Goal: Task Accomplishment & Management: Use online tool/utility

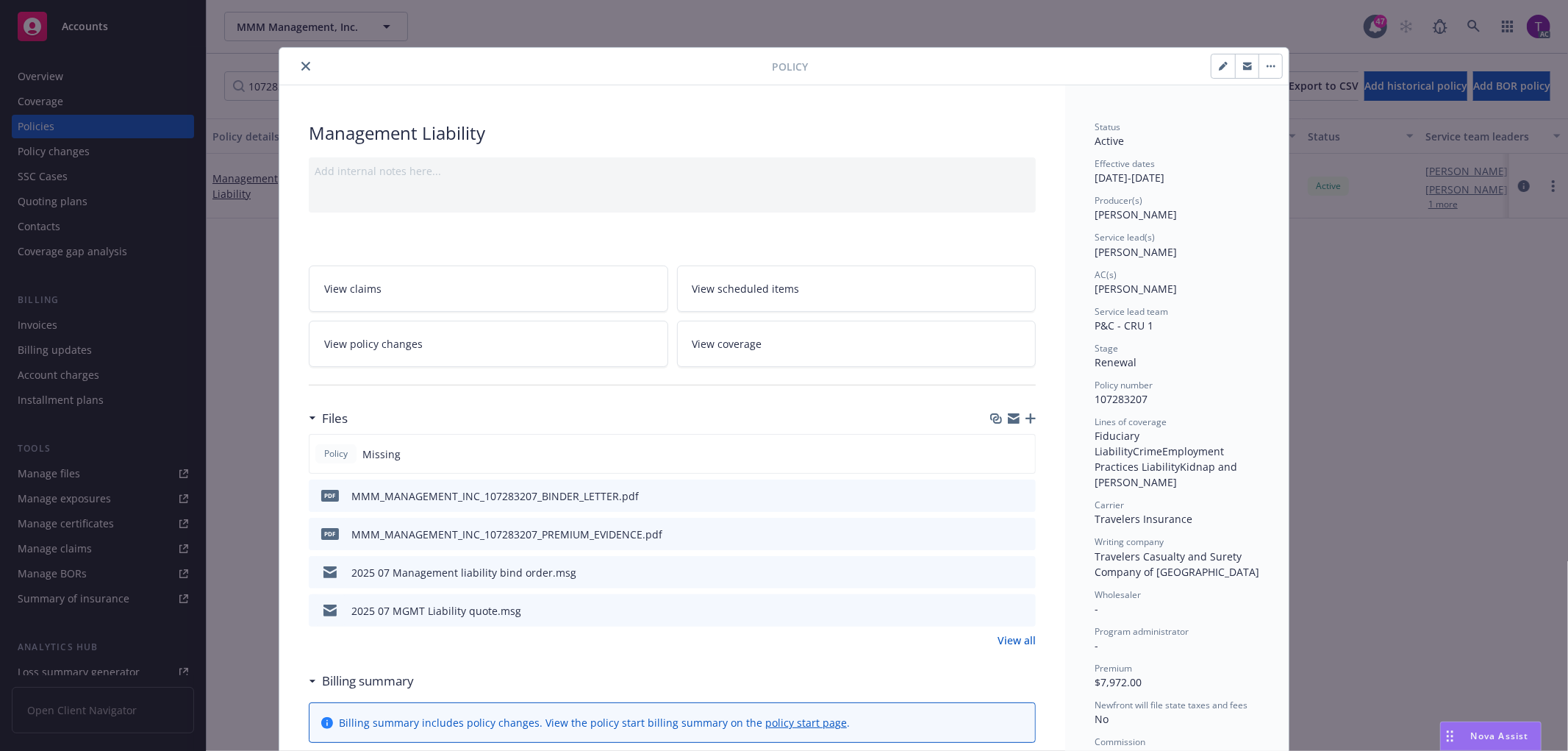
click at [297, 62] on button "close" at bounding box center [306, 66] width 18 height 18
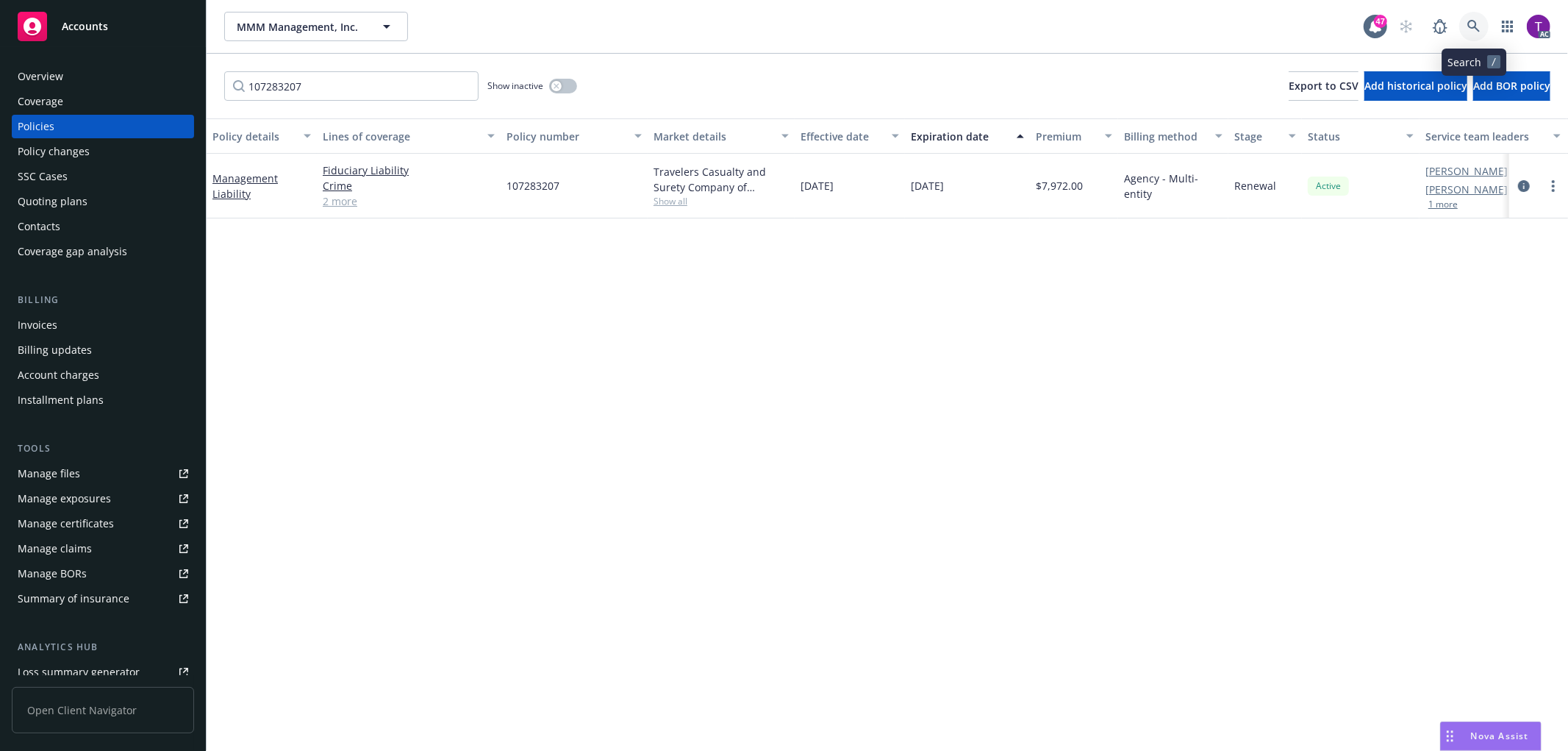
click at [1480, 20] on icon at bounding box center [1474, 26] width 13 height 13
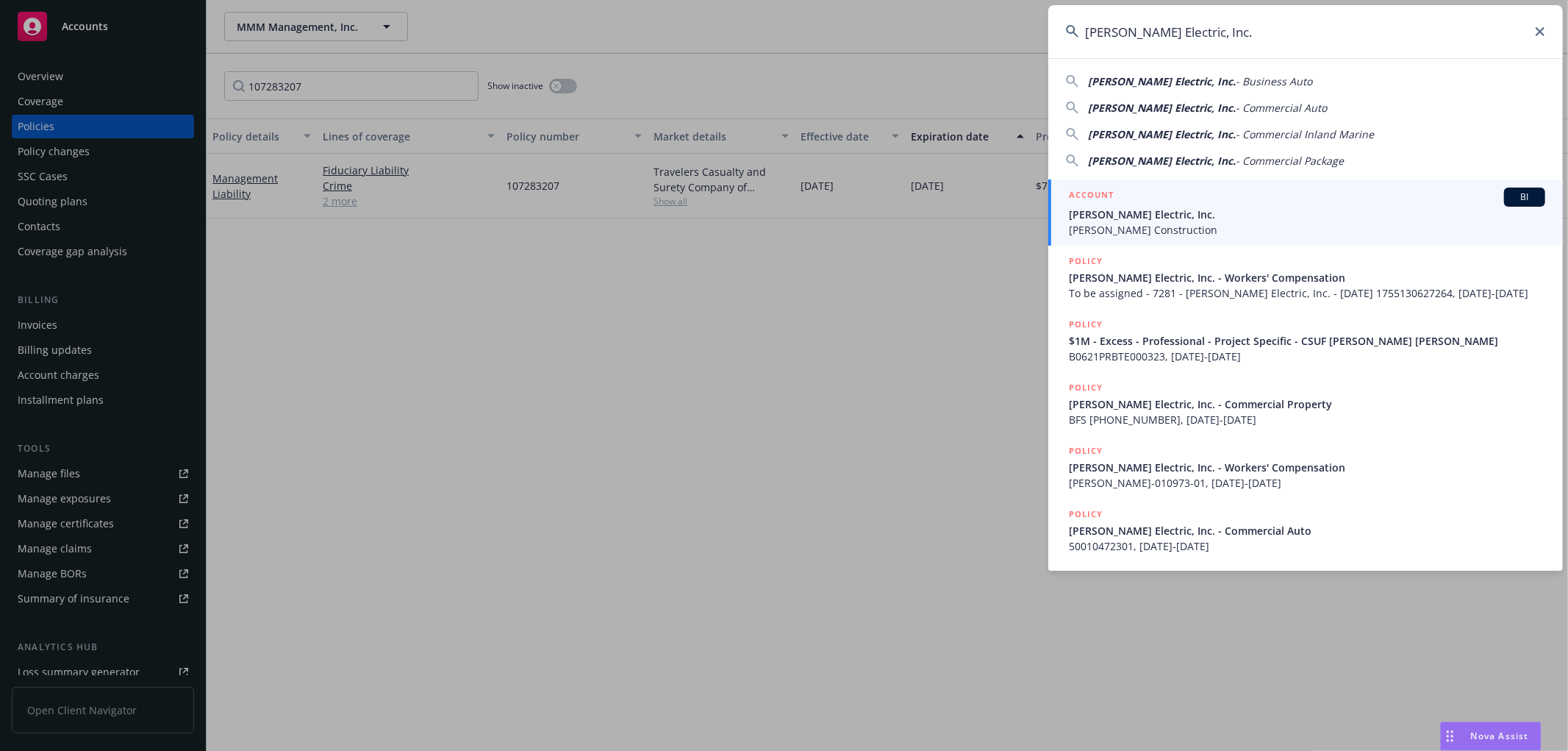
type input "RBT Electric, Inc."
click at [1142, 218] on span "RBT Electric, Inc." at bounding box center [1307, 214] width 476 height 16
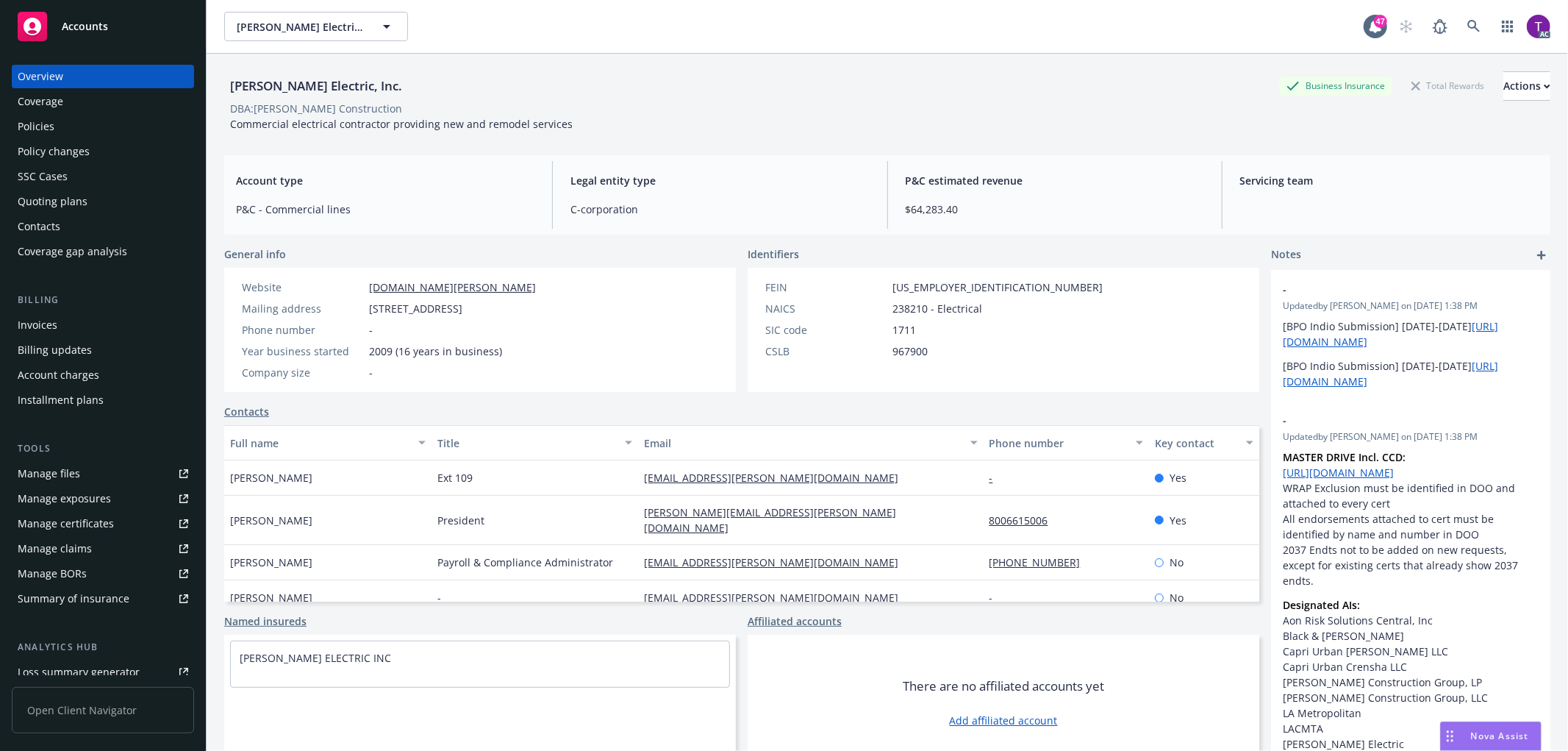
click at [109, 328] on div "Invoices" at bounding box center [103, 325] width 170 height 23
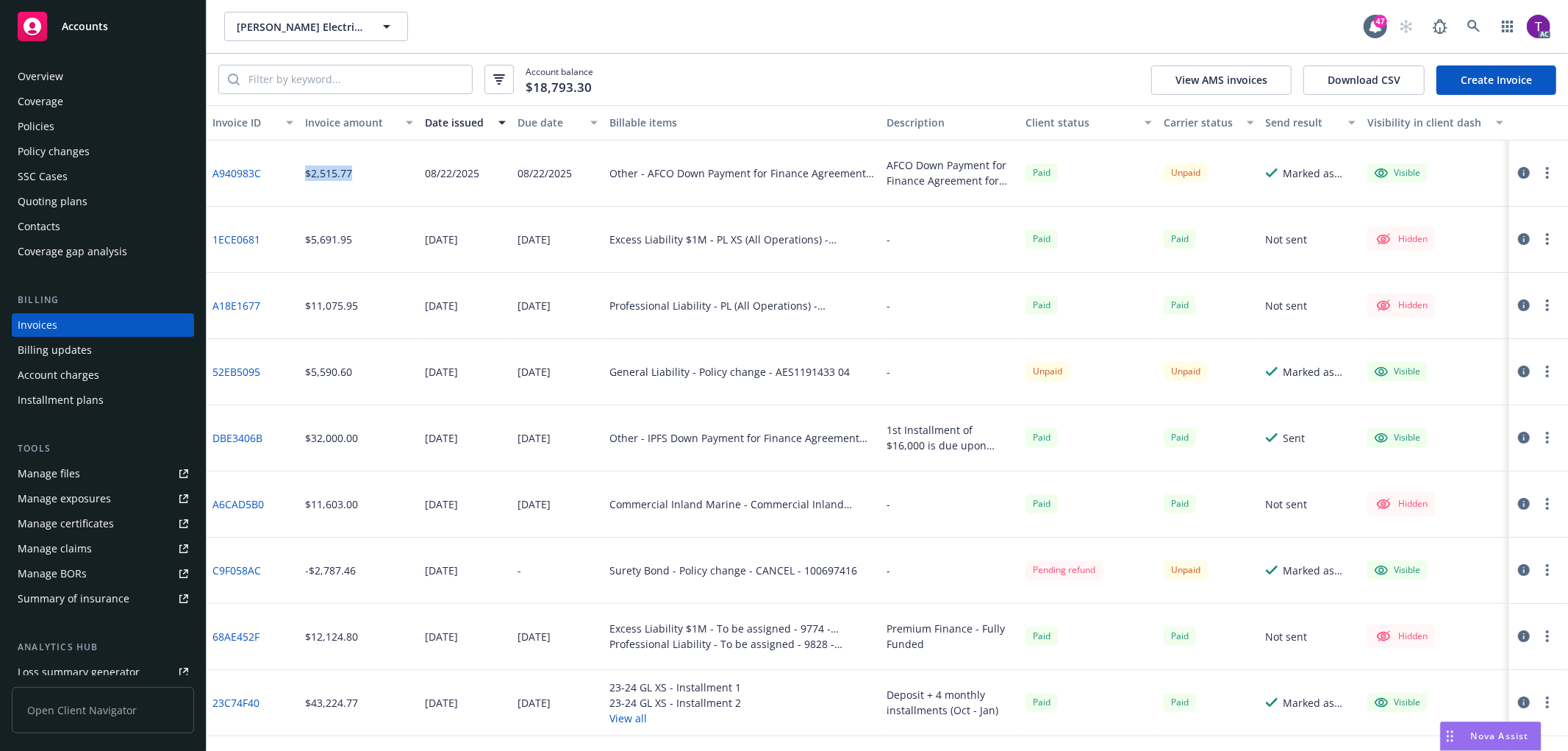
drag, startPoint x: 366, startPoint y: 179, endPoint x: 298, endPoint y: 175, distance: 68.1
click at [300, 175] on div "$2,515.77" at bounding box center [360, 173] width 120 height 66
copy div "$2,515.77"
click at [45, 85] on div "Overview" at bounding box center [40, 76] width 46 height 23
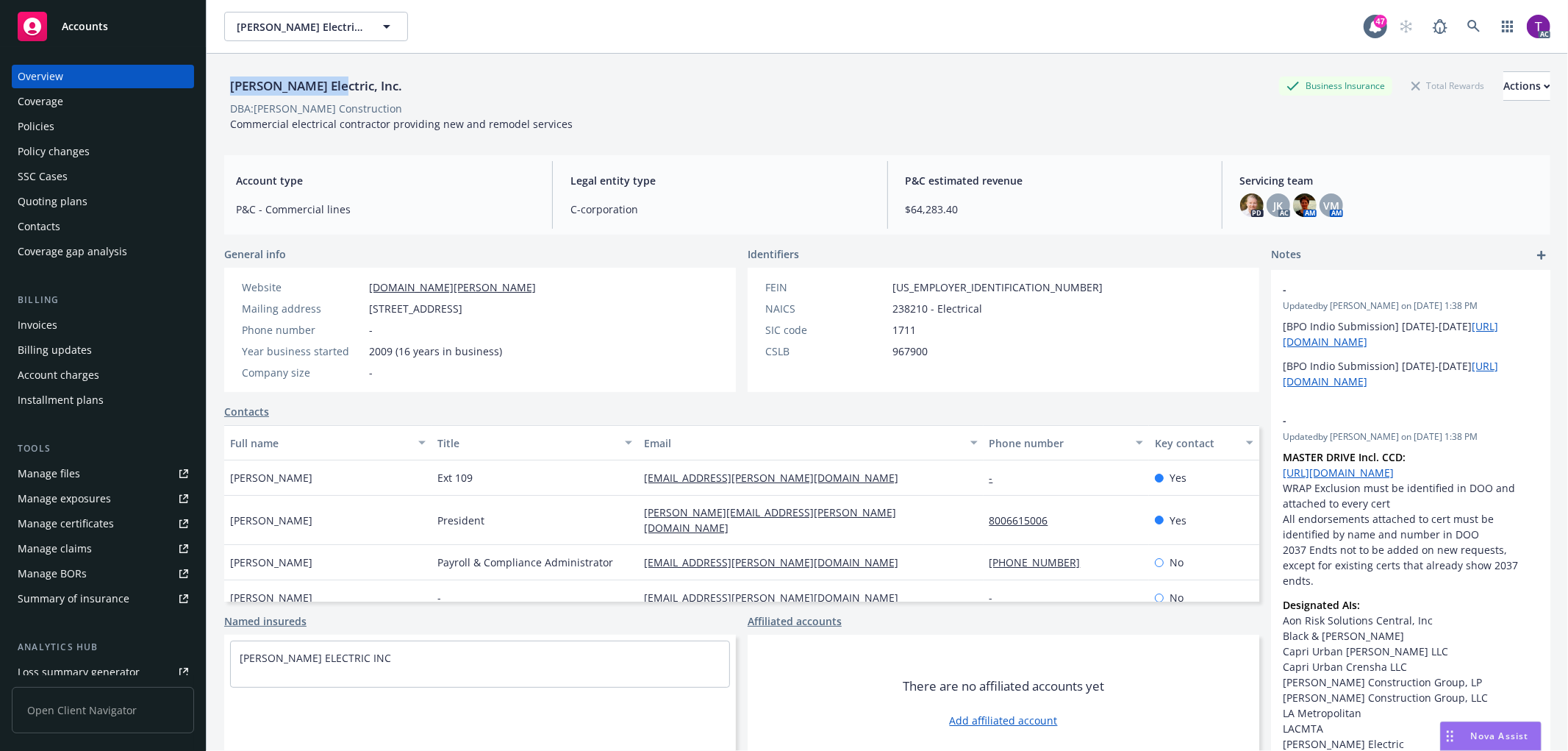
drag, startPoint x: 326, startPoint y: 78, endPoint x: 226, endPoint y: 85, distance: 100.2
click at [226, 85] on div "RBT Electric, Inc." at bounding box center [316, 86] width 184 height 19
copy div "RBT Electric, Inc"
click at [1468, 27] on icon at bounding box center [1474, 26] width 13 height 13
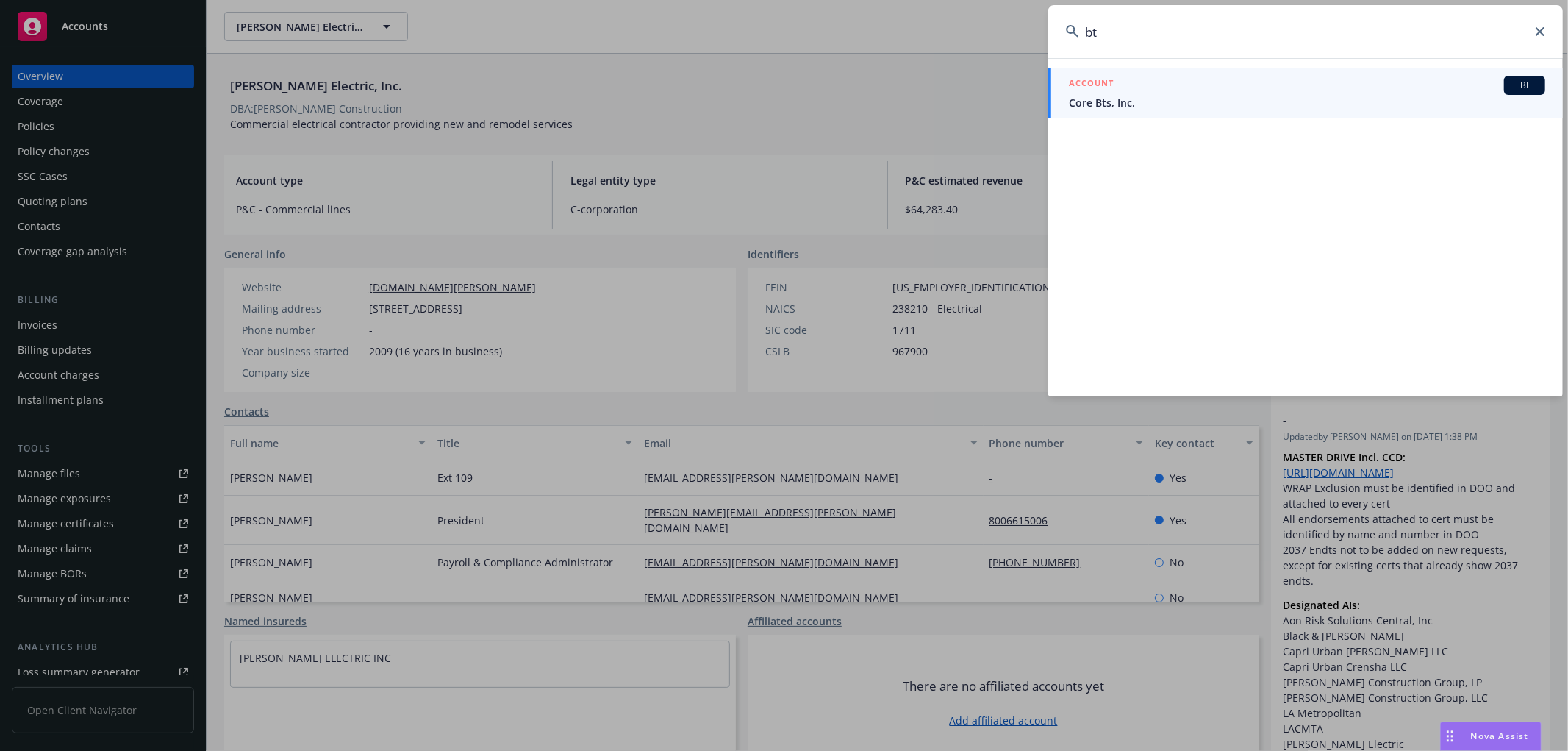
type input "b"
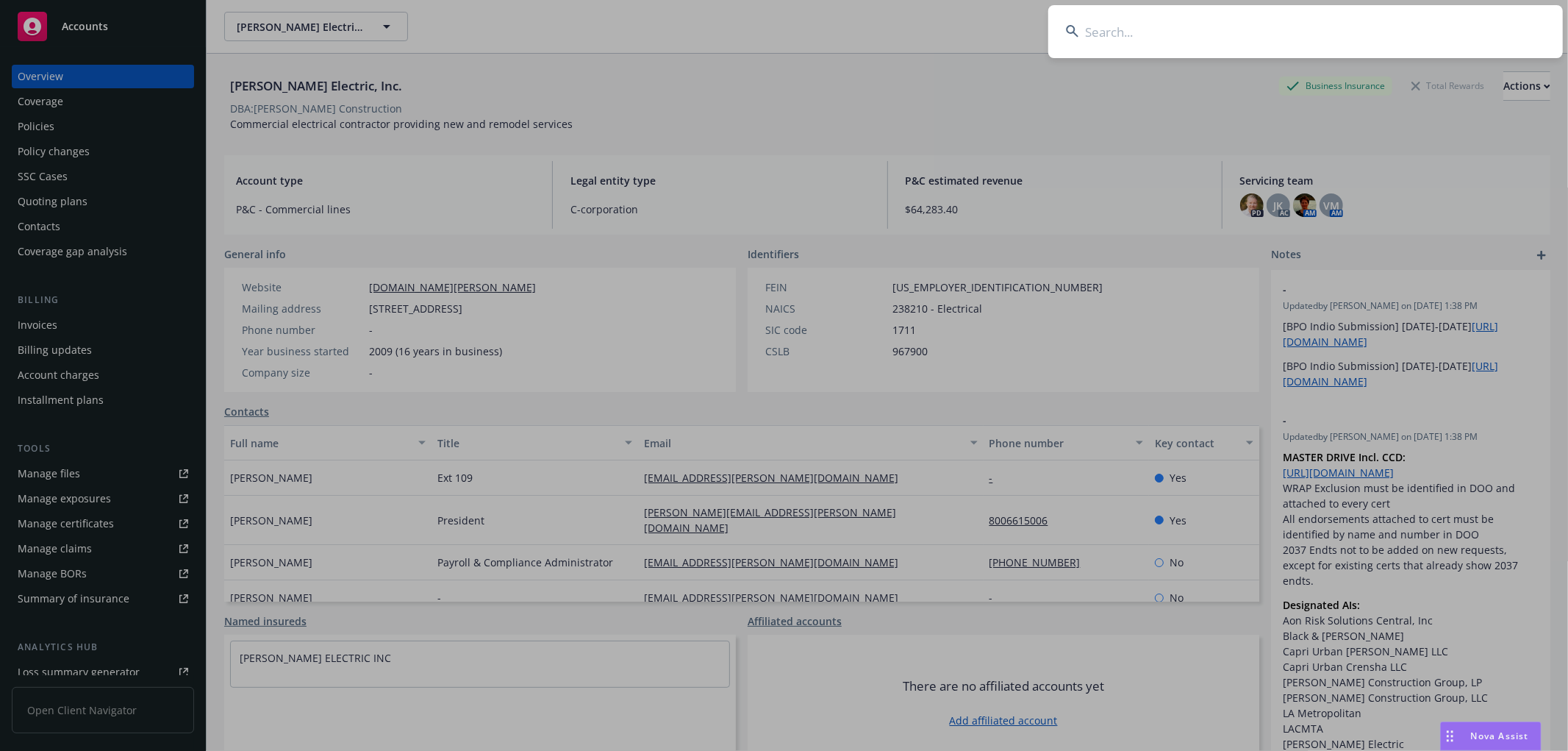
click at [1145, 23] on input at bounding box center [1305, 32] width 514 height 53
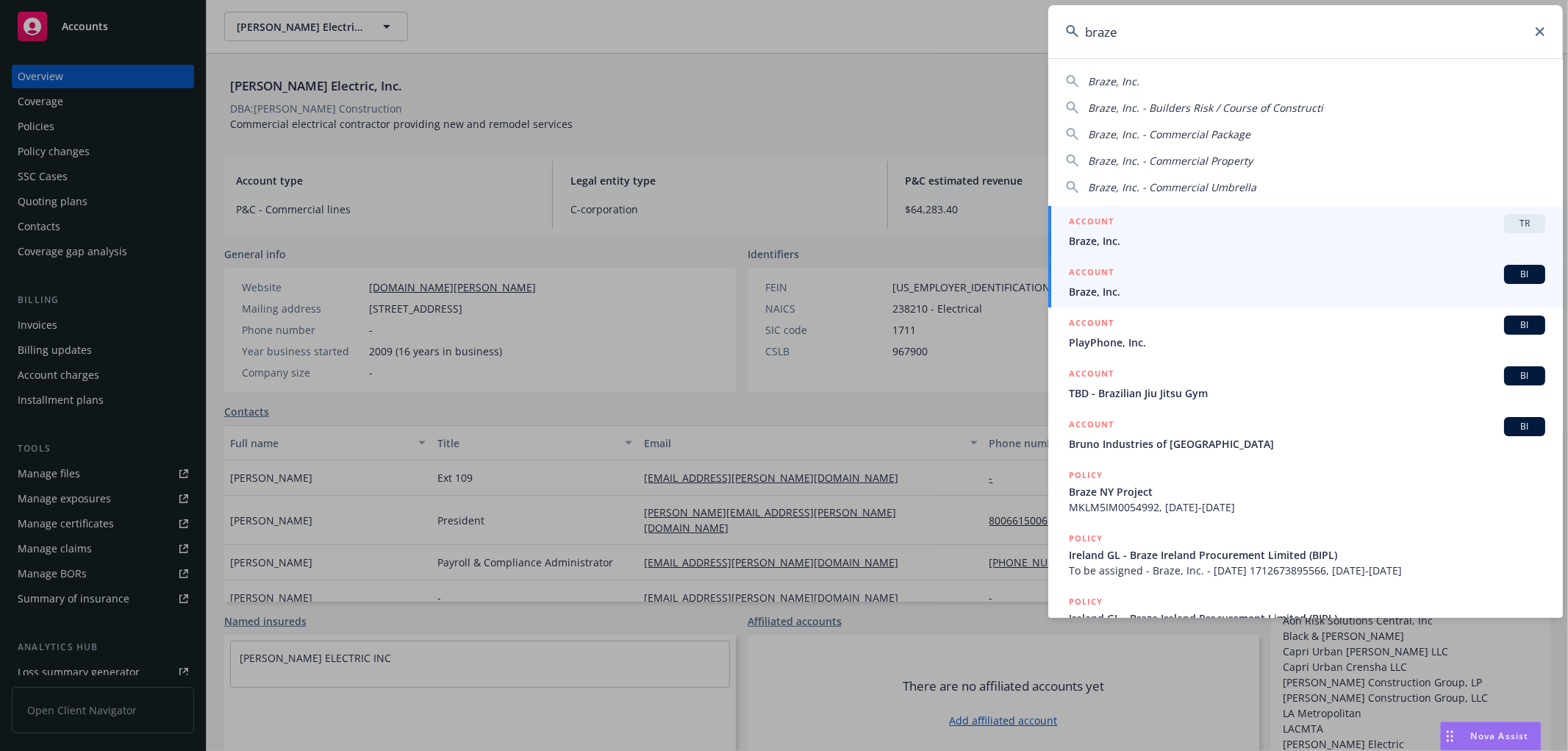
type input "braze"
click at [1163, 293] on span "Braze, Inc." at bounding box center [1307, 292] width 476 height 16
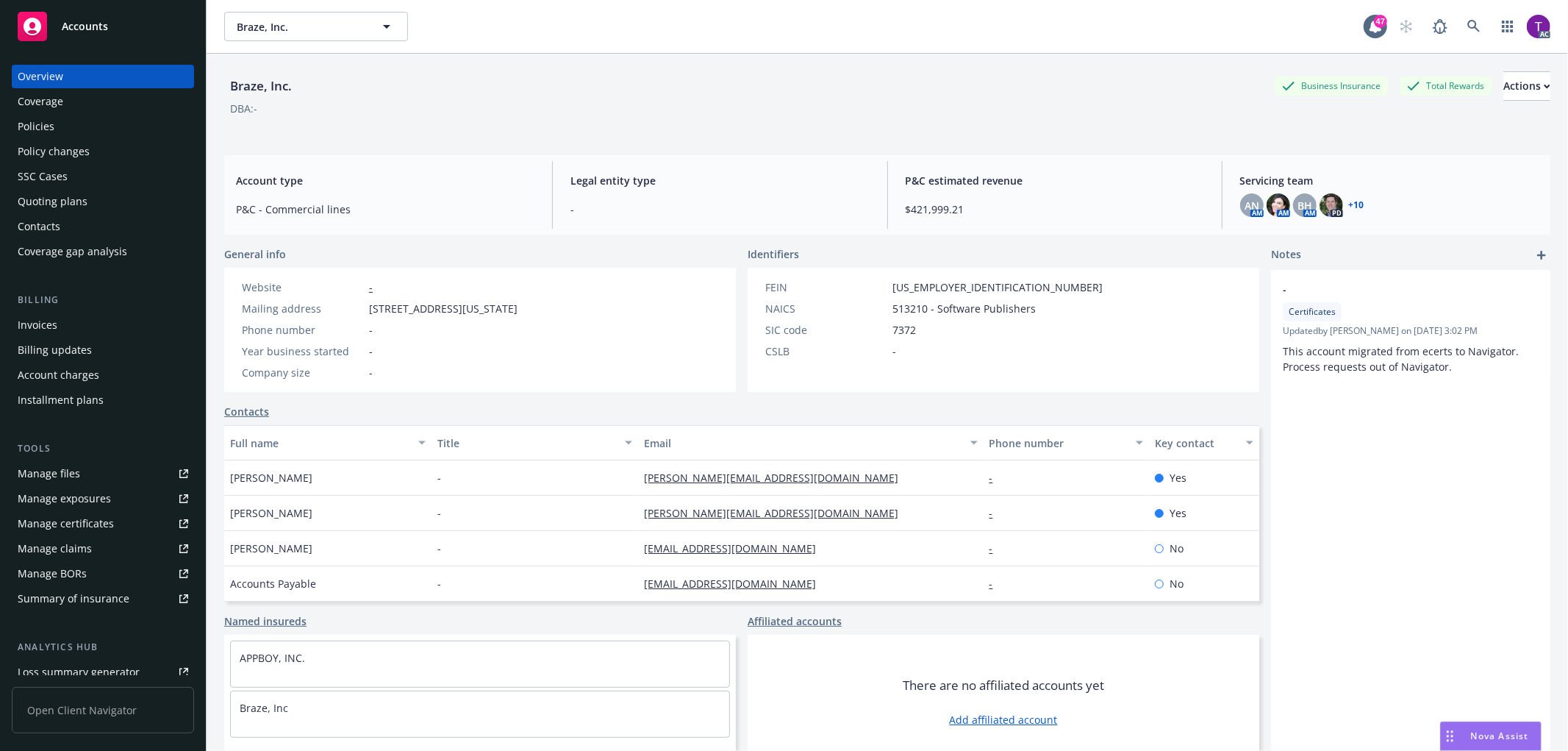
click at [61, 335] on div "Invoices" at bounding box center [103, 325] width 170 height 23
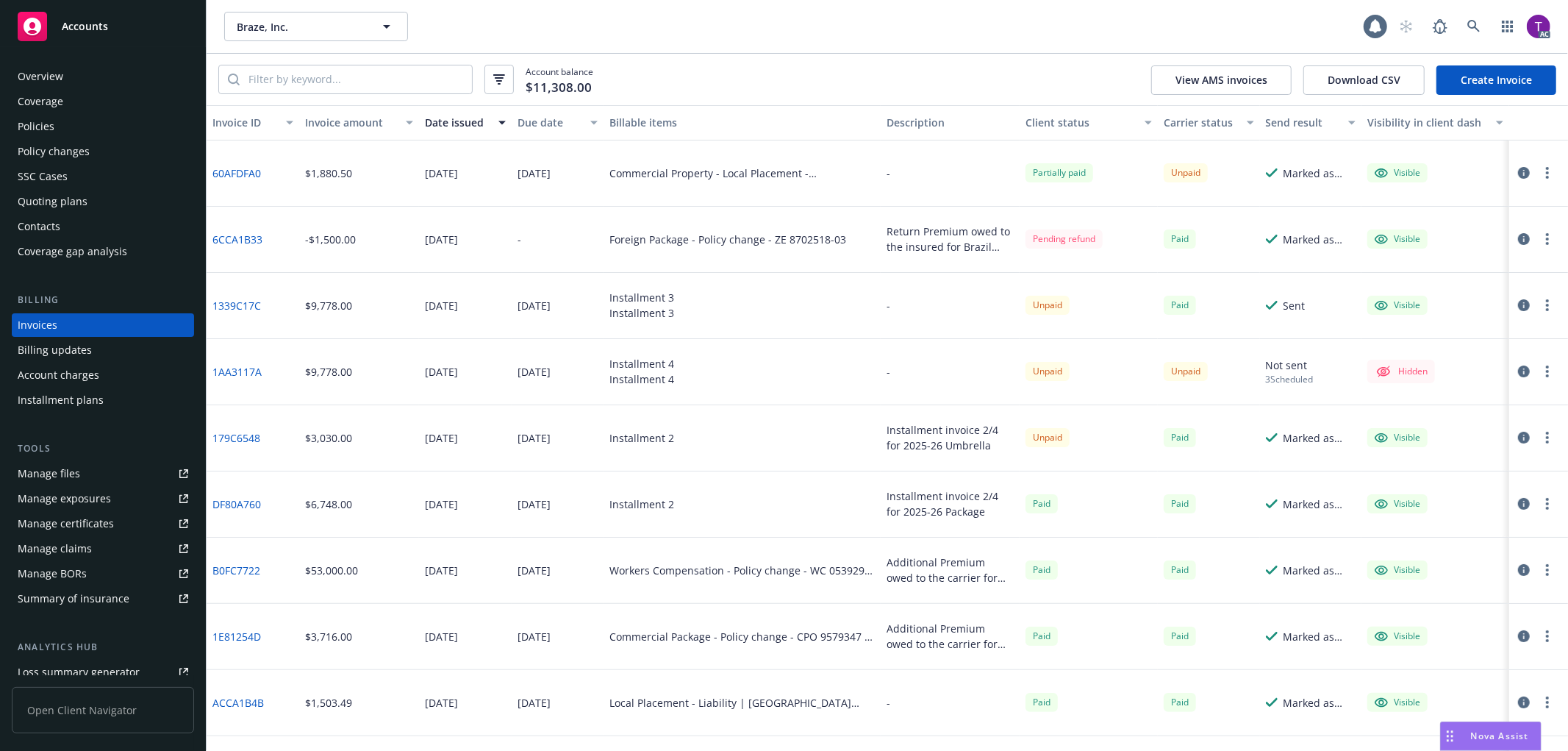
click at [324, 128] on div "Invoice amount" at bounding box center [351, 122] width 92 height 16
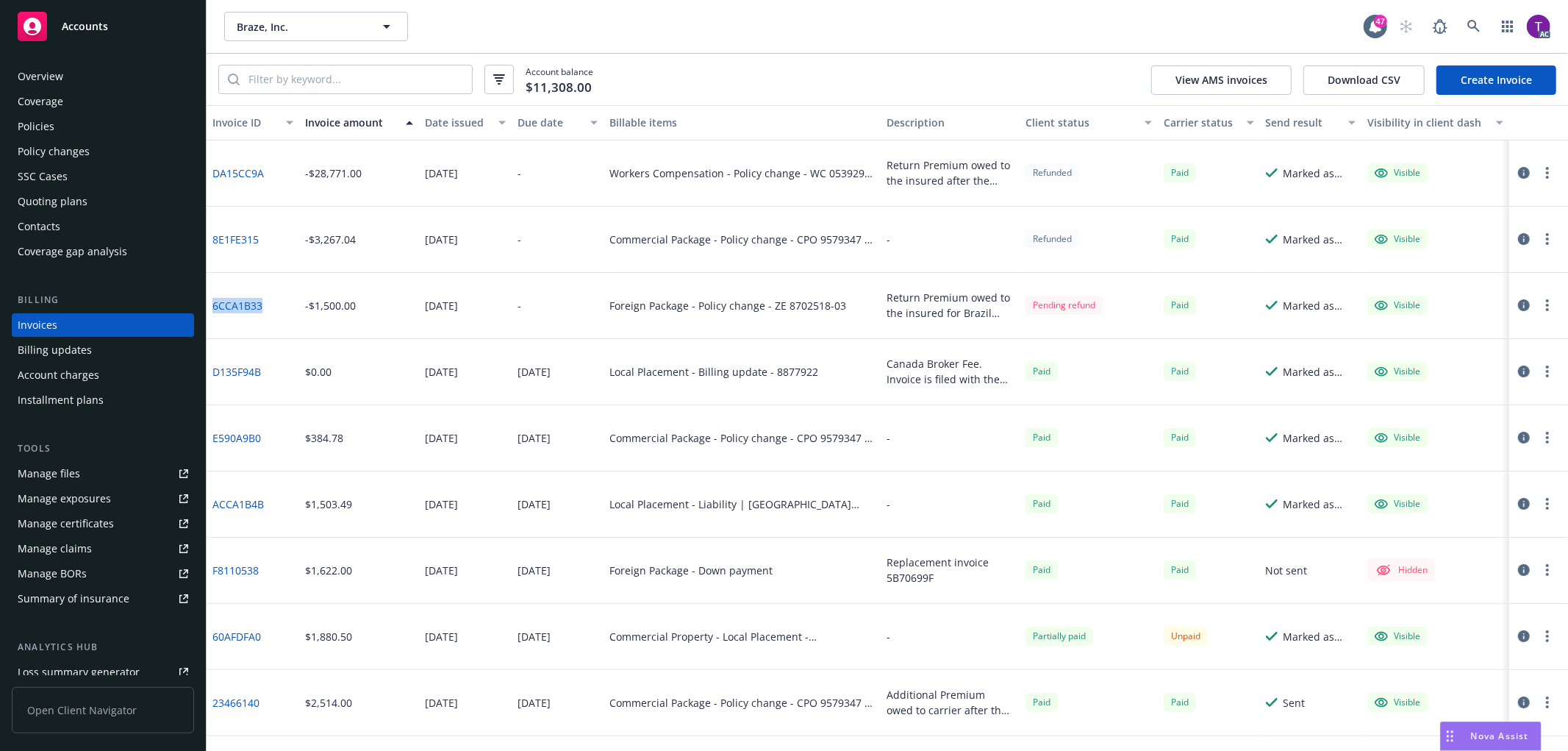
drag, startPoint x: 267, startPoint y: 307, endPoint x: 212, endPoint y: 306, distance: 55.0
click at [212, 306] on div "6CCA1B33" at bounding box center [252, 305] width 93 height 66
copy link "6CCA1B33"
click at [1518, 306] on icon "button" at bounding box center [1524, 305] width 12 height 12
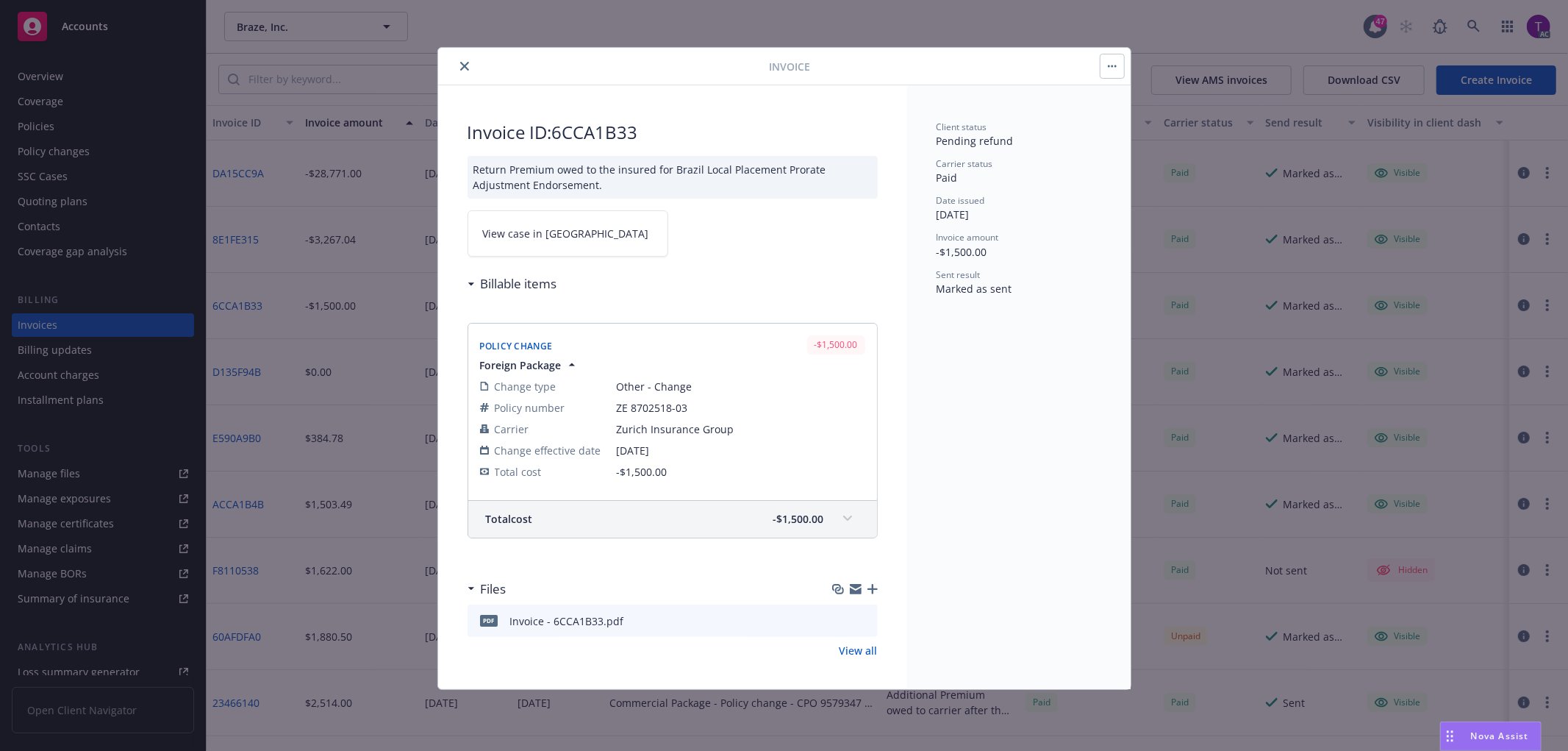
click at [541, 233] on span "View case in SSC" at bounding box center [567, 233] width 167 height 16
click at [465, 62] on icon "close" at bounding box center [464, 65] width 9 height 9
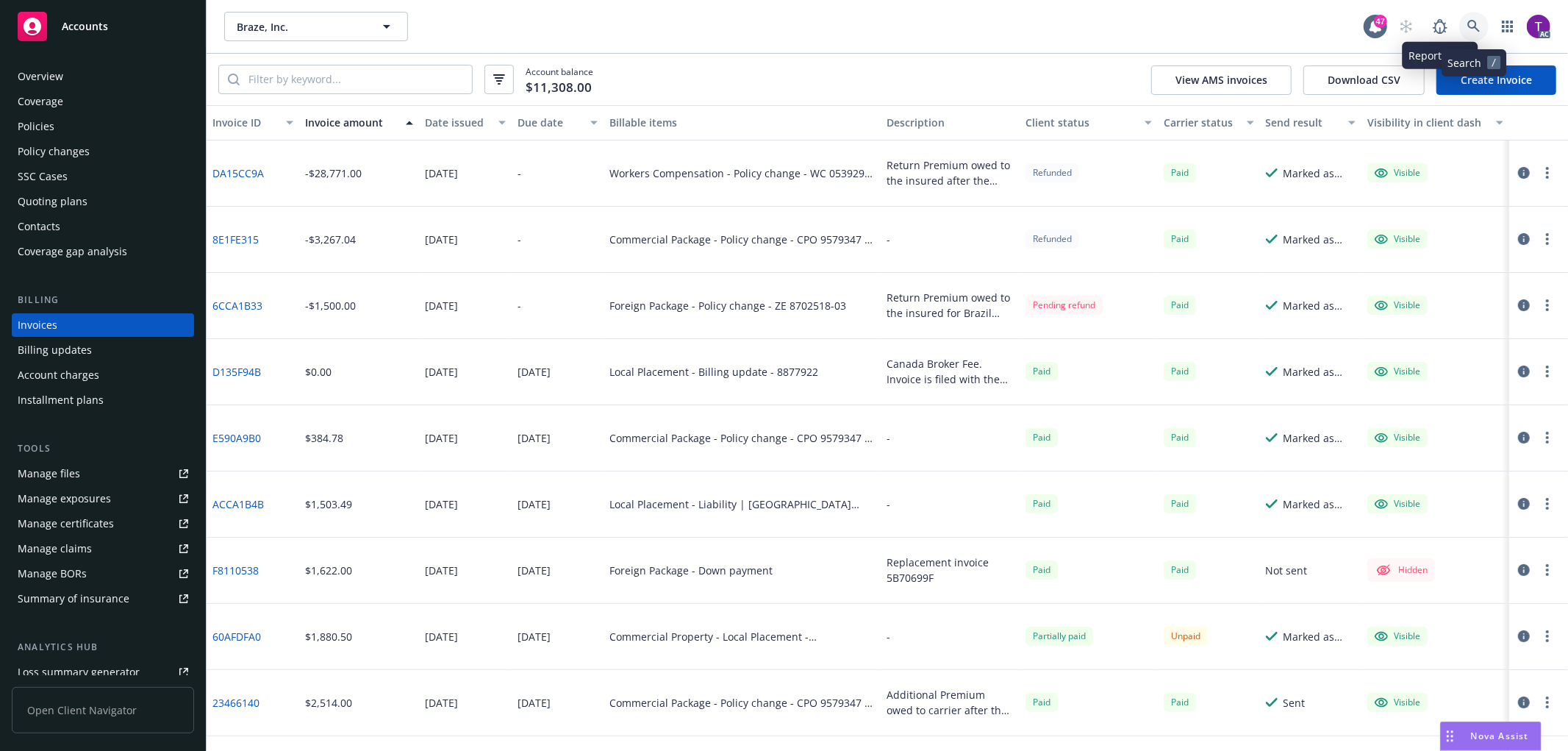
click at [1472, 25] on icon at bounding box center [1474, 26] width 13 height 13
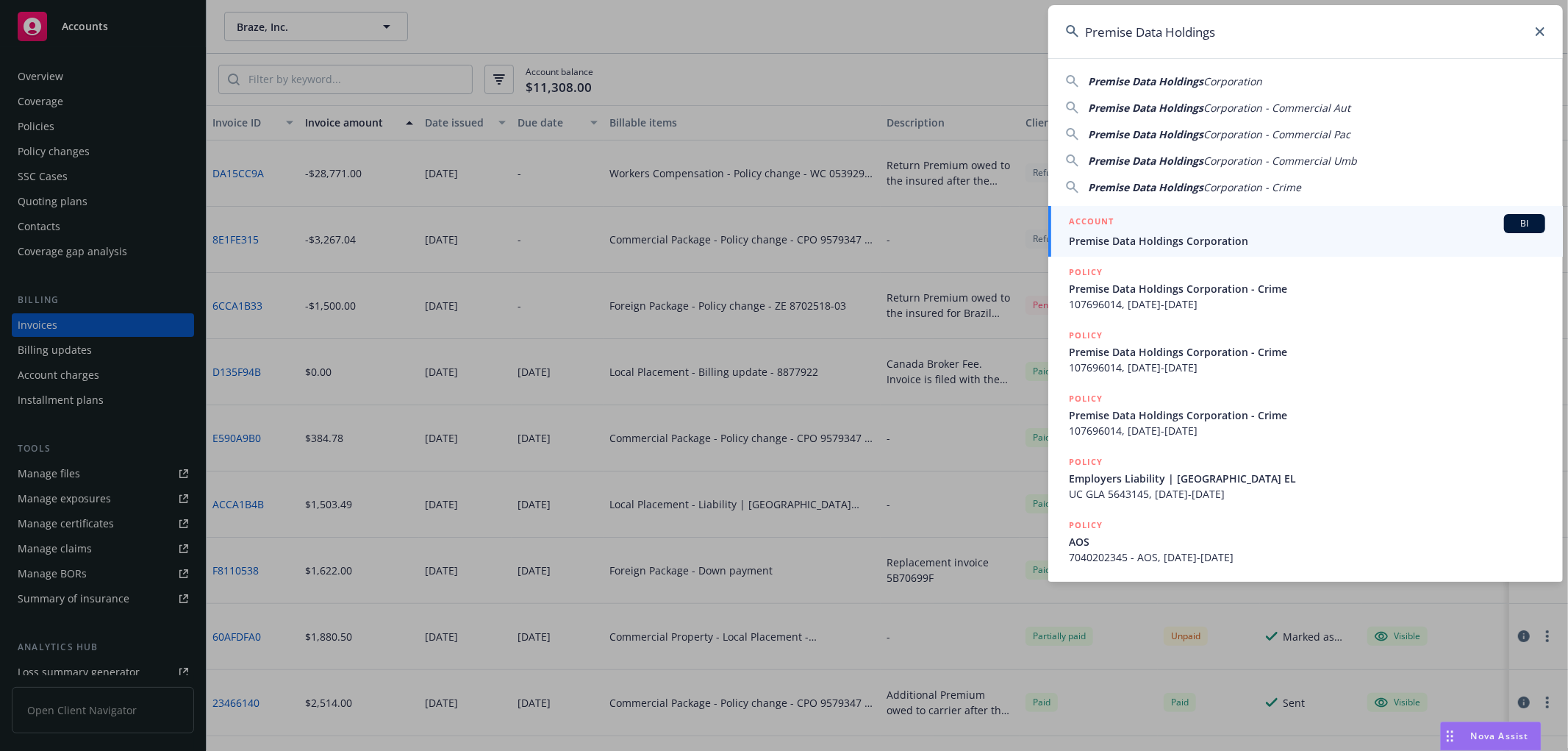
type input "Premise Data Holdings"
click at [1135, 224] on div "ACCOUNT BI" at bounding box center [1307, 223] width 476 height 19
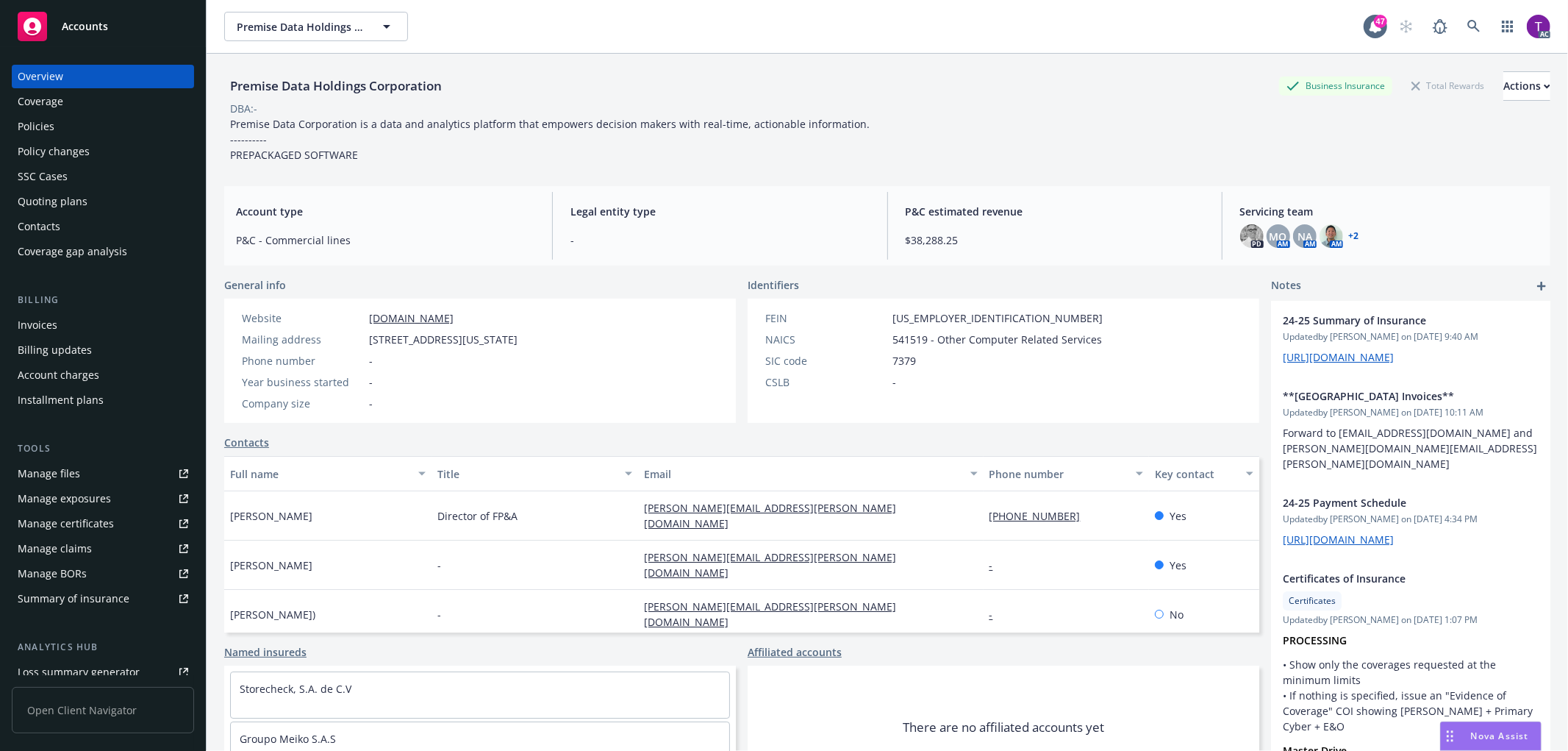
click at [48, 321] on div "Invoices" at bounding box center [37, 325] width 40 height 23
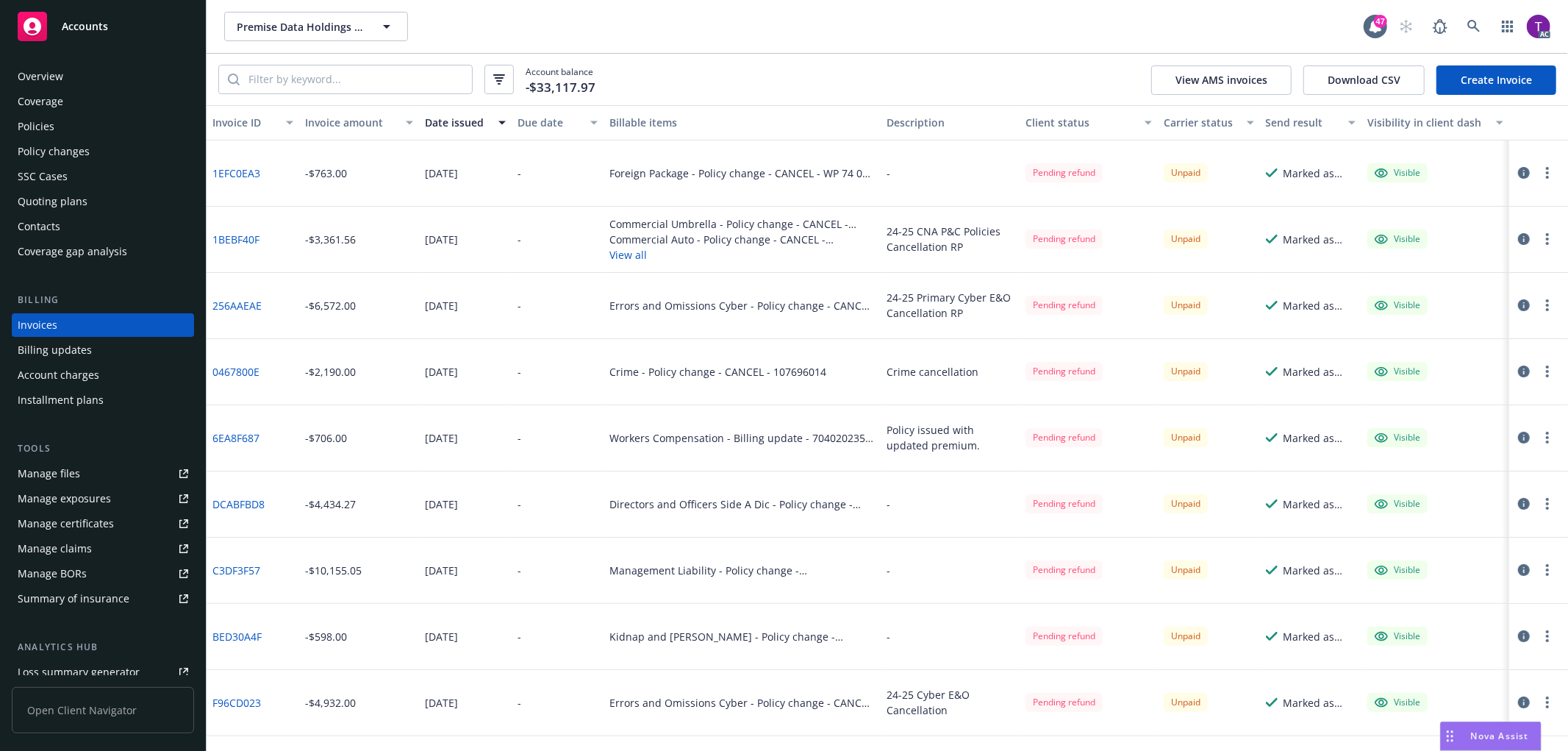
click at [333, 120] on div "Invoice amount" at bounding box center [351, 122] width 92 height 16
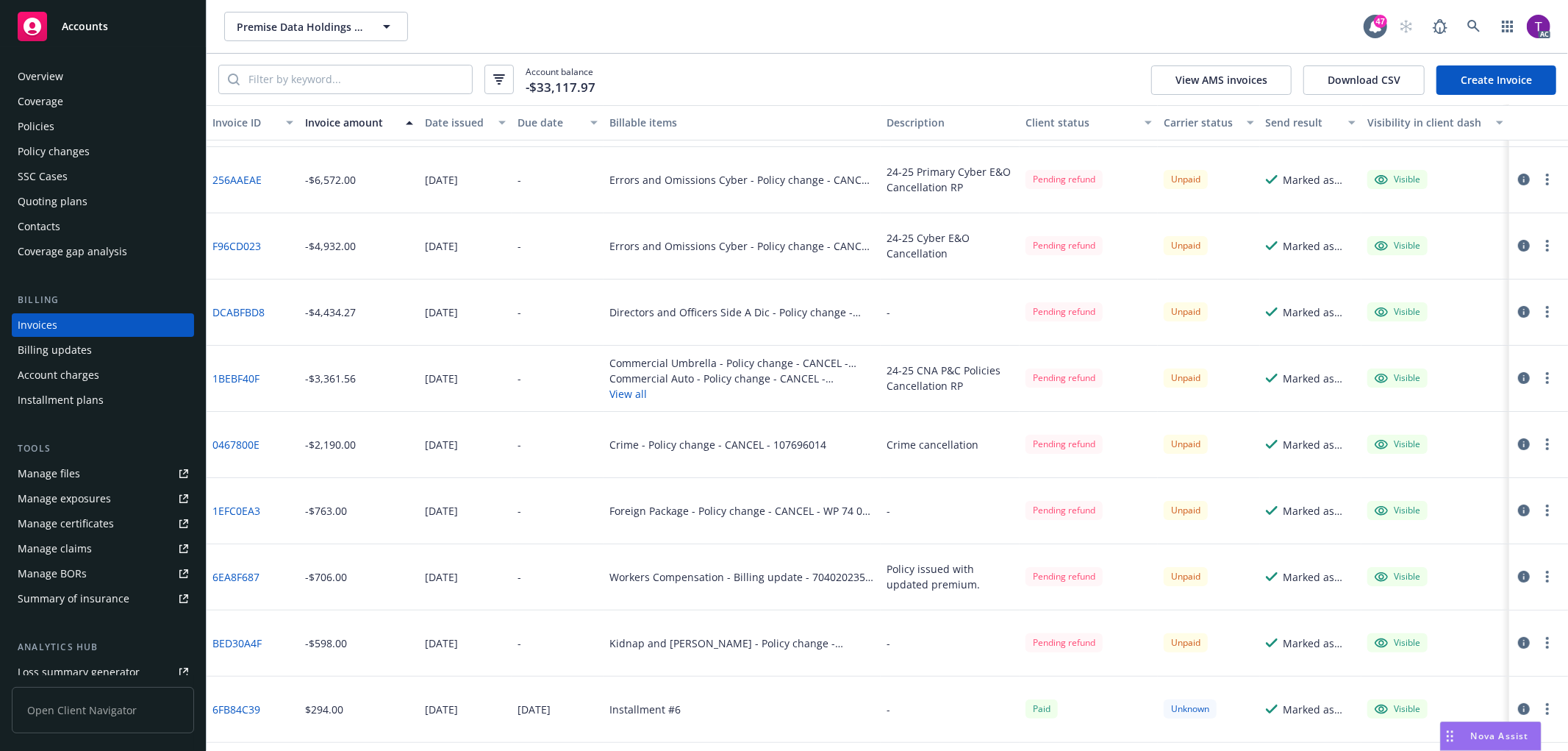
scroll to position [100, 0]
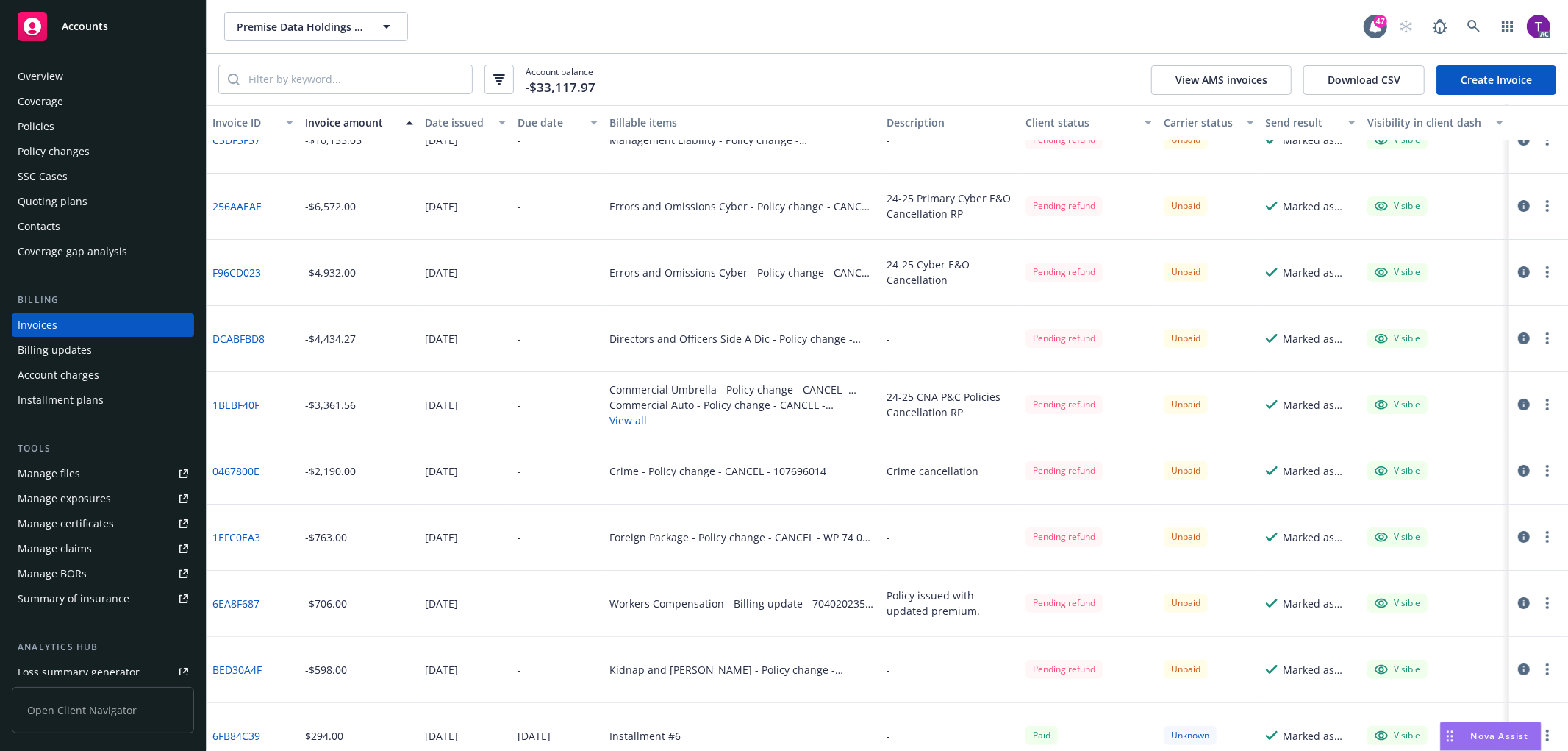
click at [1348, 89] on button "Download CSV" at bounding box center [1364, 80] width 121 height 30
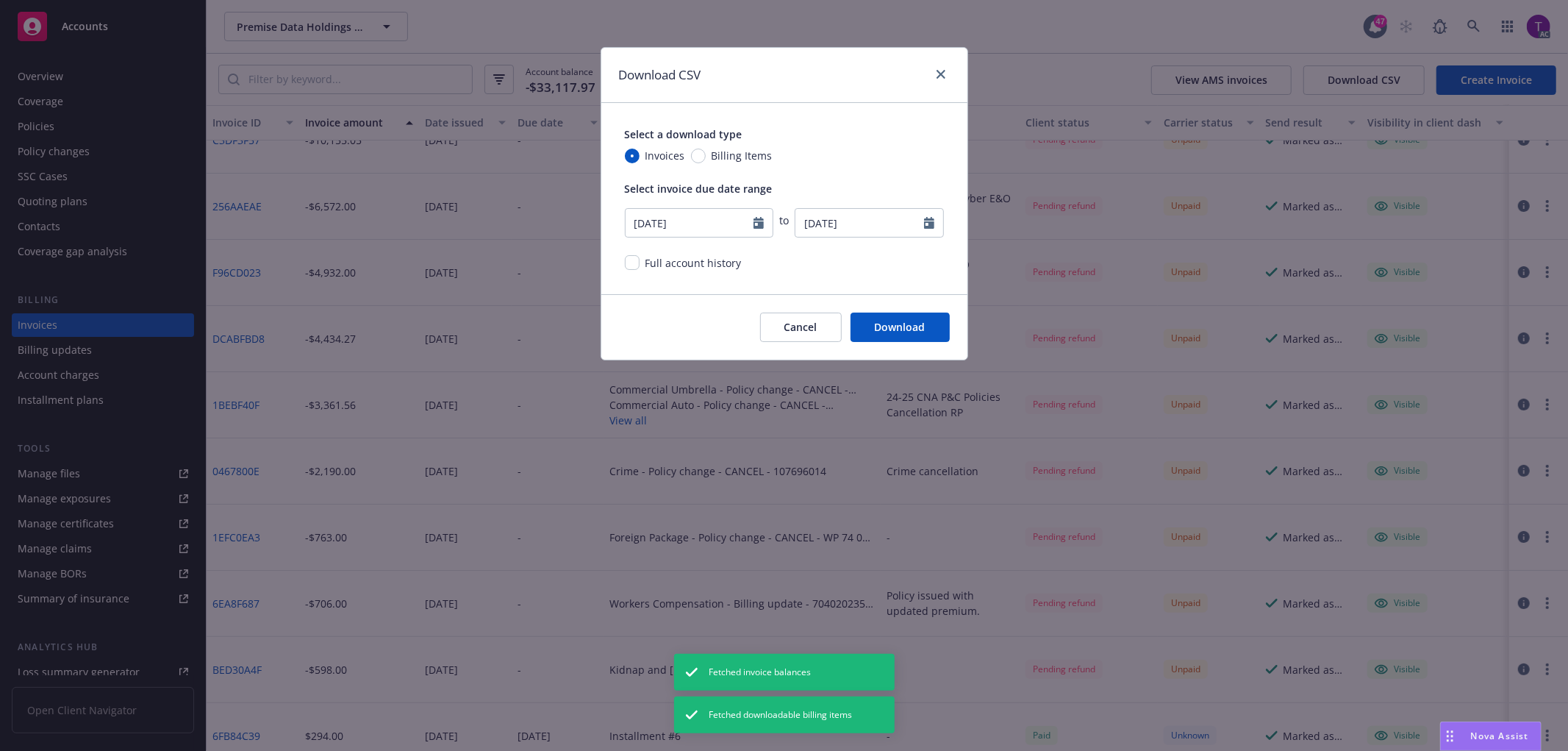
click at [719, 267] on span "Full account history" at bounding box center [693, 263] width 96 height 14
click at [633, 259] on input "checkbox" at bounding box center [632, 262] width 15 height 15
checkbox input "true"
click at [904, 325] on button "Download" at bounding box center [900, 328] width 100 height 30
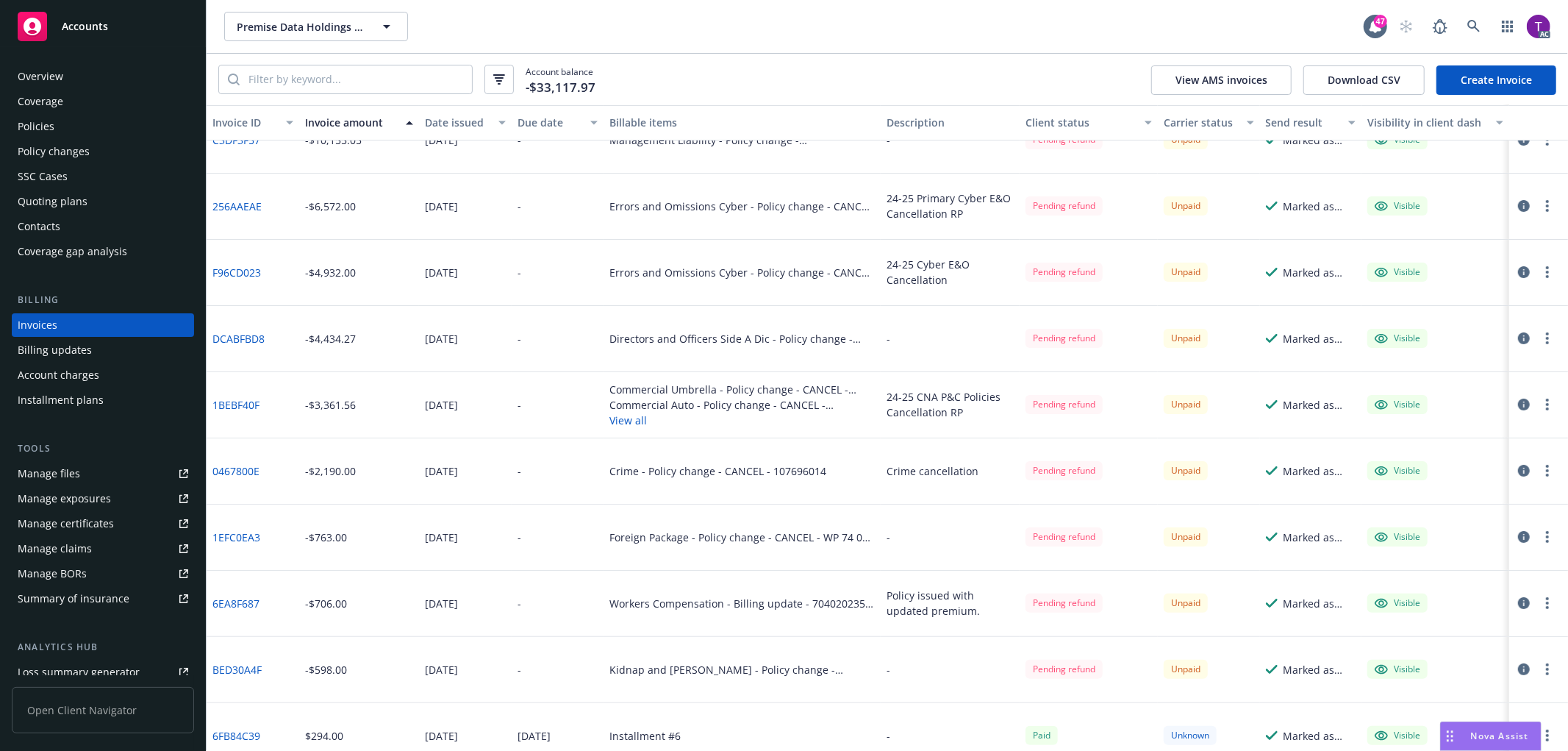
click at [260, 335] on link "DCABFBD8" at bounding box center [238, 339] width 52 height 16
click at [1518, 334] on icon "button" at bounding box center [1524, 338] width 12 height 12
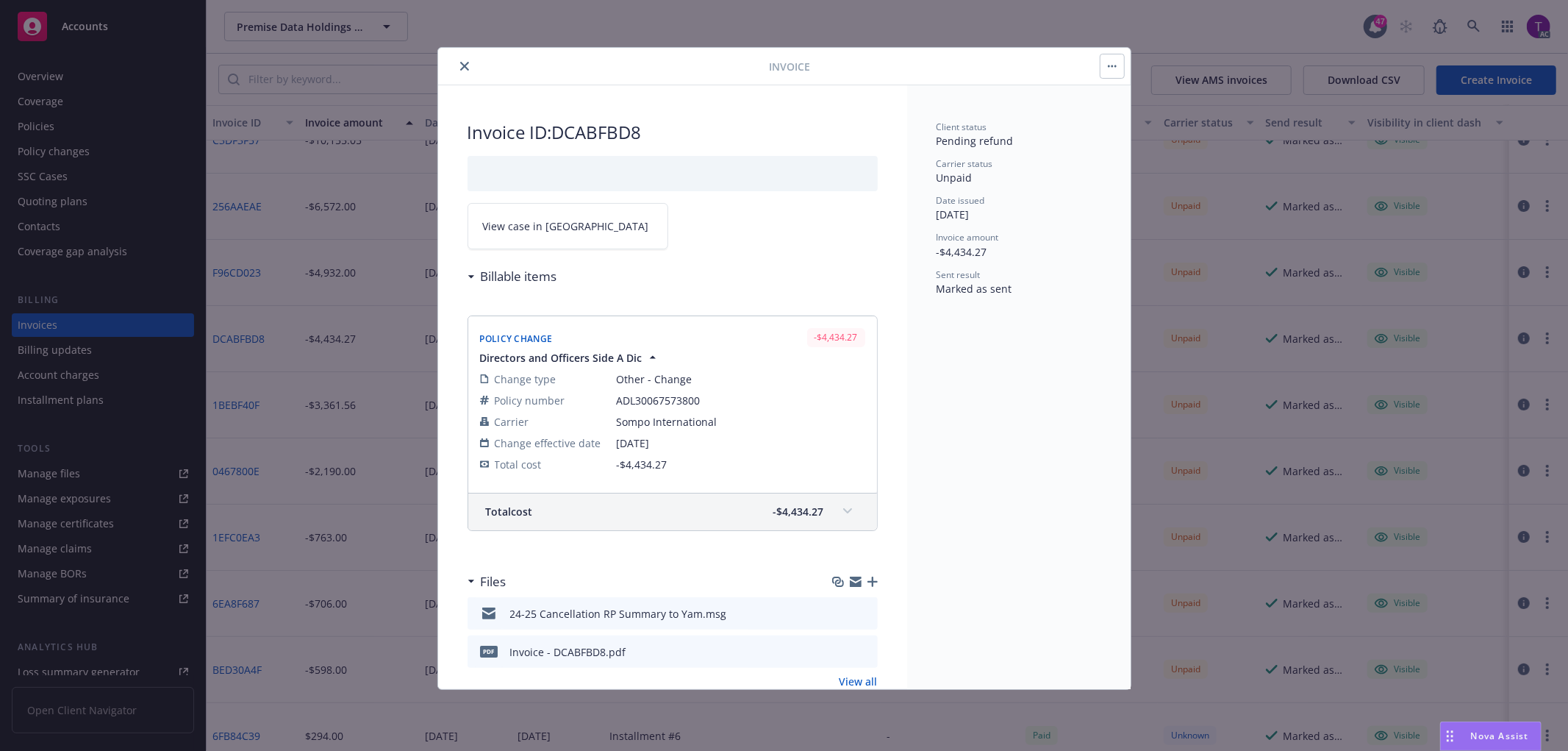
click at [552, 212] on link "View case in SSC" at bounding box center [568, 226] width 201 height 47
click at [465, 66] on icon "close" at bounding box center [464, 65] width 9 height 9
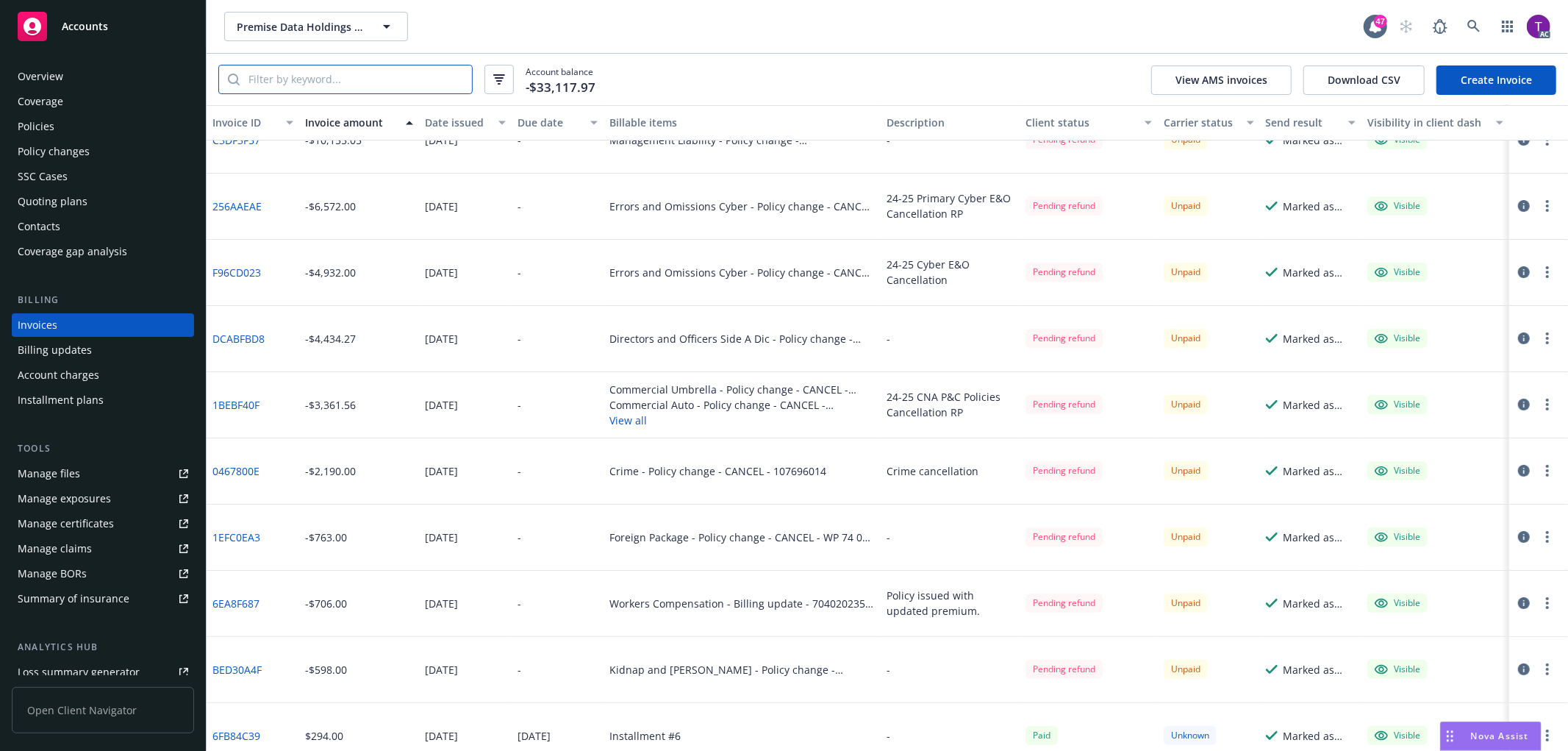
click at [406, 82] on input "search" at bounding box center [356, 79] width 233 height 28
paste input "L18SMLPA1945"
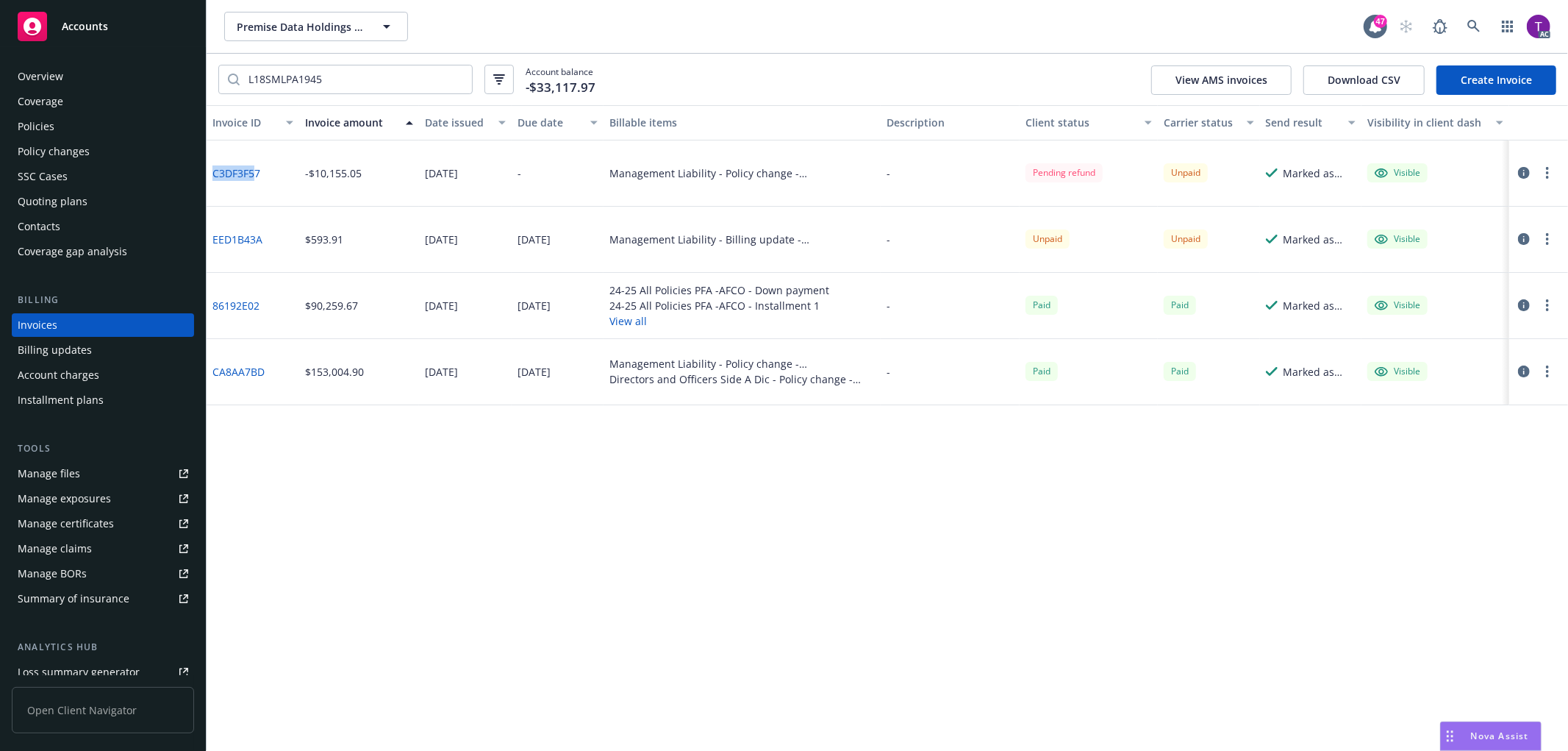
drag, startPoint x: 256, startPoint y: 184, endPoint x: 209, endPoint y: 179, distance: 47.3
click at [209, 179] on div "C3DF3F57" at bounding box center [252, 173] width 93 height 66
drag, startPoint x: 265, startPoint y: 179, endPoint x: 215, endPoint y: 173, distance: 50.4
click at [215, 173] on div "C3DF3F57" at bounding box center [252, 173] width 93 height 66
copy link "C3DF3F57"
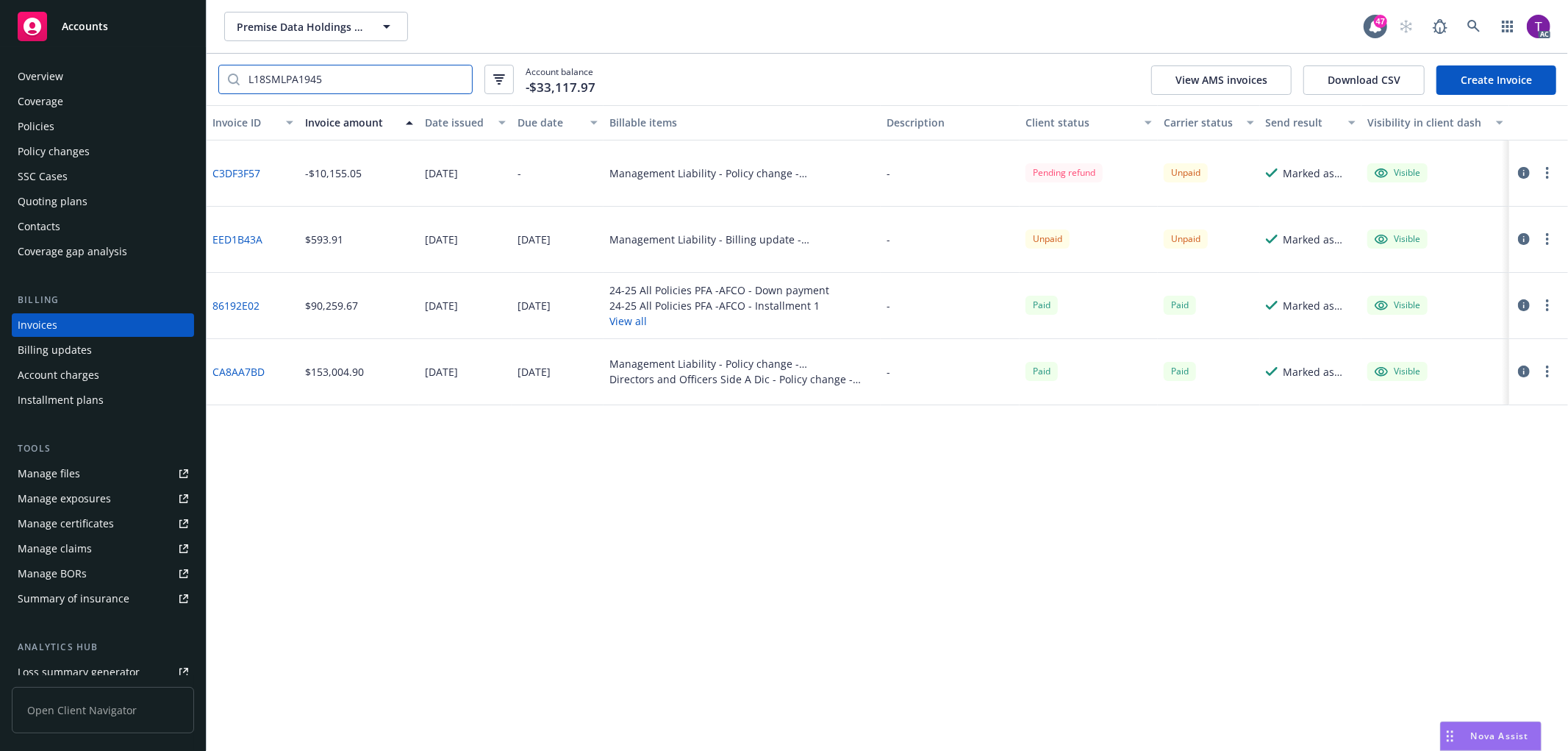
click at [328, 82] on input "L18SMLPA1945" at bounding box center [356, 79] width 233 height 28
drag, startPoint x: 339, startPoint y: 81, endPoint x: 210, endPoint y: 55, distance: 131.6
click at [210, 55] on div "L18SMLPA1945 Account balance -$33,117.97 View AMS invoices Download CSV Create …" at bounding box center [887, 79] width 1362 height 51
paste input "67E735D3"
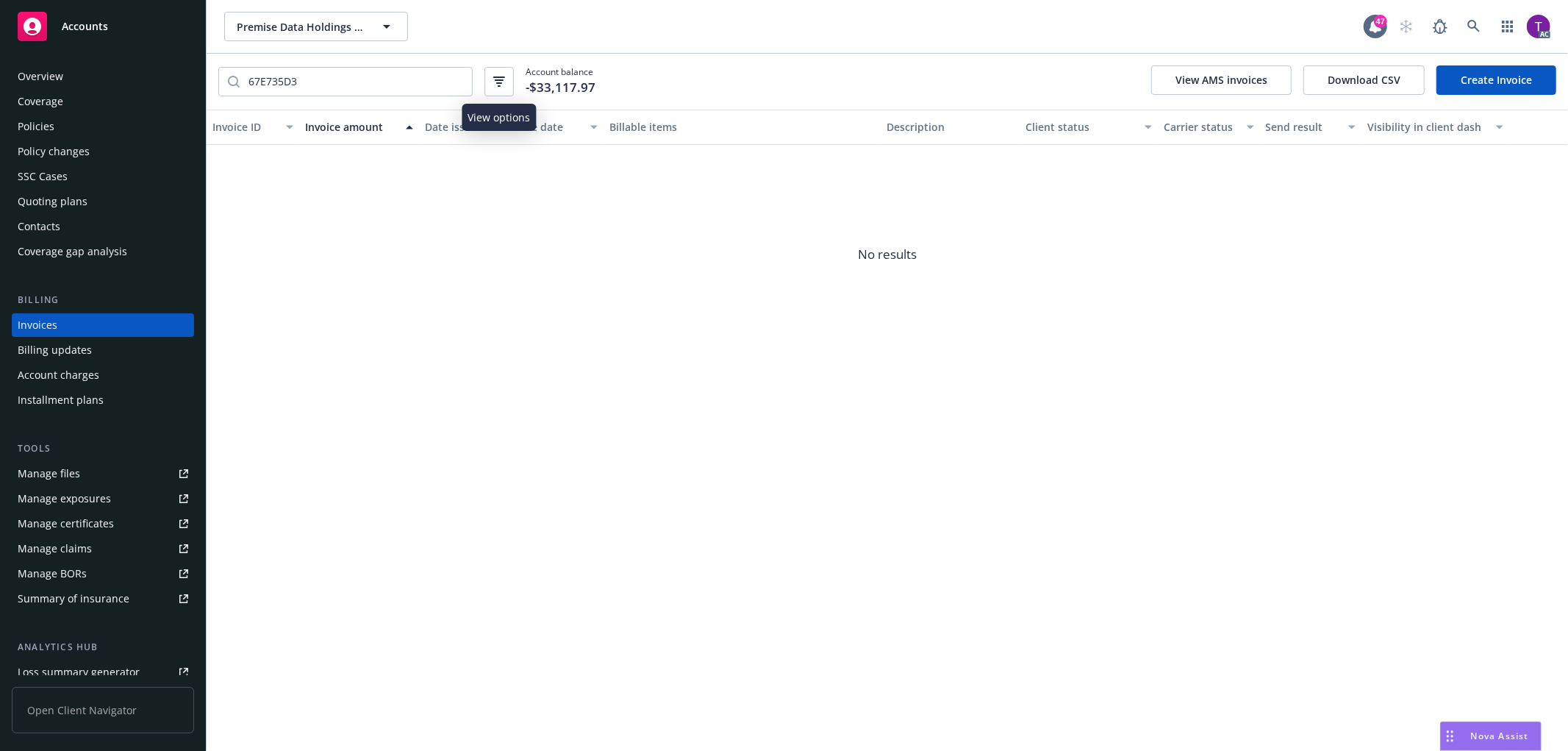
click at [499, 79] on icon "button" at bounding box center [499, 80] width 9 height 2
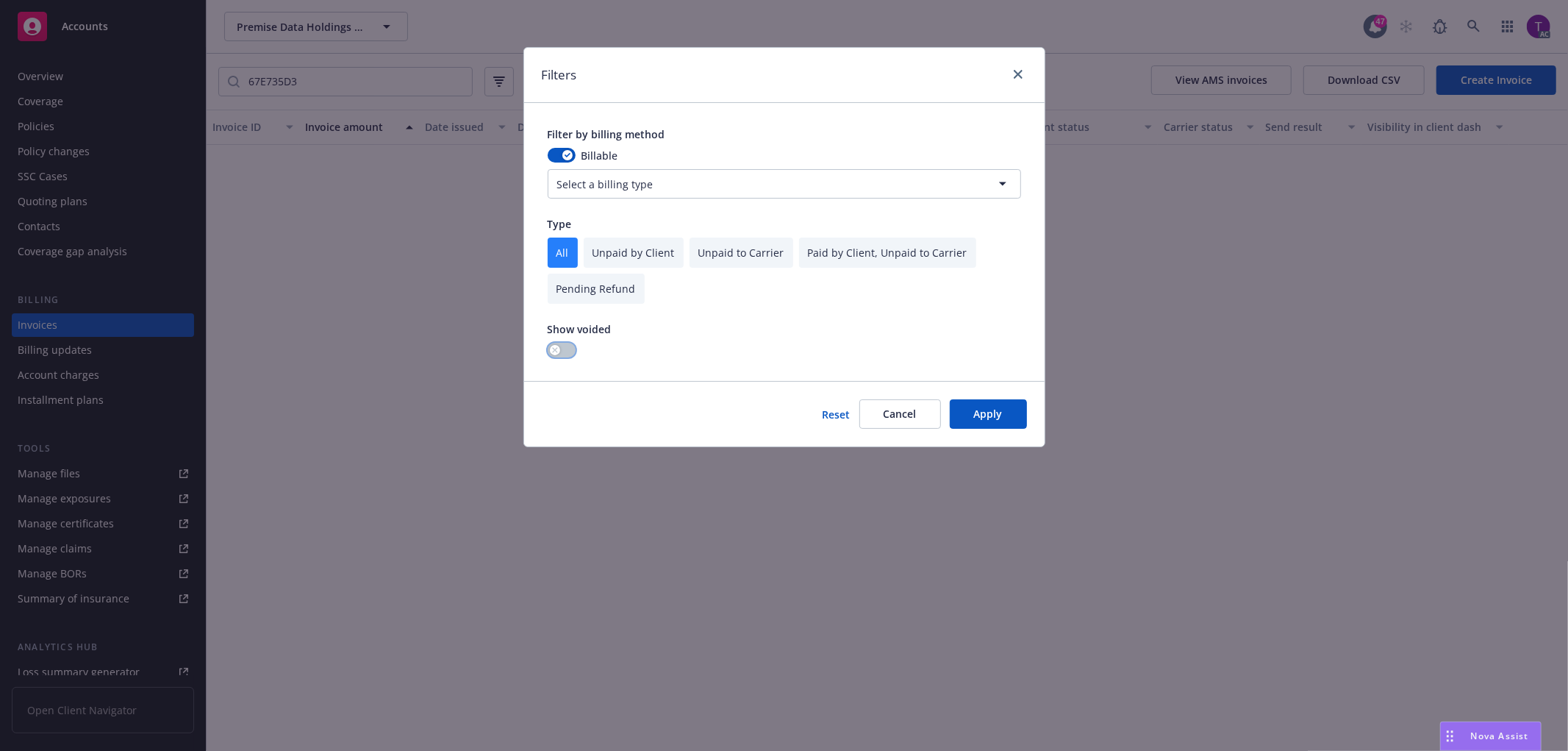
click at [559, 349] on div "button" at bounding box center [555, 349] width 10 height 10
click at [978, 401] on button "Apply" at bounding box center [988, 414] width 77 height 30
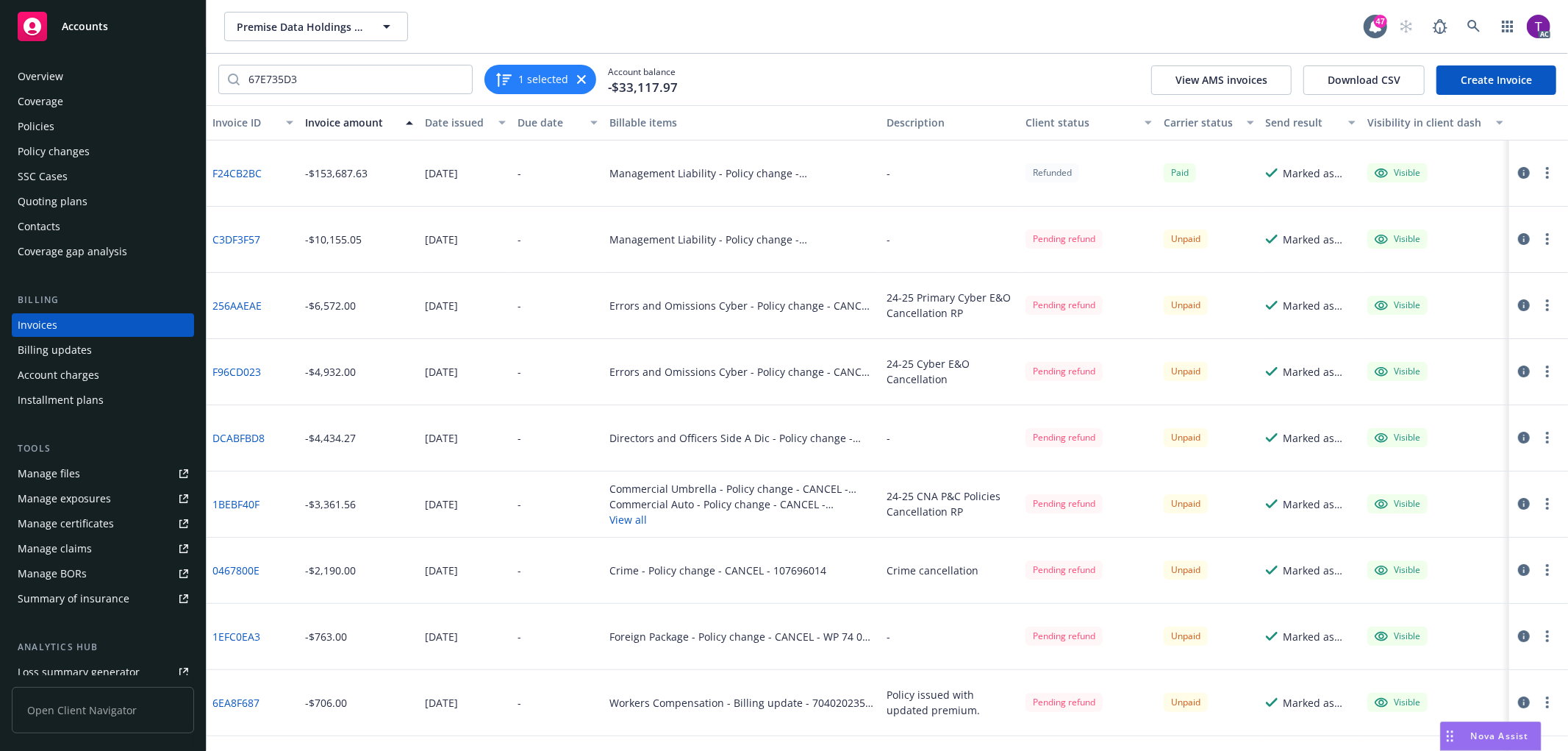
click at [814, 81] on div "67E735D3 1 selected Account balance -$33,117.97 View AMS invoices Download CSV …" at bounding box center [887, 79] width 1362 height 51
click at [314, 89] on input "67E735D3" at bounding box center [356, 79] width 233 height 28
drag, startPoint x: 310, startPoint y: 79, endPoint x: 237, endPoint y: 73, distance: 73.2
click at [237, 73] on div "67E735D3" at bounding box center [346, 79] width 254 height 30
paste input "7040202359"
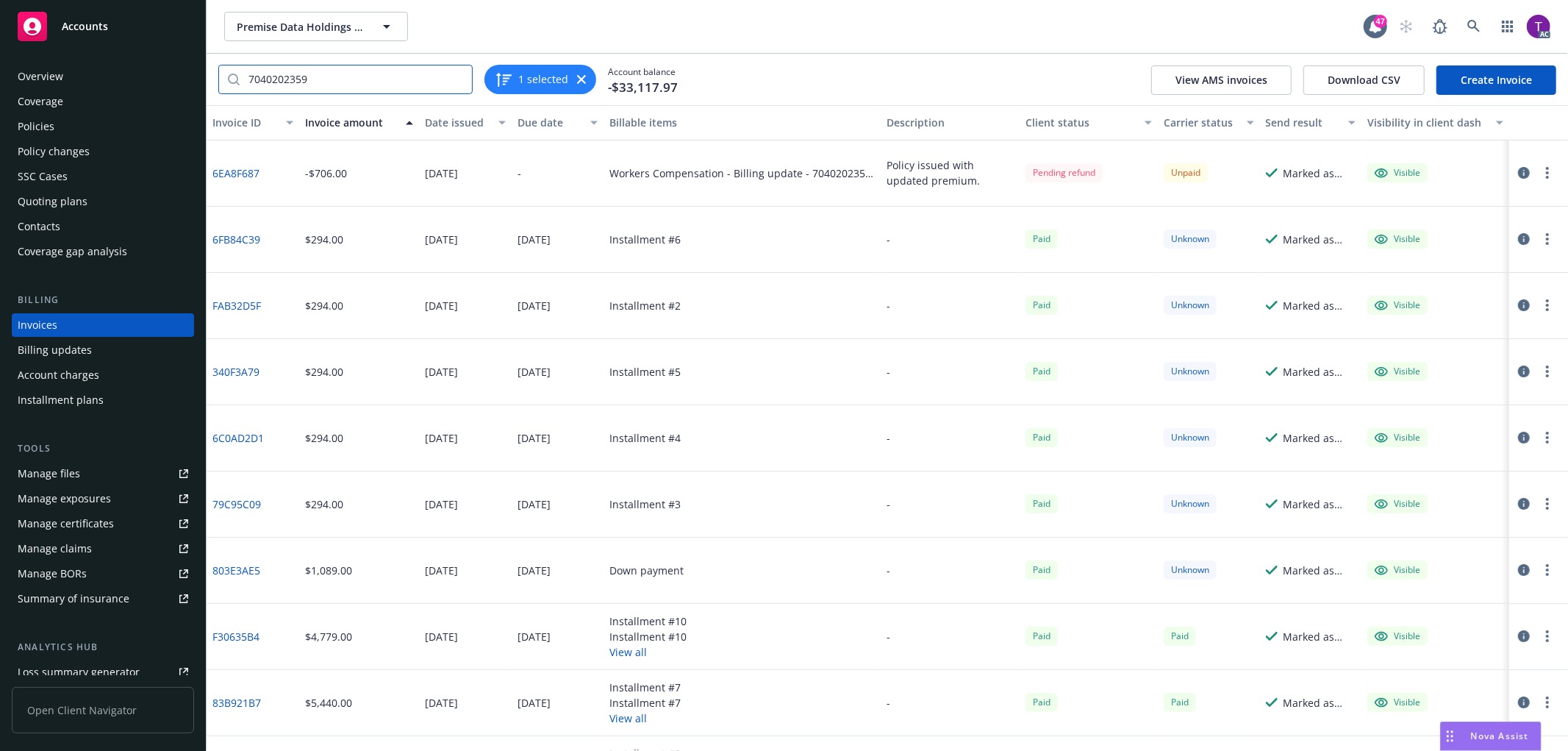
type input "7040202359"
click at [239, 170] on link "6EA8F687" at bounding box center [236, 174] width 47 height 16
drag, startPoint x: 254, startPoint y: 178, endPoint x: 210, endPoint y: 179, distance: 44.0
click at [210, 179] on div "6EA8F687" at bounding box center [252, 173] width 93 height 66
copy link "6EA8F687"
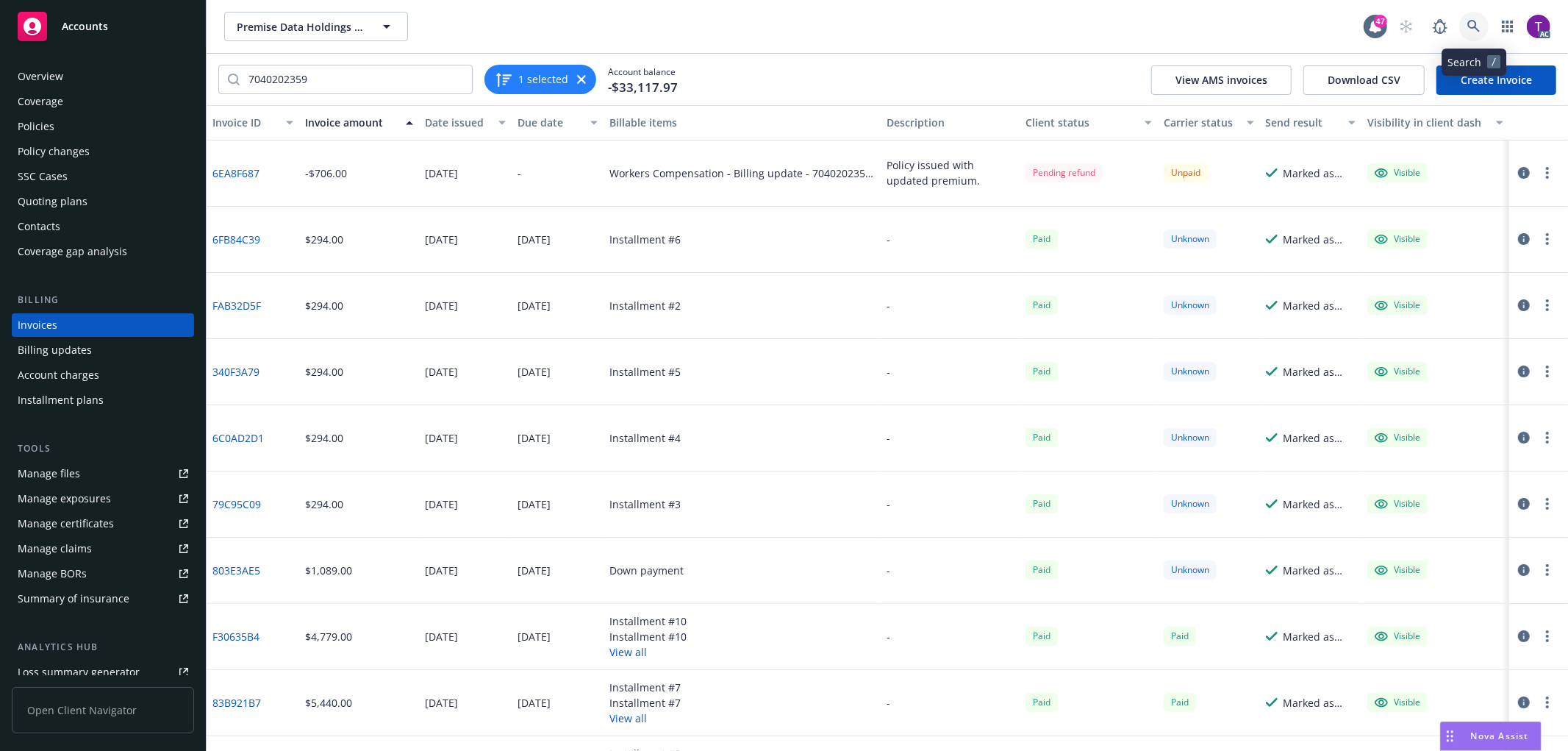
click at [1480, 27] on icon at bounding box center [1474, 26] width 13 height 13
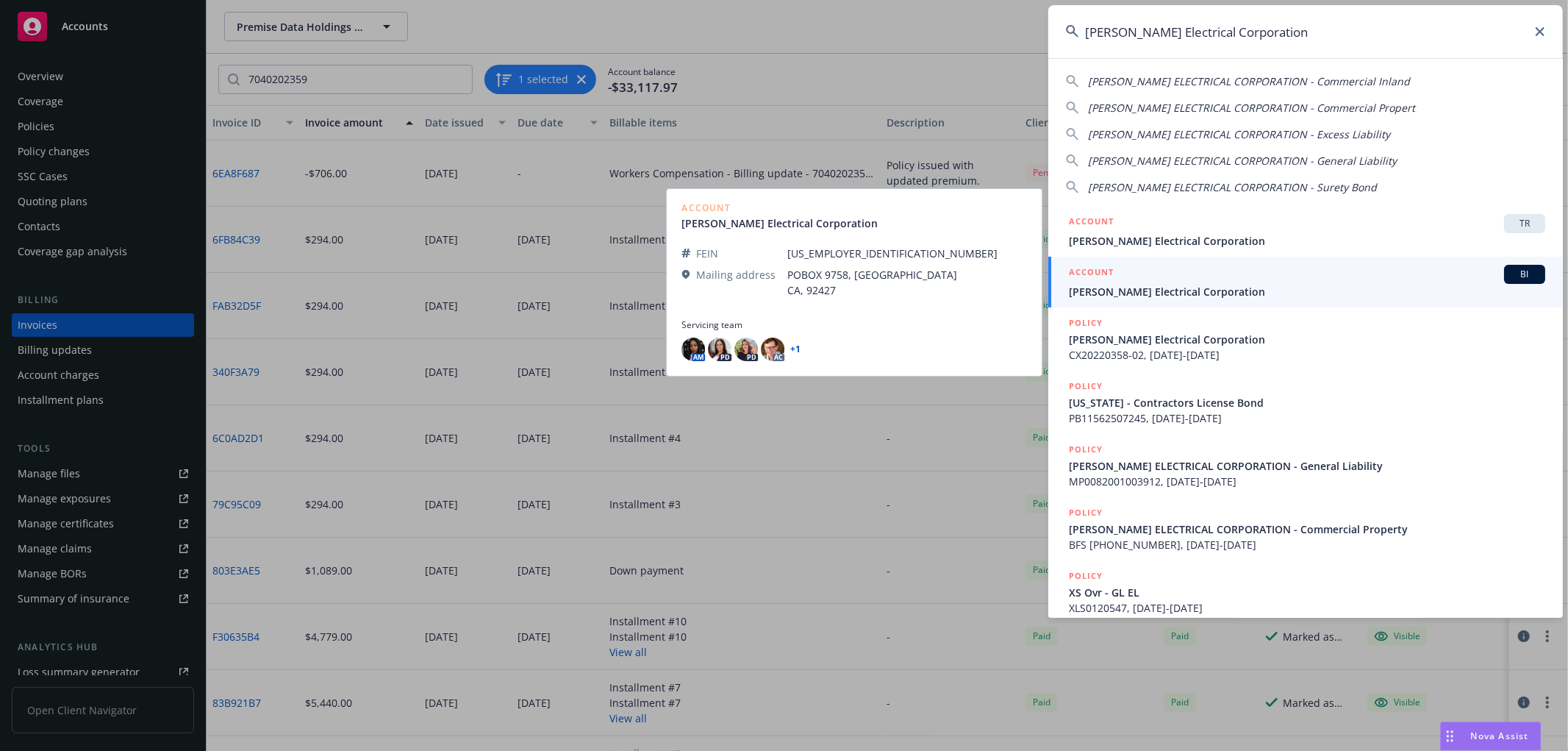
type input "Taylor Electrical Corporation"
click at [1137, 297] on span "Taylor Electrical Corporation" at bounding box center [1307, 292] width 476 height 16
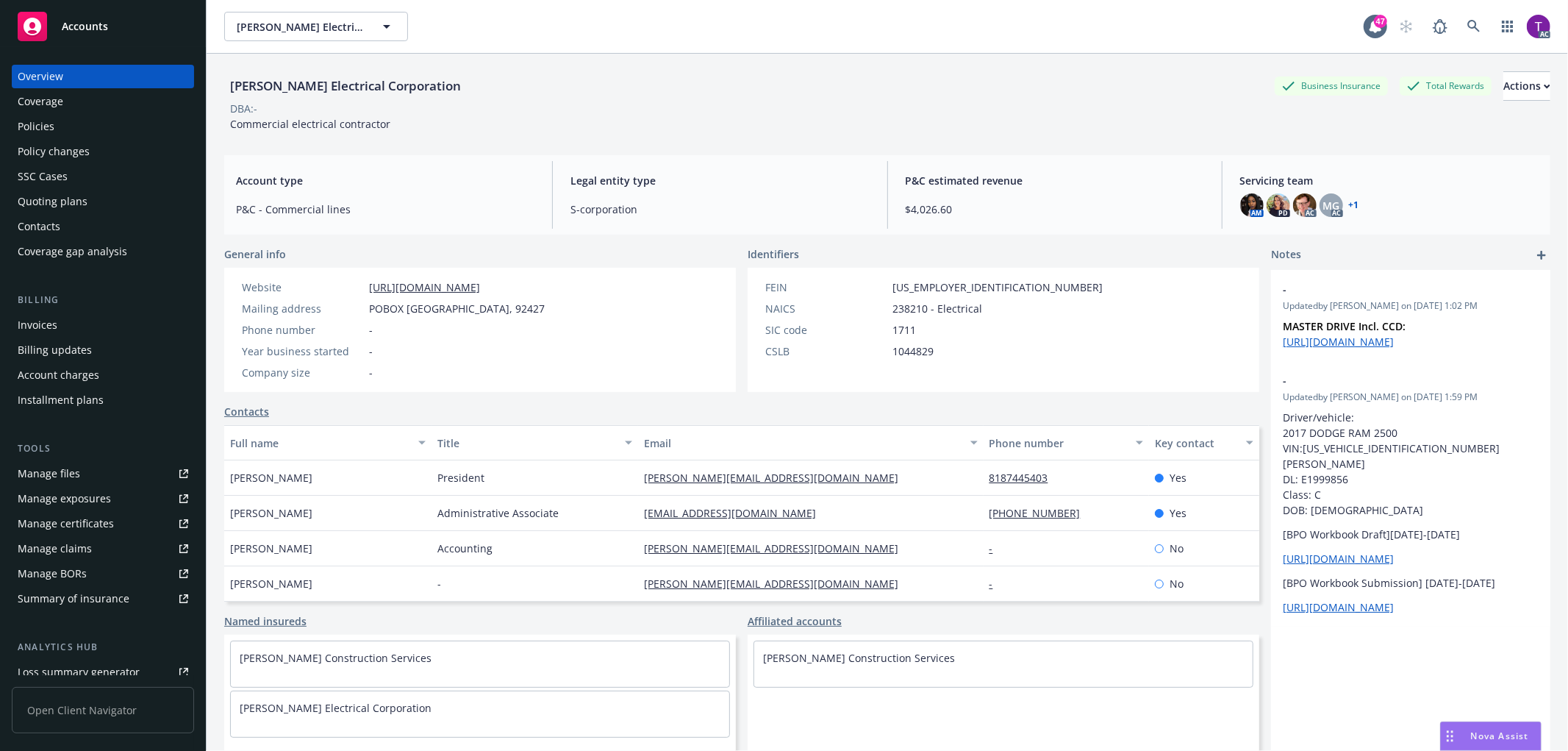
click at [41, 331] on div "Invoices" at bounding box center [37, 325] width 40 height 23
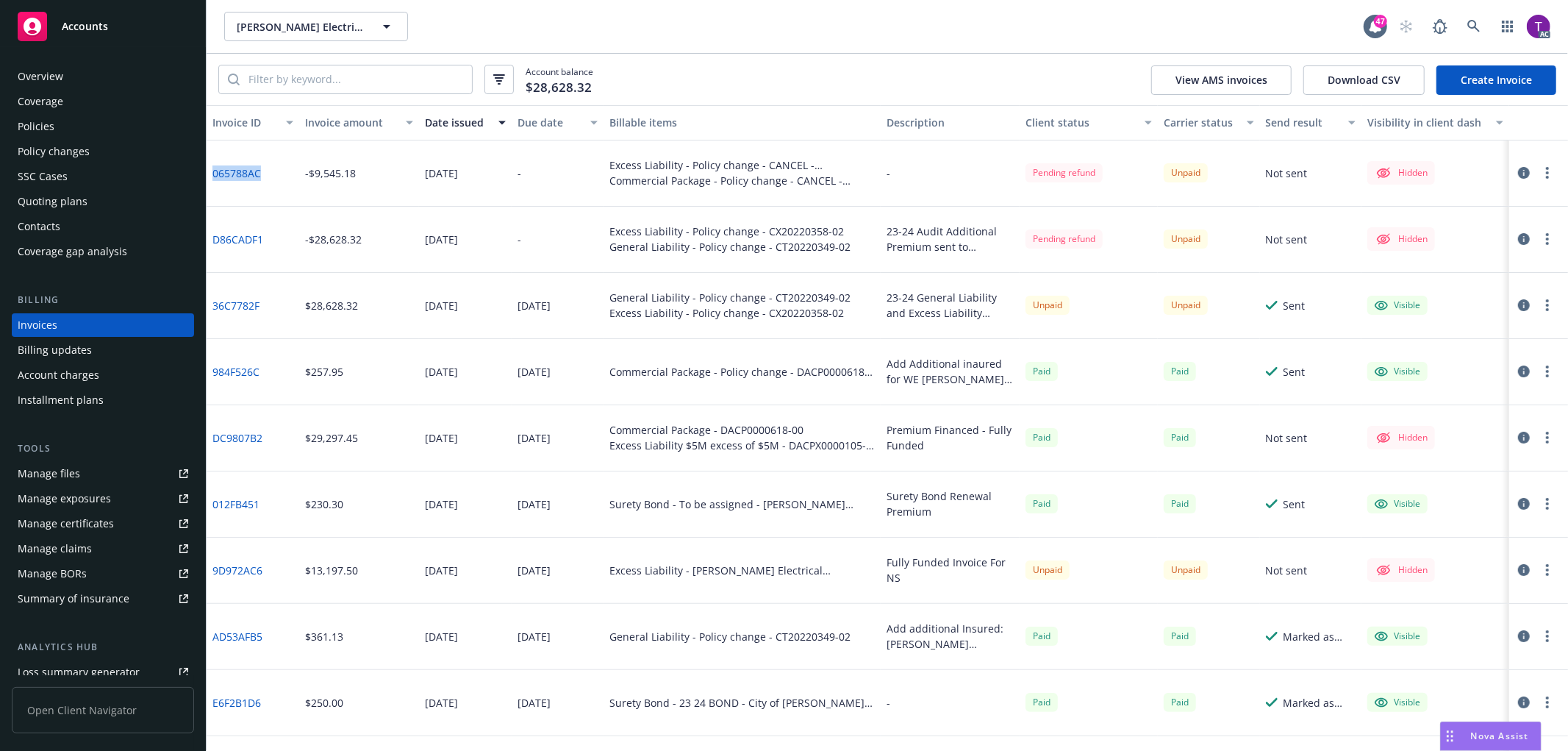
drag, startPoint x: 292, startPoint y: 179, endPoint x: 212, endPoint y: 182, distance: 80.1
click at [212, 182] on div "065788AC" at bounding box center [252, 173] width 93 height 66
copy link "065788AC"
click at [224, 171] on link "065788AC" at bounding box center [237, 174] width 48 height 16
click at [372, 67] on input "search" at bounding box center [356, 79] width 233 height 28
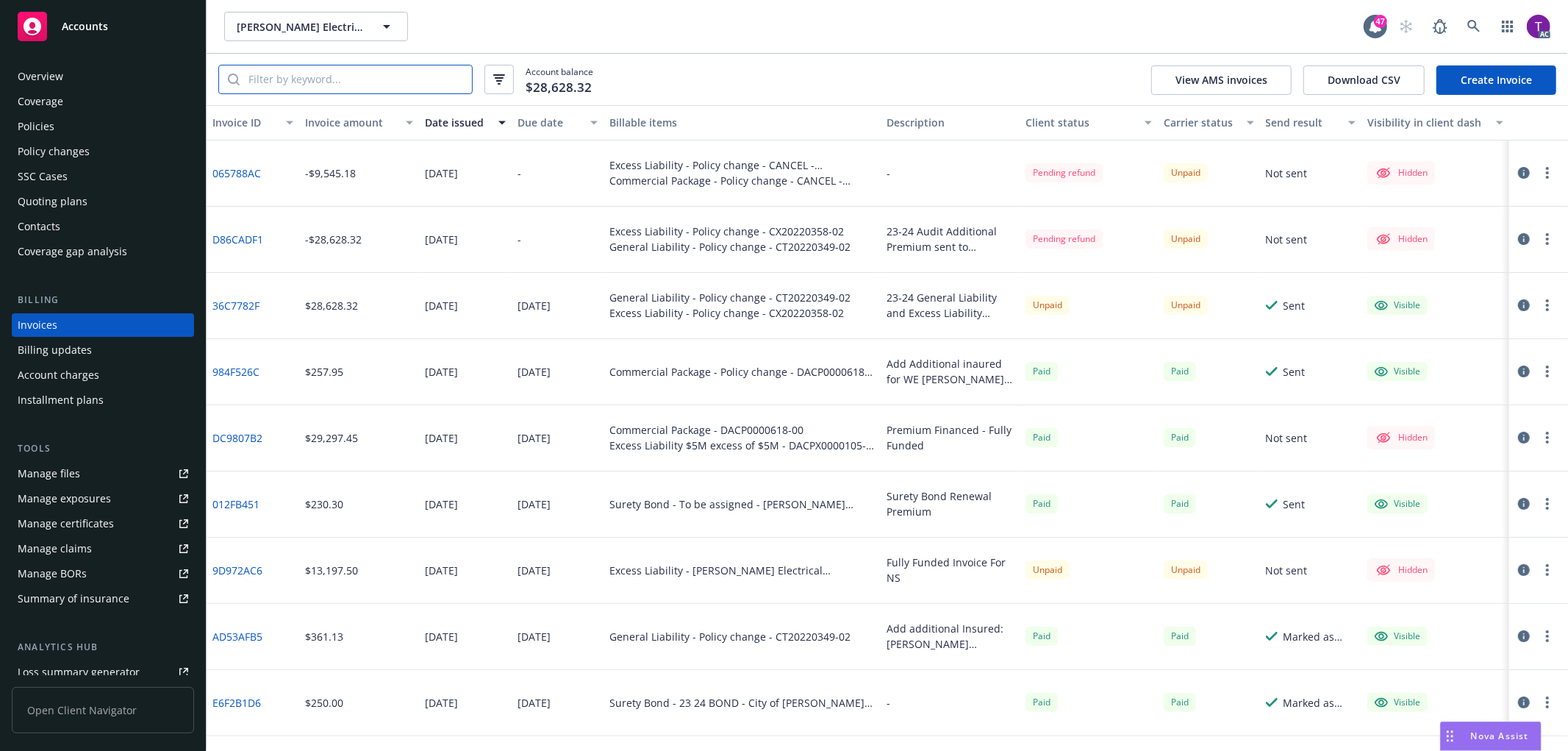
paste input "DACP0000618-00"
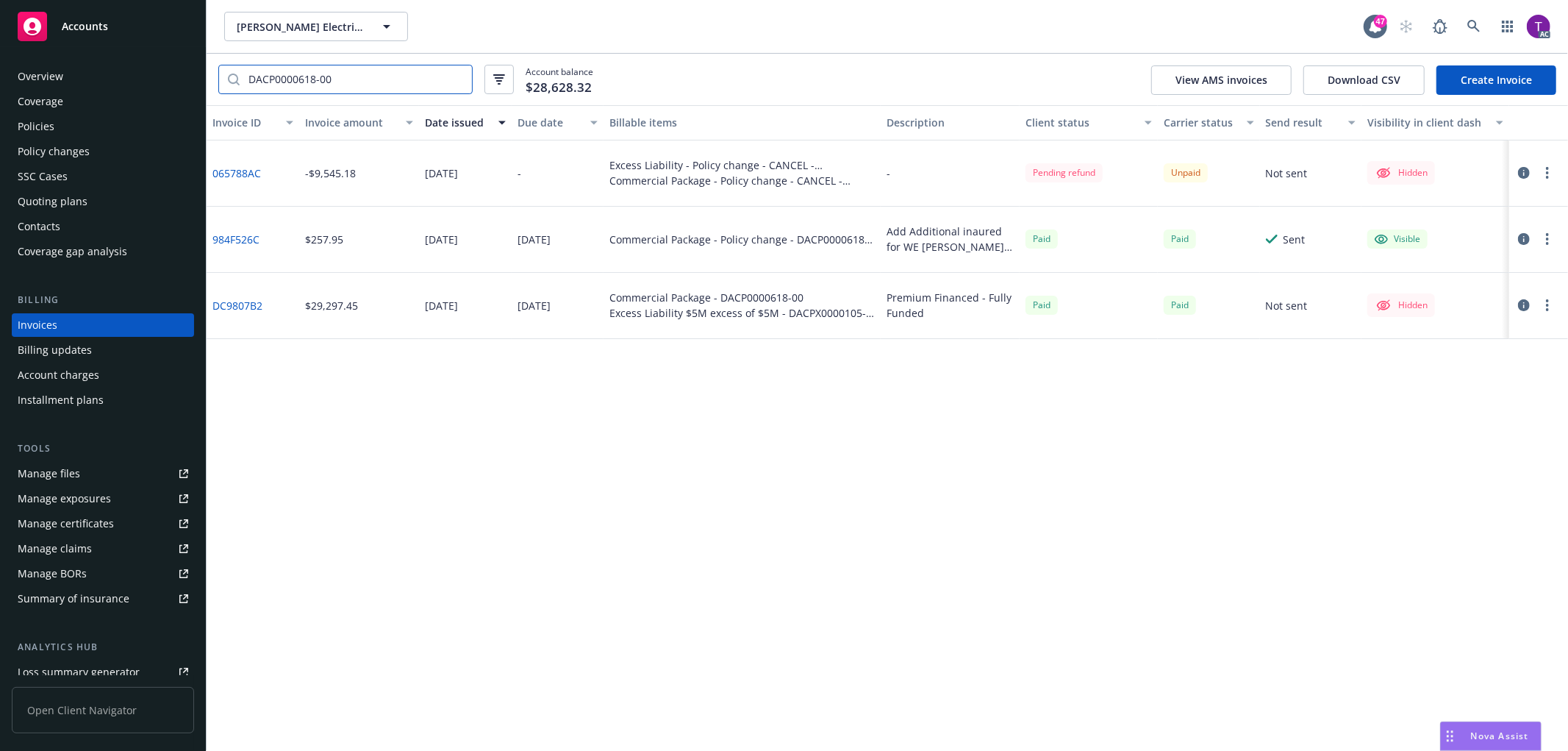
type input "DACP0000618-00"
click at [1478, 28] on icon at bounding box center [1474, 26] width 12 height 12
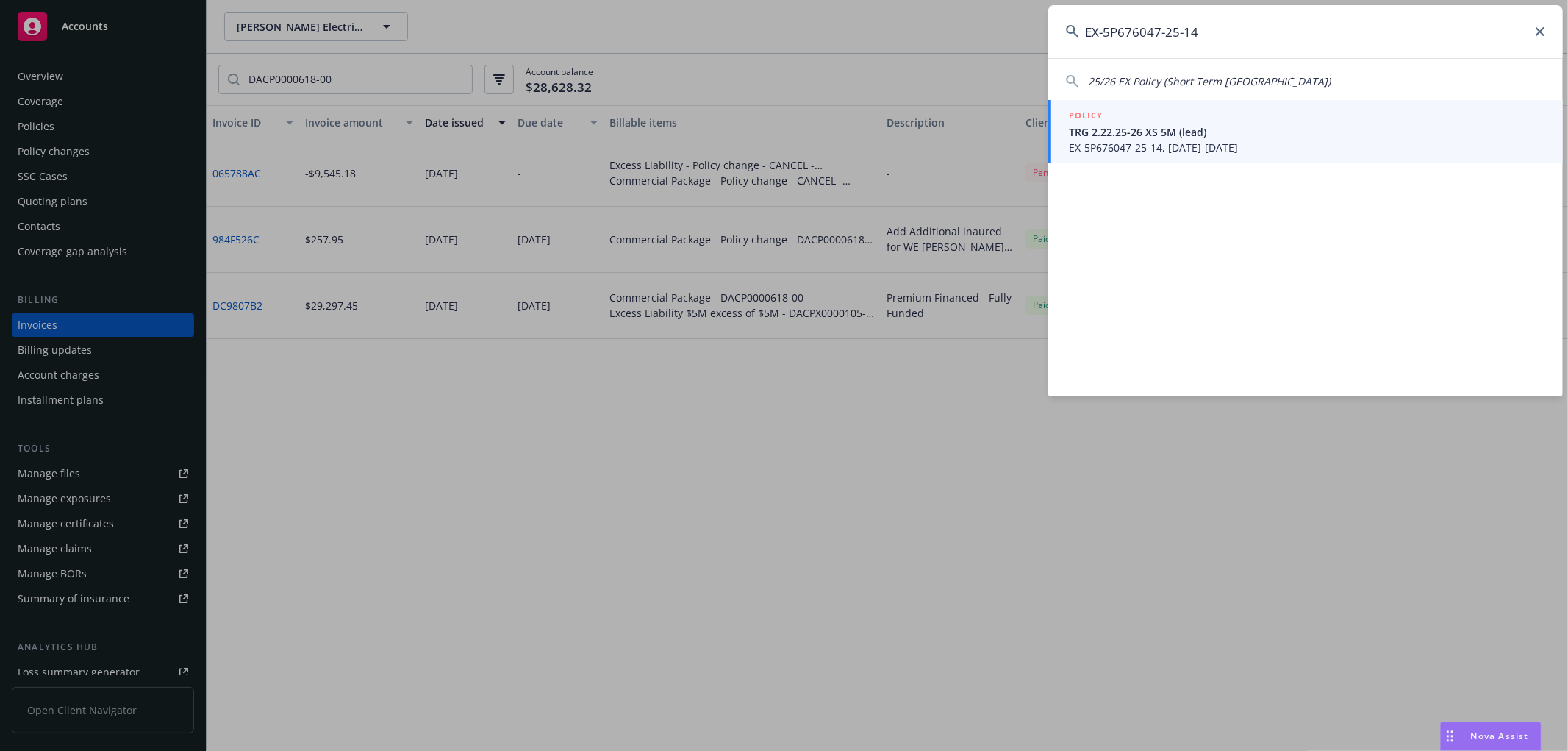
type input "EX-5P676047-25-14"
click at [1145, 134] on span "TRG 2.22.25-26 XS 5M (lead)" at bounding box center [1307, 132] width 476 height 16
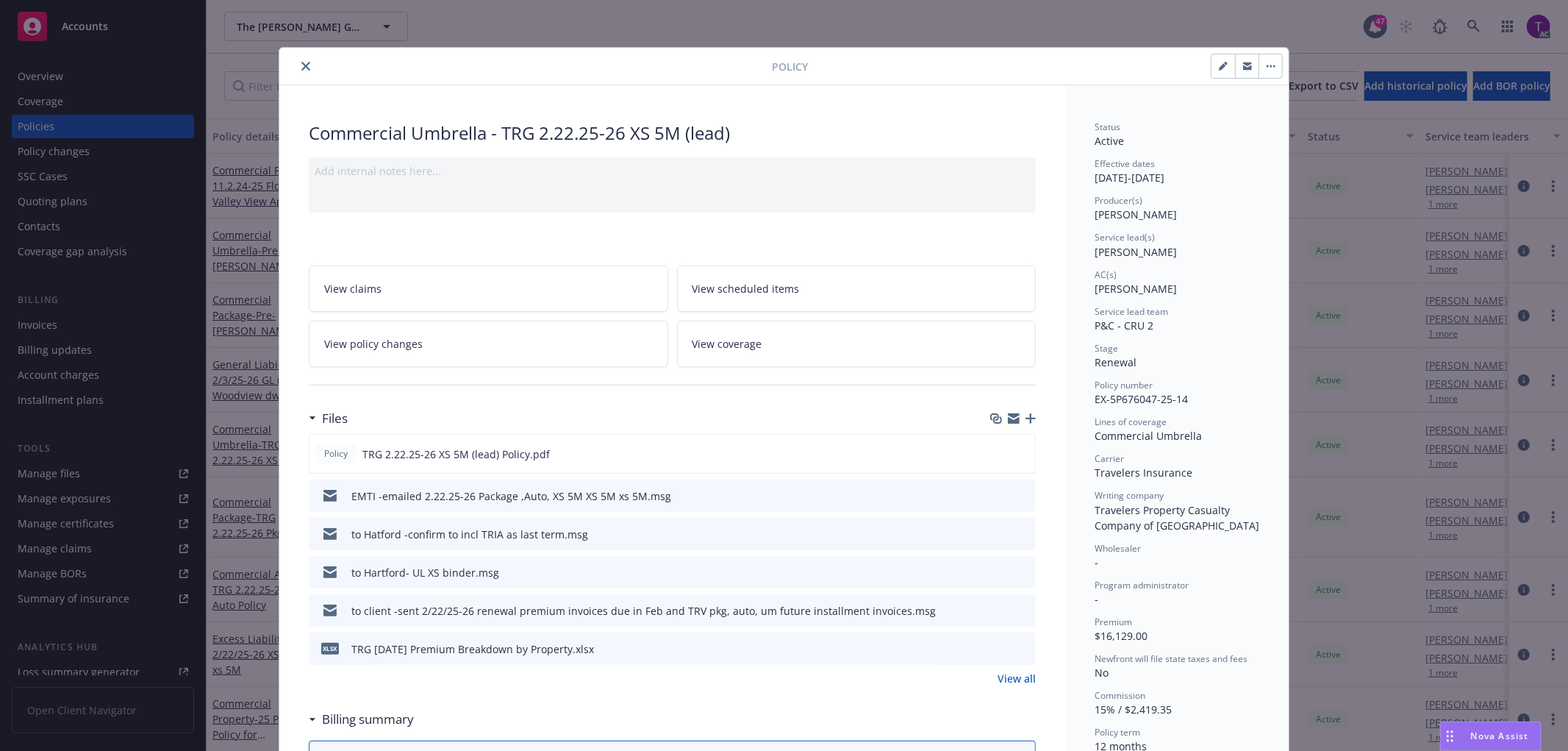
click at [303, 60] on button "close" at bounding box center [306, 66] width 18 height 18
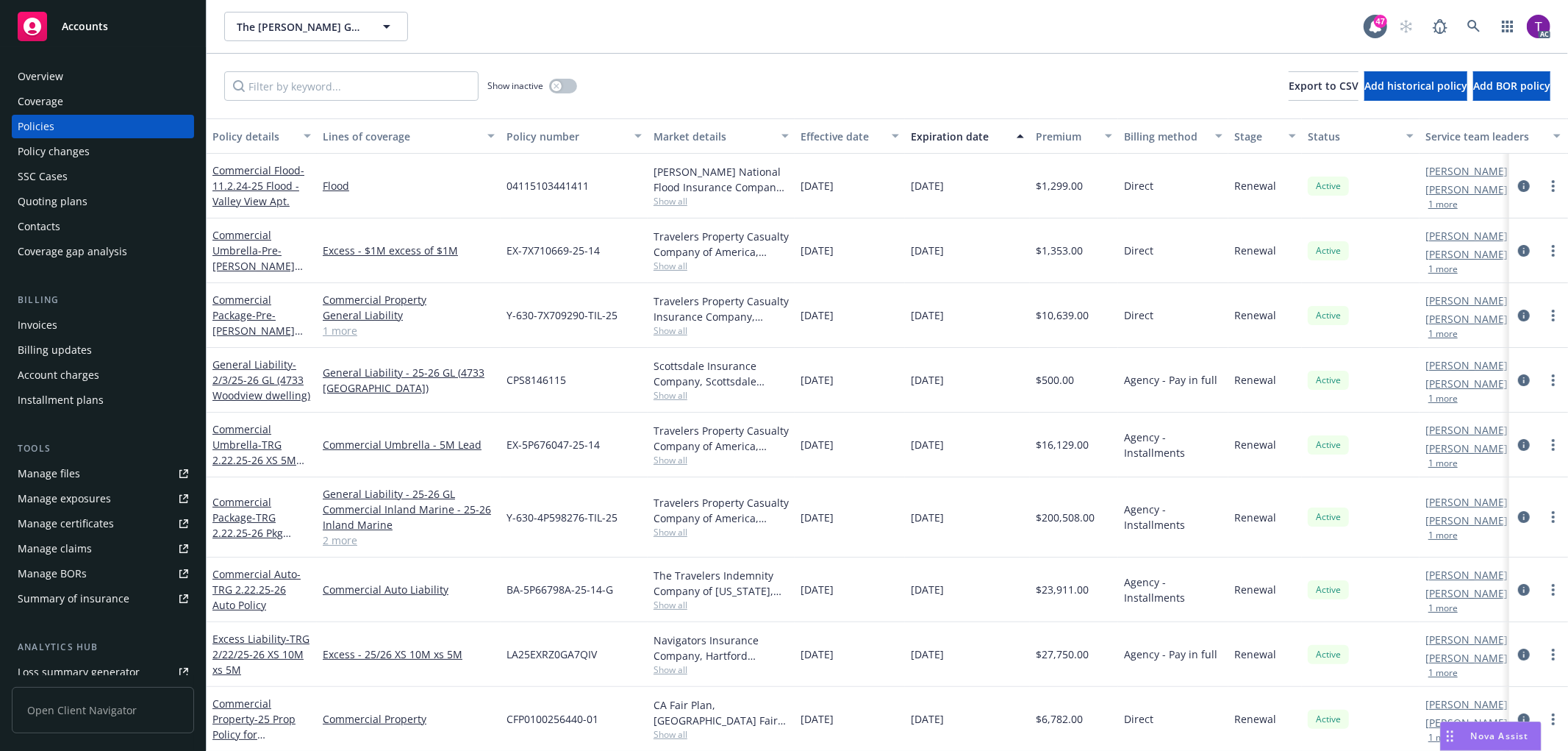
click at [33, 326] on div "Invoices" at bounding box center [37, 325] width 40 height 23
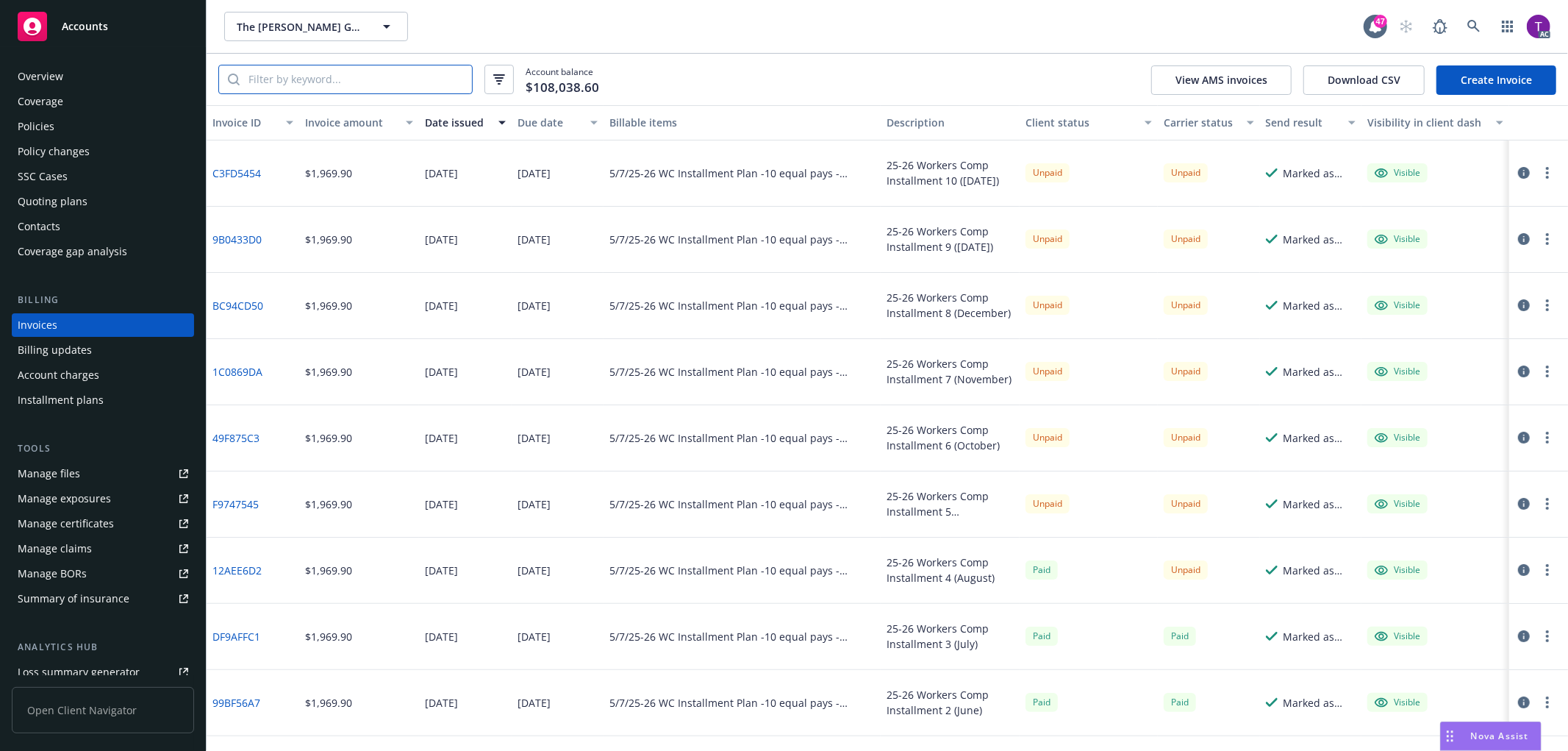
click at [293, 82] on input "search" at bounding box center [356, 79] width 233 height 28
paste input "EX-5P676047-25-14"
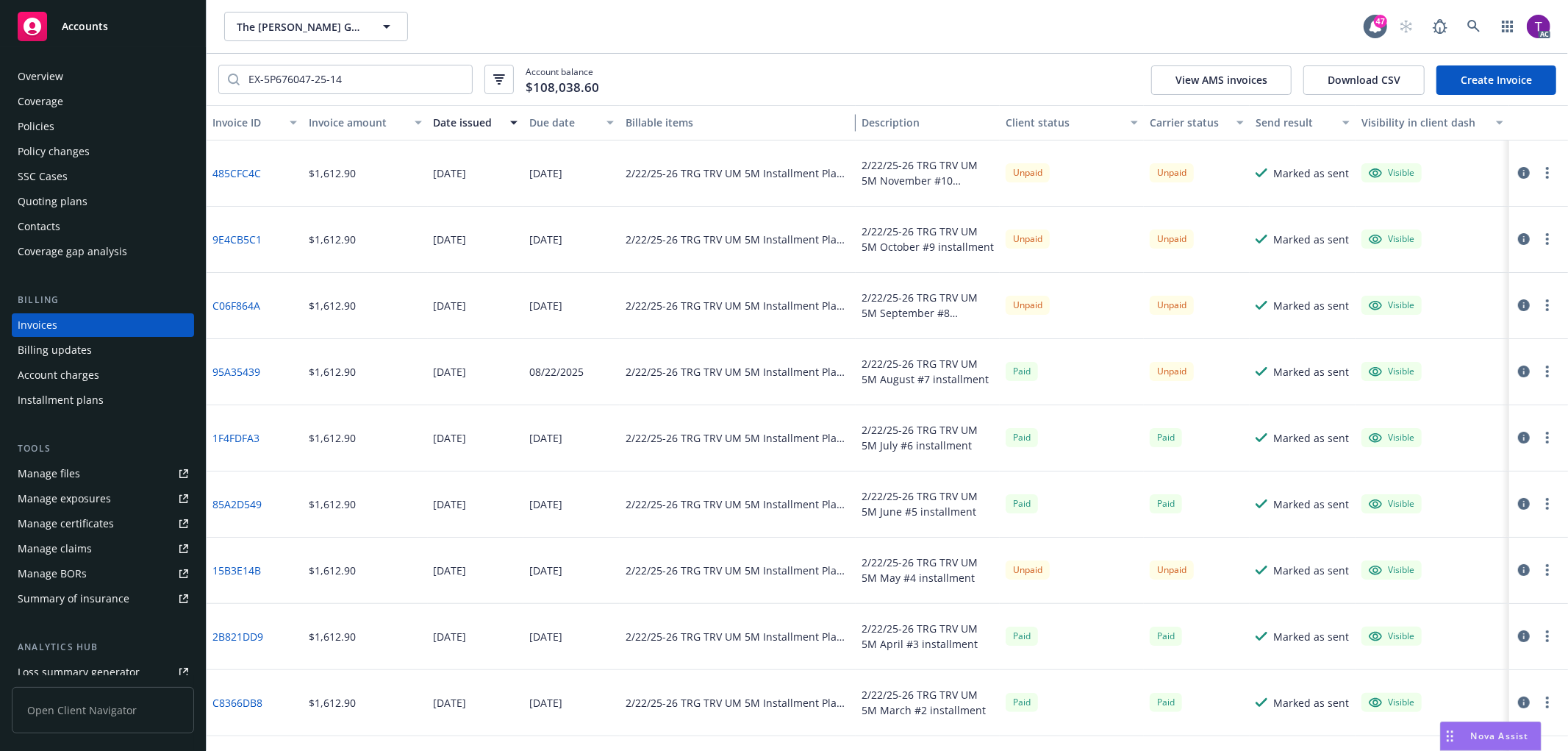
drag, startPoint x: 872, startPoint y: 118, endPoint x: 832, endPoint y: 124, distance: 40.4
click at [832, 124] on button "Billable items" at bounding box center [737, 122] width 236 height 35
drag, startPoint x: 271, startPoint y: 569, endPoint x: 215, endPoint y: 570, distance: 56.0
click at [215, 570] on div "15B3E14B" at bounding box center [254, 570] width 96 height 66
copy link "15B3E14B"
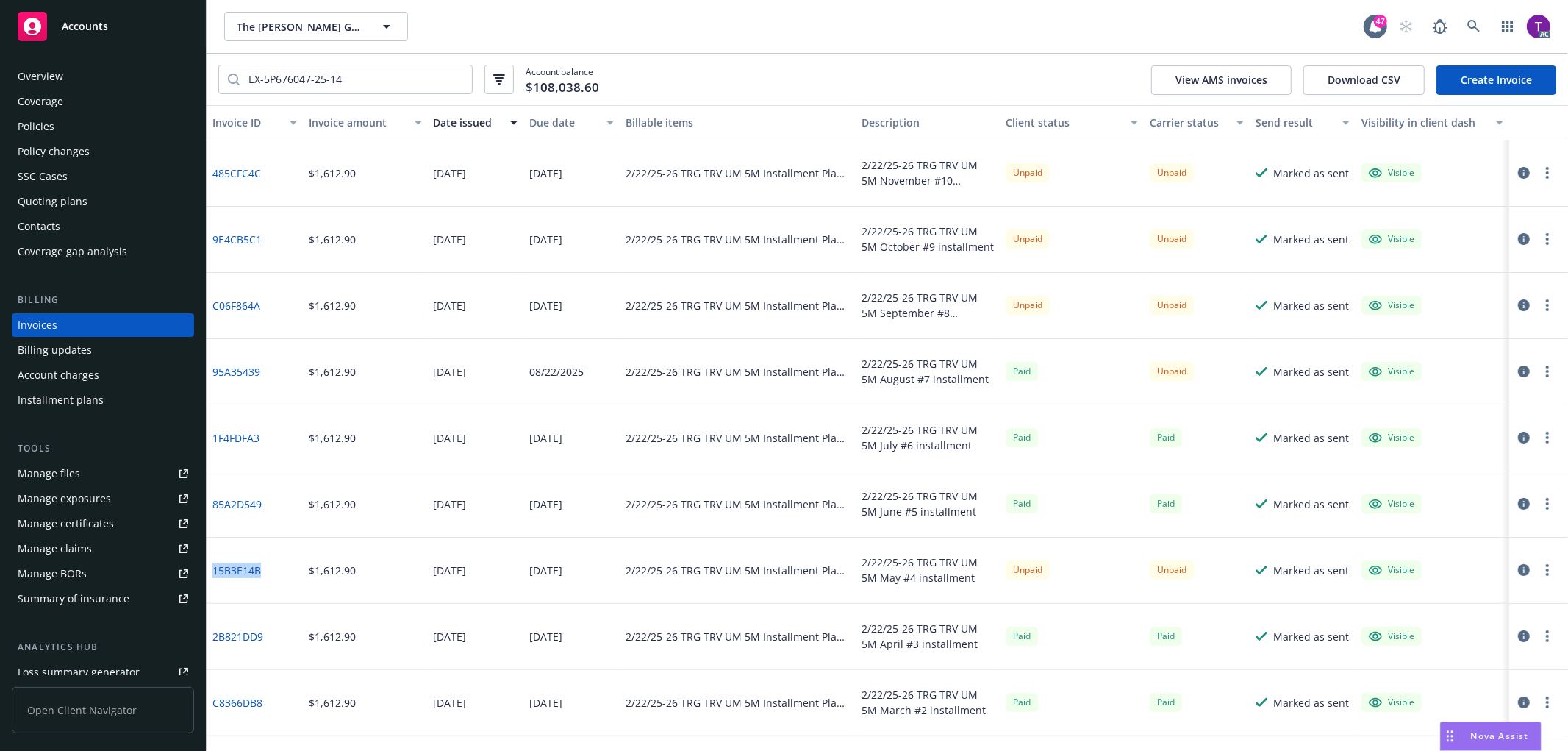
click at [1518, 368] on icon "button" at bounding box center [1524, 371] width 12 height 12
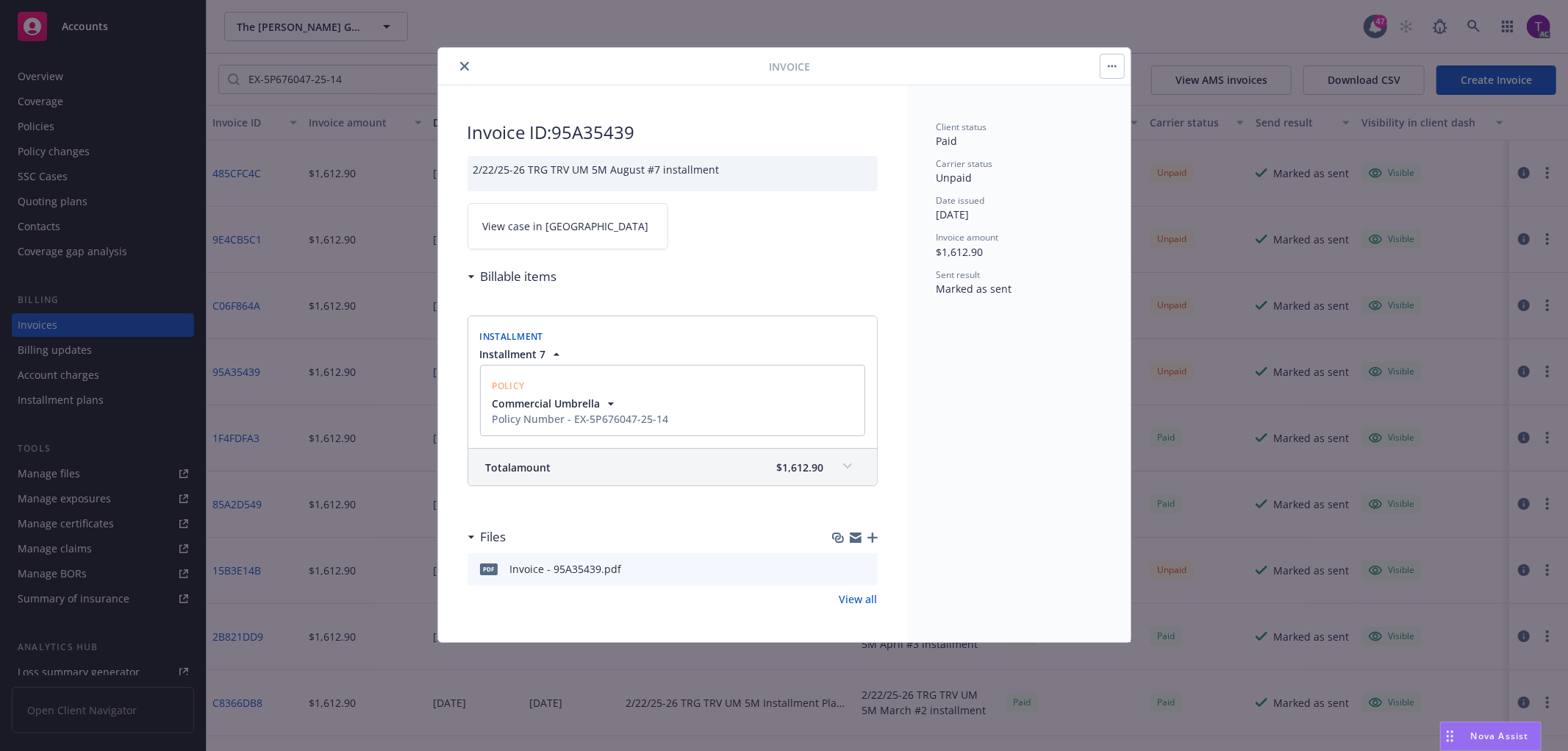
click at [517, 219] on span "View case in SSC" at bounding box center [567, 226] width 167 height 16
click at [468, 59] on button "close" at bounding box center [465, 66] width 18 height 18
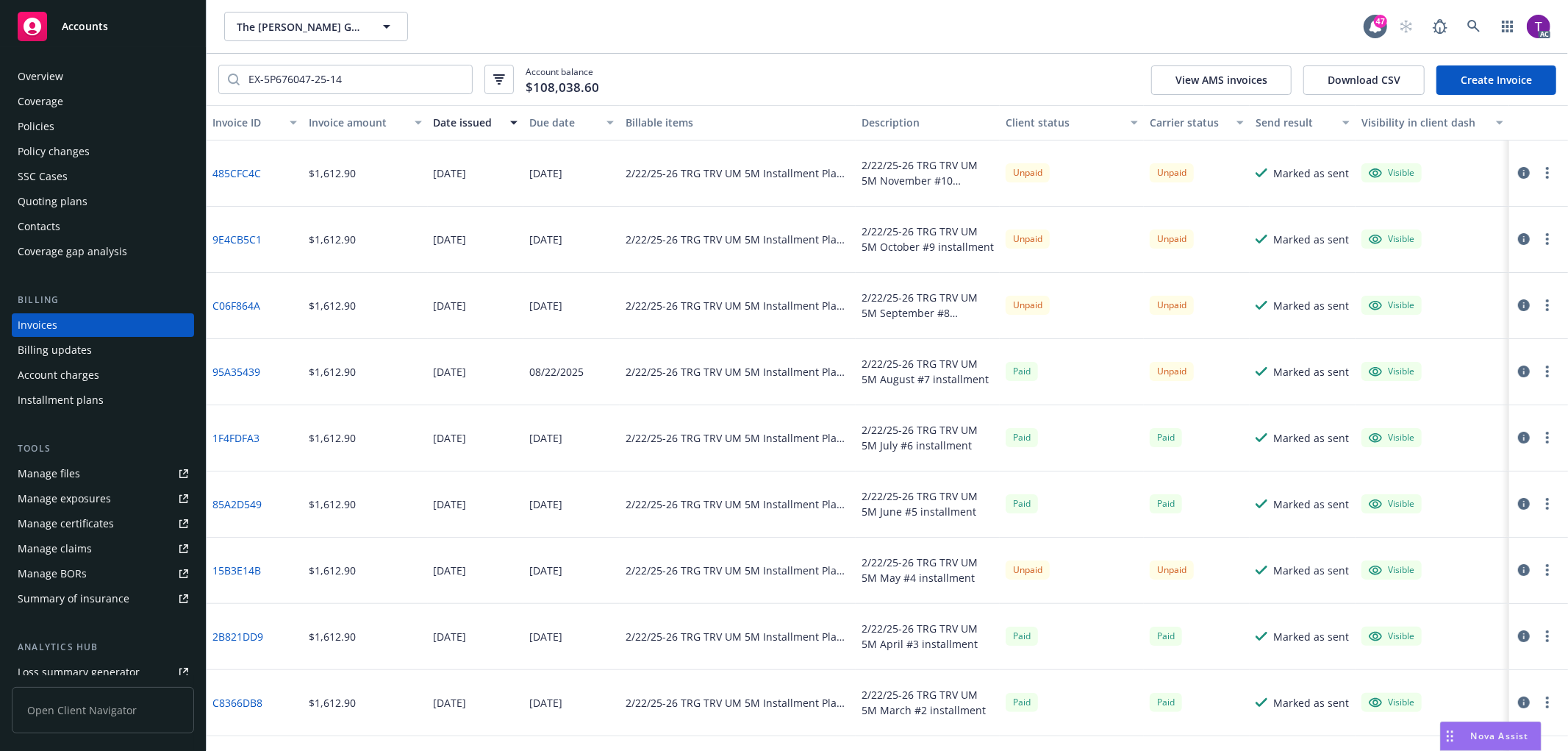
click at [1518, 569] on icon "button" at bounding box center [1524, 570] width 12 height 12
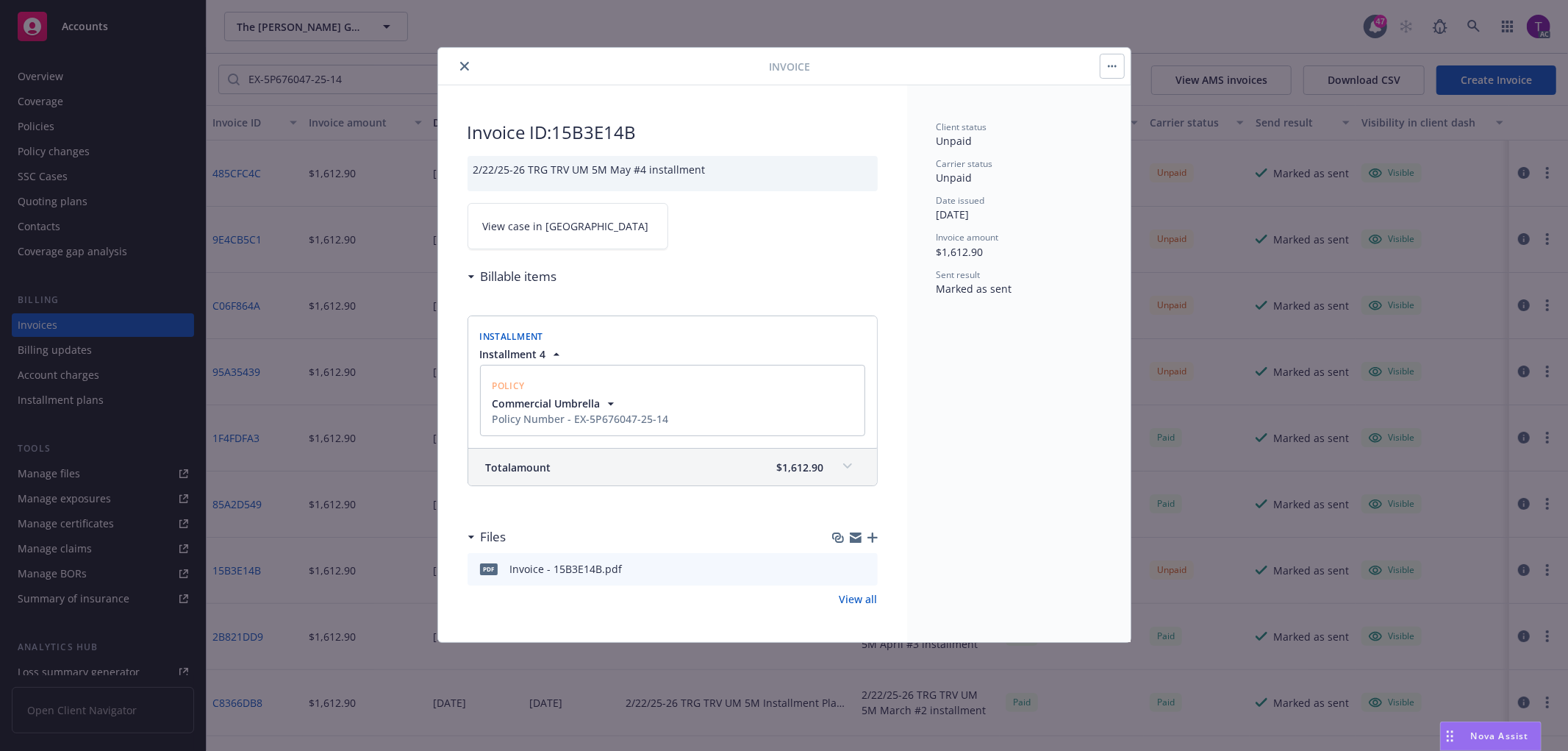
click at [517, 235] on link "View case in SSC" at bounding box center [568, 226] width 201 height 47
click at [460, 70] on icon "close" at bounding box center [464, 65] width 9 height 9
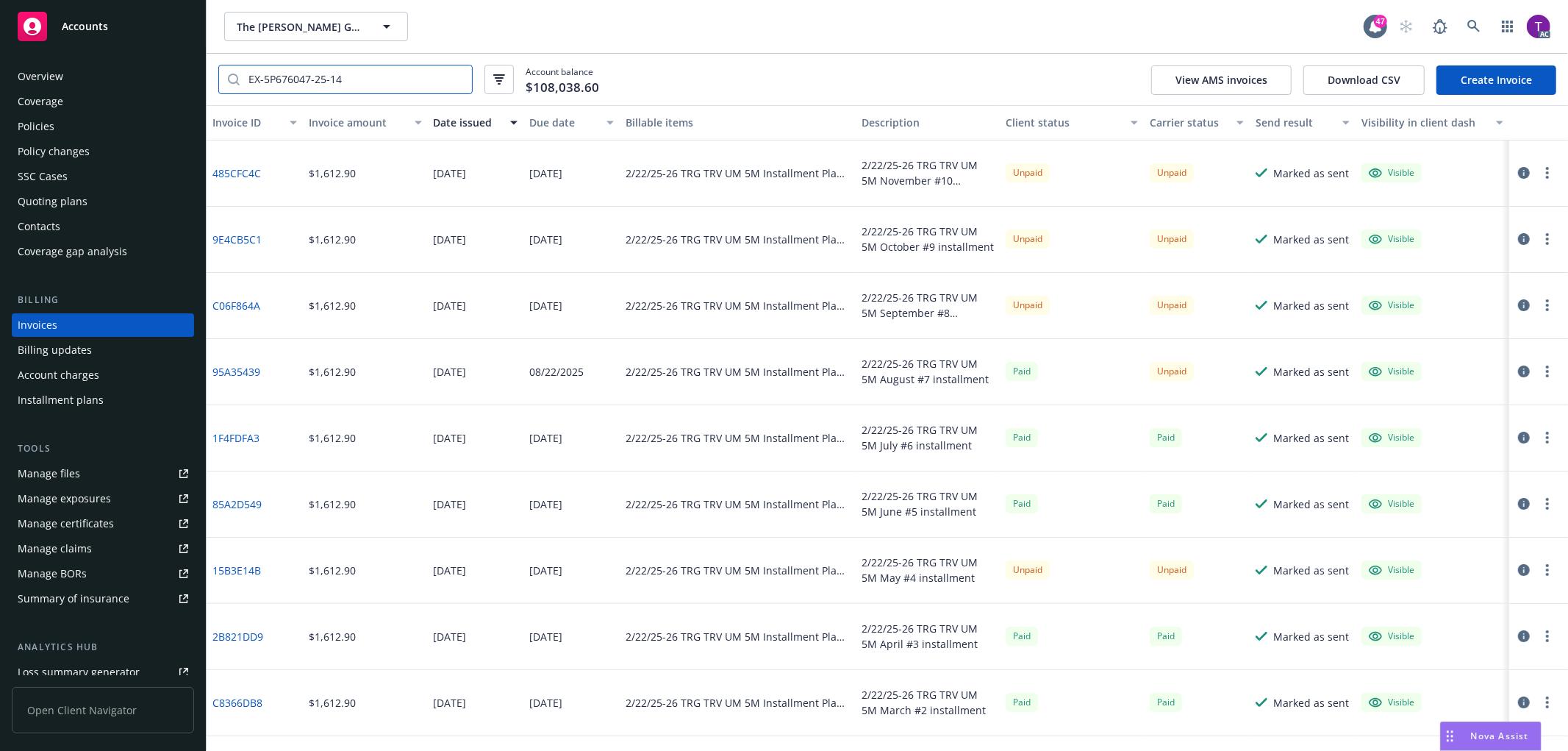
click at [357, 89] on input "EX-5P676047-25-14" at bounding box center [356, 79] width 233 height 28
drag, startPoint x: 363, startPoint y: 82, endPoint x: 142, endPoint y: 40, distance: 225.0
click at [142, 40] on div "Accounts Overview Coverage Policies Policy changes SSC Cases Quoting plans Cont…" at bounding box center [784, 375] width 1568 height 751
paste input "BA-5P66798A-25-14-G"
drag, startPoint x: 260, startPoint y: 570, endPoint x: 212, endPoint y: 568, distance: 48.0
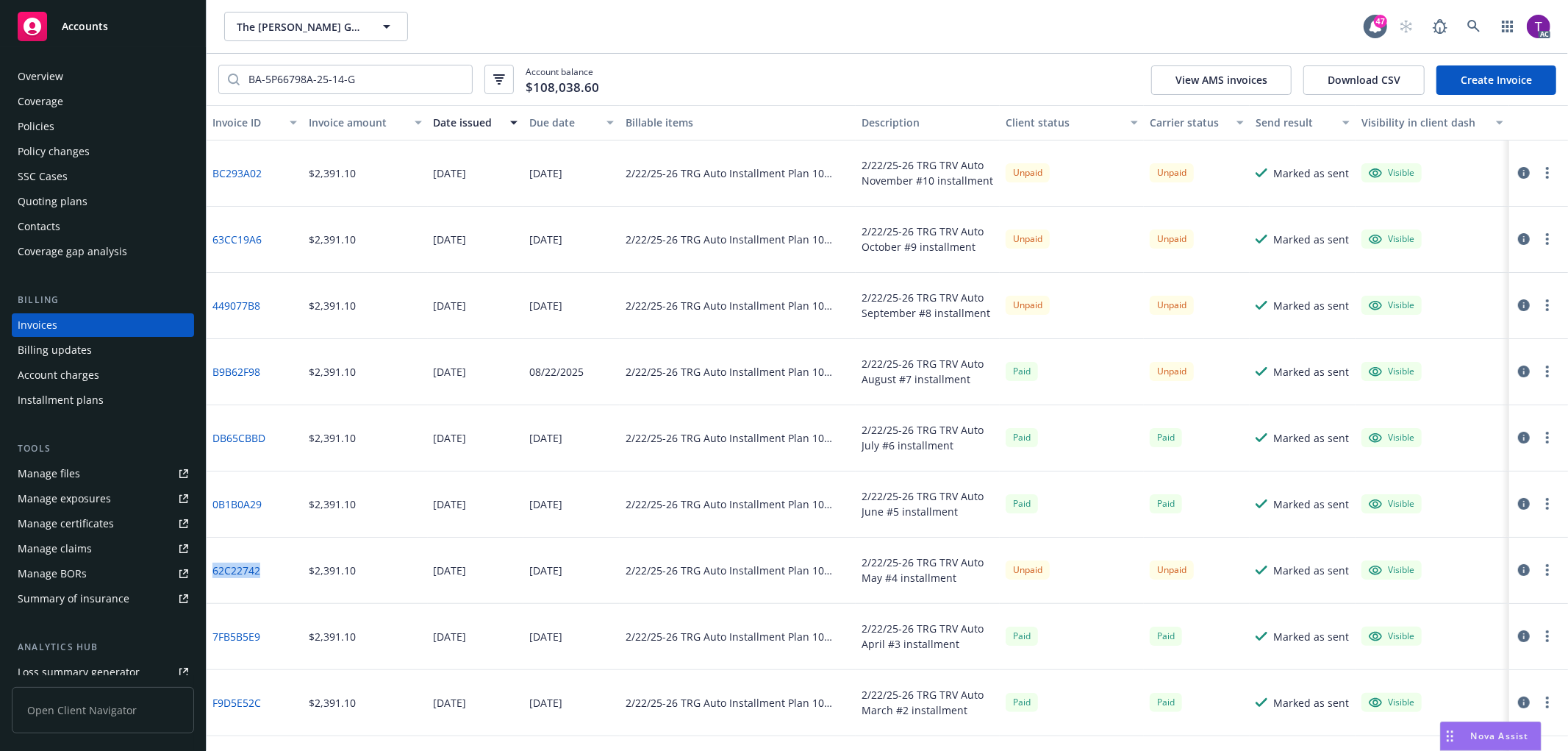
click at [212, 568] on div "62C22742" at bounding box center [254, 570] width 96 height 66
copy link "62C22742"
click at [1518, 564] on icon "button" at bounding box center [1524, 570] width 12 height 12
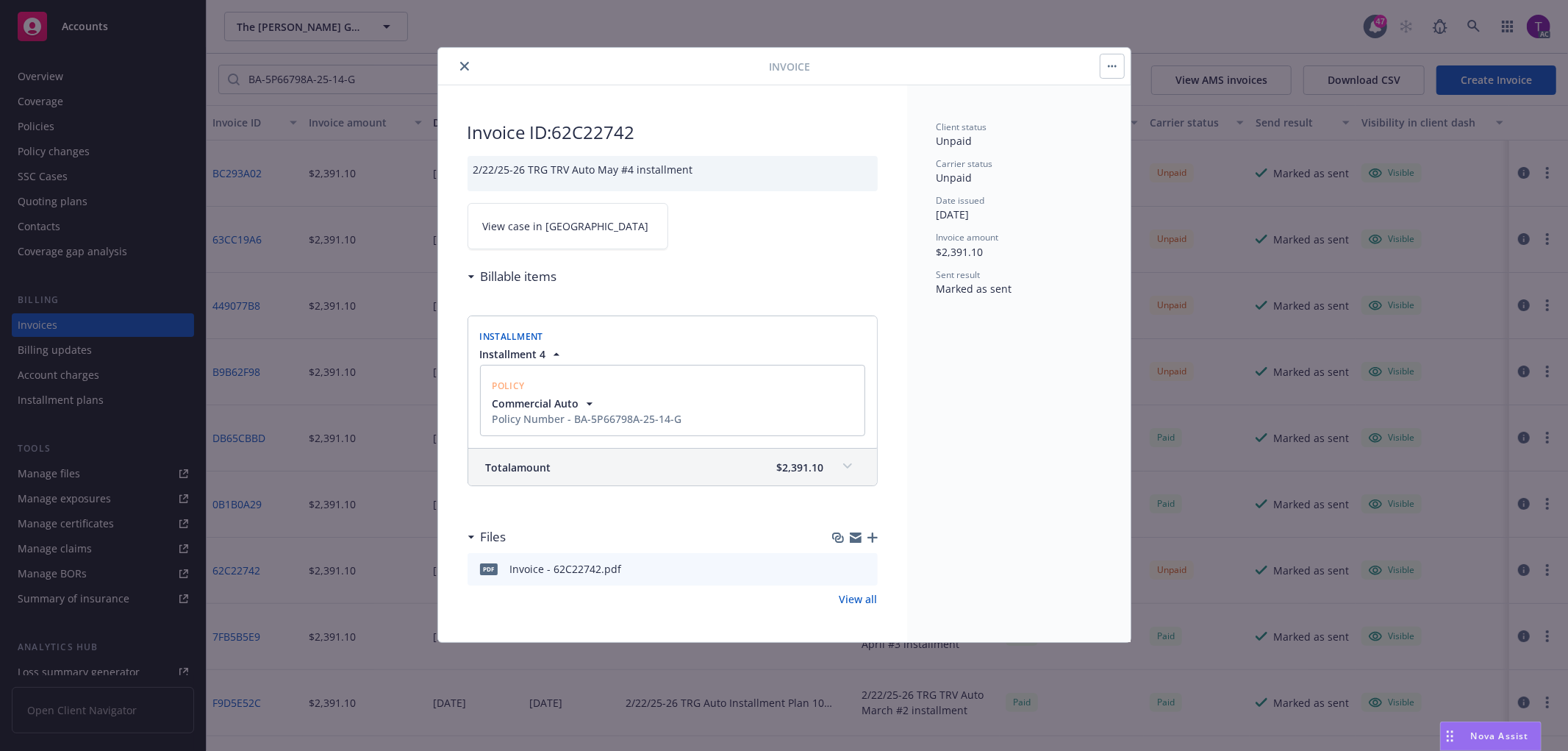
click at [529, 231] on span "View case in SSC" at bounding box center [567, 226] width 167 height 16
click at [460, 62] on icon "close" at bounding box center [464, 65] width 9 height 9
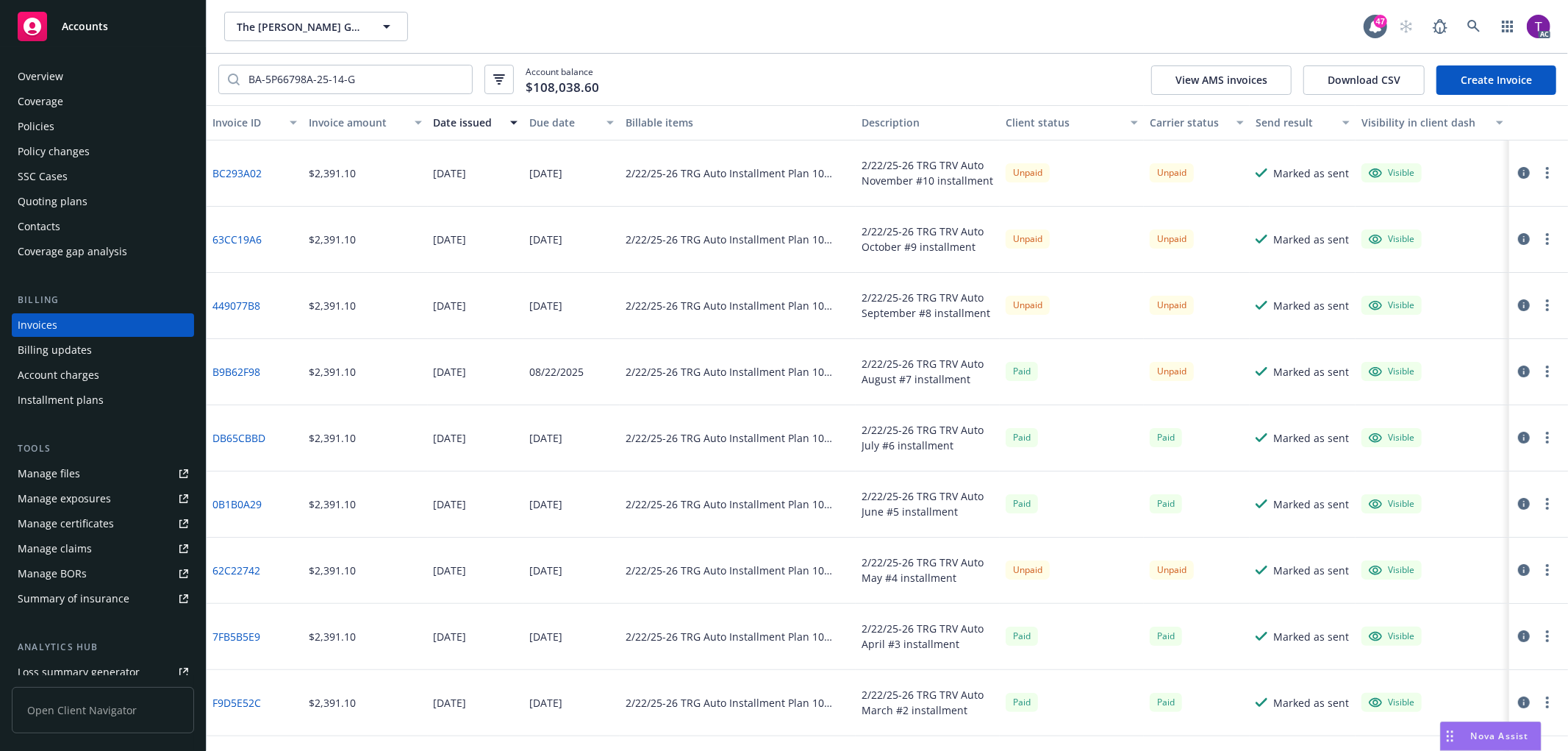
click at [1518, 372] on icon "button" at bounding box center [1524, 371] width 12 height 12
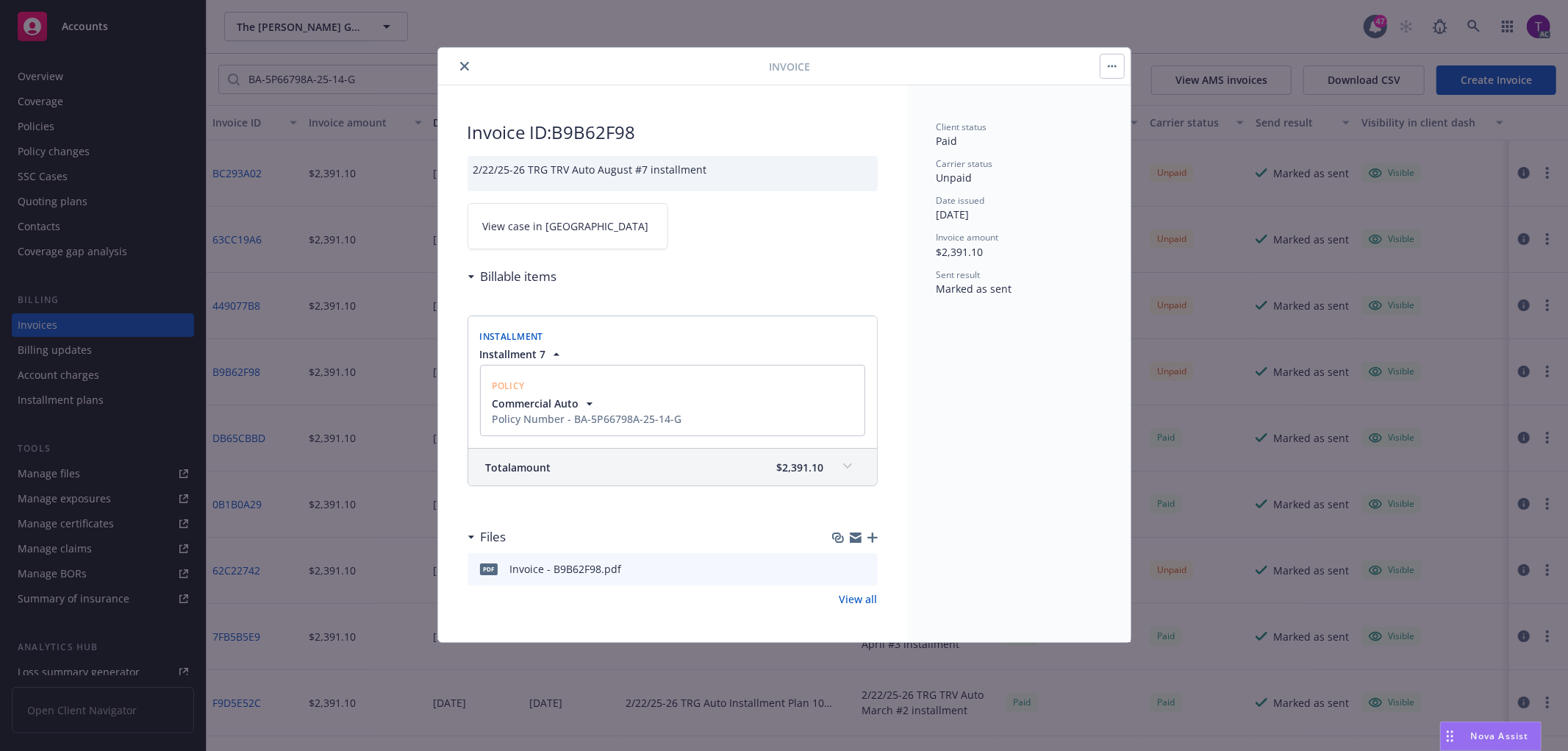
click at [534, 226] on span "View case in SSC" at bounding box center [567, 226] width 167 height 16
click at [472, 61] on button "close" at bounding box center [465, 66] width 18 height 18
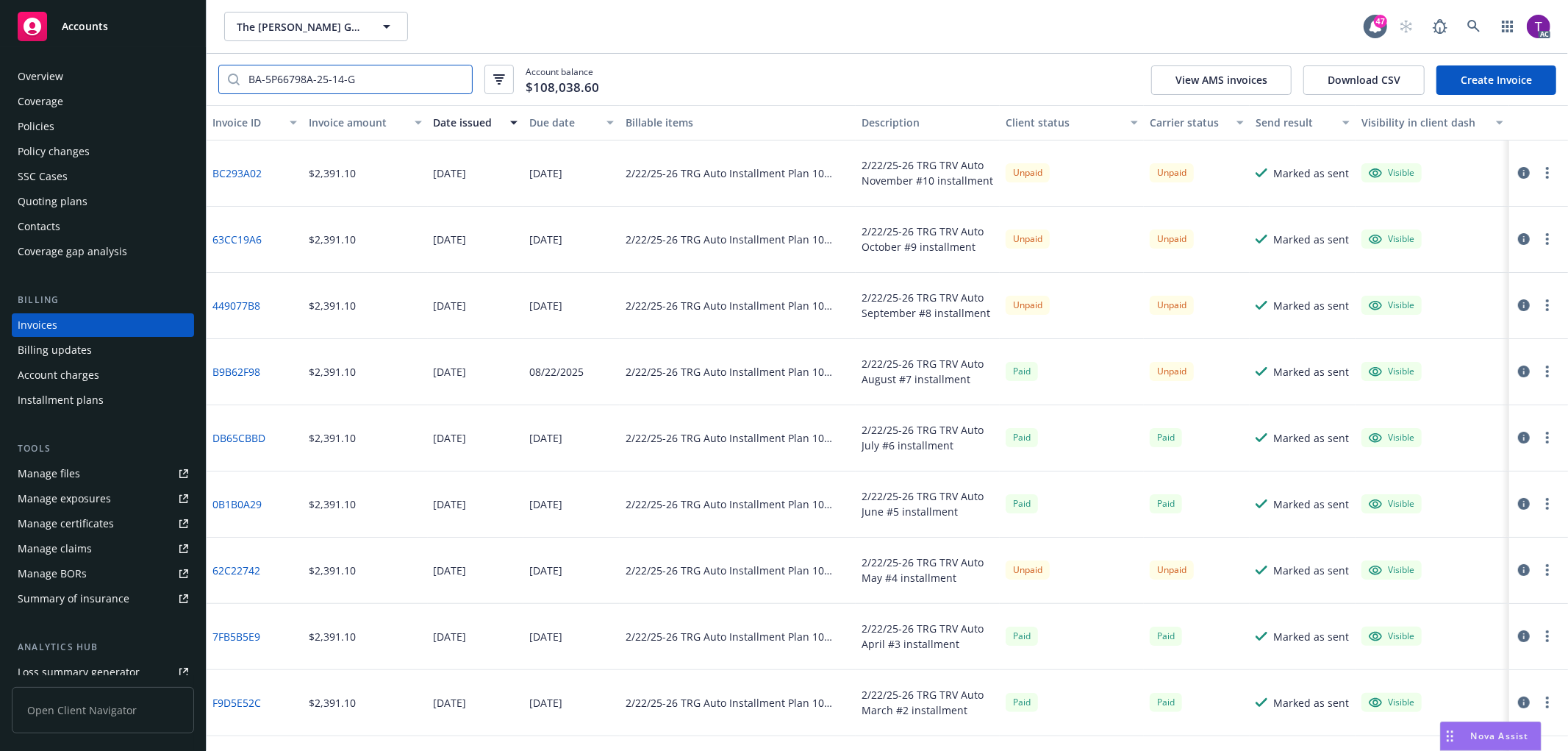
drag, startPoint x: 416, startPoint y: 70, endPoint x: 188, endPoint y: 54, distance: 228.6
click at [188, 54] on div "Accounts Overview Coverage Policies Policy changes SSC Cases Quoting plans Cont…" at bounding box center [784, 375] width 1568 height 751
paste input "Y-630-4P598276-TIL-25"
type input "Y-630-4P598276-TIL-25"
click at [1518, 366] on icon "button" at bounding box center [1524, 371] width 12 height 12
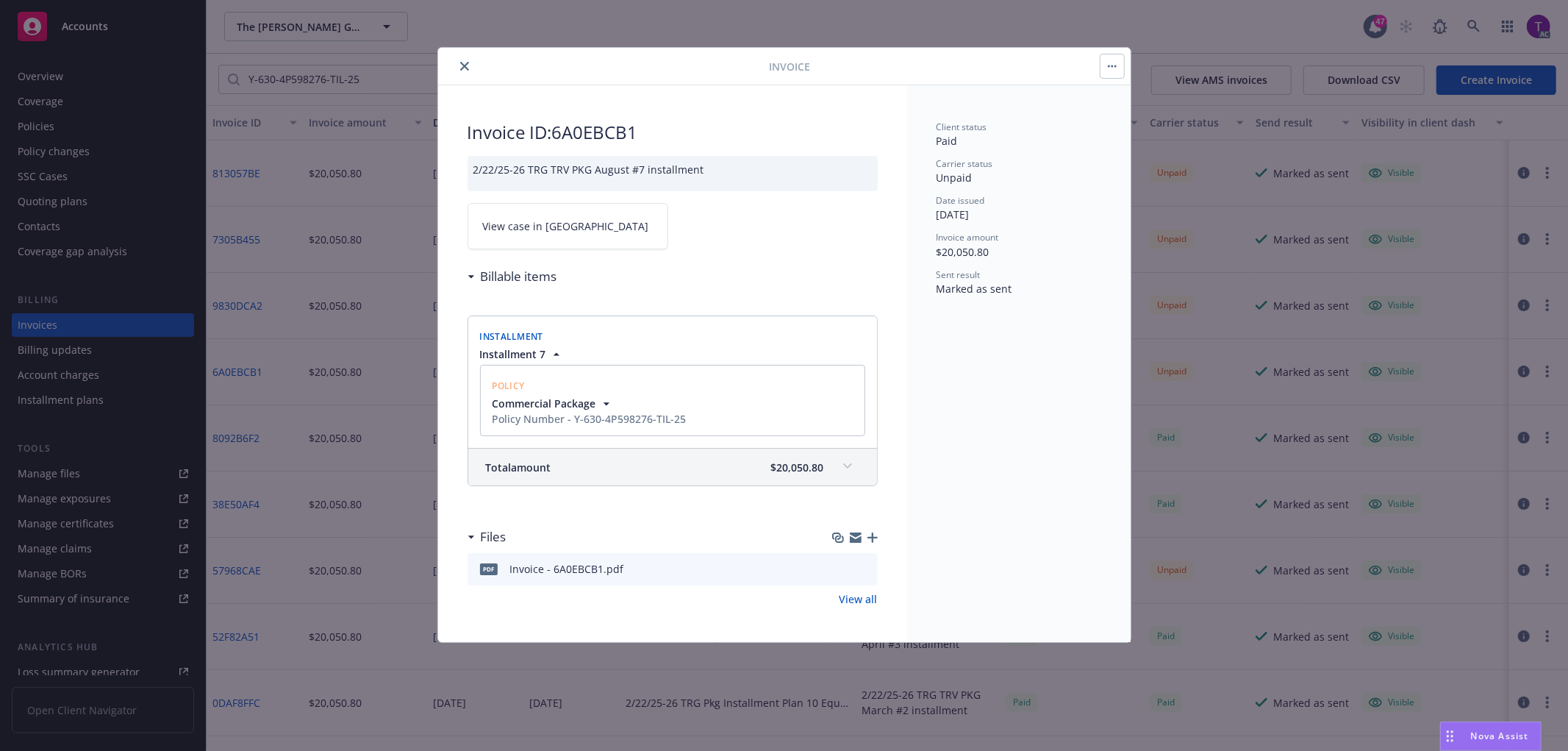
click at [531, 233] on span "View case in SSC" at bounding box center [567, 226] width 167 height 16
click at [460, 63] on icon "close" at bounding box center [464, 65] width 9 height 9
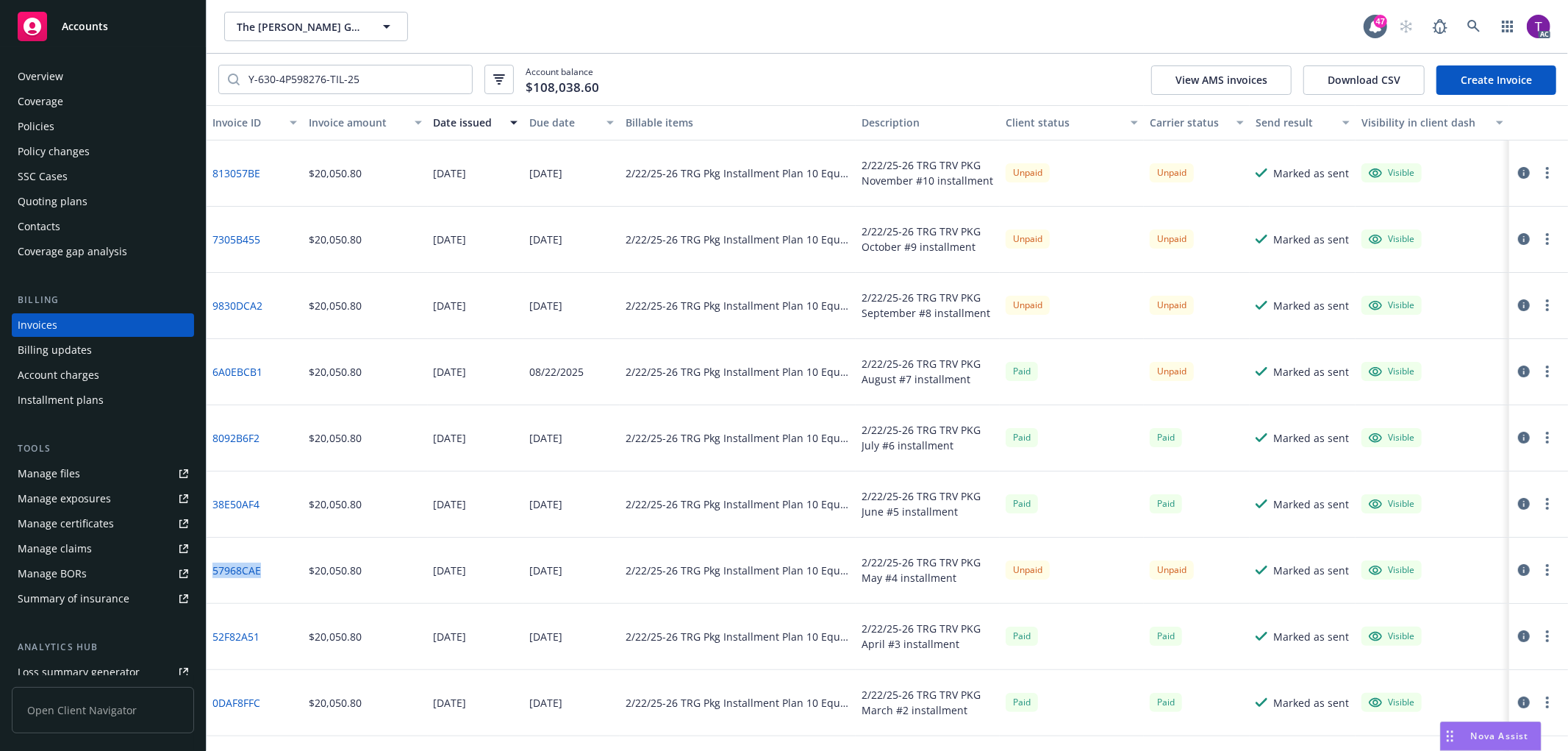
drag, startPoint x: 268, startPoint y: 570, endPoint x: 214, endPoint y: 560, distance: 54.9
click at [214, 560] on div "57968CAE" at bounding box center [254, 570] width 96 height 66
copy link "57968CAE"
click at [1518, 570] on icon "button" at bounding box center [1524, 570] width 12 height 12
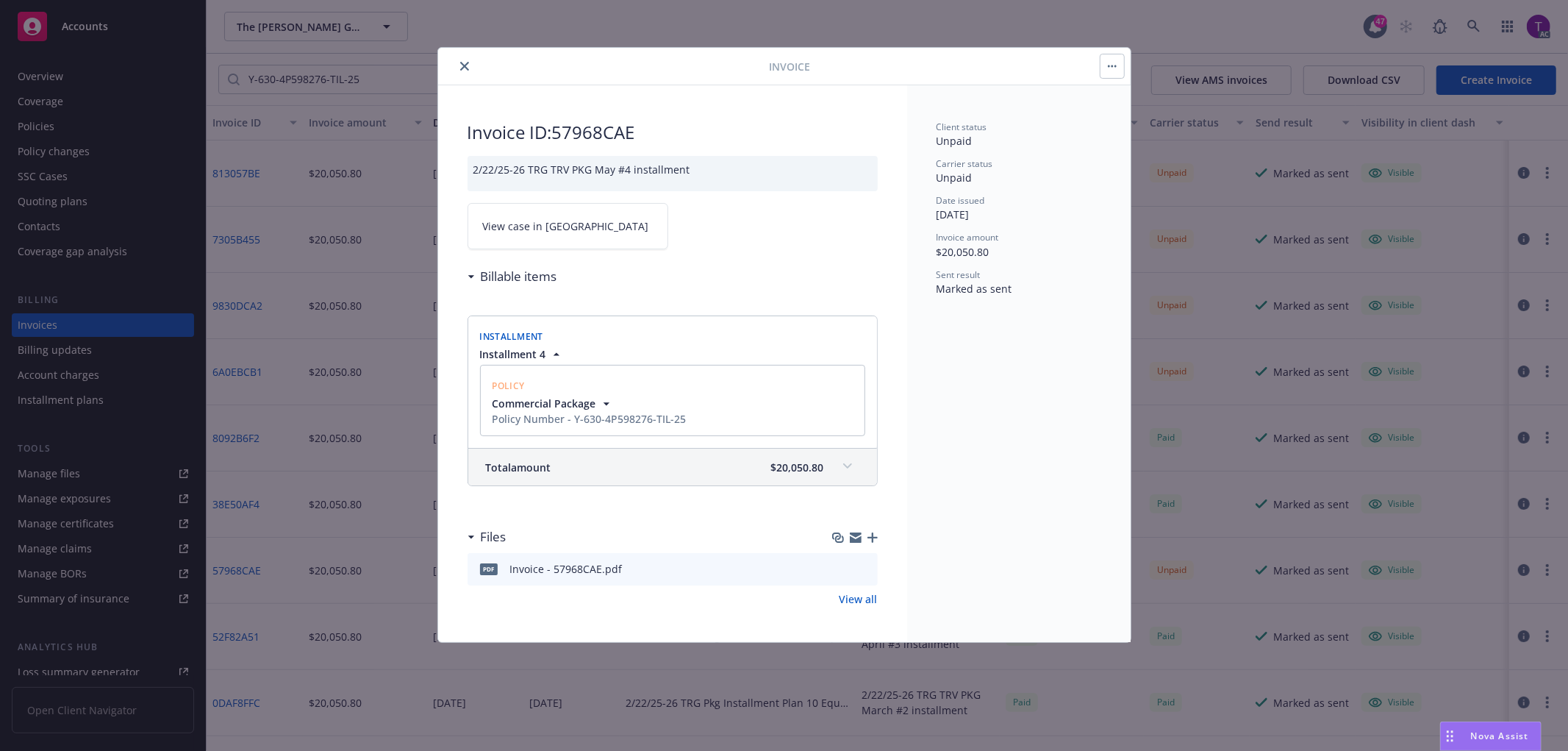
click at [519, 230] on span "View case in SSC" at bounding box center [567, 226] width 167 height 16
click at [459, 71] on button "close" at bounding box center [465, 66] width 18 height 18
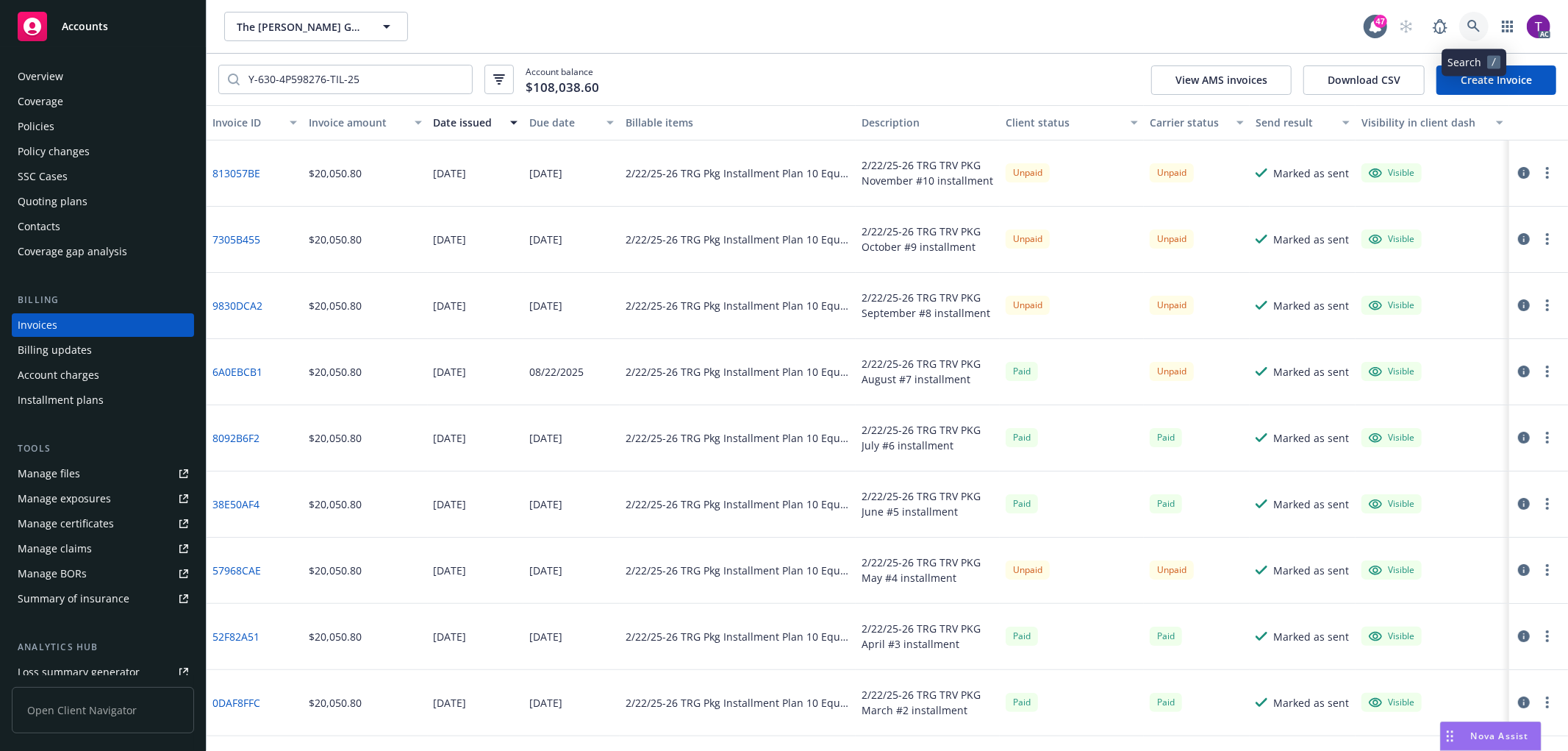
click at [1476, 26] on icon at bounding box center [1474, 26] width 13 height 13
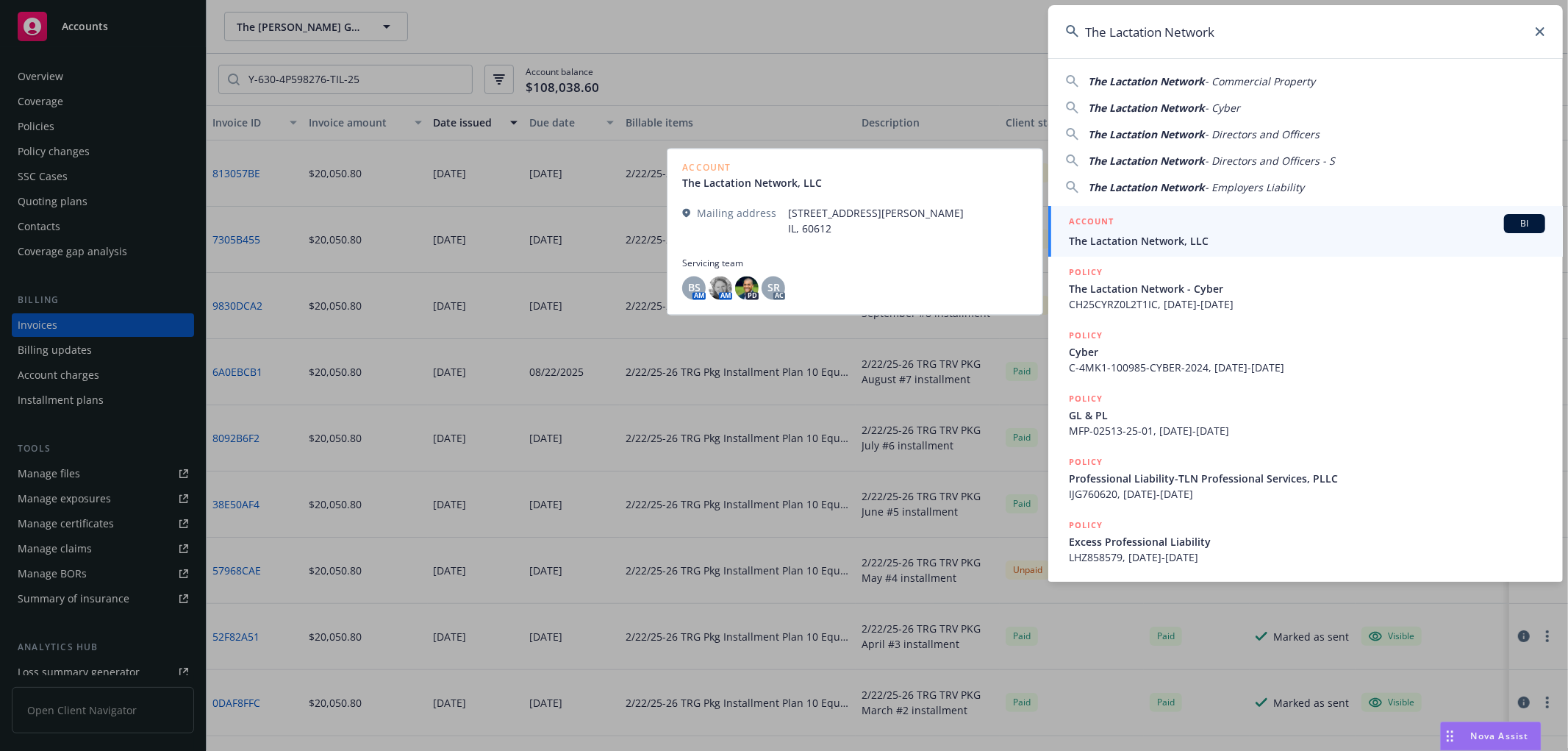
type input "The Lactation Network"
click at [1135, 220] on div "ACCOUNT BI" at bounding box center [1307, 223] width 476 height 19
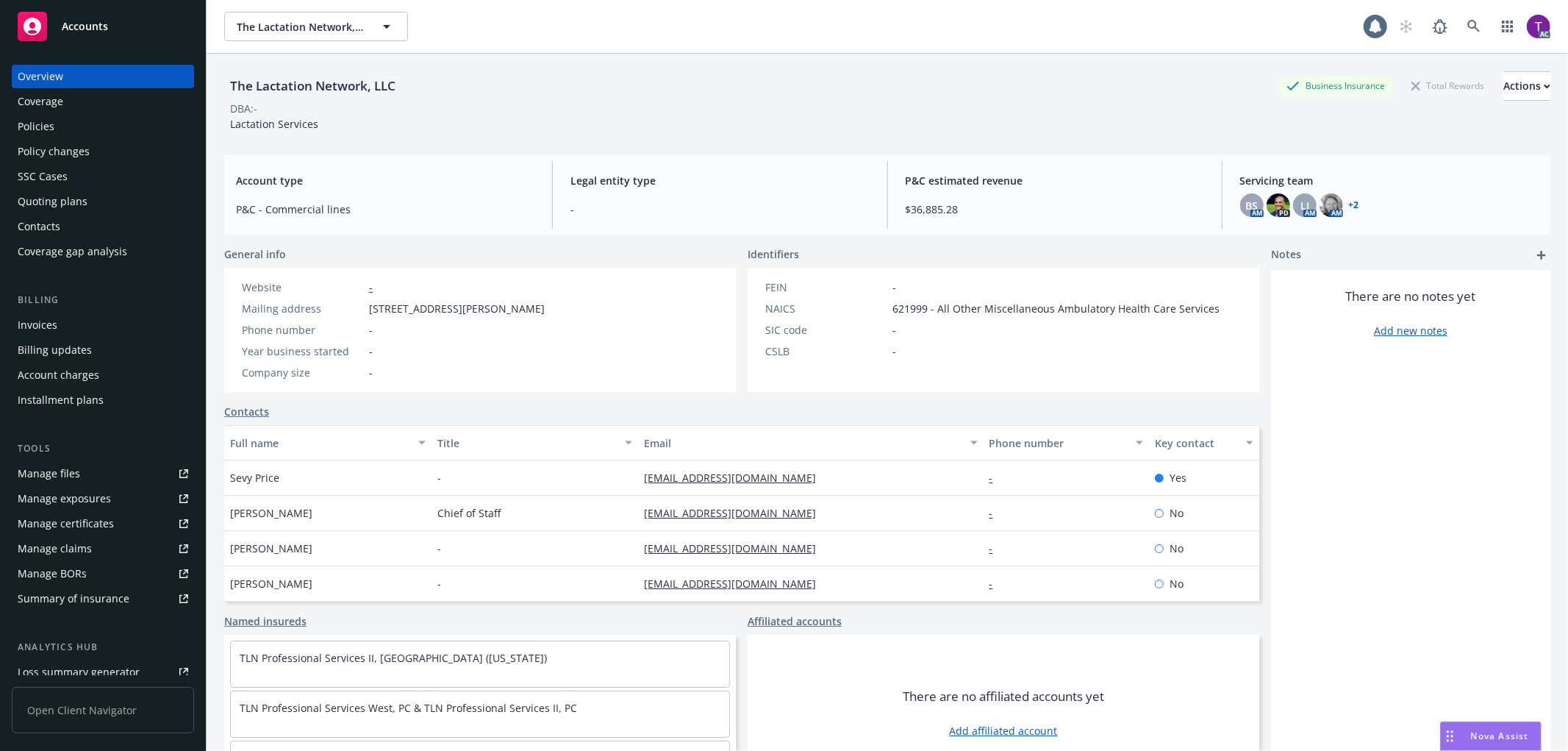
click at [47, 314] on div "Invoices" at bounding box center [37, 325] width 40 height 23
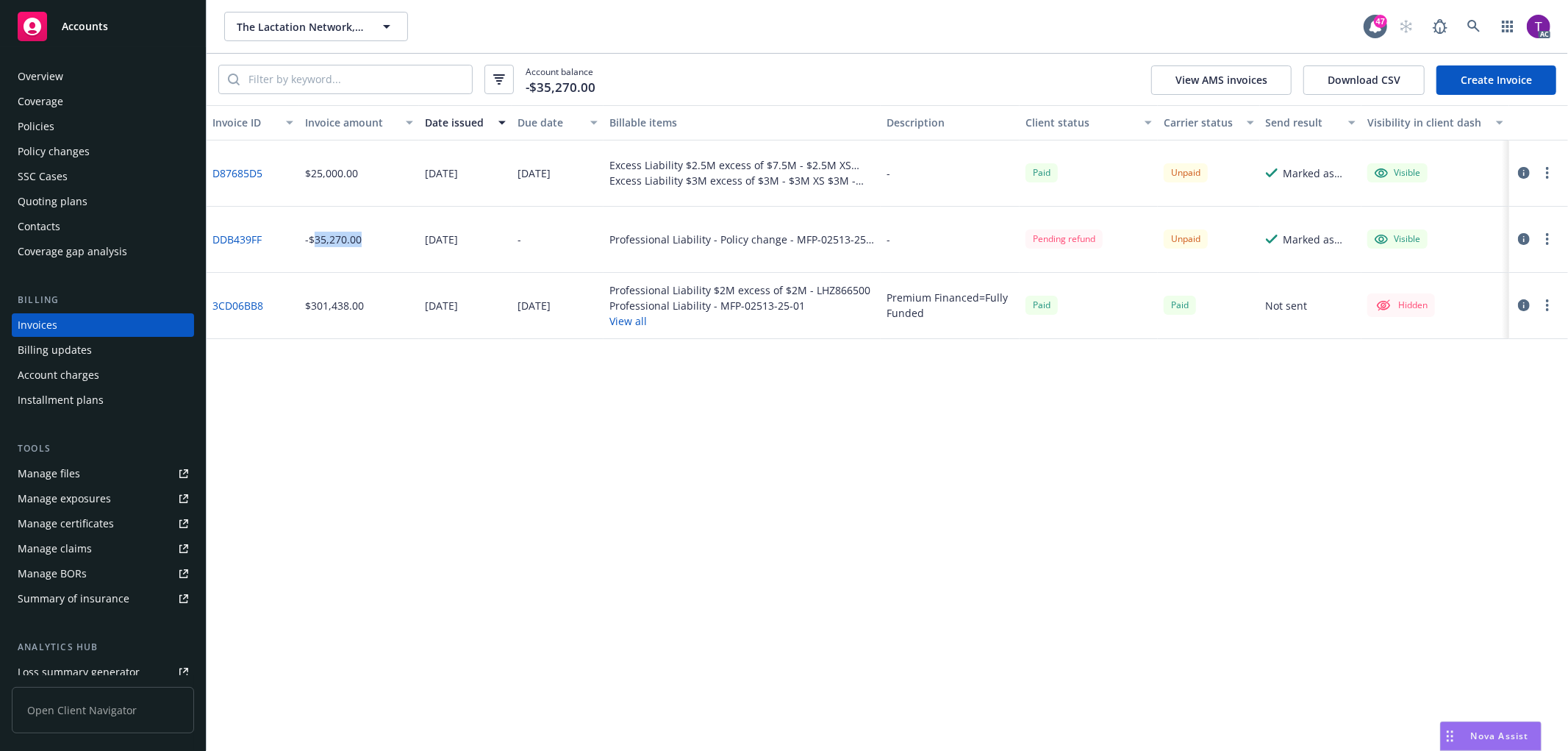
drag, startPoint x: 366, startPoint y: 247, endPoint x: 311, endPoint y: 245, distance: 55.0
click at [311, 245] on div "-$35,270.00" at bounding box center [360, 239] width 120 height 66
copy div "35,270.00"
click at [224, 236] on link "DDB439FF" at bounding box center [237, 240] width 49 height 16
click at [58, 130] on div "Policies" at bounding box center [103, 126] width 170 height 23
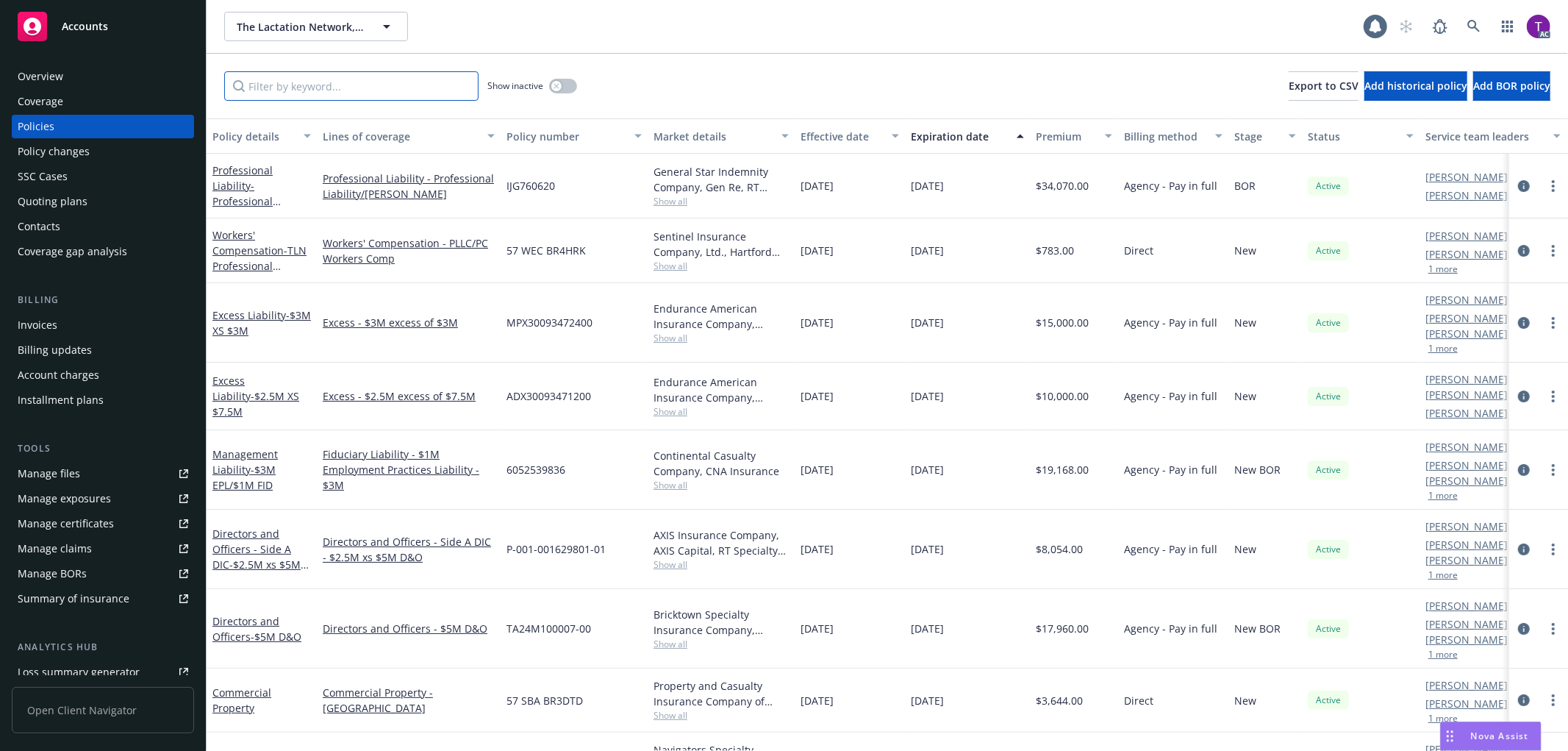
click at [313, 83] on input "Filter by keyword..." at bounding box center [351, 86] width 254 height 30
paste input "MFP-02513-25-01"
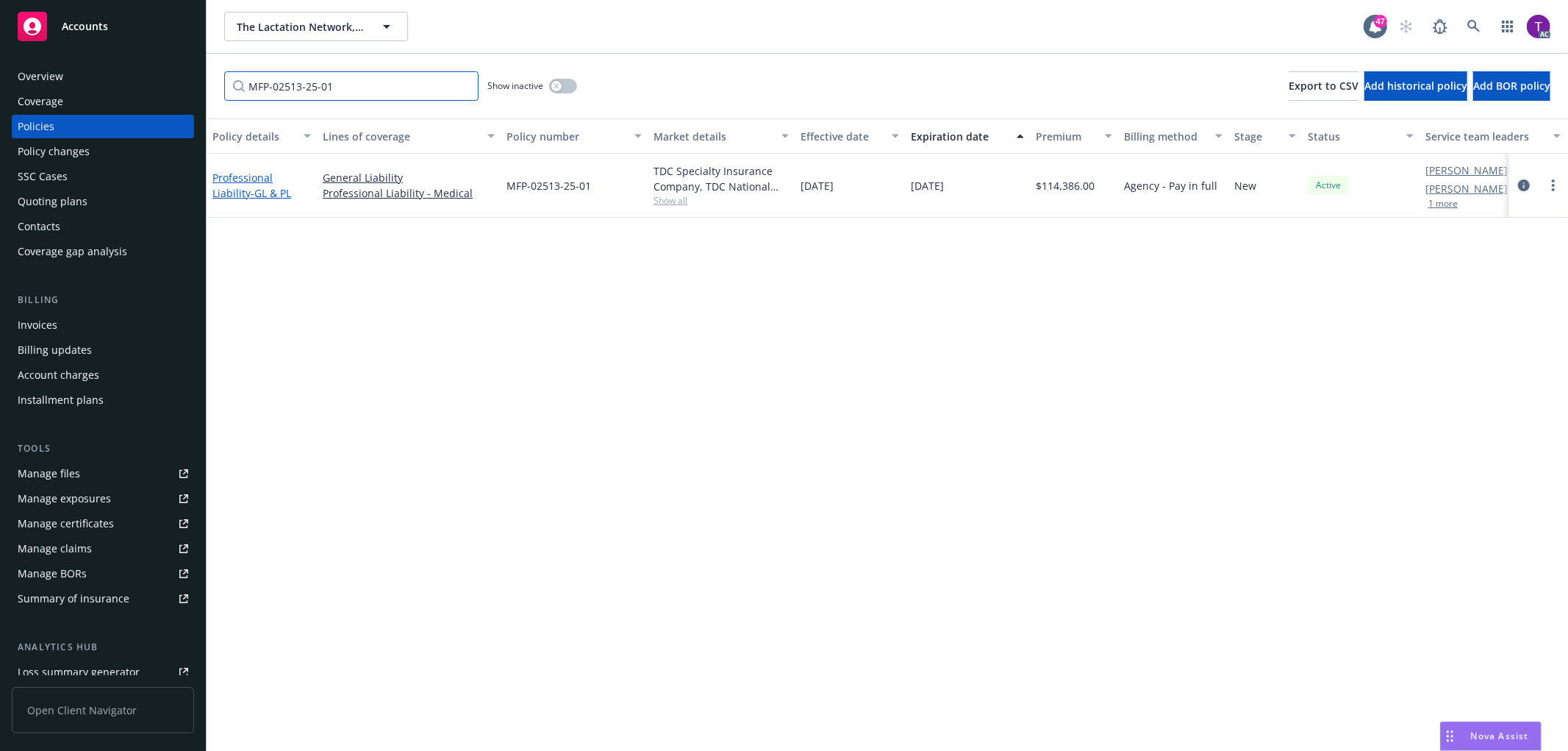
type input "MFP-02513-25-01"
click at [240, 172] on link "Professional Liability - GL & PL" at bounding box center [251, 185] width 79 height 30
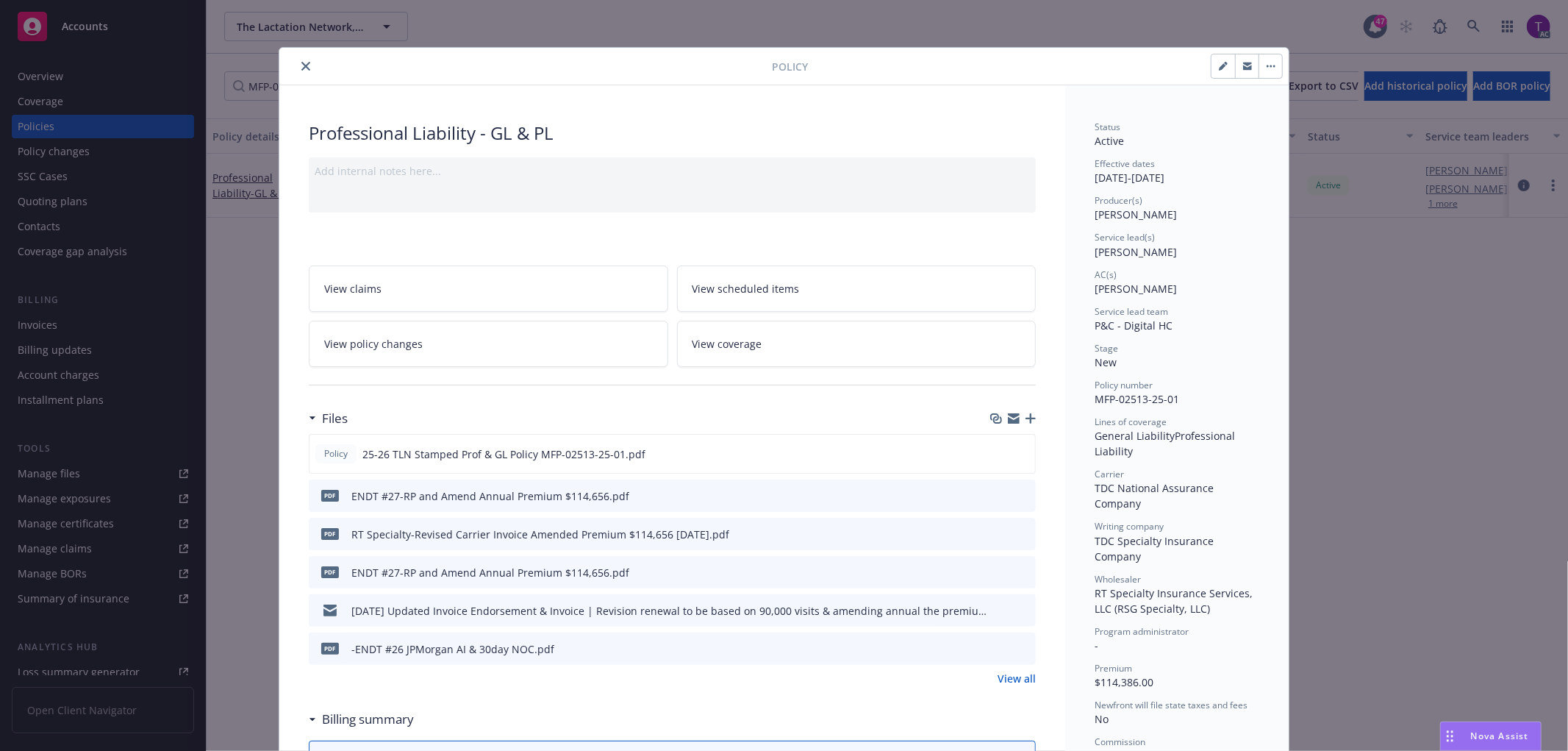
click at [1017, 534] on icon "preview file" at bounding box center [1022, 532] width 13 height 10
click at [1016, 532] on icon "preview file" at bounding box center [1022, 532] width 13 height 10
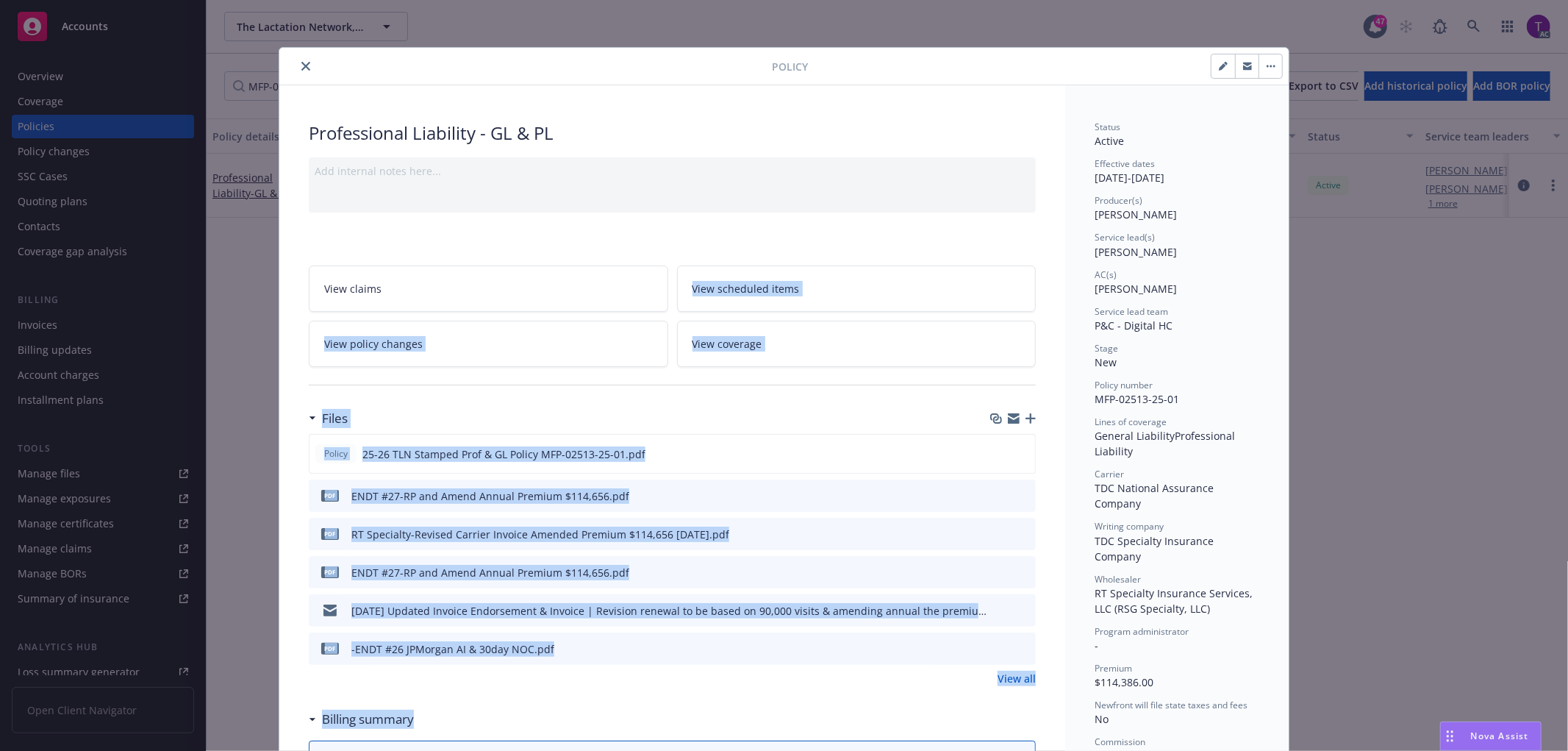
drag, startPoint x: 494, startPoint y: 486, endPoint x: 564, endPoint y: 739, distance: 262.5
click at [633, 695] on div "Files Policy 25-26 TLN Stamped Prof & GL Policy MFP-02513-25-01.pdf pdf ENDT #2…" at bounding box center [672, 553] width 727 height 300
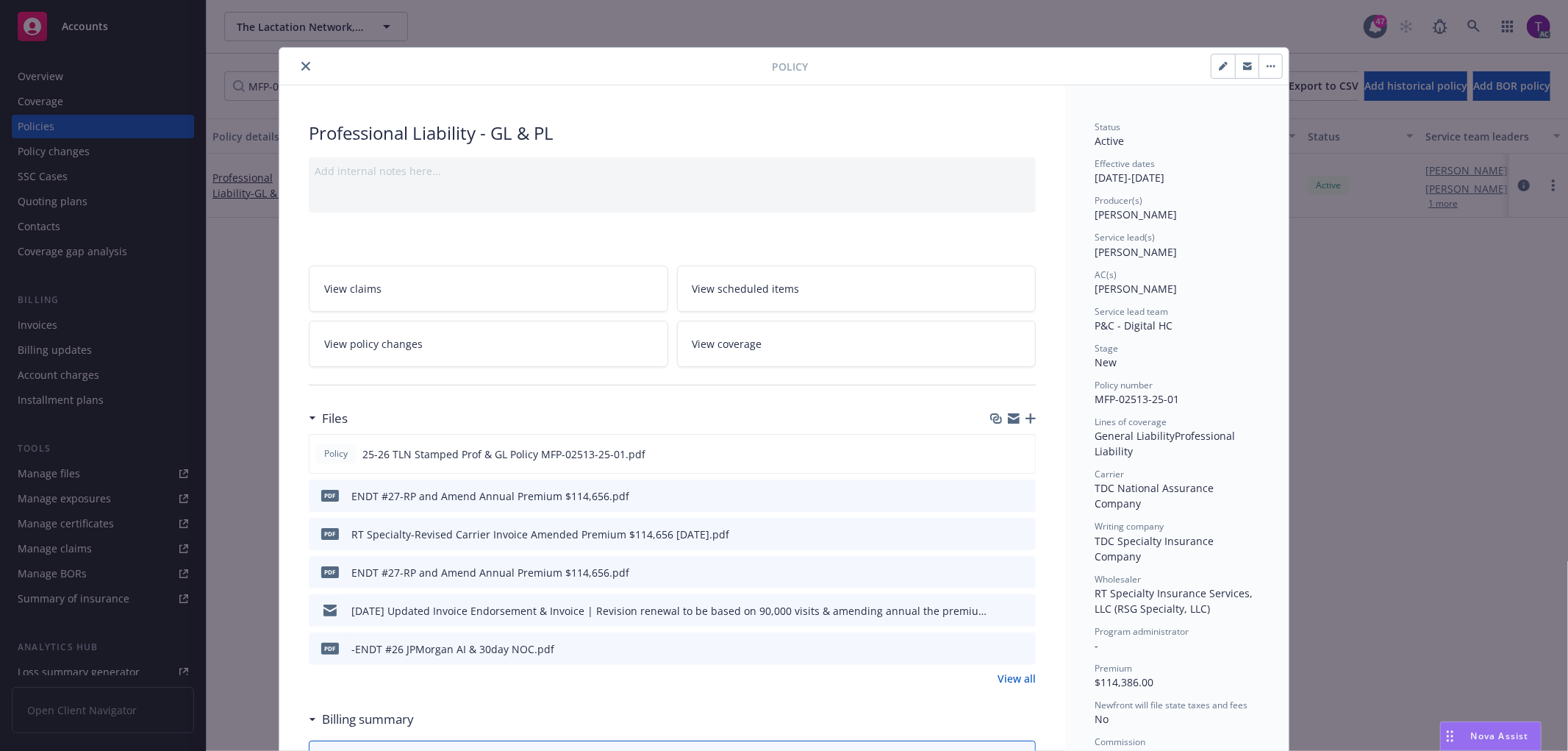
click at [1018, 647] on icon "preview file" at bounding box center [1022, 647] width 13 height 10
click at [1023, 680] on link "View all" at bounding box center [1016, 679] width 38 height 16
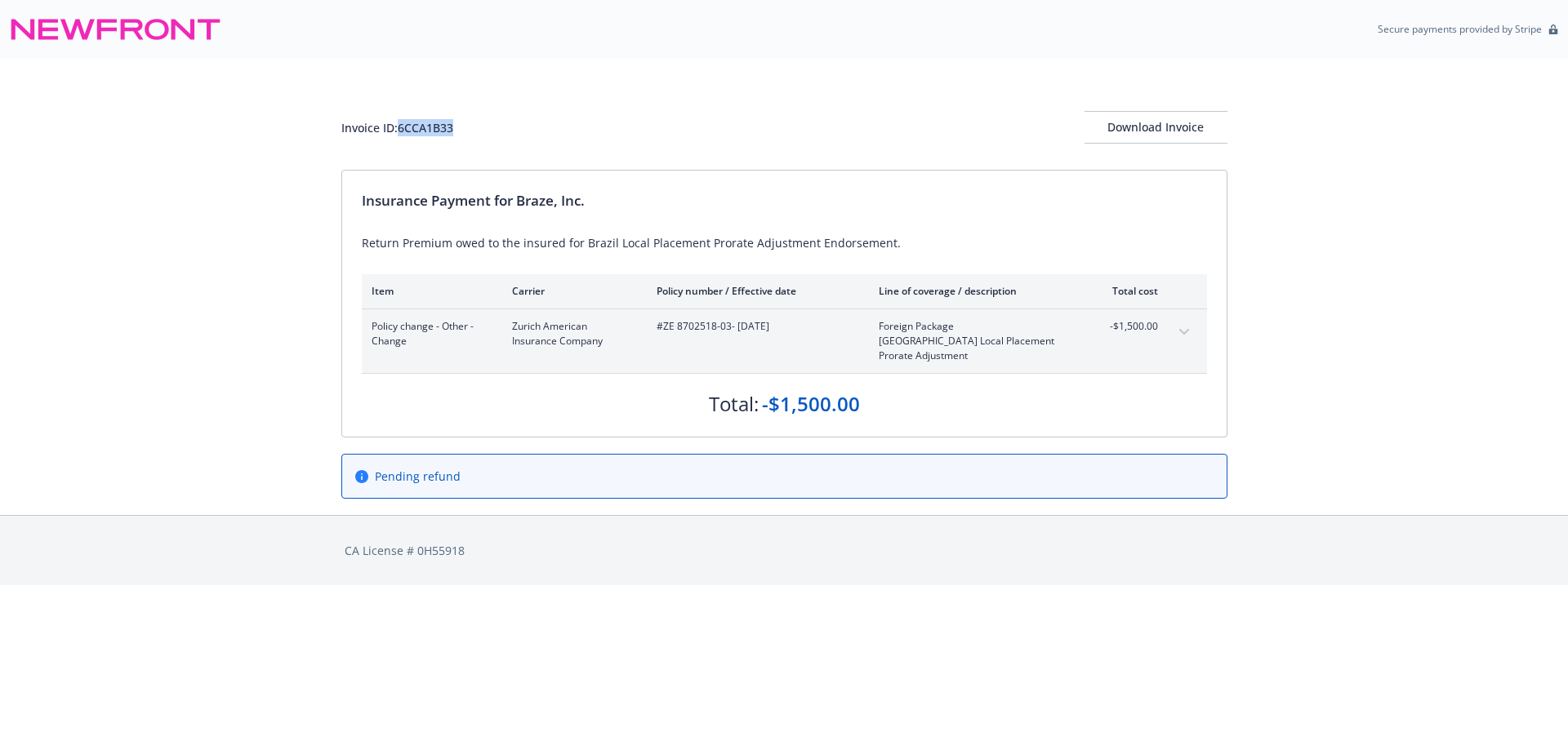
drag, startPoint x: 493, startPoint y: 130, endPoint x: 402, endPoint y: 140, distance: 91.5
click at [402, 140] on div "Invoice ID: 6CCA1B33 Download Invoice" at bounding box center [784, 127] width 886 height 33
copy div "6CCA1B33"
drag, startPoint x: 730, startPoint y: 331, endPoint x: 664, endPoint y: 332, distance: 66.0
click at [664, 332] on span "#ZE 8702518-03 - 07/07/2025" at bounding box center [755, 326] width 196 height 15
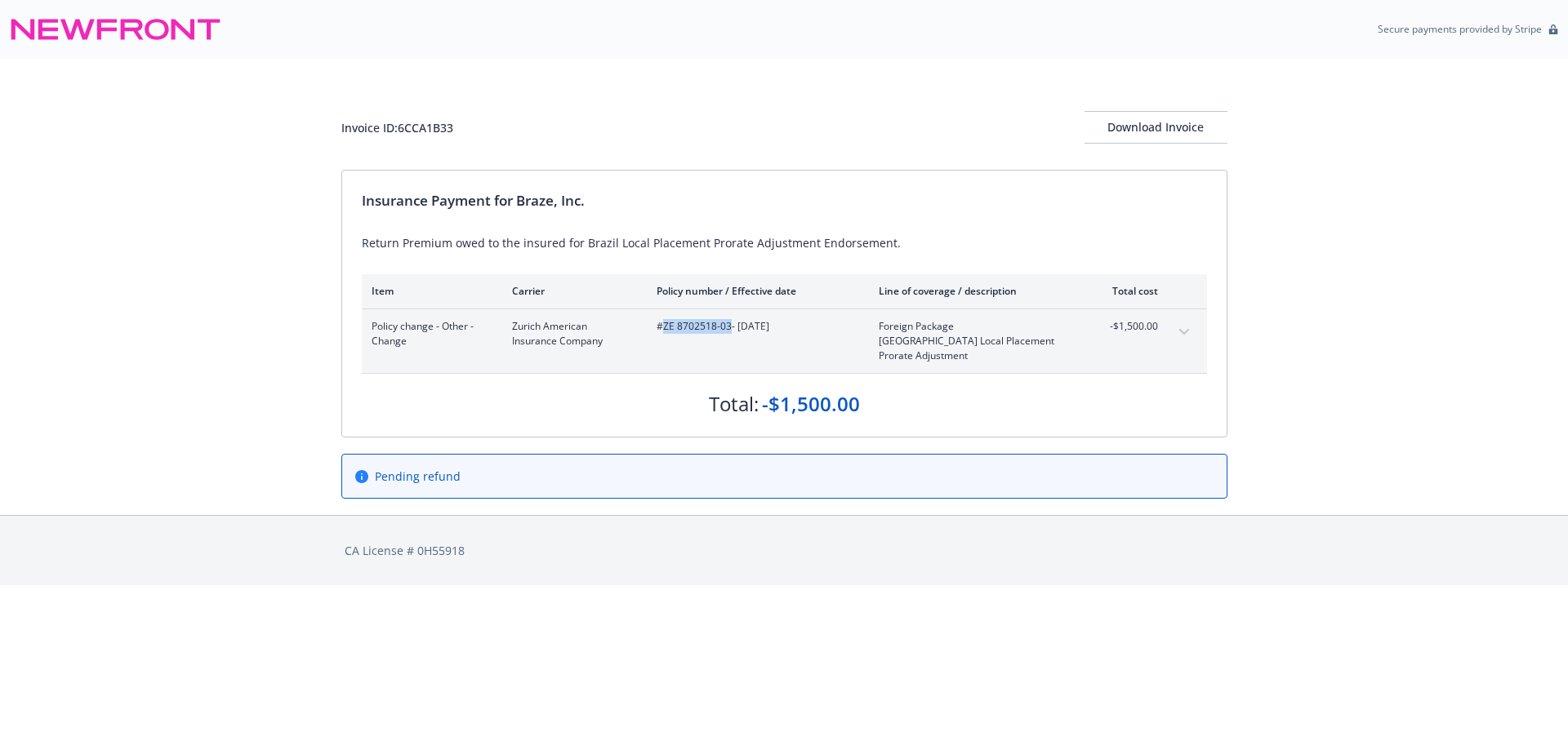
copy span "ZE 8702518-03"
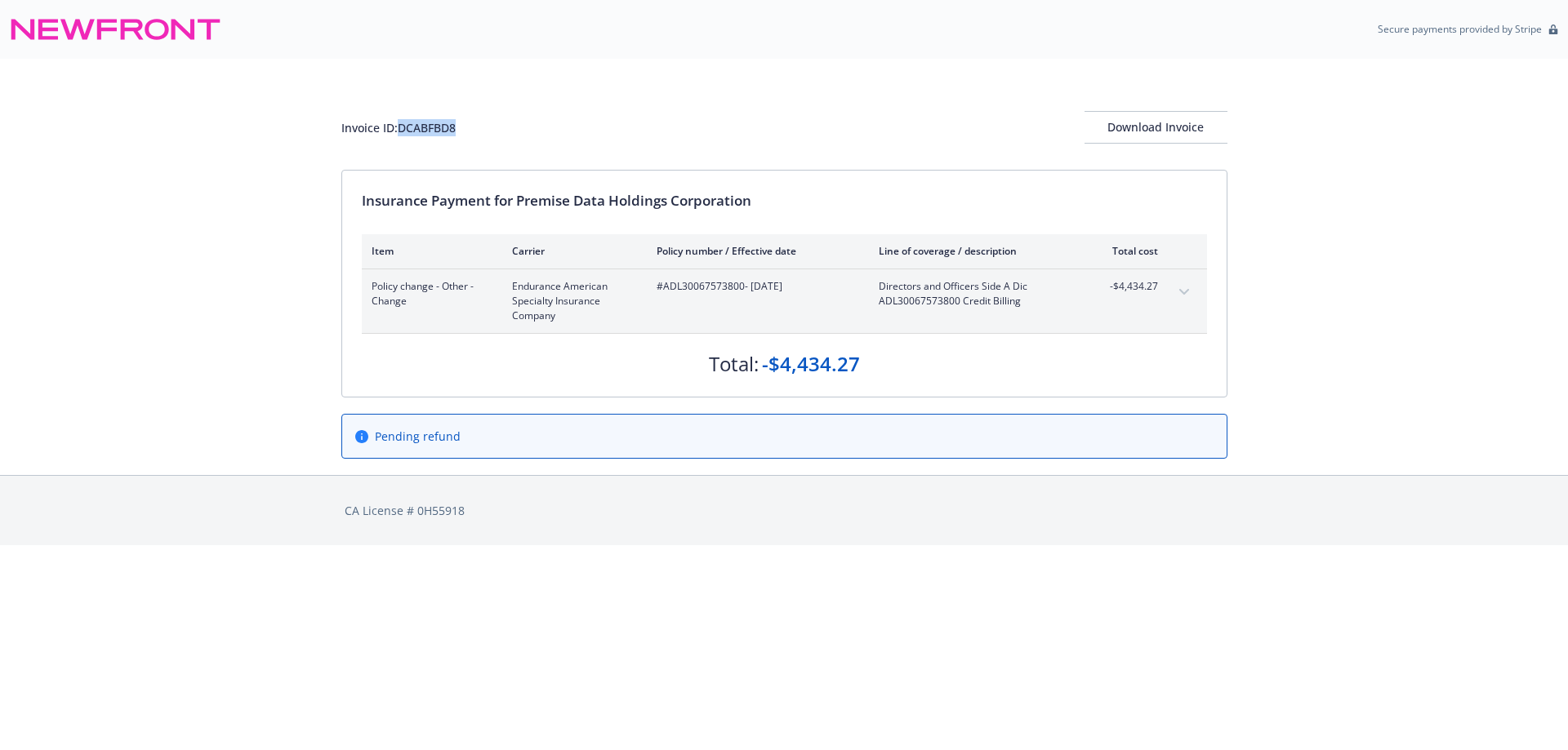
drag, startPoint x: 468, startPoint y: 136, endPoint x: 401, endPoint y: 137, distance: 67.0
click at [401, 137] on div "Invoice ID: DCABFBD8 Download Invoice" at bounding box center [784, 127] width 886 height 33
copy div "DCABFBD8"
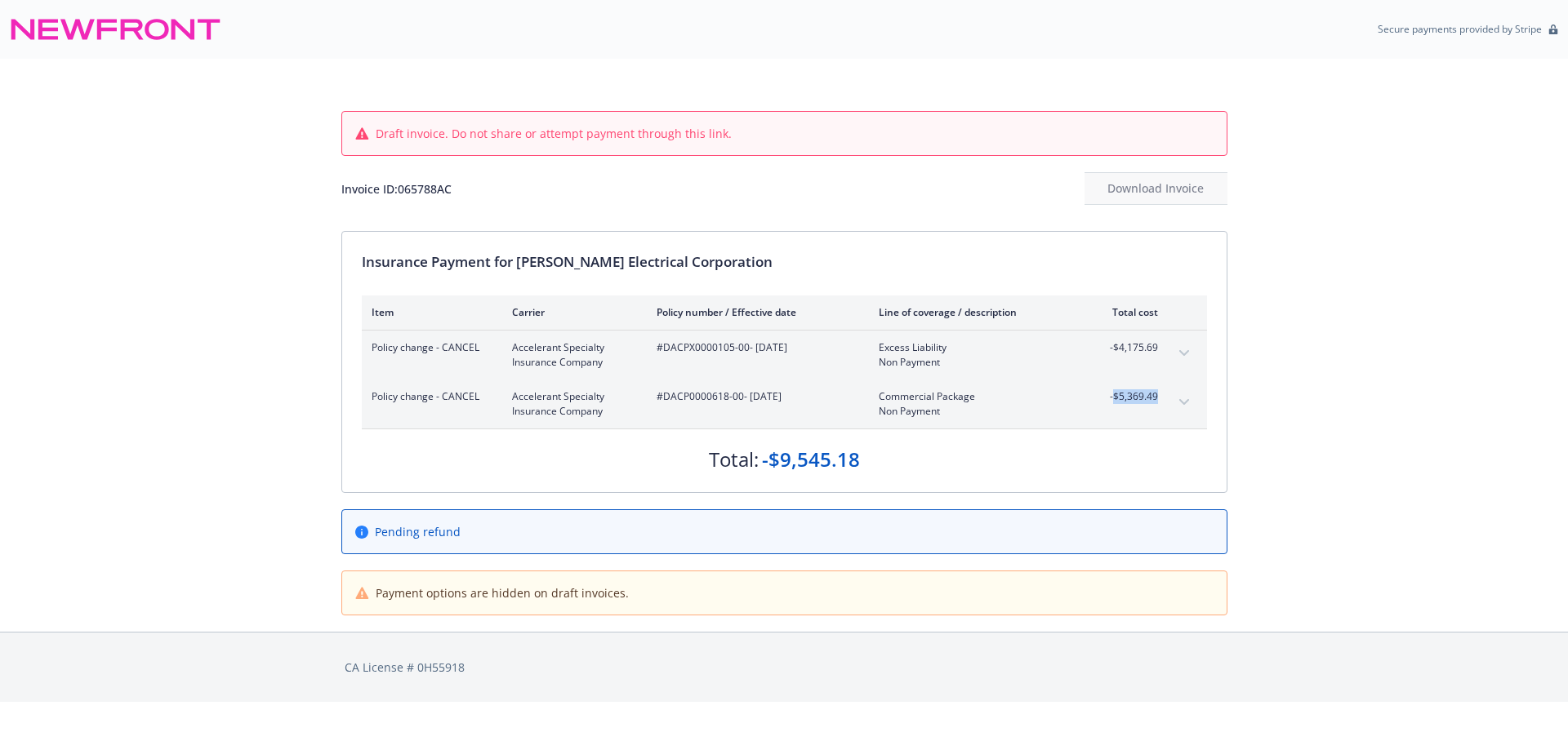
drag, startPoint x: 1160, startPoint y: 397, endPoint x: 1115, endPoint y: 402, distance: 45.3
click at [1115, 402] on div "Policy change - CANCEL Accelerant Specialty Insurance Company #DACP0000618-00 -…" at bounding box center [785, 404] width 845 height 49
copy span "$5,369.49"
drag, startPoint x: 876, startPoint y: 470, endPoint x: 768, endPoint y: 462, distance: 108.3
click at [768, 462] on div "Total: -$9,545.18" at bounding box center [785, 451] width 845 height 44
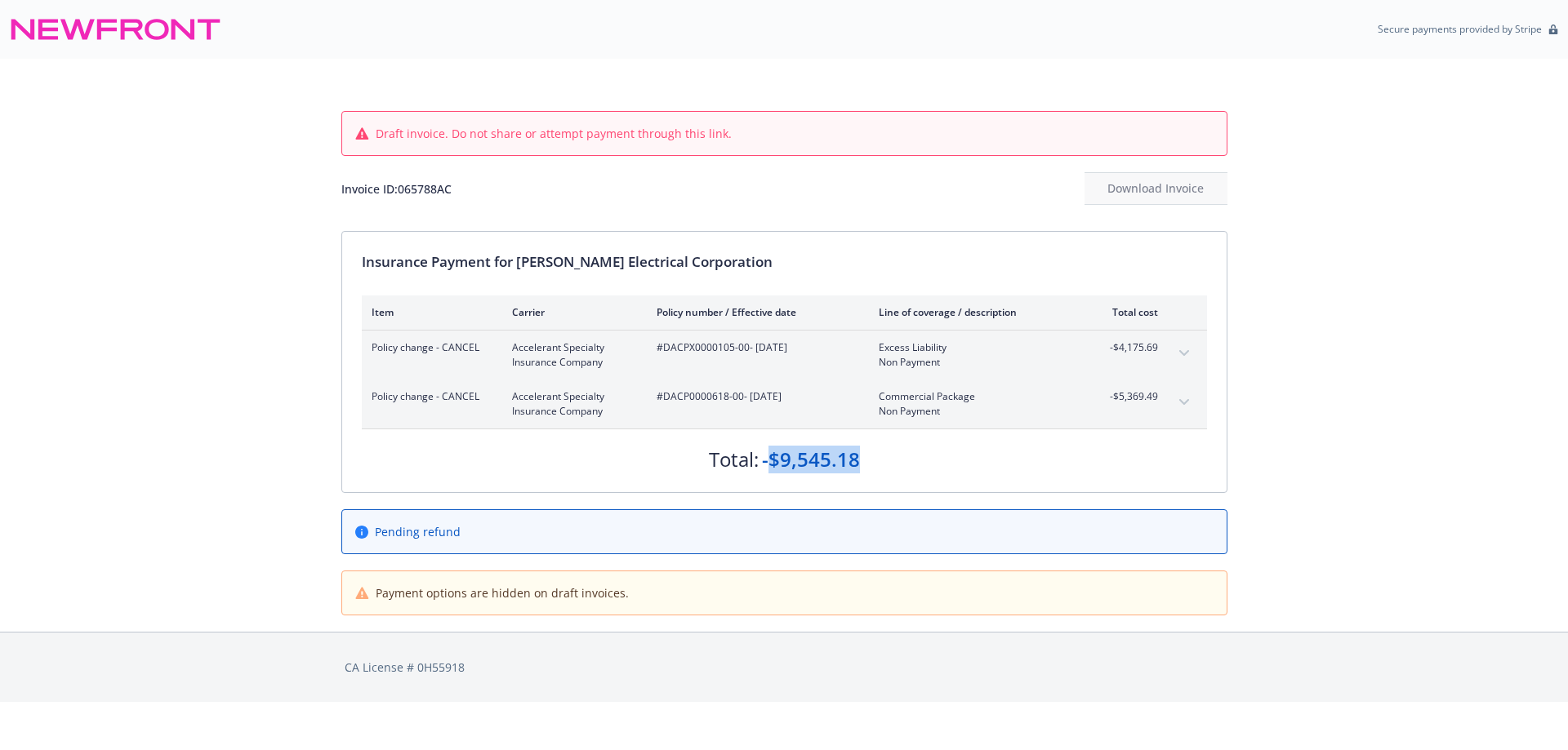
copy div "$9,545.18"
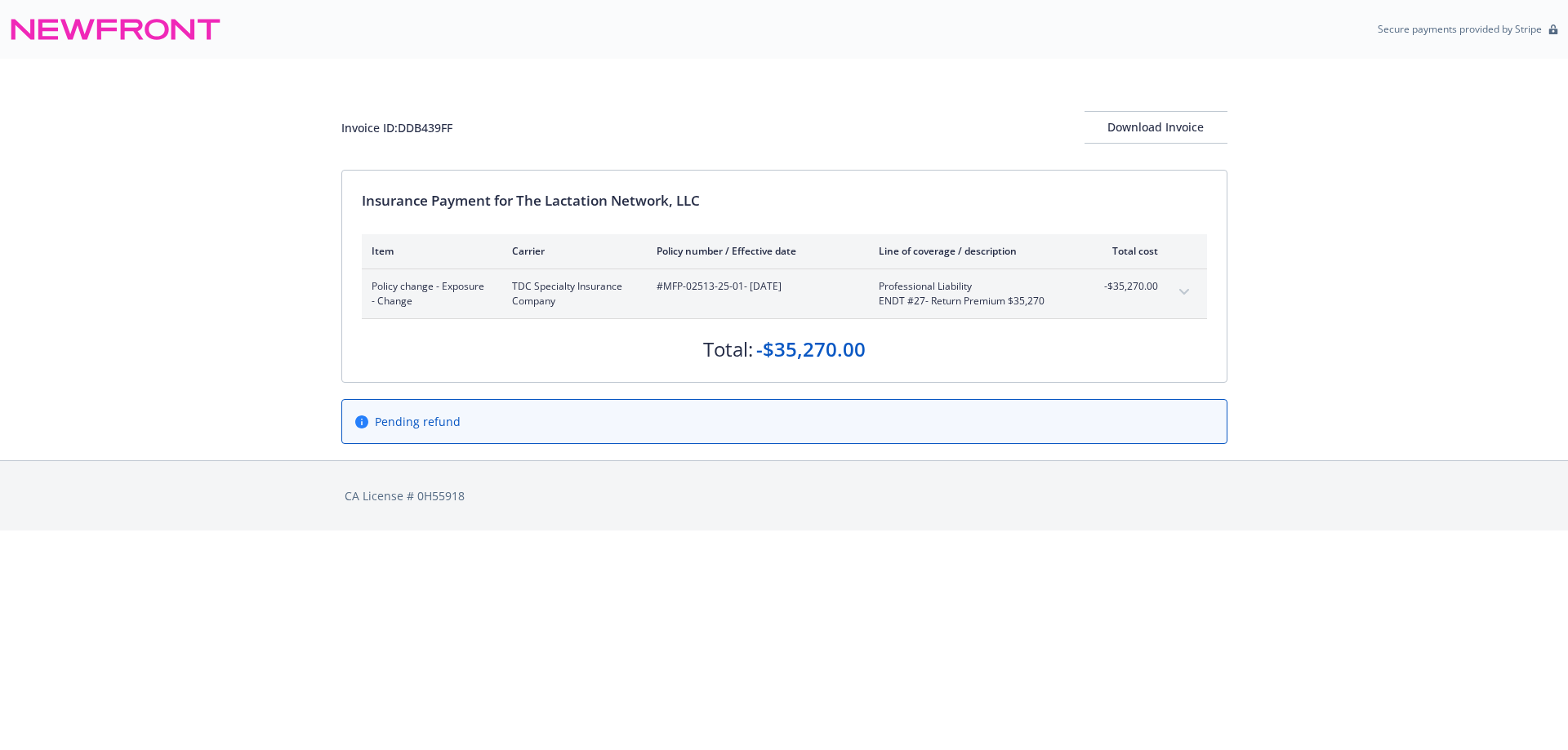
click at [1181, 288] on button "expand content" at bounding box center [1184, 292] width 26 height 26
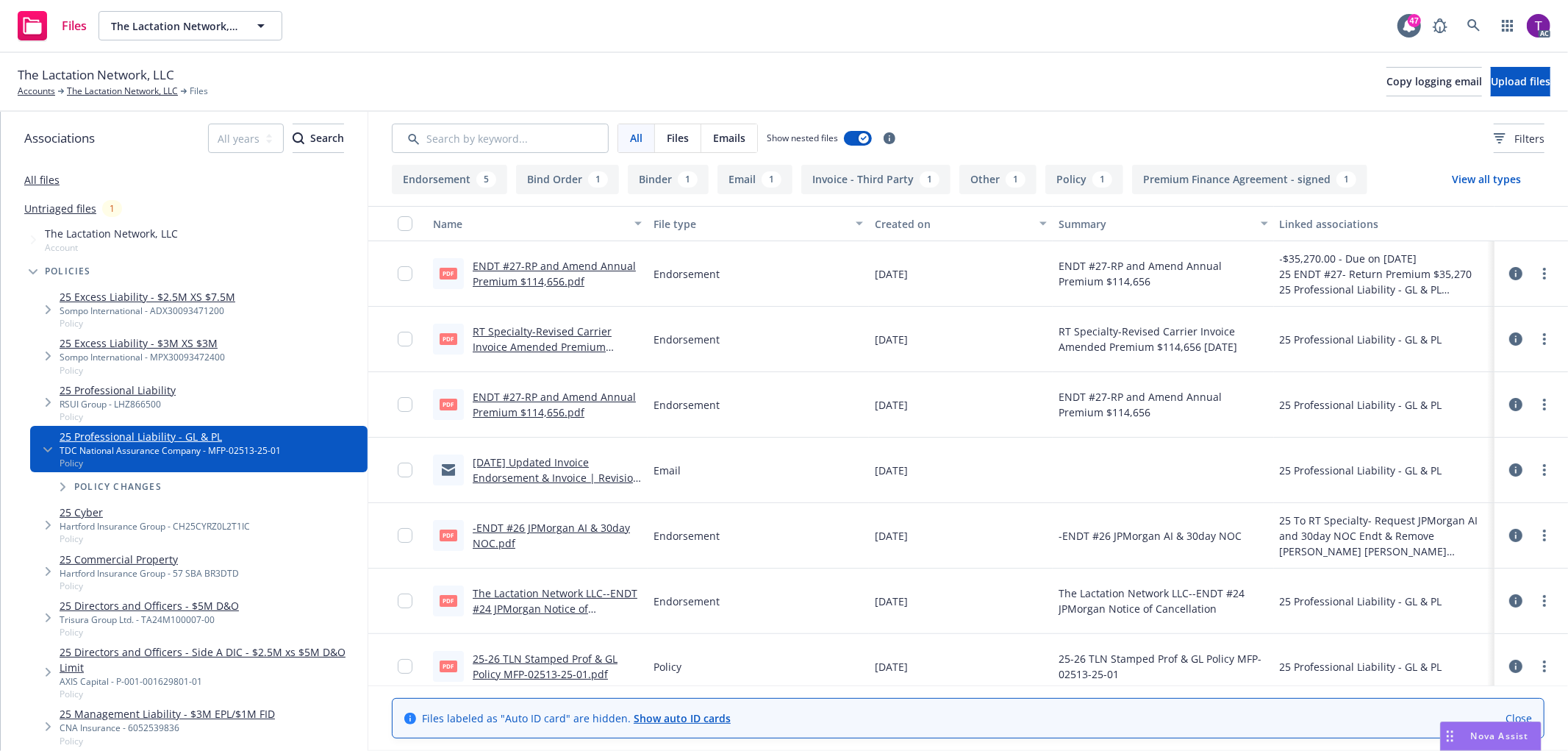
click at [553, 597] on link "The Lactation Network LLC--ENDT #24 JPMorgan Notice of Cancellation.pdf" at bounding box center [555, 609] width 165 height 45
click at [522, 664] on link "25-26 TLN Stamped Prof & GL Policy MFP-02513-25-01.pdf" at bounding box center [545, 666] width 145 height 30
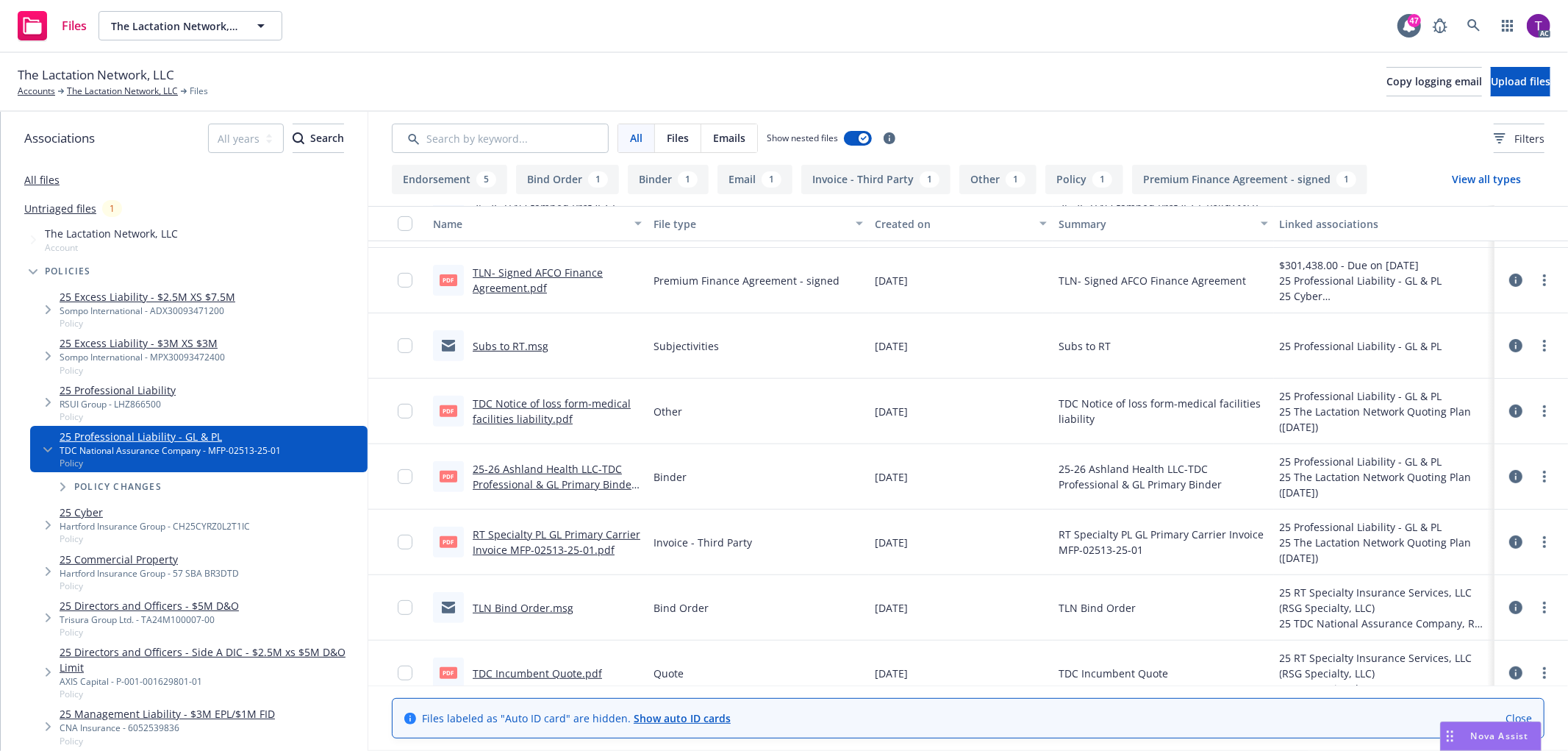
scroll to position [491, 0]
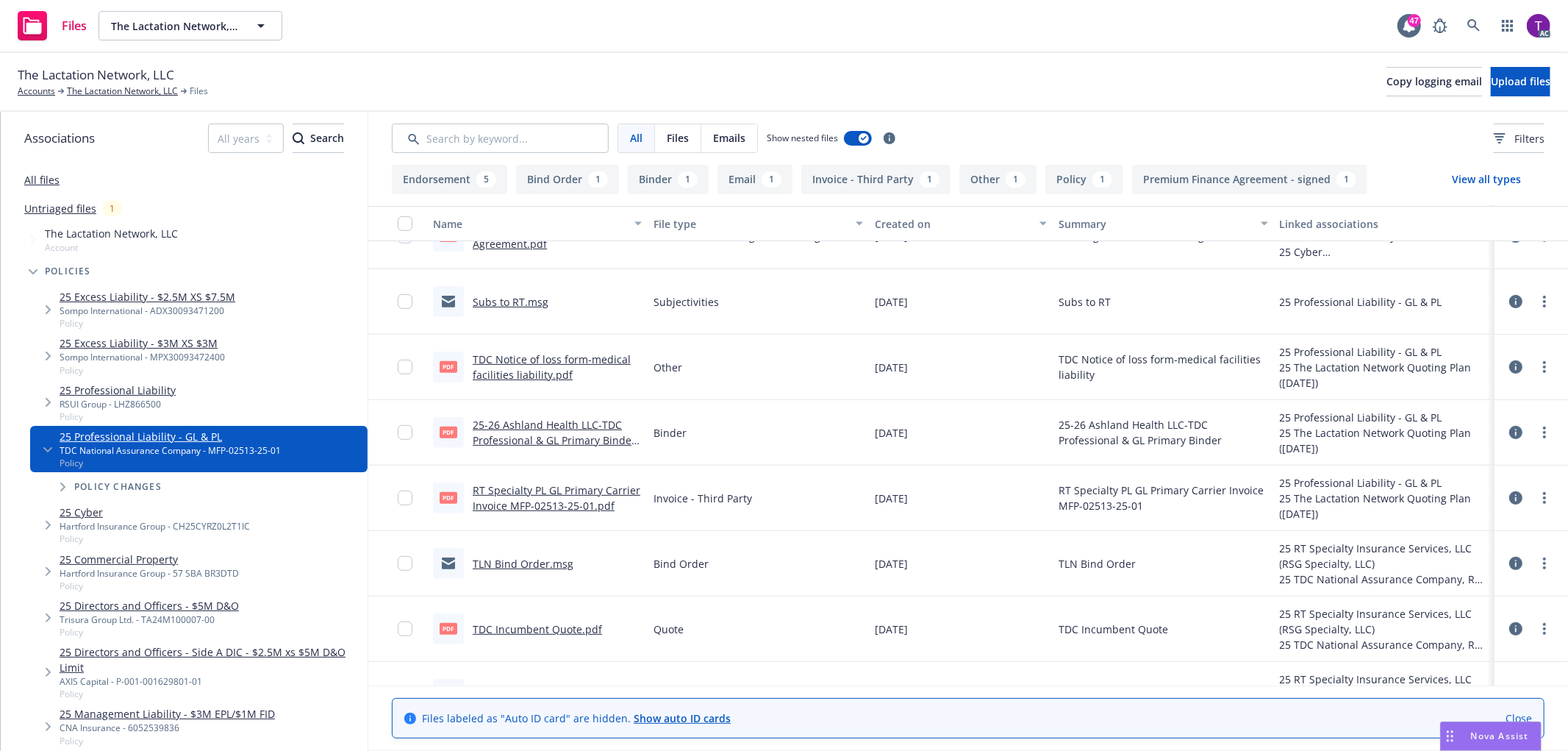
click at [570, 490] on link "RT Specialty PL GL Primary Carrier Invoice MFP-02513-25-01.pdf" at bounding box center [556, 498] width 167 height 30
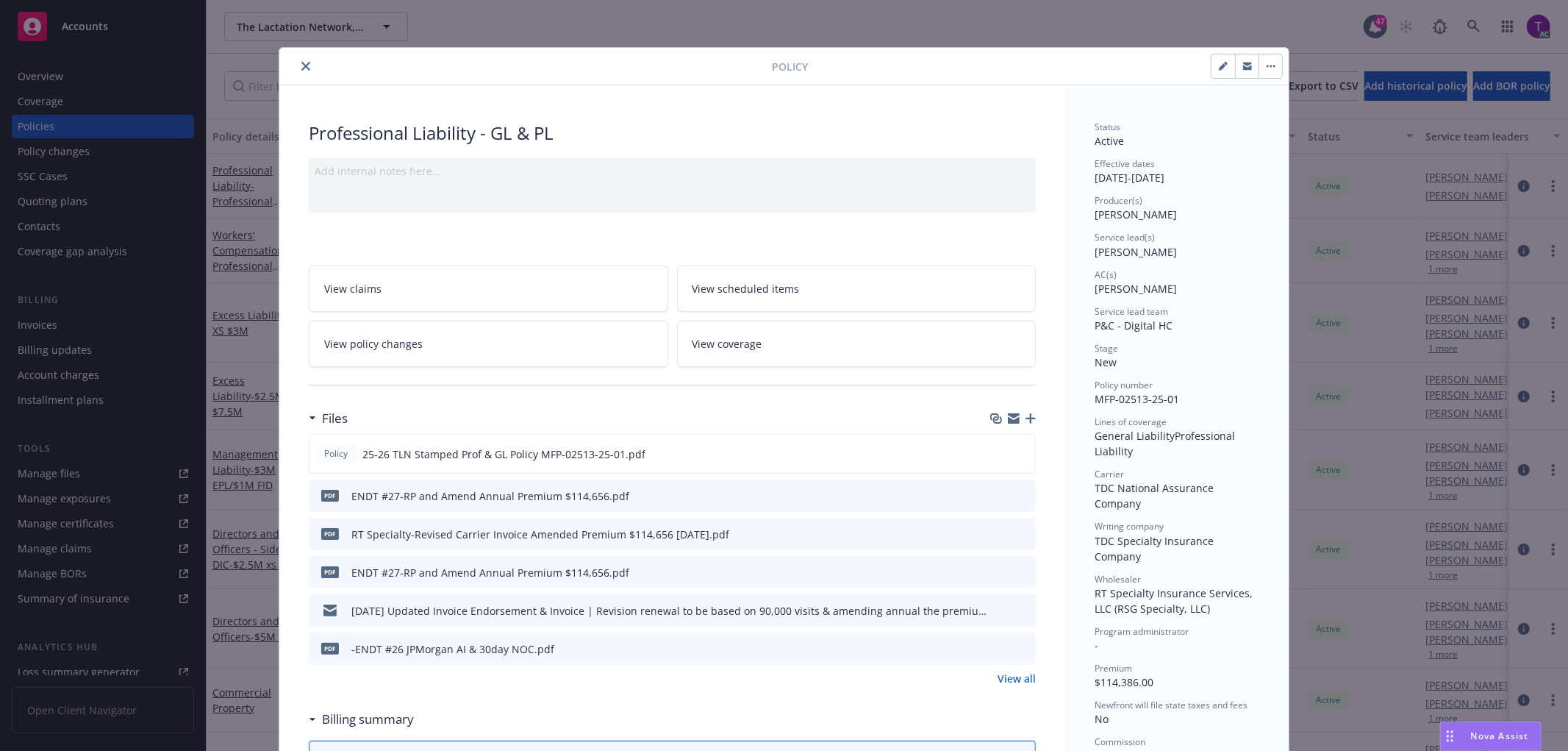
click at [1022, 647] on icon "preview file" at bounding box center [1022, 647] width 13 height 10
click at [1015, 682] on link "View all" at bounding box center [1016, 679] width 38 height 16
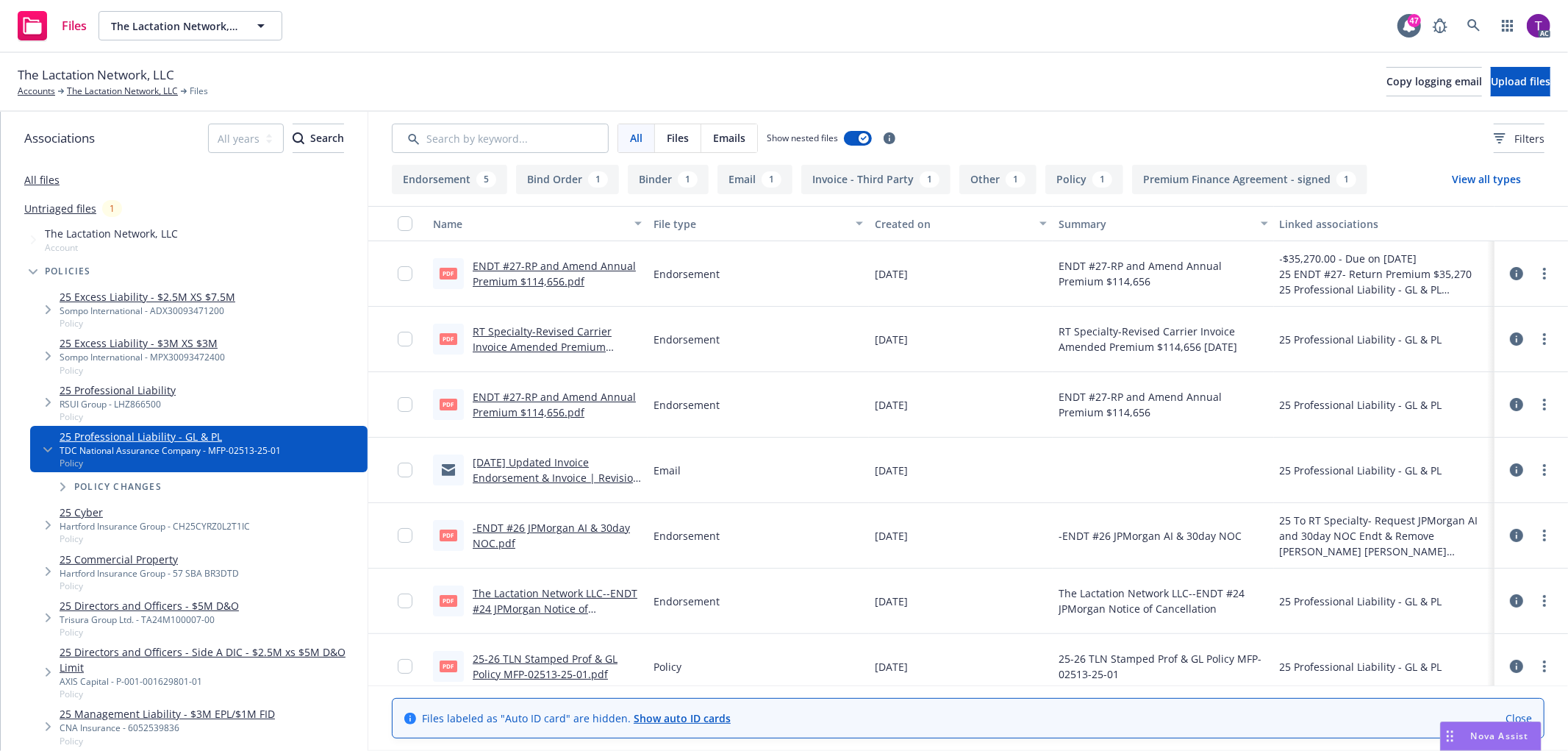
click at [531, 403] on div "ENDT #27-RP and Amend Annual Premium $114,656.pdf" at bounding box center [556, 405] width 169 height 31
click at [533, 383] on div "pdf ENDT #27-RP and Amend Annual Premium $114,656.pdf" at bounding box center [537, 405] width 220 height 65
click at [533, 393] on link "ENDT #27-RP and Amend Annual Premium $114,656.pdf" at bounding box center [554, 405] width 163 height 30
click at [548, 607] on link "The Lactation Network LLC--ENDT #24 JPMorgan Notice of Cancellation.pdf" at bounding box center [555, 609] width 165 height 45
click at [114, 93] on link "The Lactation Network, LLC" at bounding box center [122, 91] width 111 height 13
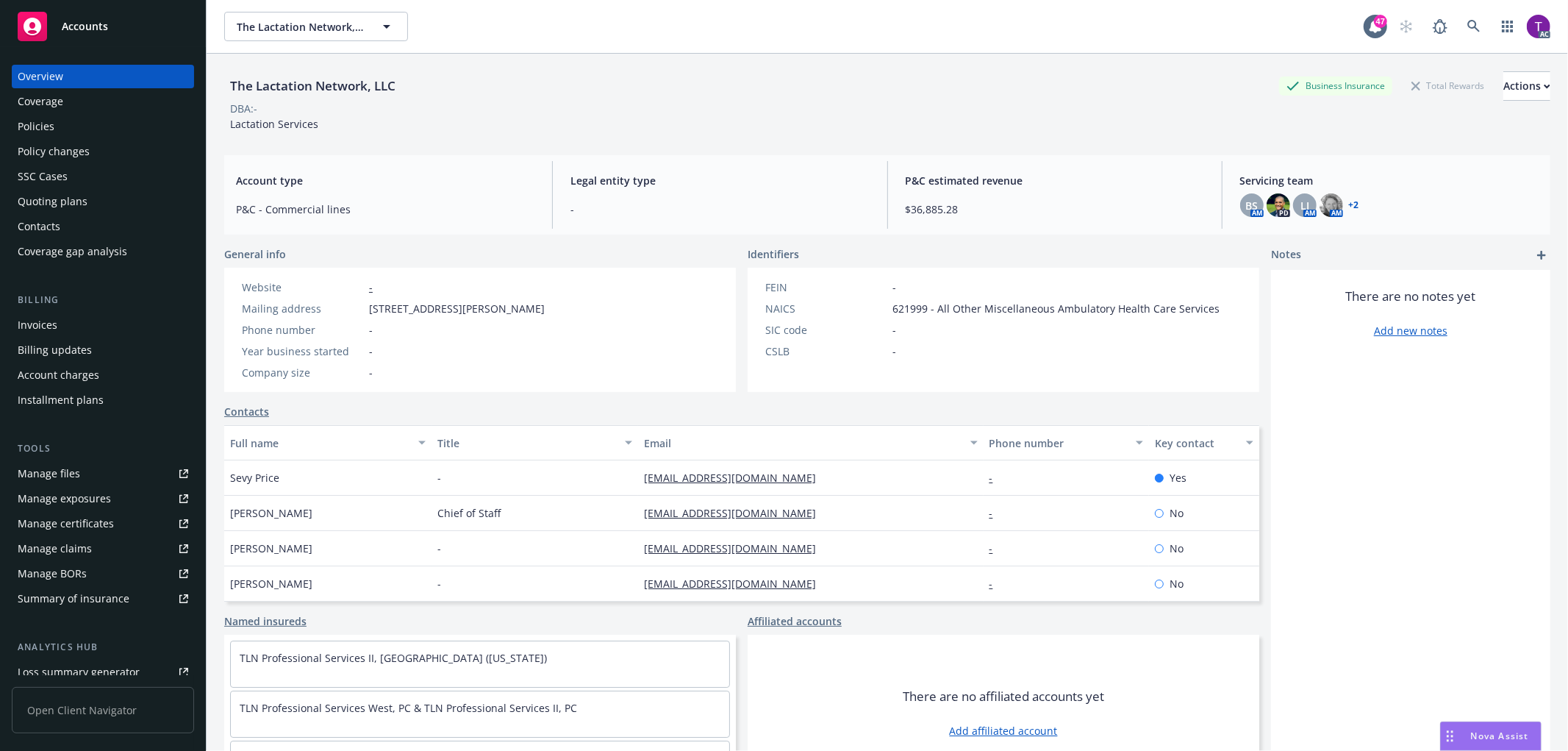
click at [38, 321] on div "Invoices" at bounding box center [37, 325] width 40 height 23
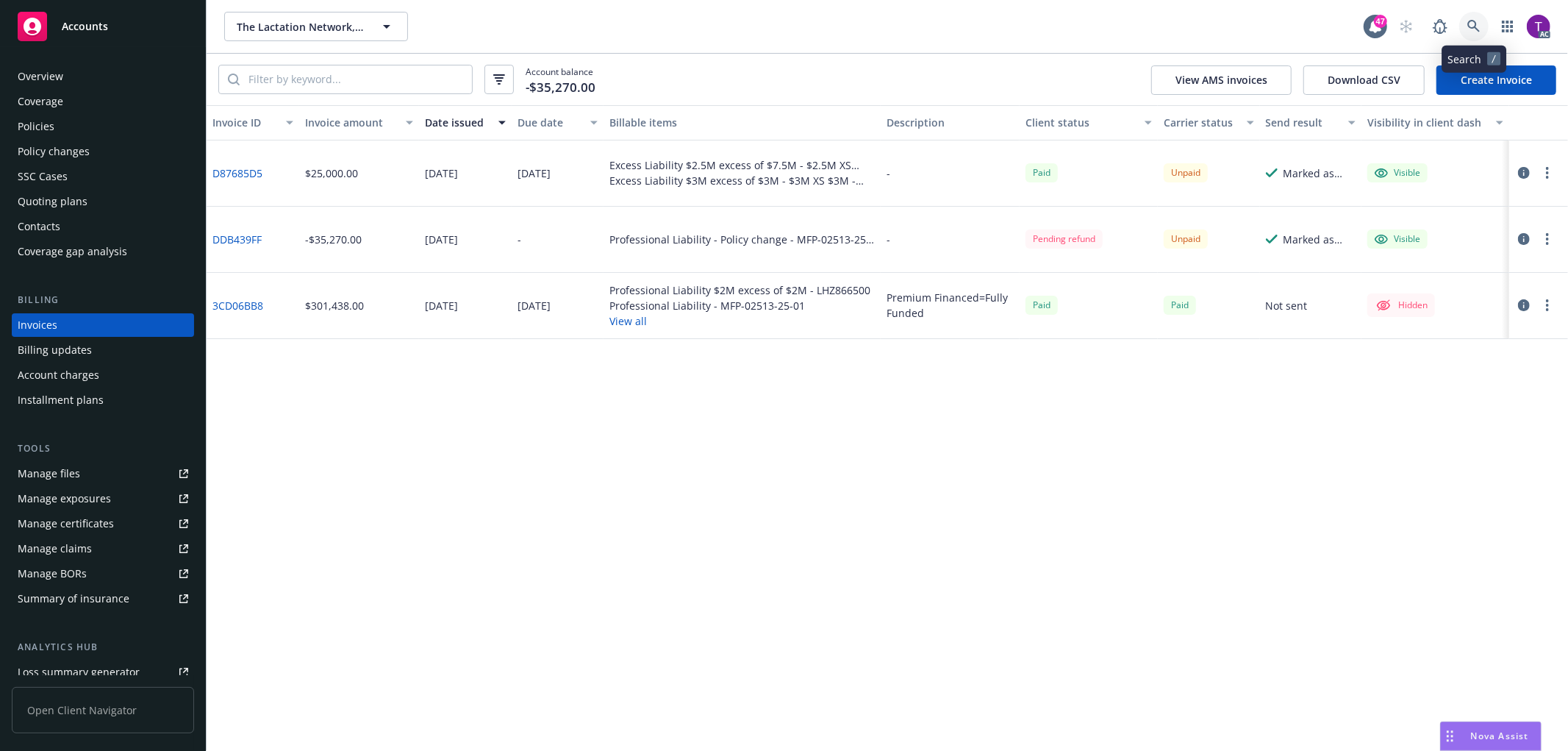
click at [1468, 23] on icon at bounding box center [1474, 26] width 13 height 13
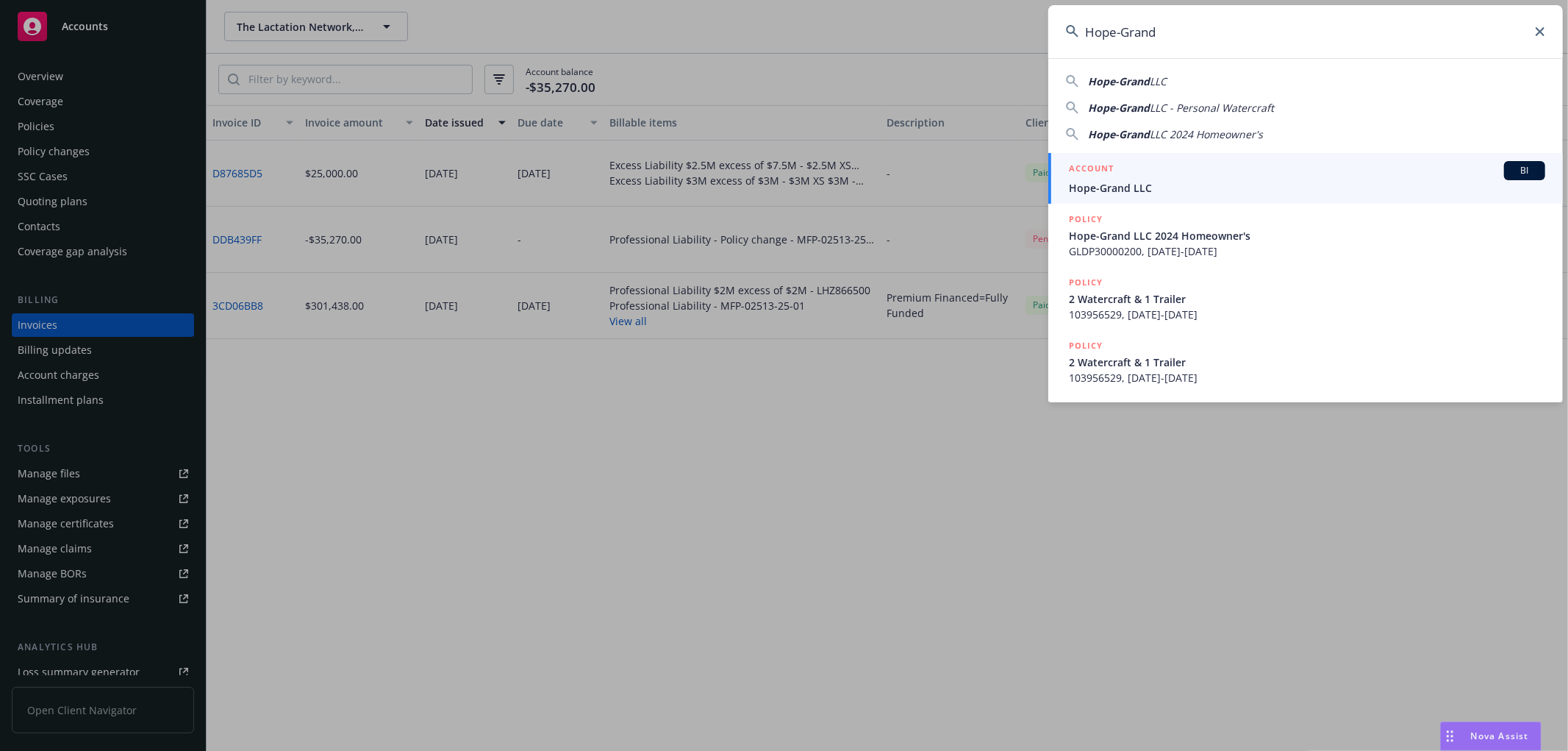
type input "Hope-Grand"
click at [1166, 189] on span "Hope-Grand LLC" at bounding box center [1307, 188] width 476 height 16
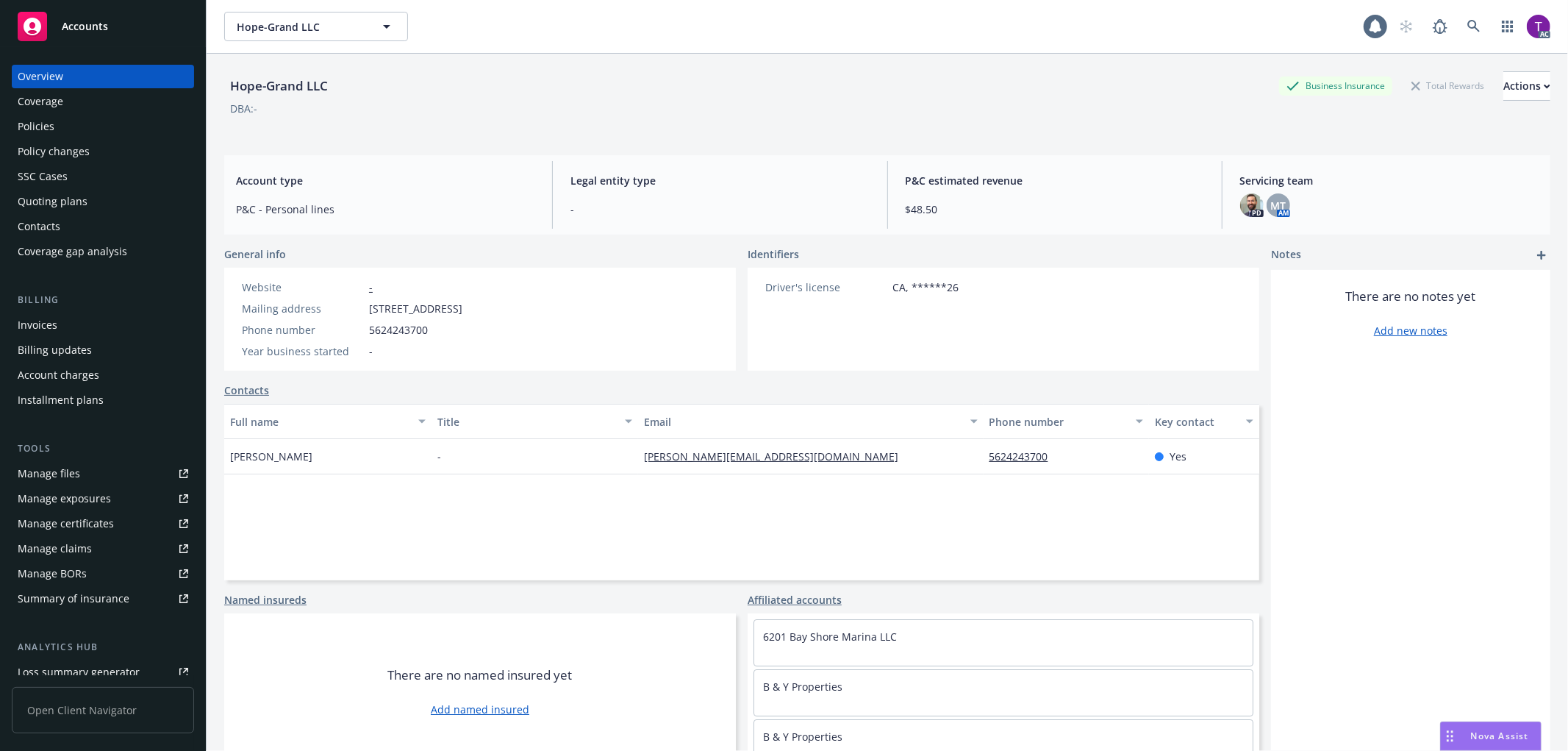
click at [83, 316] on div "Invoices" at bounding box center [103, 325] width 170 height 23
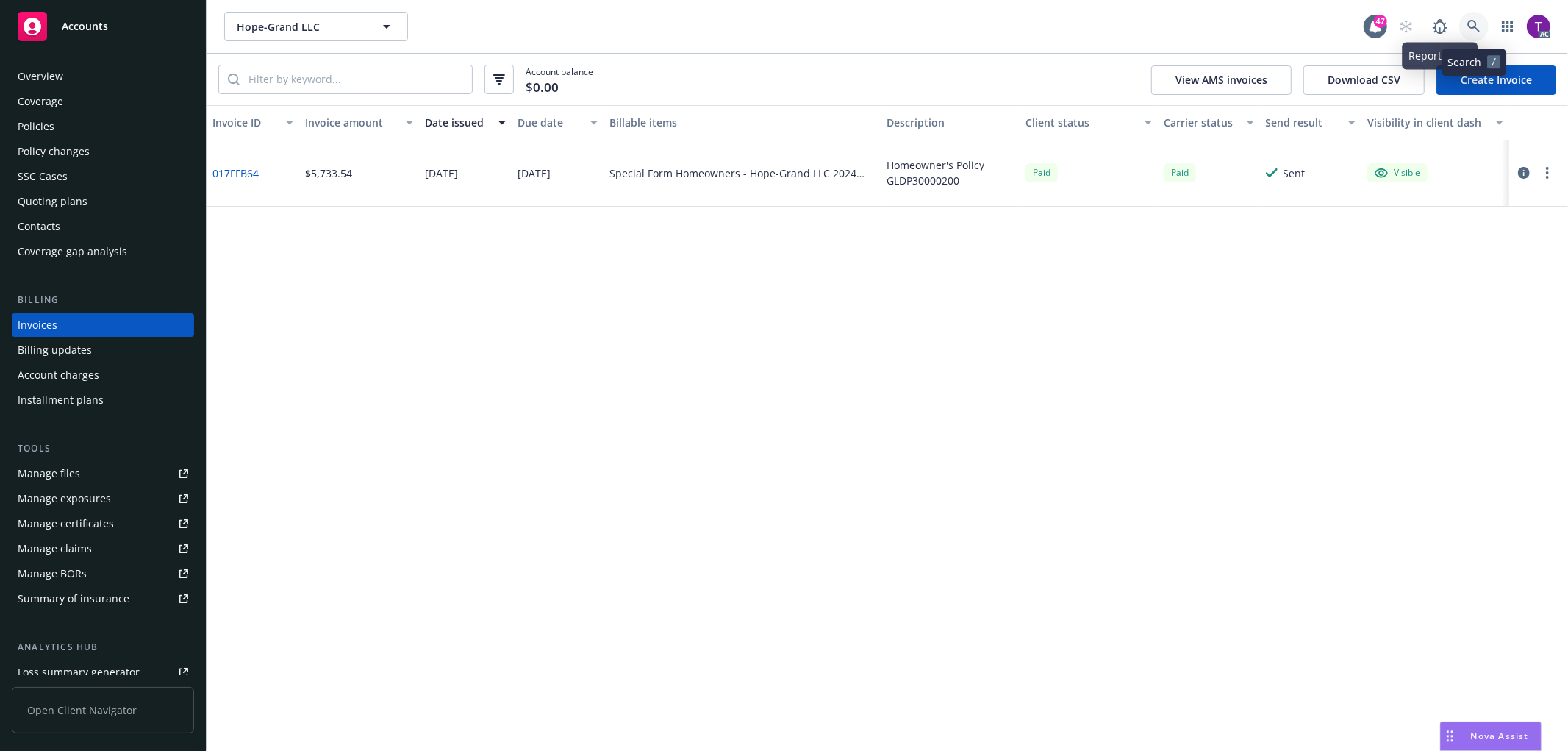
click at [1470, 30] on icon at bounding box center [1474, 26] width 13 height 13
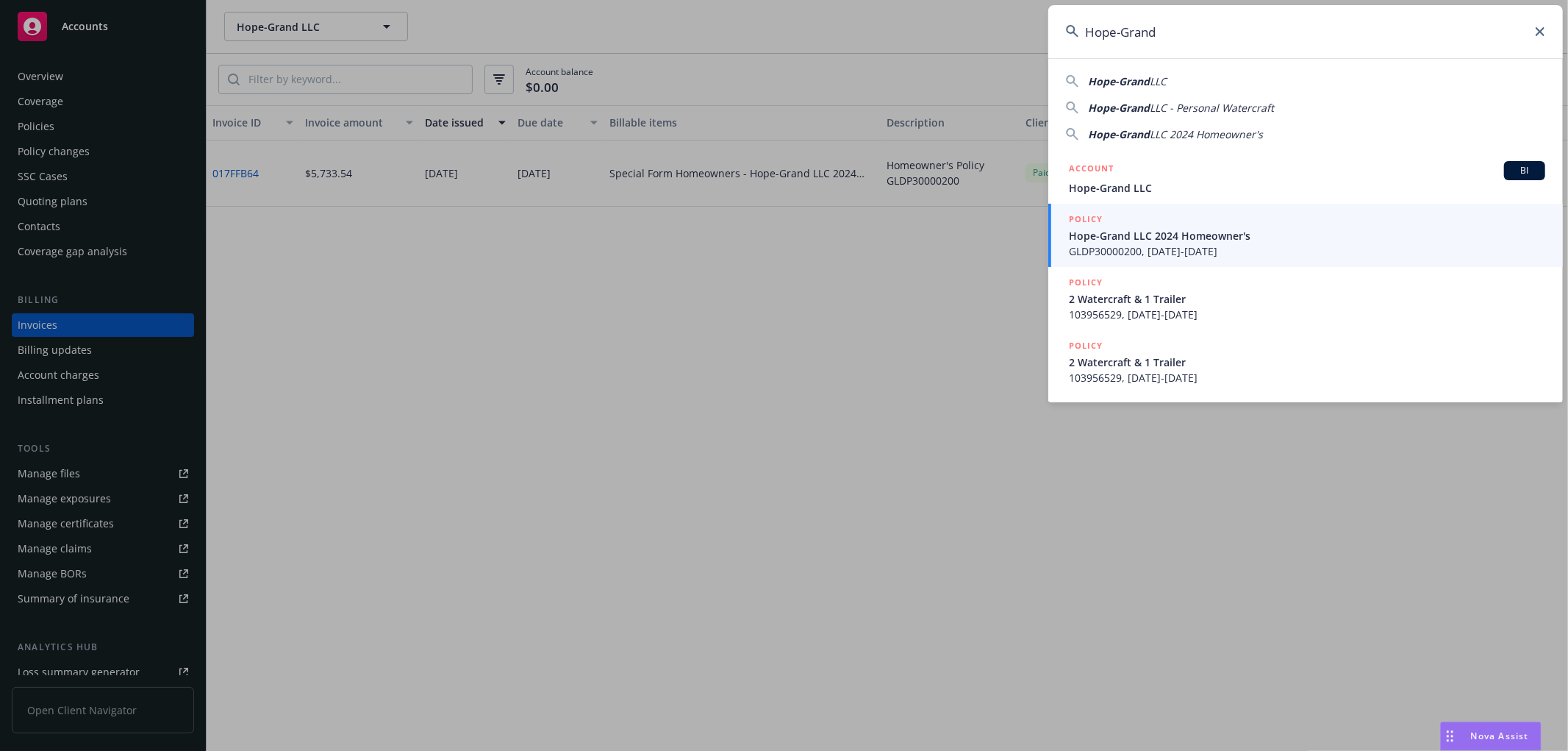
drag, startPoint x: 1243, startPoint y: 20, endPoint x: 799, endPoint y: -3, distance: 444.6
click at [799, 0] on html "Accounts Overview Coverage Policies Policy changes SSC Cases Quoting plans Cont…" at bounding box center [784, 375] width 1568 height 751
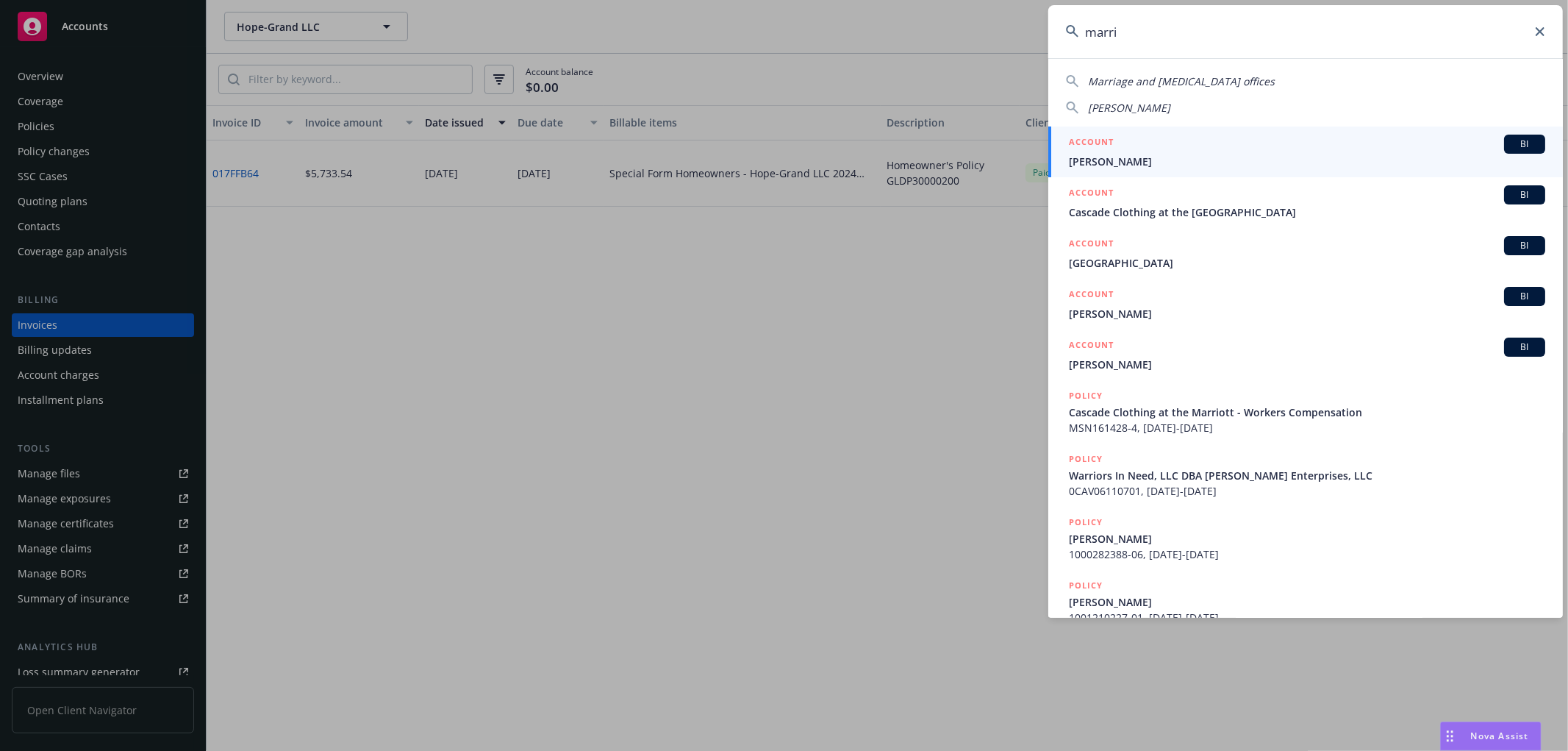
drag, startPoint x: 1148, startPoint y: 23, endPoint x: 825, endPoint y: -2, distance: 324.0
click at [825, 0] on html "Accounts Overview Coverage Policies Policy changes SSC Cases Quoting plans Cont…" at bounding box center [784, 375] width 1568 height 751
paste input "Marilynne B. Hampton Family Exempt Trust"
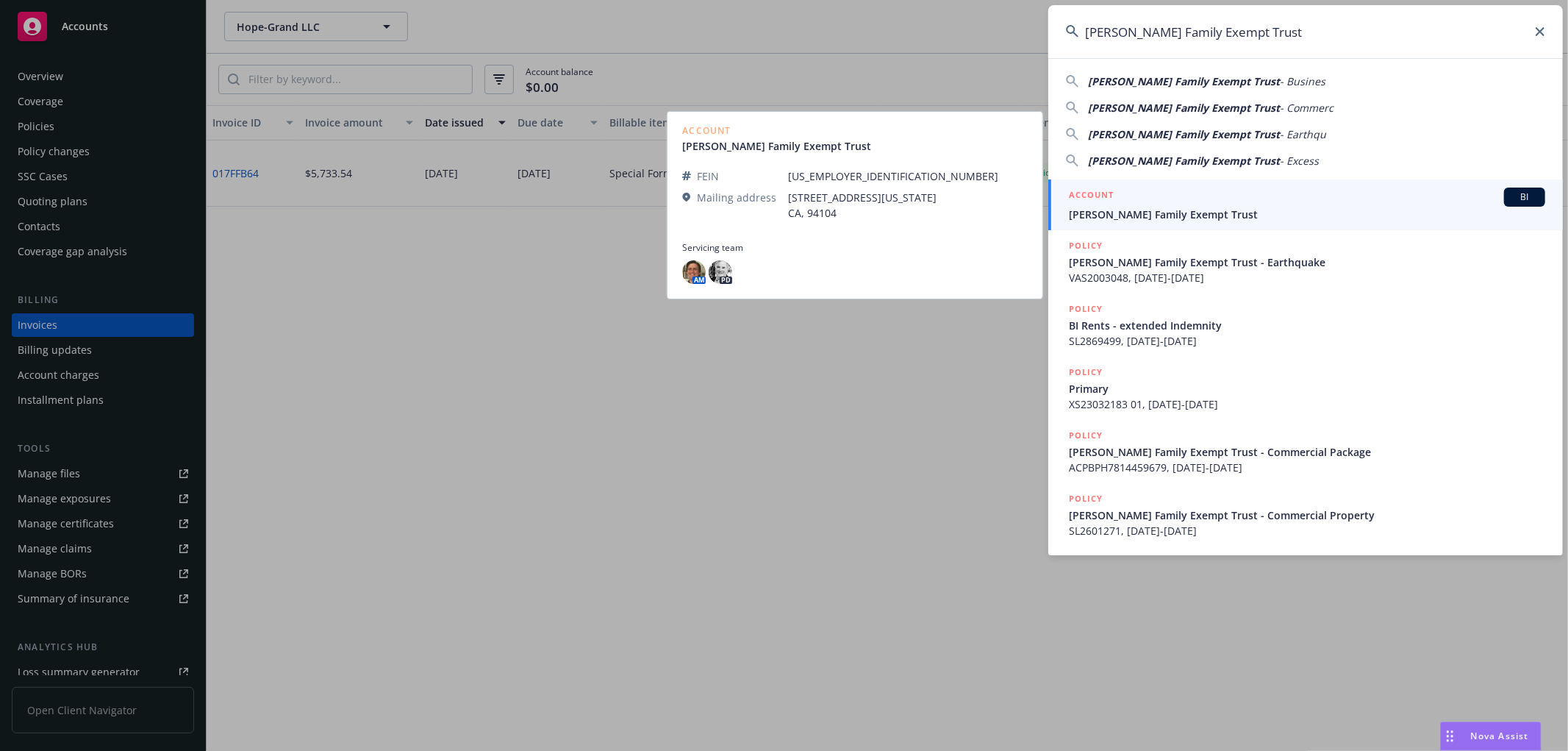
type input "Marilynne B. Hampton Family Exempt Trust"
click at [1152, 203] on div "ACCOUNT BI" at bounding box center [1307, 197] width 476 height 19
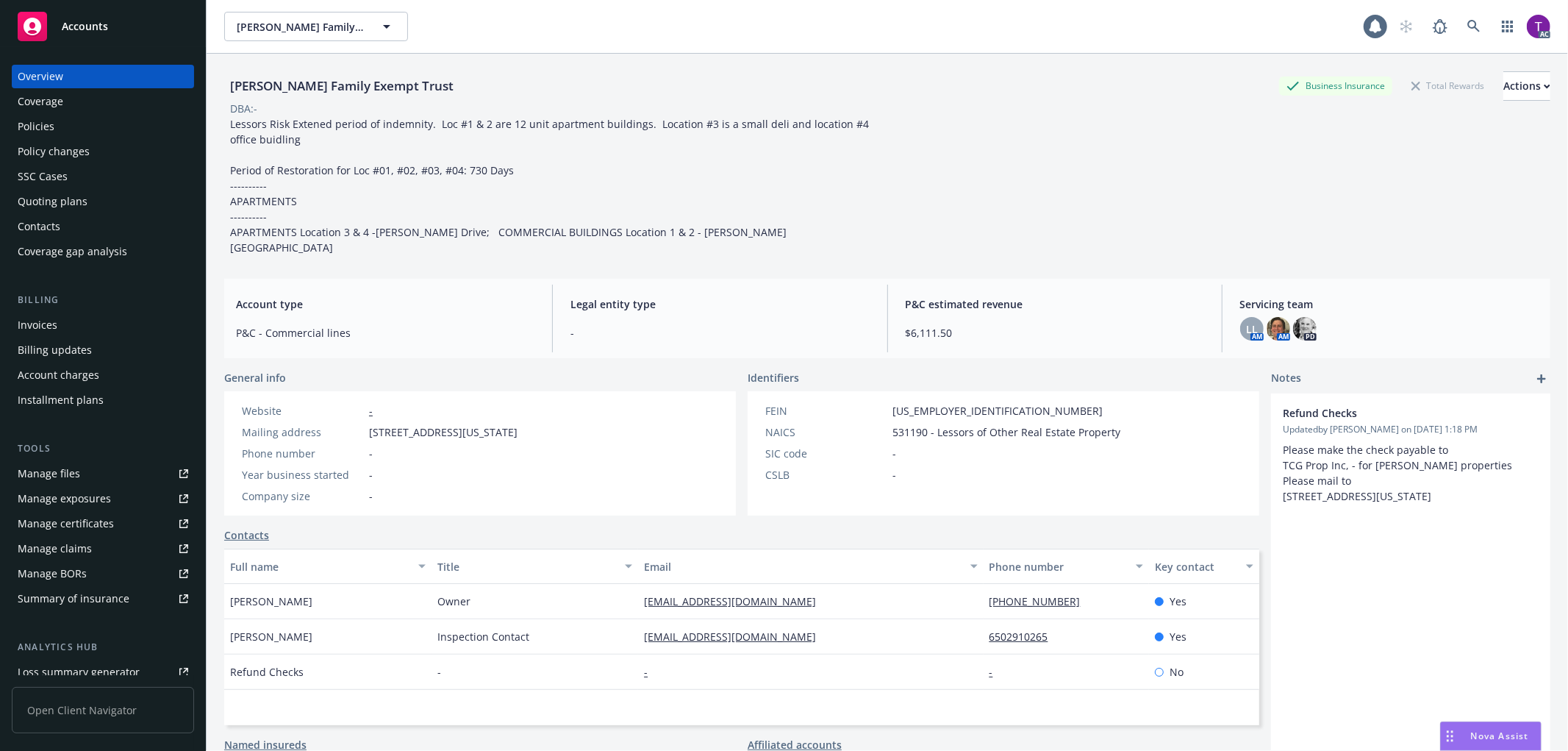
click at [71, 320] on div "Invoices" at bounding box center [103, 325] width 170 height 23
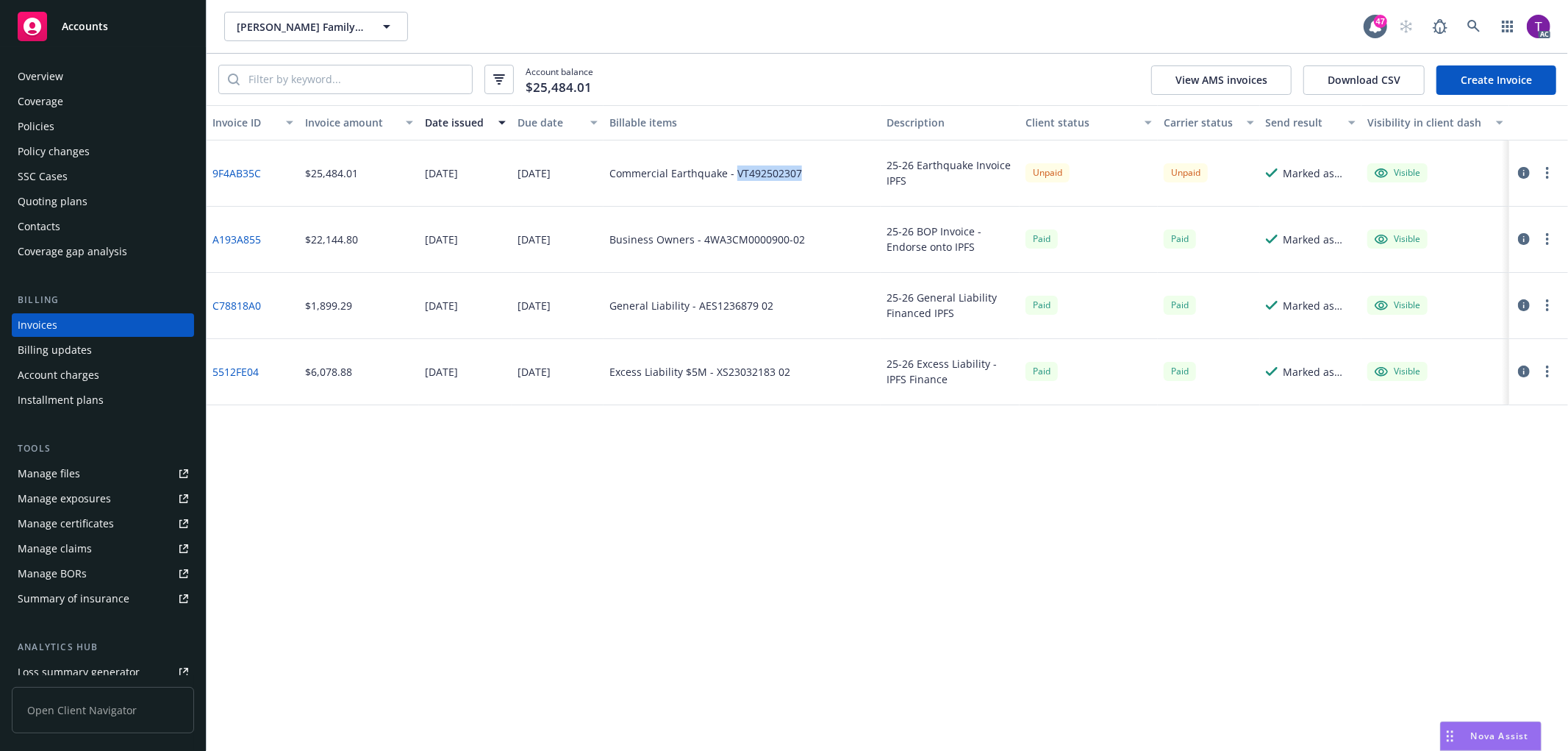
drag, startPoint x: 805, startPoint y: 179, endPoint x: 736, endPoint y: 173, distance: 69.3
click at [736, 173] on div "Commercial Earthquake - VT492502307" at bounding box center [742, 173] width 277 height 66
copy div "VT492502307"
click at [259, 172] on link "9F4AB35C" at bounding box center [237, 174] width 48 height 16
drag, startPoint x: 268, startPoint y: 173, endPoint x: 212, endPoint y: 170, distance: 56.1
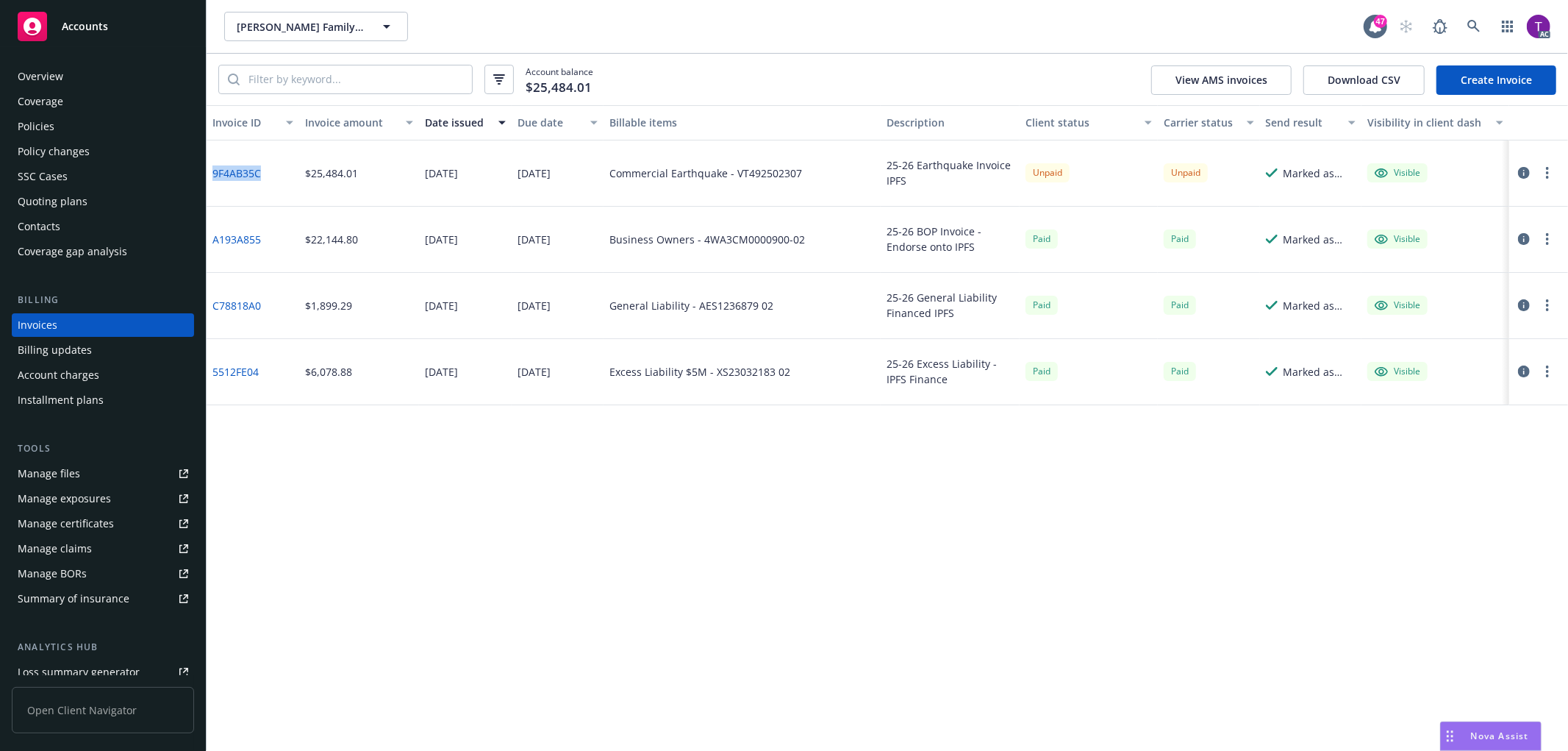
click at [212, 170] on div "9F4AB35C" at bounding box center [252, 173] width 93 height 66
copy link "9F4AB35C"
click at [237, 233] on link "A193A855" at bounding box center [237, 240] width 48 height 16
click at [1473, 20] on icon at bounding box center [1474, 26] width 13 height 13
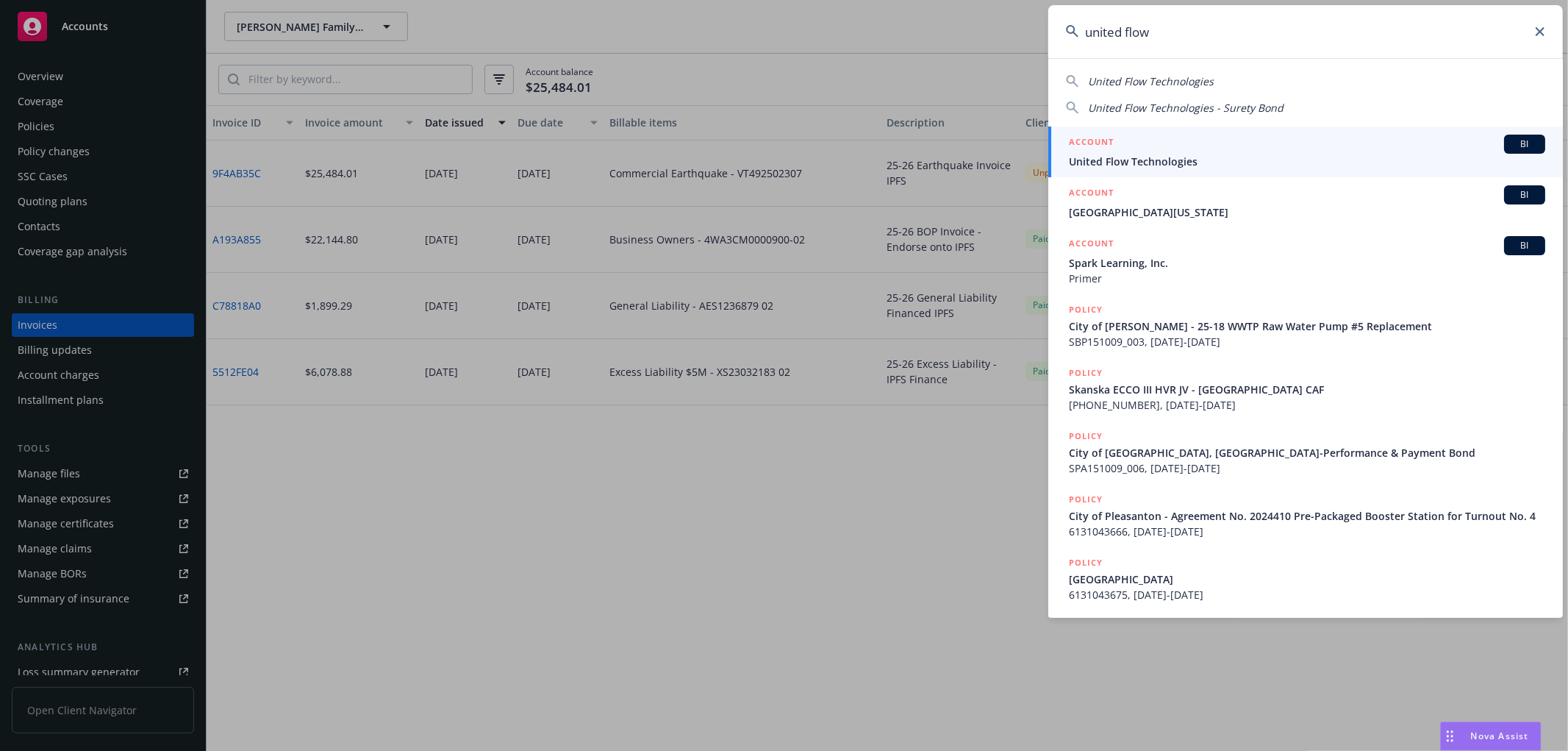
type input "united flow"
click at [1233, 141] on div "ACCOUNT BI" at bounding box center [1307, 144] width 476 height 19
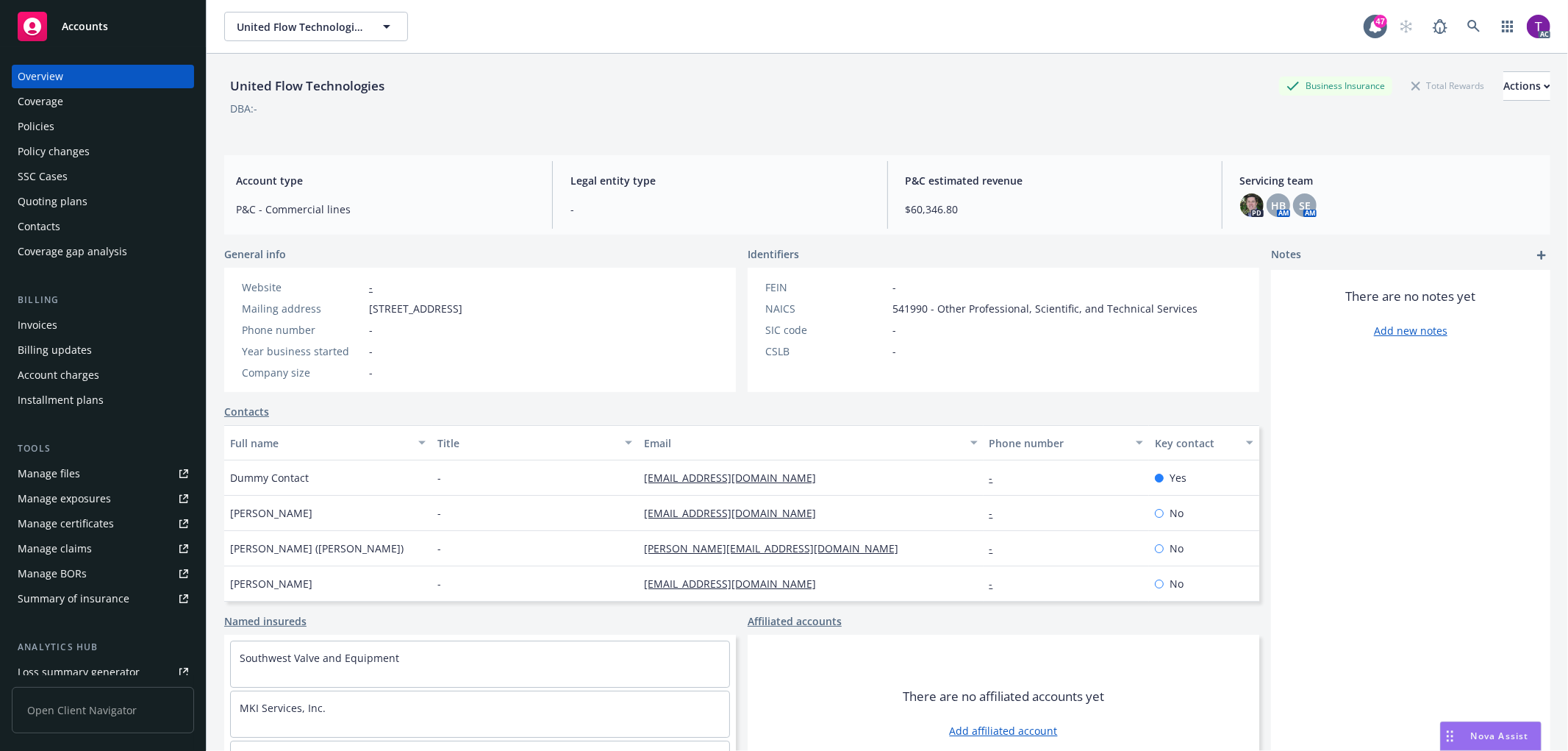
click at [60, 324] on div "Invoices" at bounding box center [103, 325] width 170 height 23
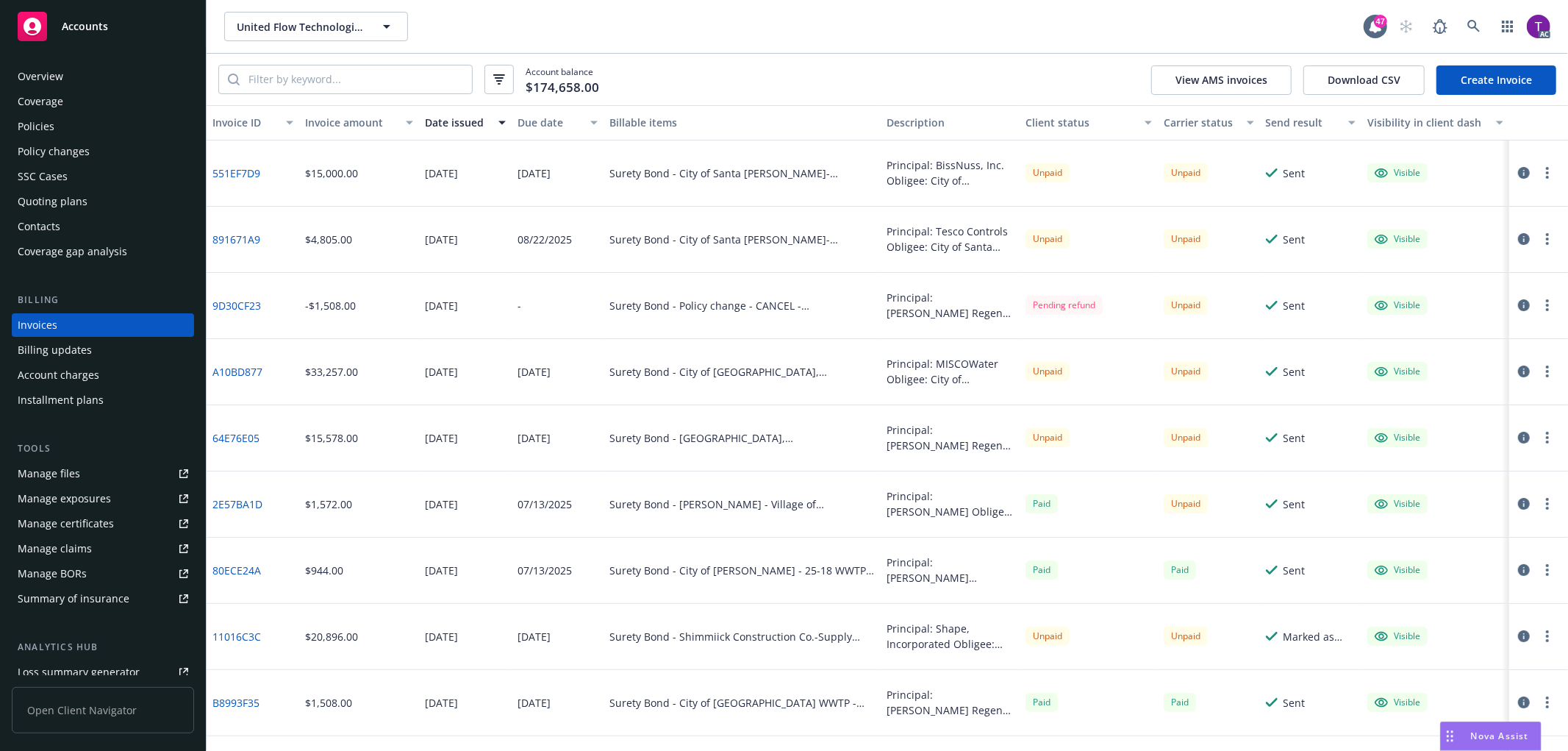
click at [344, 119] on div "Invoice amount" at bounding box center [351, 122] width 92 height 16
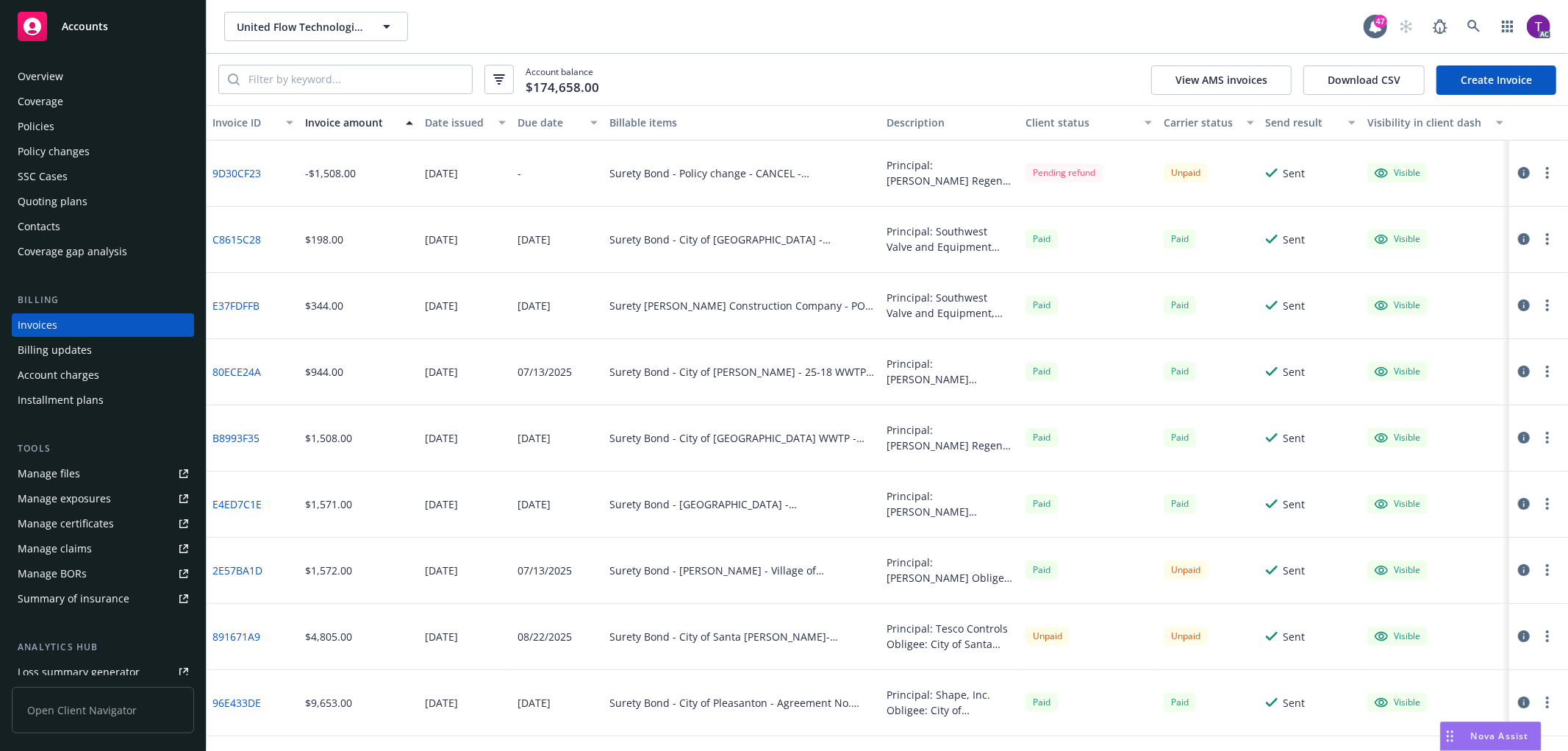
click at [805, 70] on div "Account balance $174,658.00 View AMS invoices Download CSV Create Invoice" at bounding box center [887, 79] width 1362 height 51
click at [1470, 13] on link at bounding box center [1474, 26] width 30 height 30
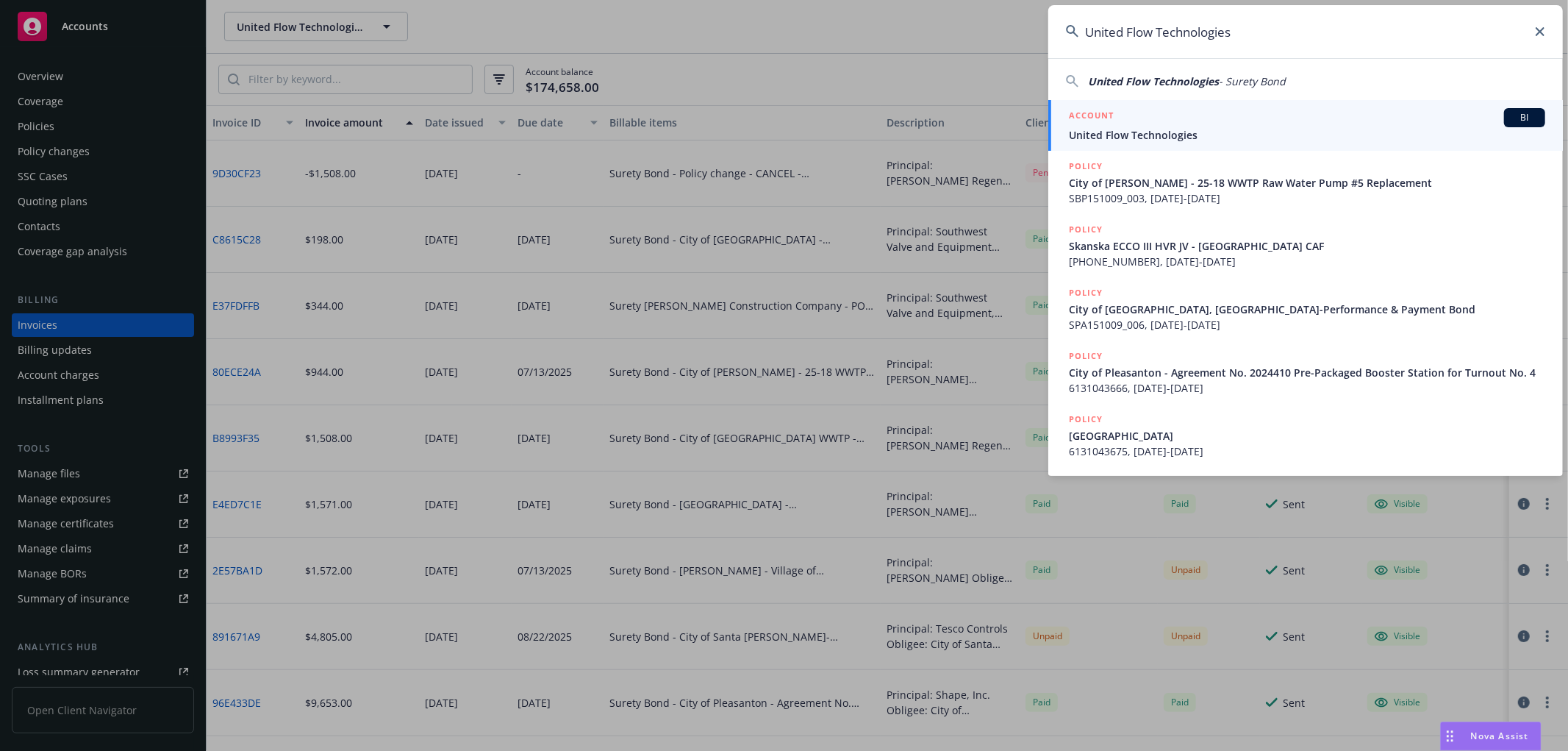
drag, startPoint x: 1343, startPoint y: 37, endPoint x: 985, endPoint y: 8, distance: 359.2
click at [985, 8] on div "United Flow Technologies United Flow Technologies - Surety Bond ACCOUNT BI Unit…" at bounding box center [784, 375] width 1568 height 751
paste input "MISCOWater Obligee"
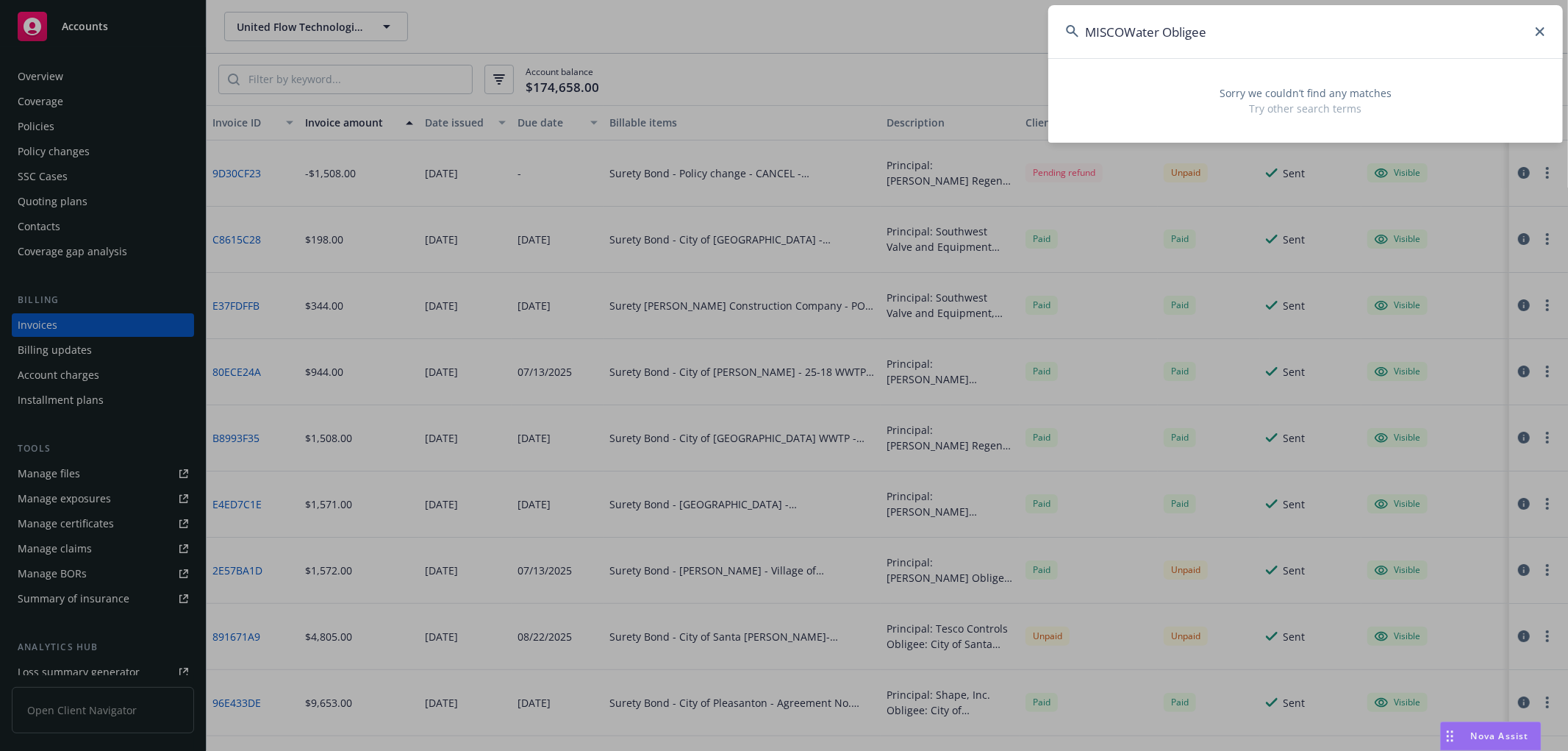
drag, startPoint x: 1253, startPoint y: 37, endPoint x: 1011, endPoint y: 27, distance: 242.2
click at [1011, 27] on div "MISCOWater Obligee Sorry we couldn’t find any matches Try other search terms" at bounding box center [784, 375] width 1568 height 751
paste input "United Flow Technologies"
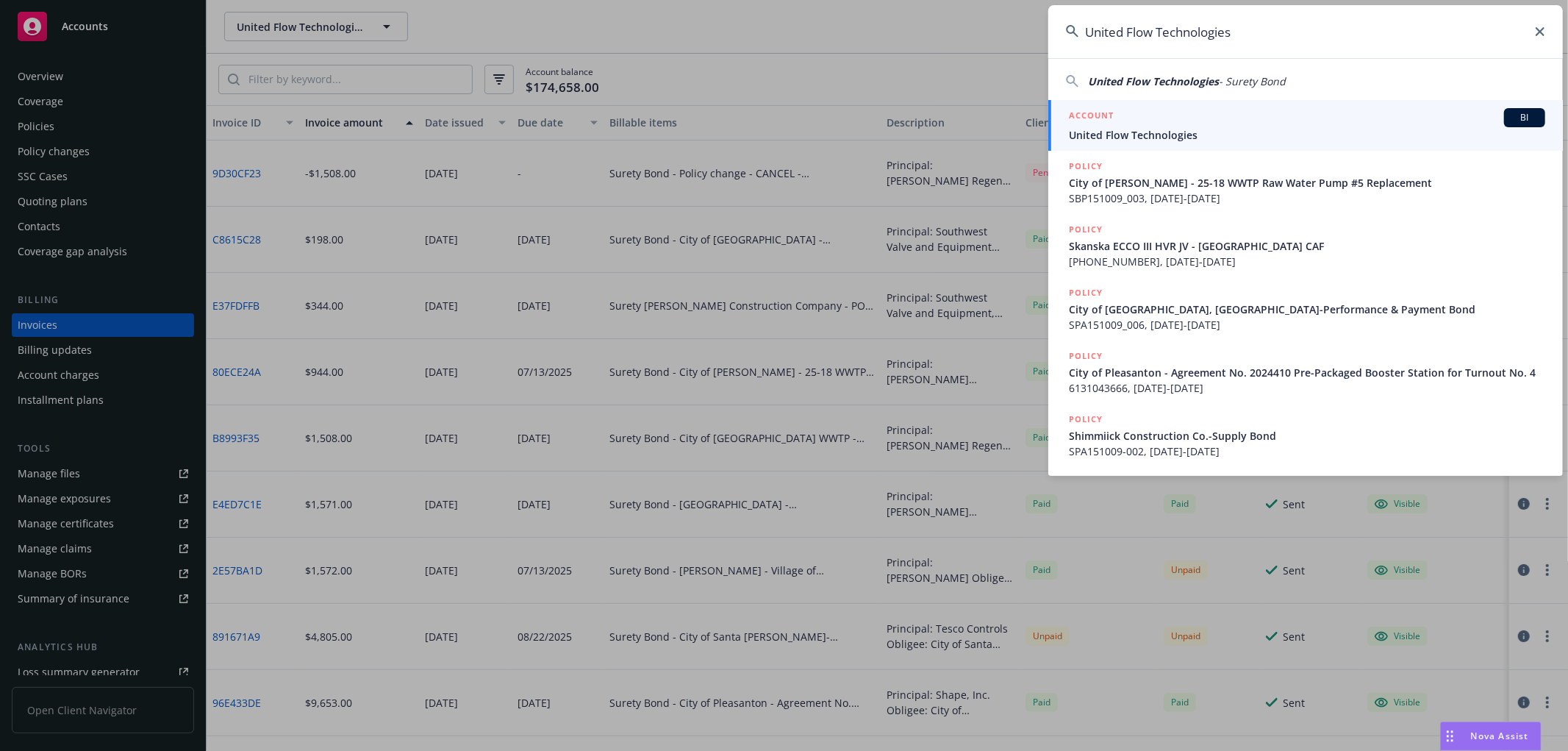
type input "United Flow Technologies"
click at [1109, 126] on div "ACCOUNT BI" at bounding box center [1307, 118] width 476 height 19
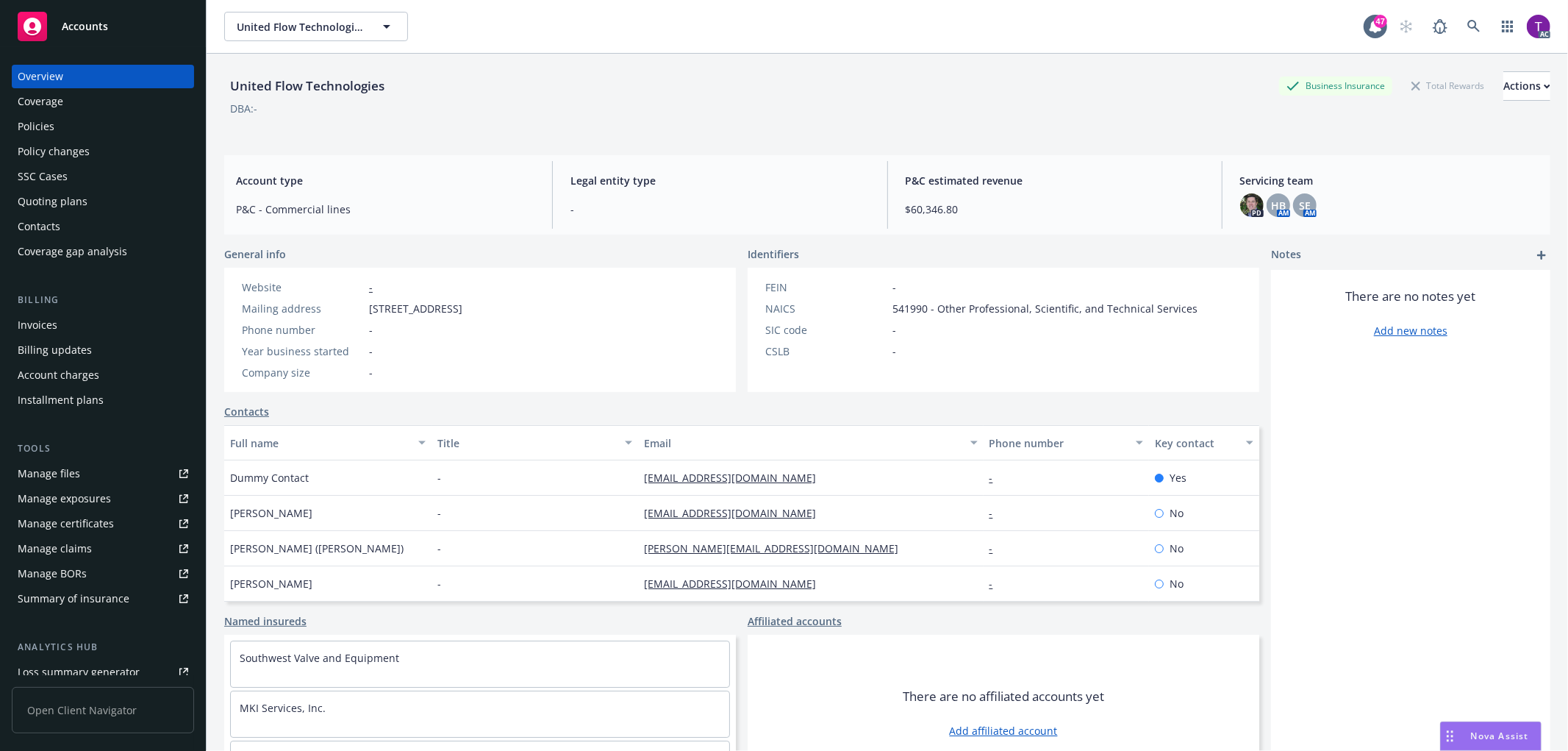
click at [39, 326] on div "Invoices" at bounding box center [37, 325] width 40 height 23
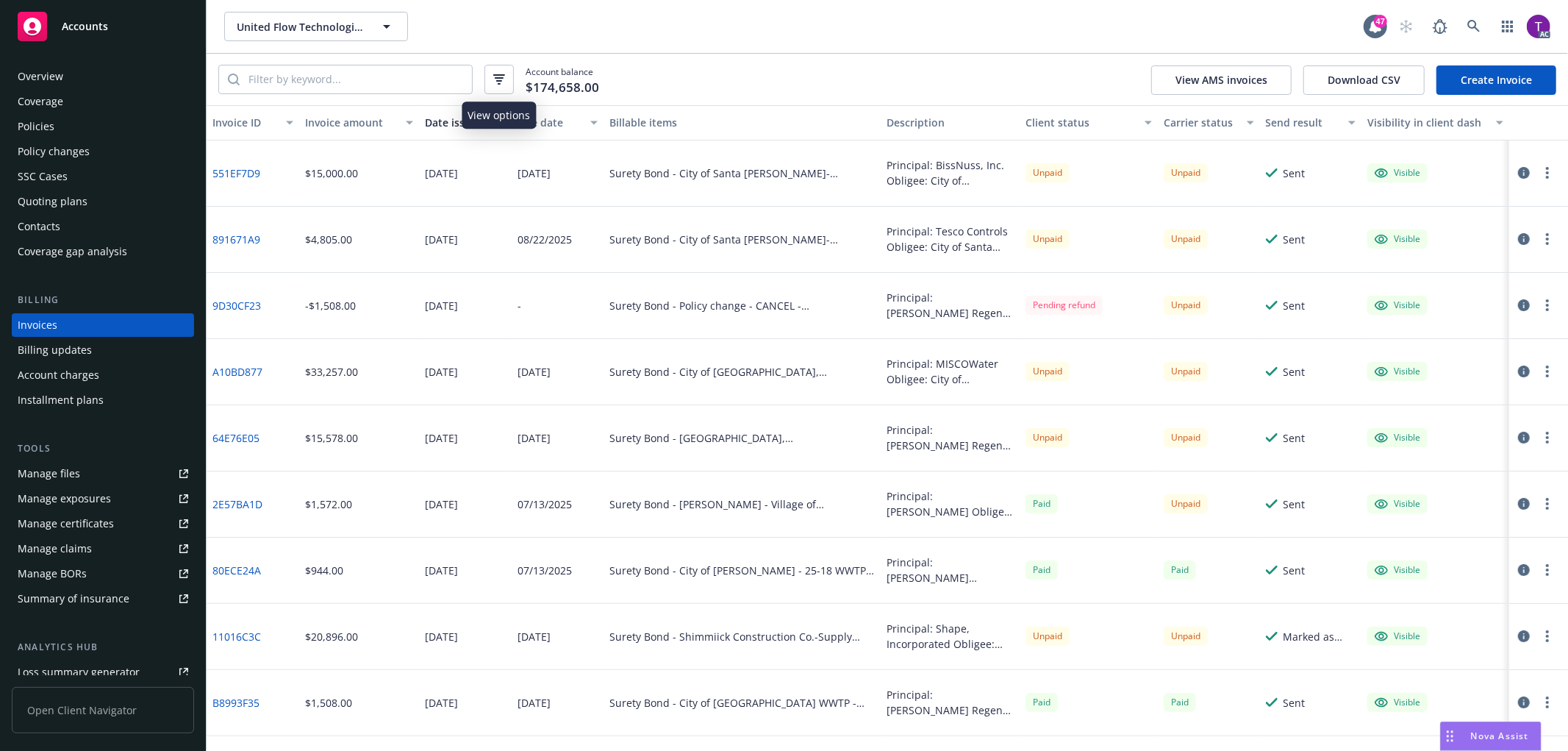
click at [499, 79] on icon "button" at bounding box center [499, 79] width 12 height 10
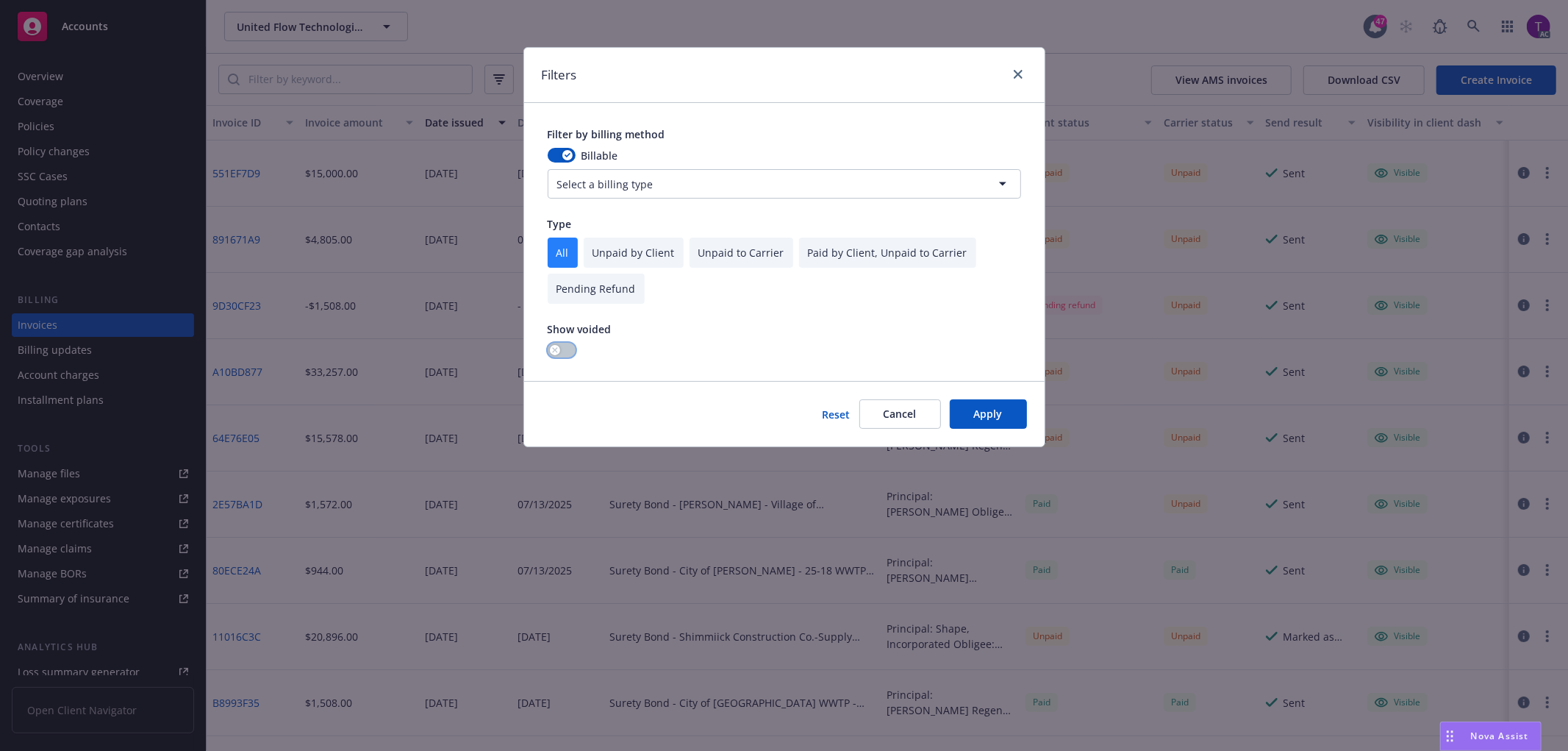
click at [556, 344] on button "button" at bounding box center [562, 349] width 28 height 15
click at [986, 418] on button "Apply" at bounding box center [988, 414] width 77 height 30
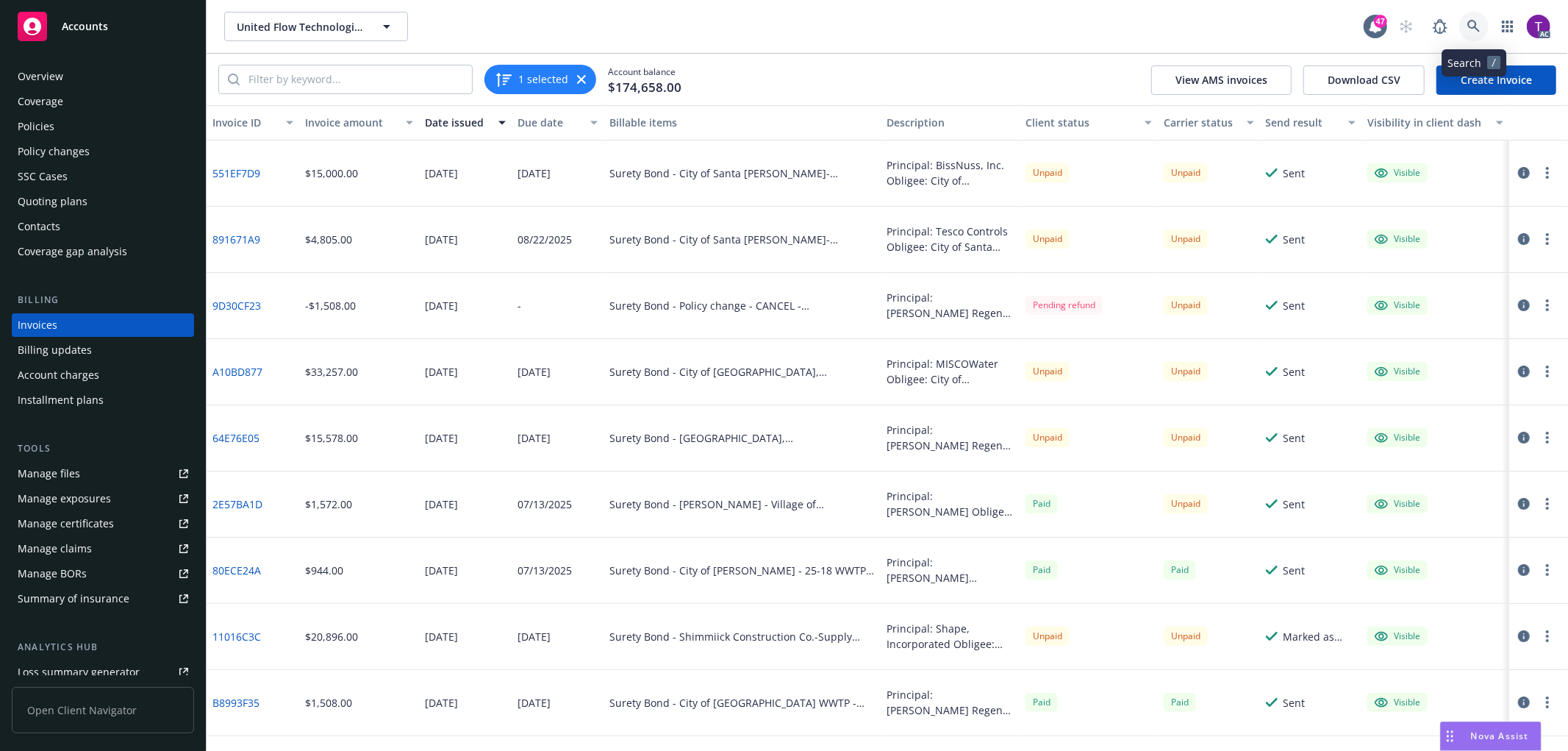
click at [1479, 33] on link at bounding box center [1474, 26] width 30 height 30
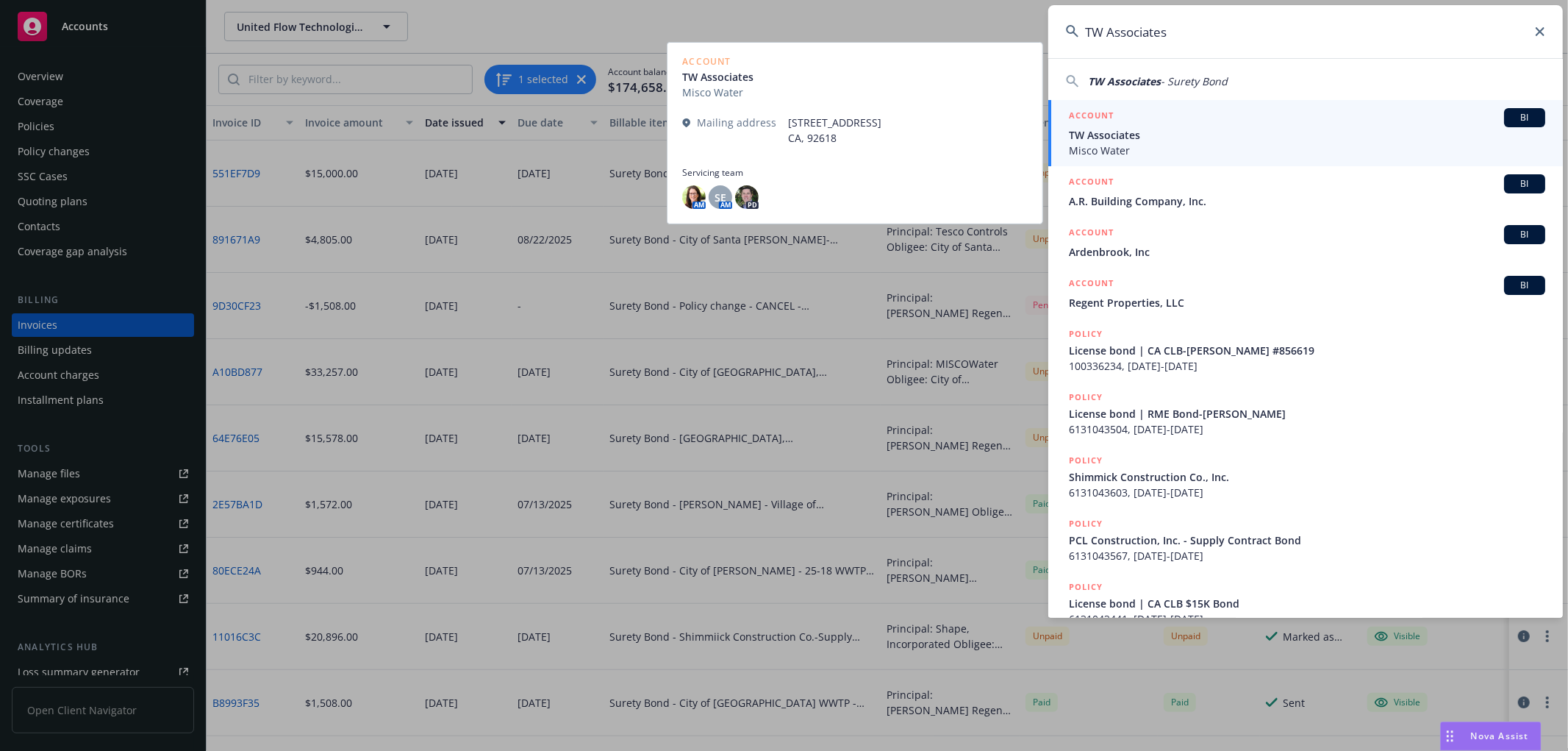
type input "TW Associates"
click at [1139, 129] on span "TW Associates" at bounding box center [1307, 135] width 476 height 16
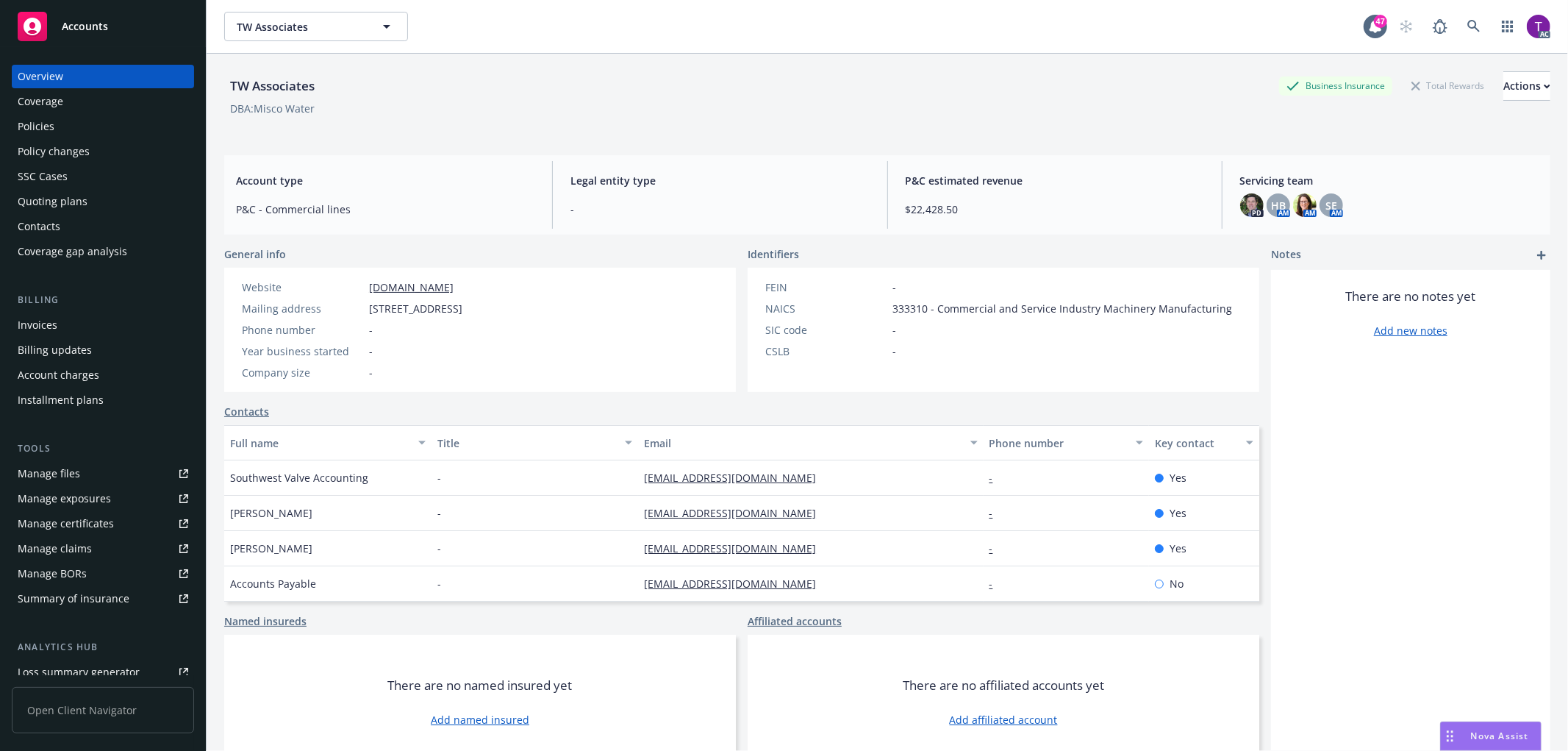
click at [30, 329] on div "Invoices" at bounding box center [37, 325] width 40 height 23
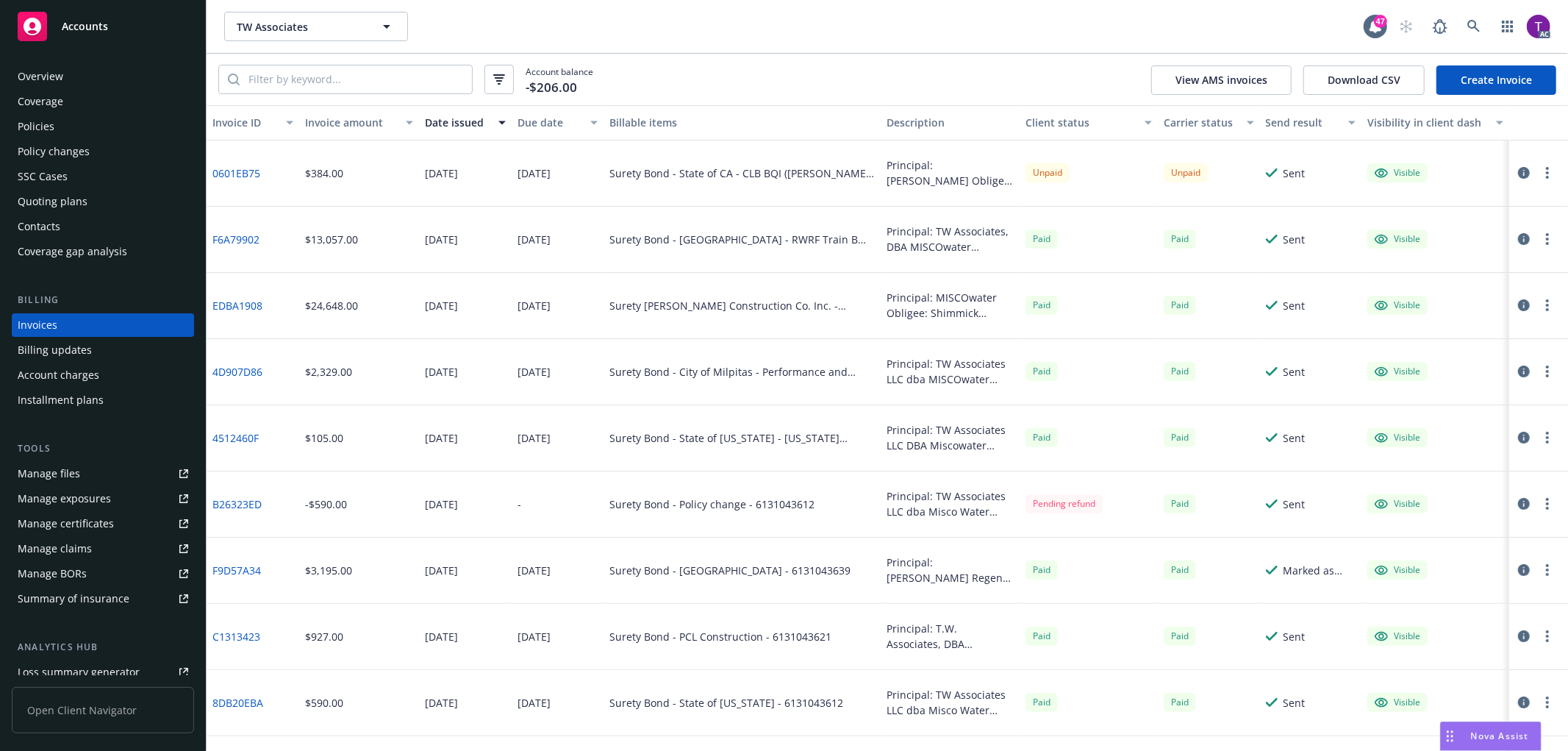
click at [366, 125] on div "Invoice amount" at bounding box center [351, 122] width 92 height 16
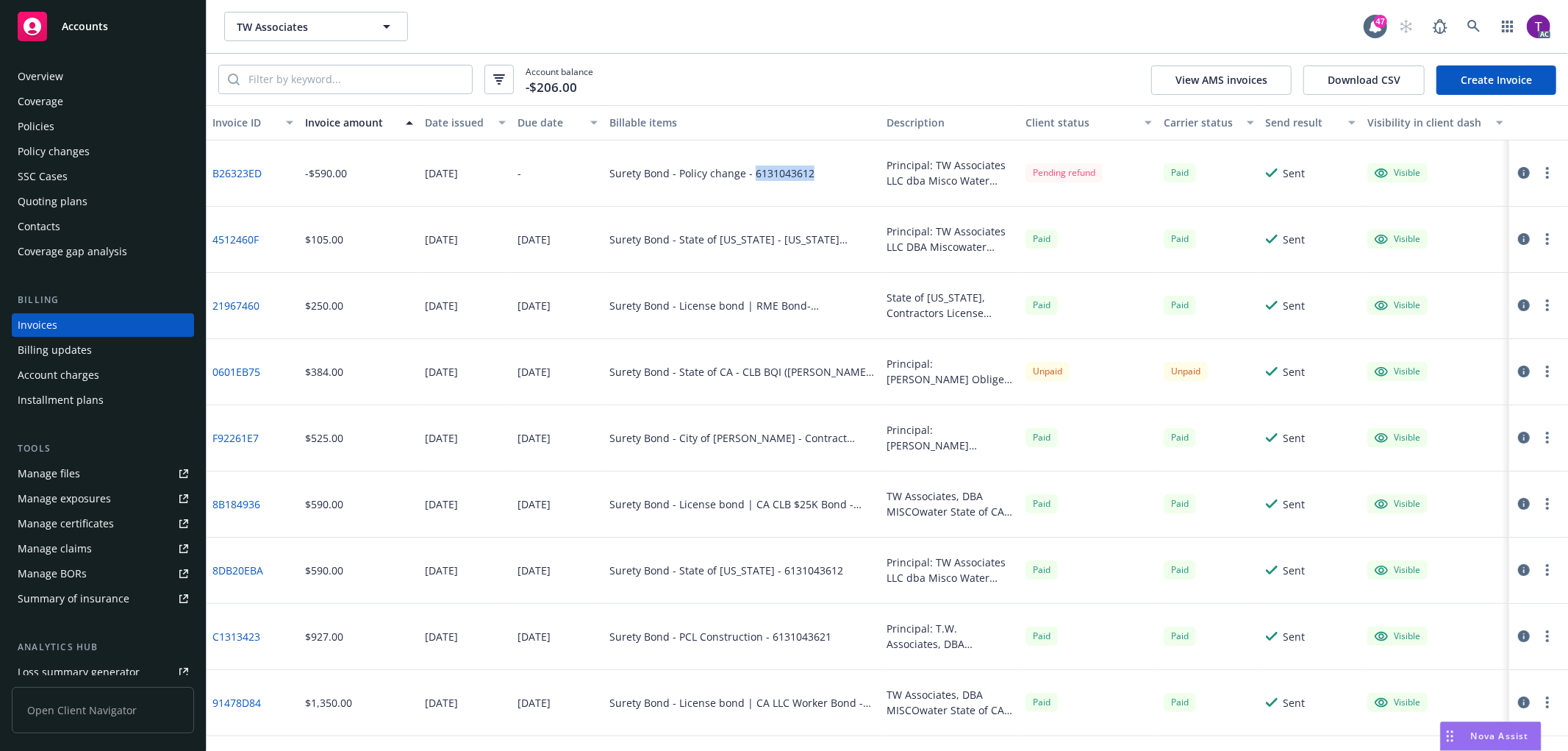
drag, startPoint x: 811, startPoint y: 173, endPoint x: 748, endPoint y: 174, distance: 63.0
click at [748, 174] on div "Surety Bond - Policy change - 6131043612" at bounding box center [742, 173] width 277 height 66
drag, startPoint x: 805, startPoint y: 171, endPoint x: 749, endPoint y: 174, distance: 56.1
click at [749, 174] on div "Surety Bond - Policy change - 6131043612" at bounding box center [712, 174] width 205 height 16
copy div "6131043612"
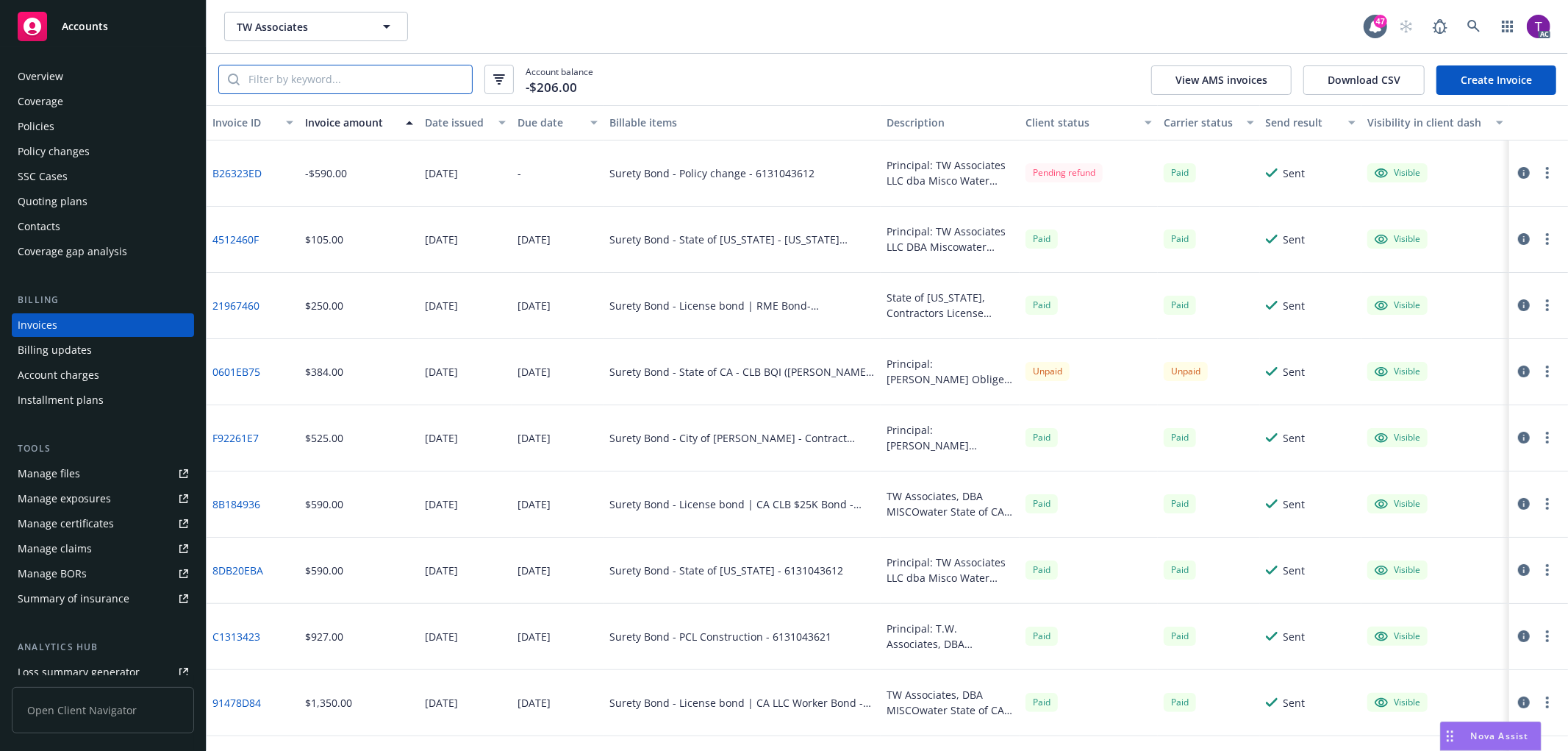
click at [391, 82] on input "search" at bounding box center [356, 79] width 233 height 28
paste input "6131043612"
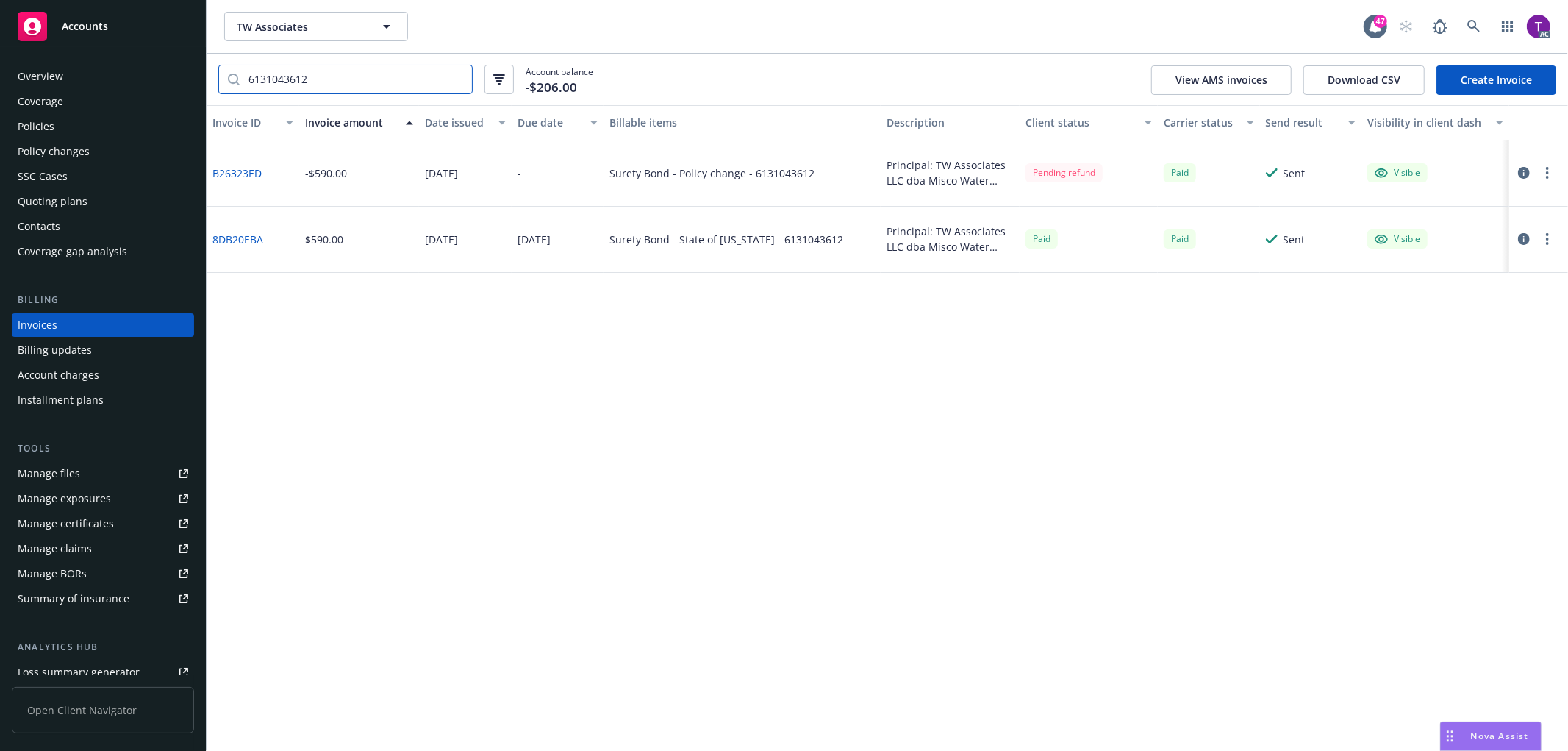
type input "6131043612"
drag, startPoint x: 1470, startPoint y: 5, endPoint x: 1471, endPoint y: 19, distance: 14.0
click at [1470, 8] on div "TW Associates TW Associates 47 AC" at bounding box center [887, 26] width 1362 height 53
click at [1471, 26] on icon at bounding box center [1474, 26] width 13 height 13
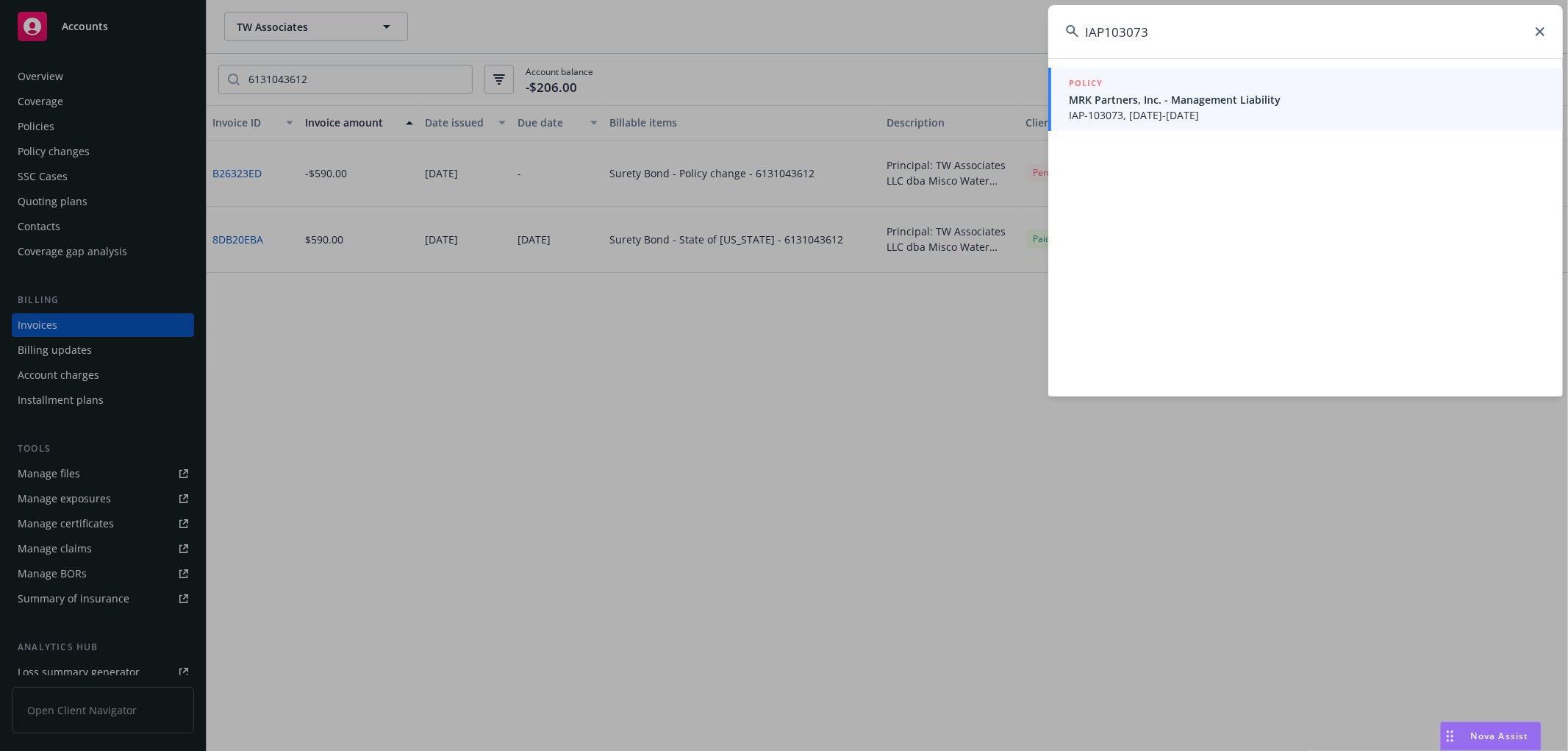
type input "IAP103073"
click at [1167, 104] on span "MRK Partners, Inc. - Management Liability" at bounding box center [1307, 100] width 476 height 16
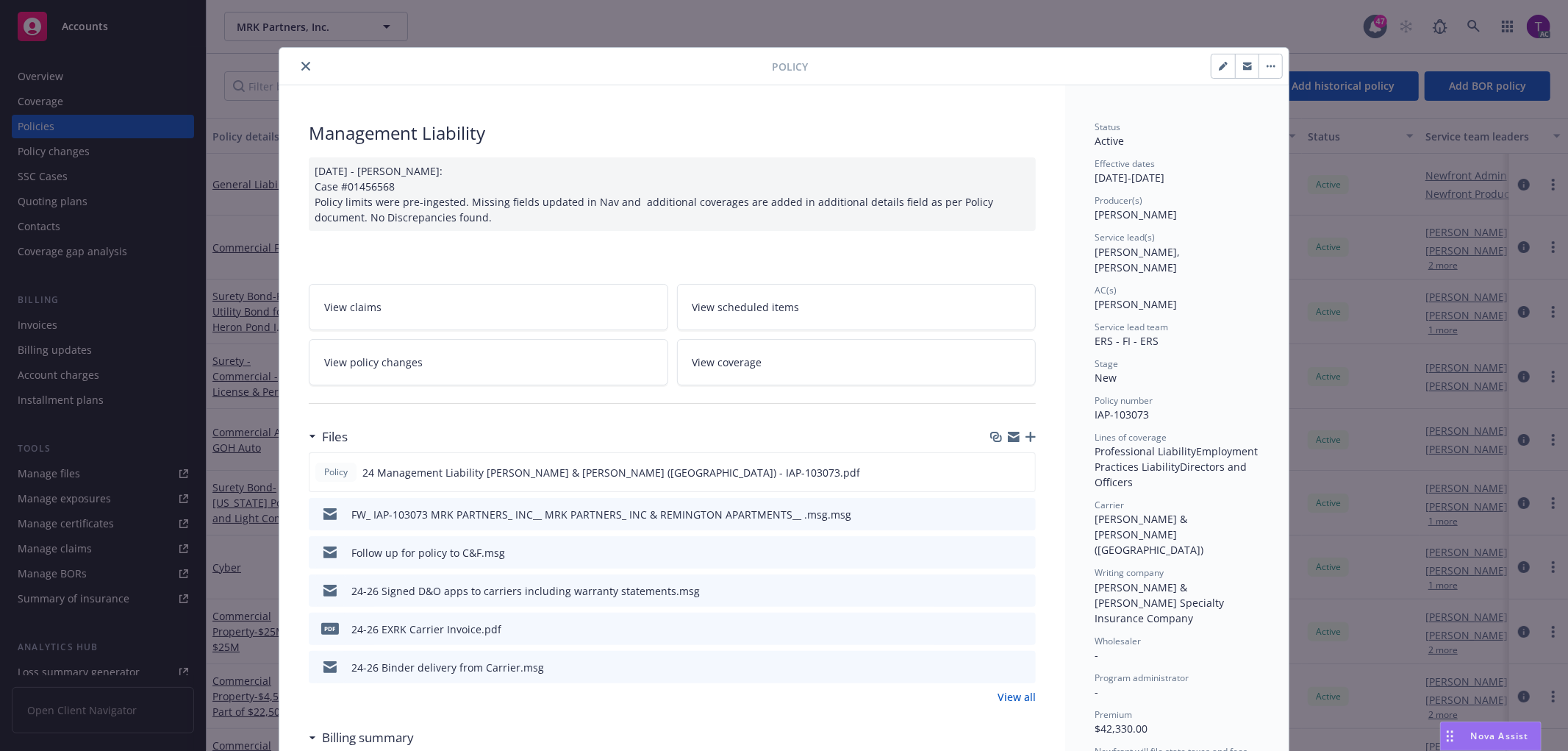
click at [301, 61] on icon "close" at bounding box center [305, 65] width 9 height 9
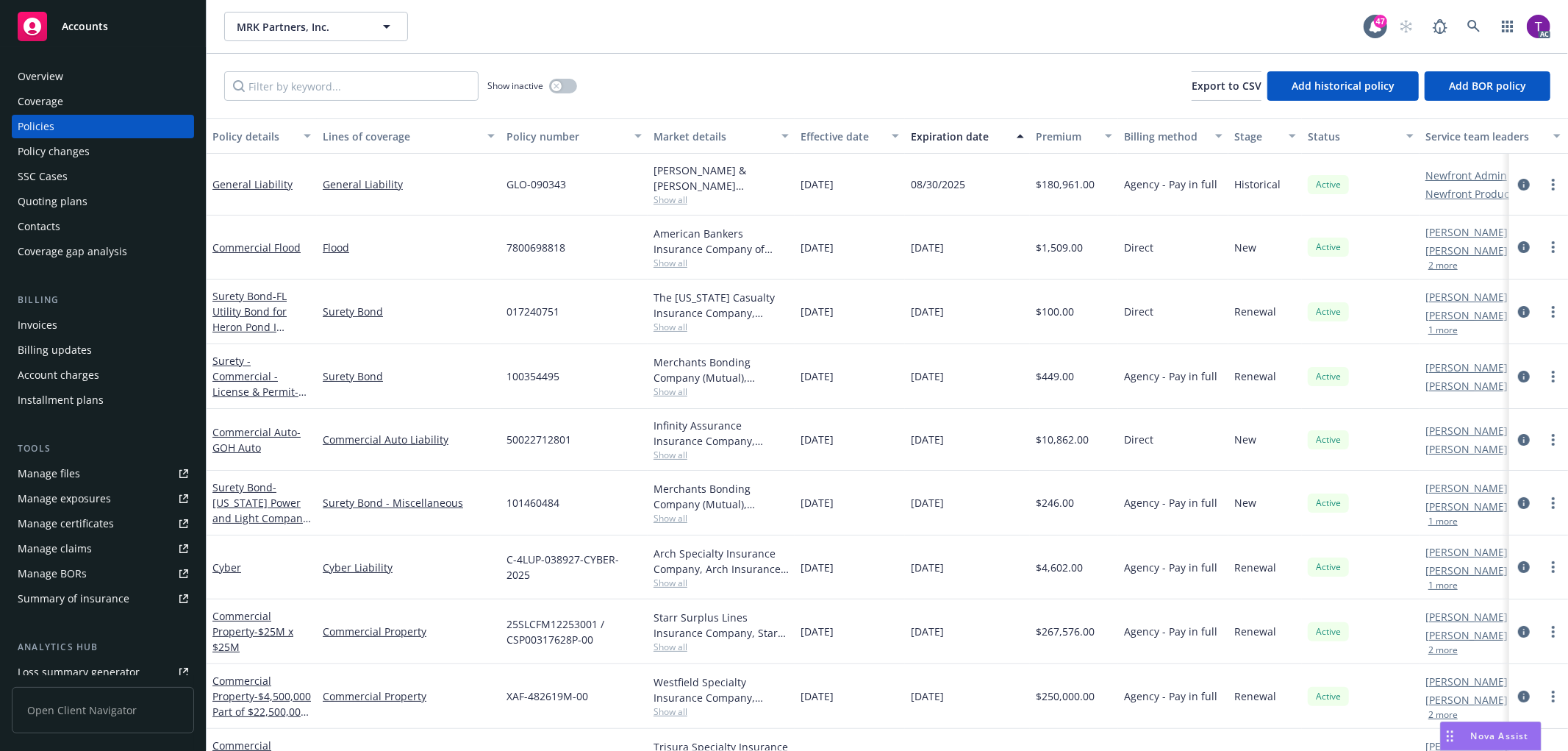
click at [62, 318] on div "Invoices" at bounding box center [103, 325] width 170 height 23
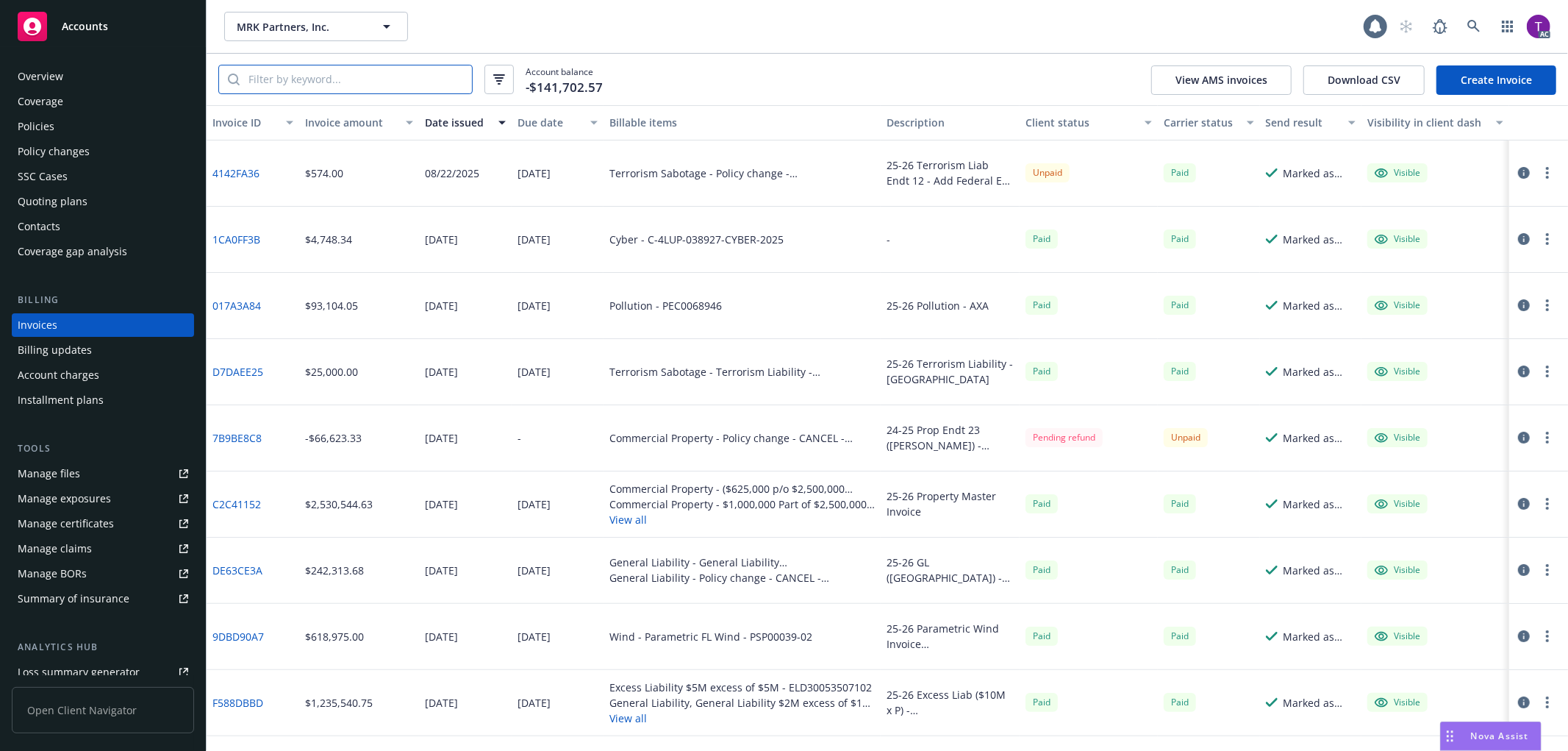
click at [324, 82] on input "search" at bounding box center [356, 79] width 233 height 28
paste input "IAP103073"
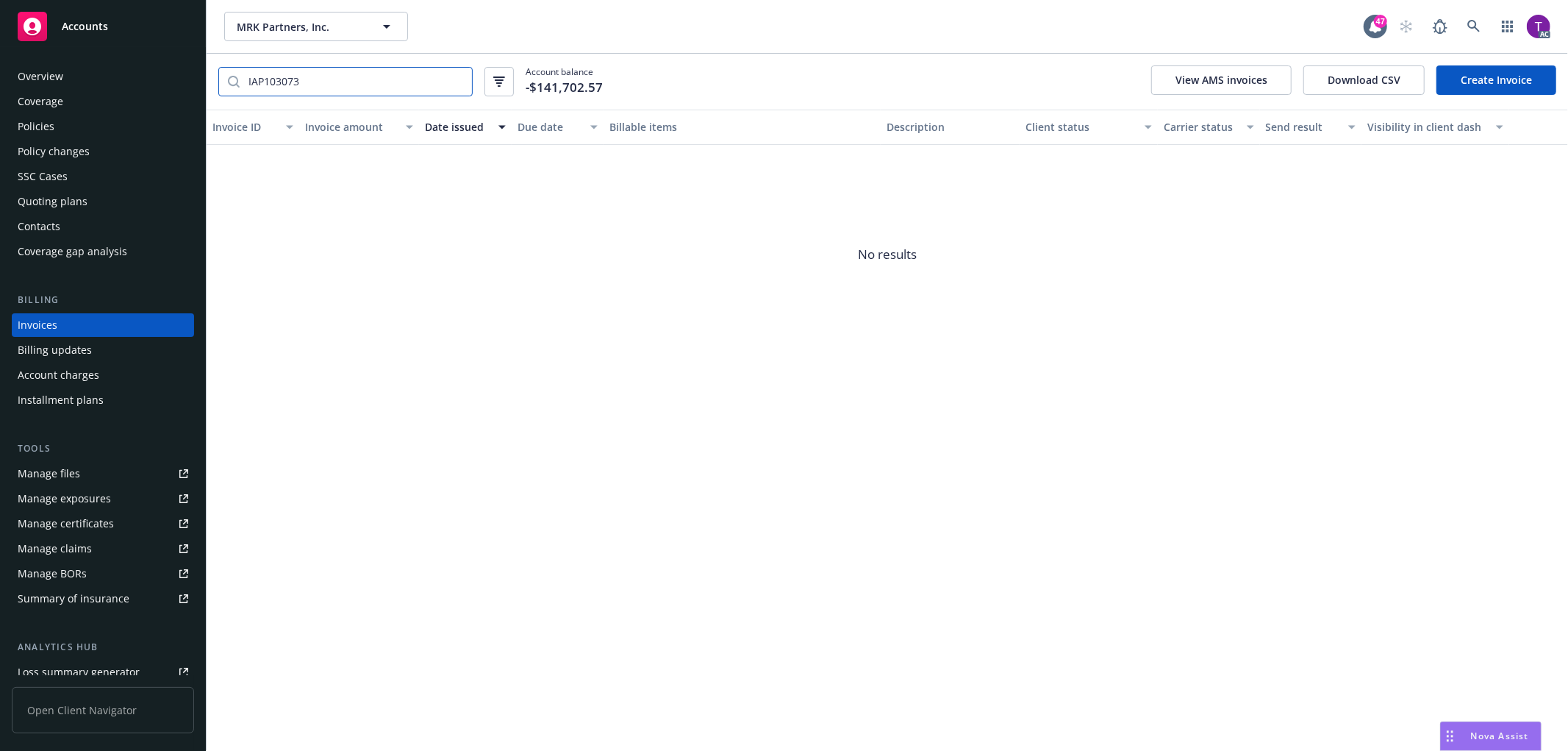
type input "IAP103073"
click at [1472, 26] on icon at bounding box center [1474, 26] width 13 height 13
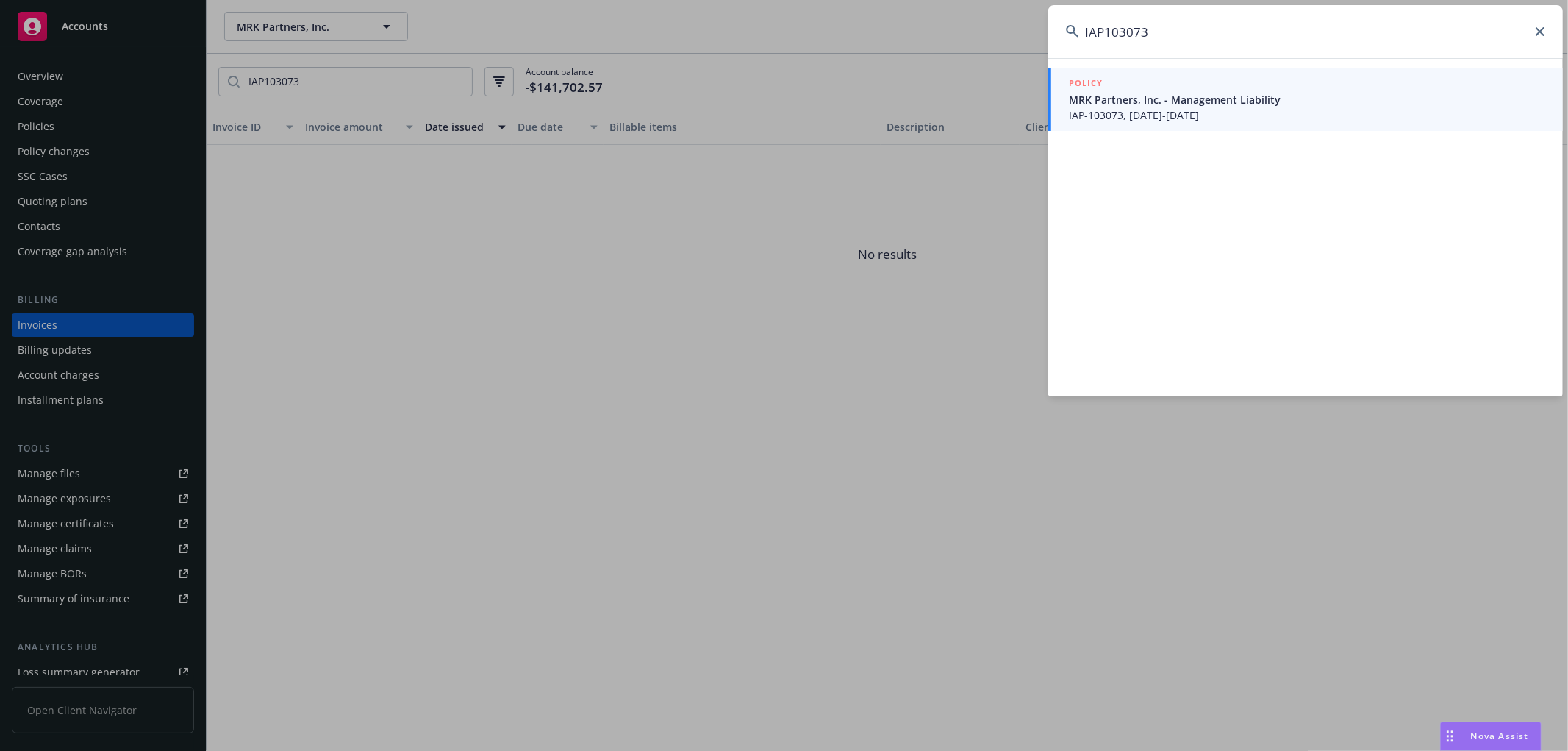
type input "IAP103073"
click at [1237, 109] on span "IAP-103073, 12/27/2024-05/15/2026" at bounding box center [1307, 115] width 476 height 16
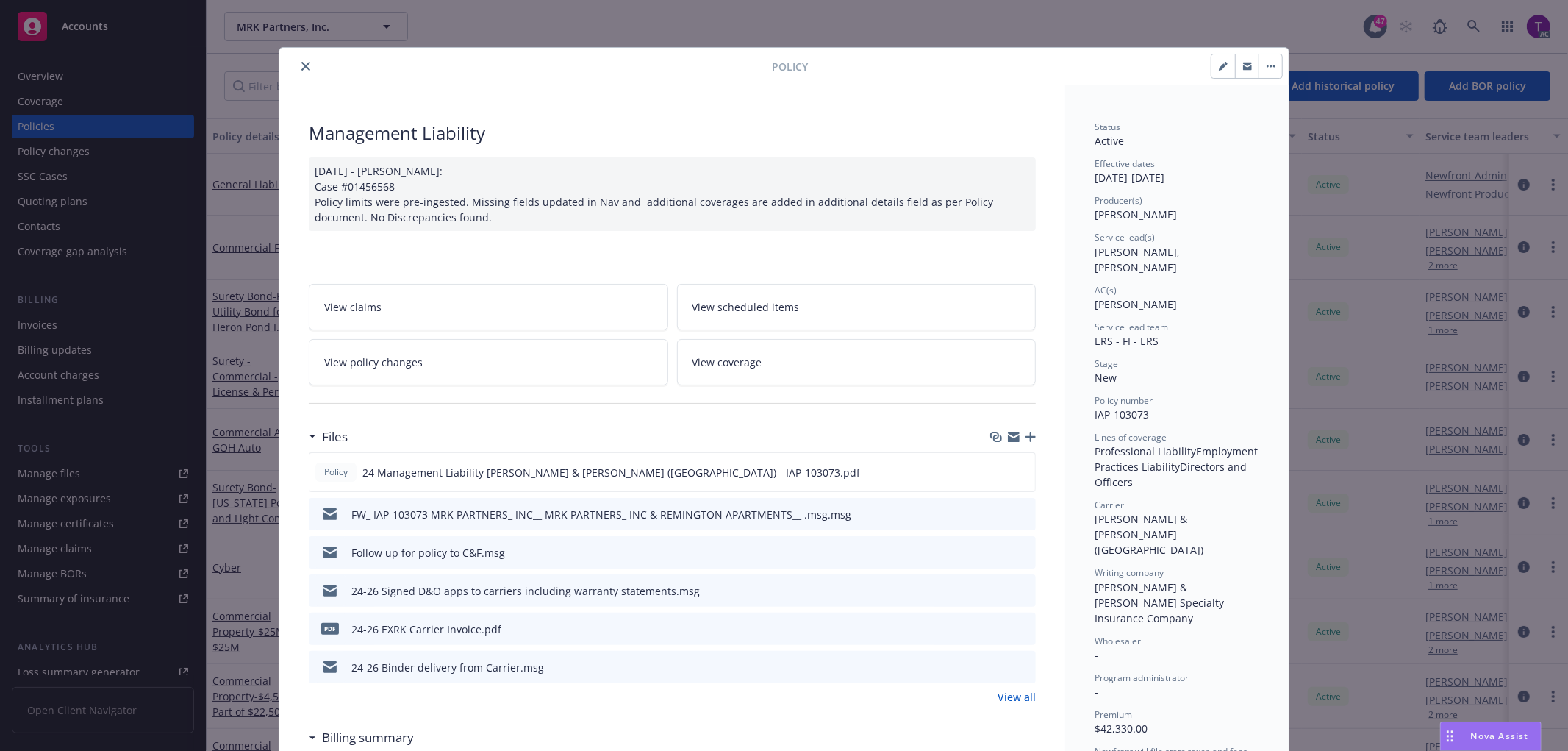
click at [301, 64] on icon "close" at bounding box center [305, 65] width 9 height 9
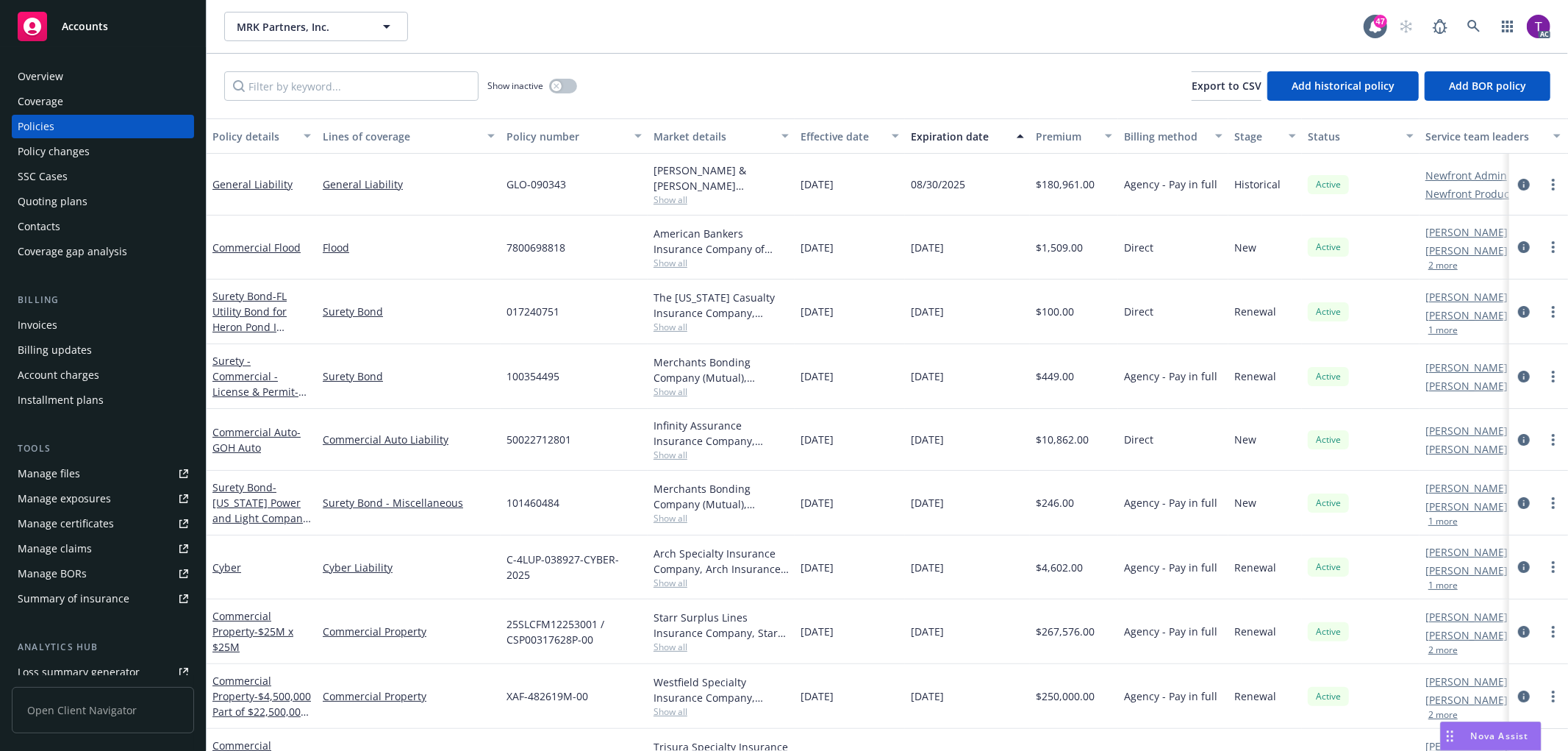
click at [85, 318] on div "Invoices" at bounding box center [103, 325] width 170 height 23
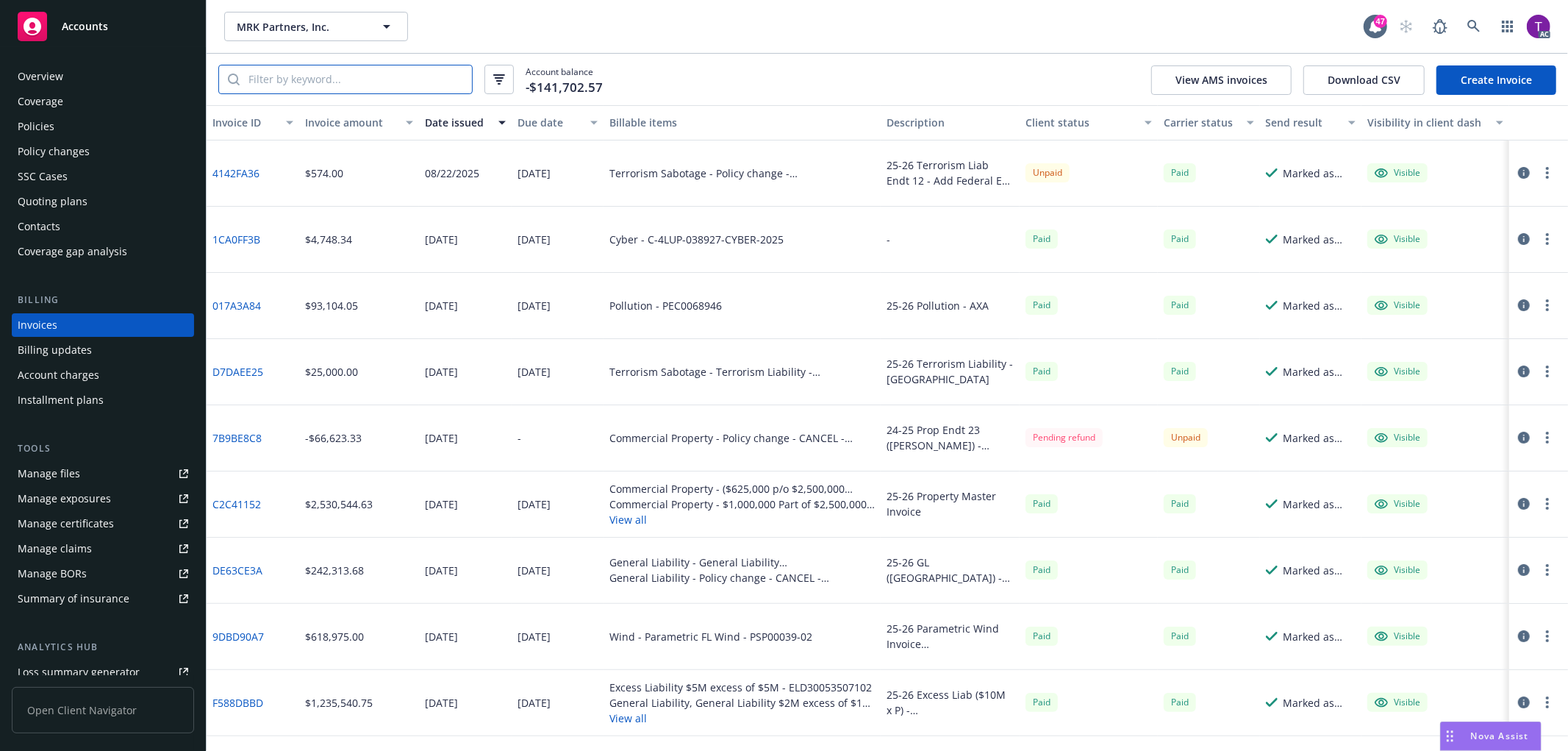
click at [346, 83] on input "search" at bounding box center [356, 79] width 233 height 28
paste input "IAP103073"
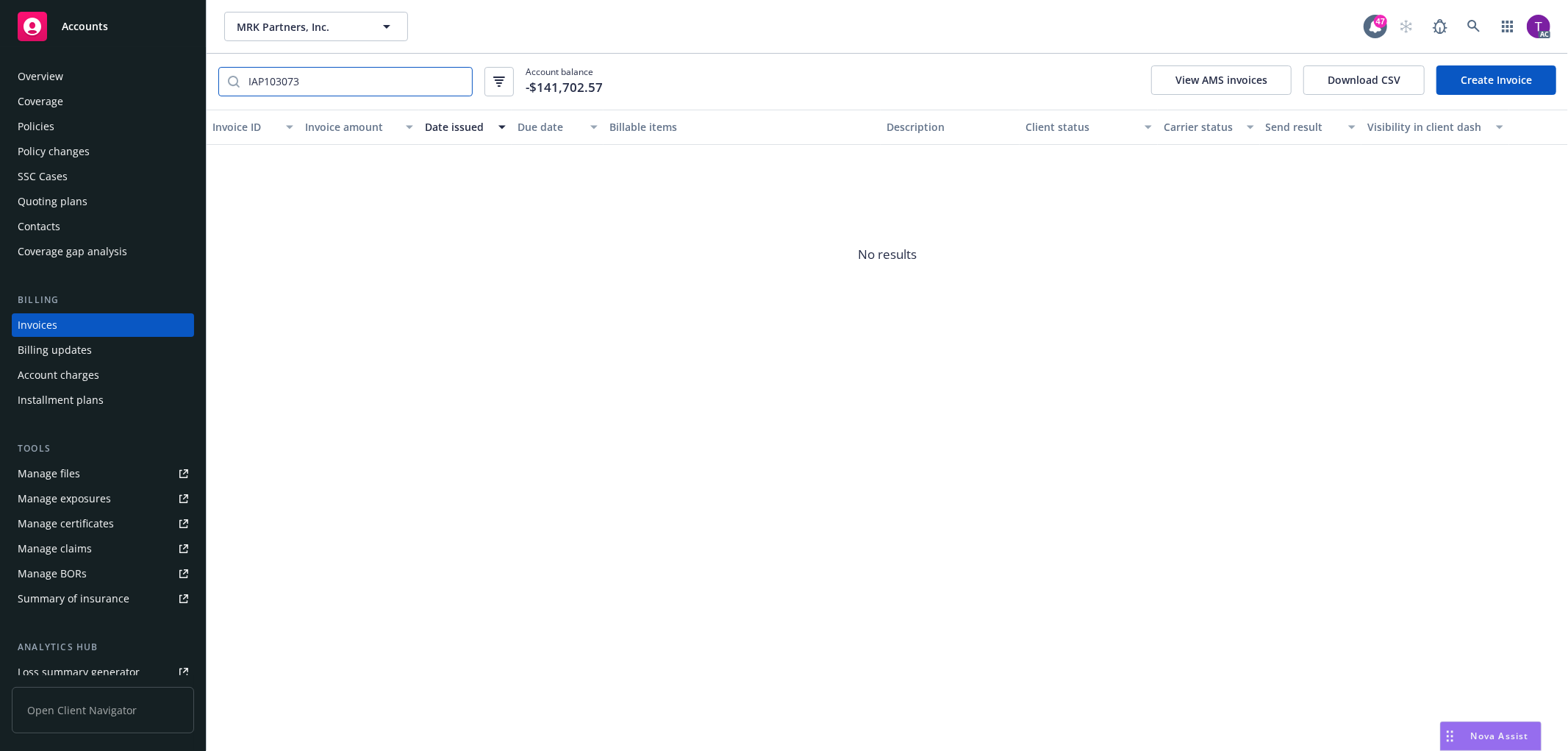
type input "IAP103073"
click at [1466, 15] on link at bounding box center [1474, 26] width 30 height 30
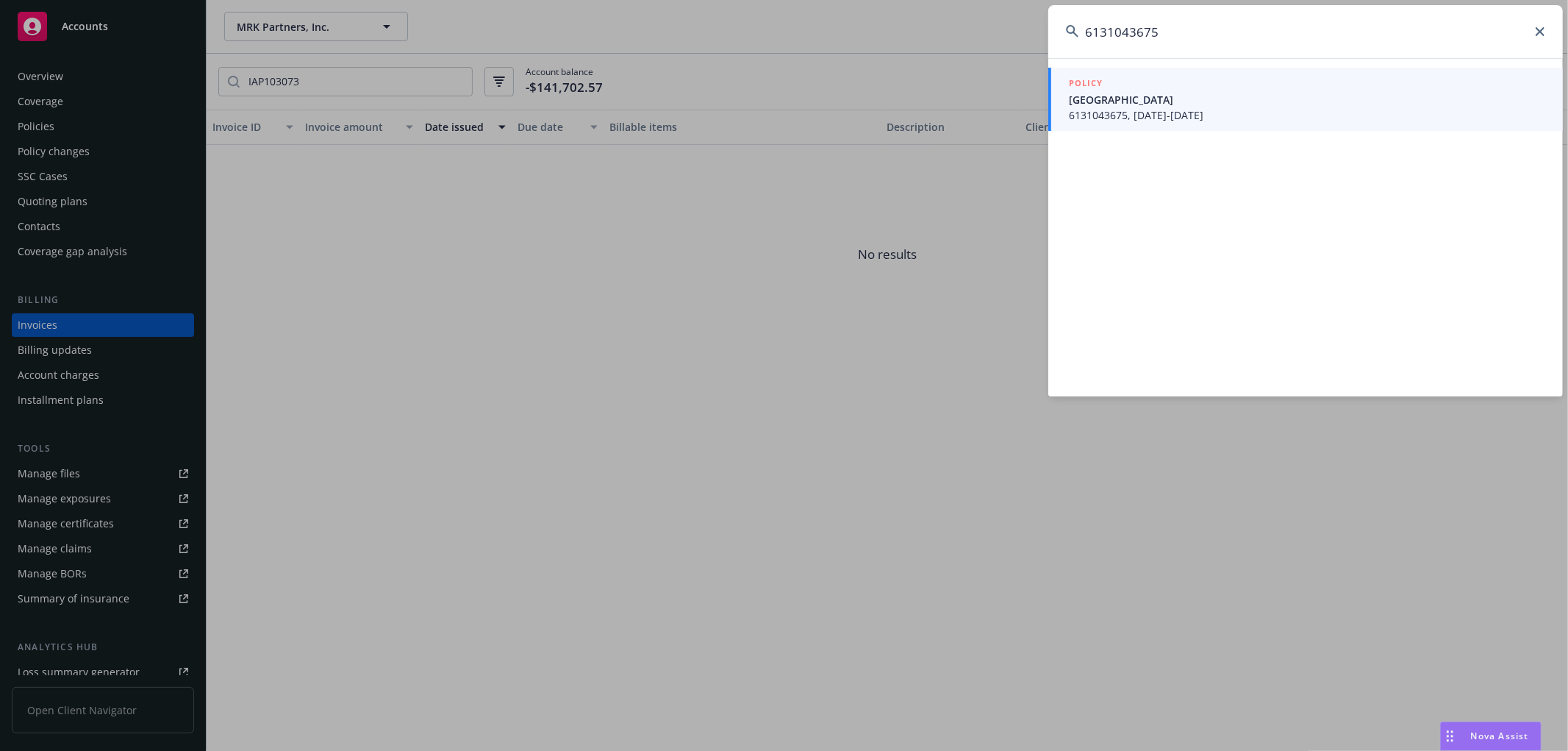
type input "6131043675"
click at [1191, 111] on span "6131043675, 01/15/2025-01/15/2026" at bounding box center [1307, 115] width 476 height 16
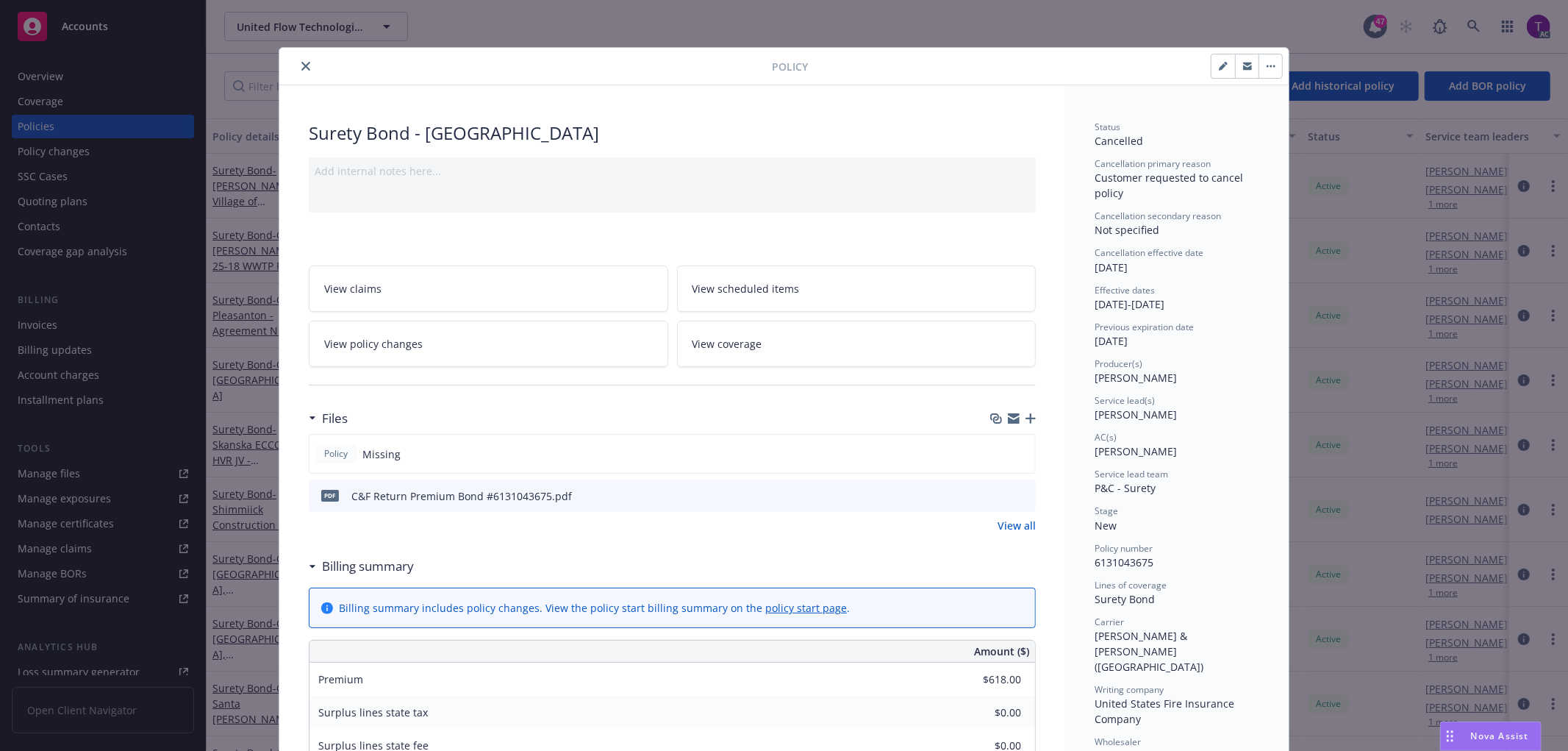
click at [301, 63] on icon "close" at bounding box center [305, 65] width 9 height 9
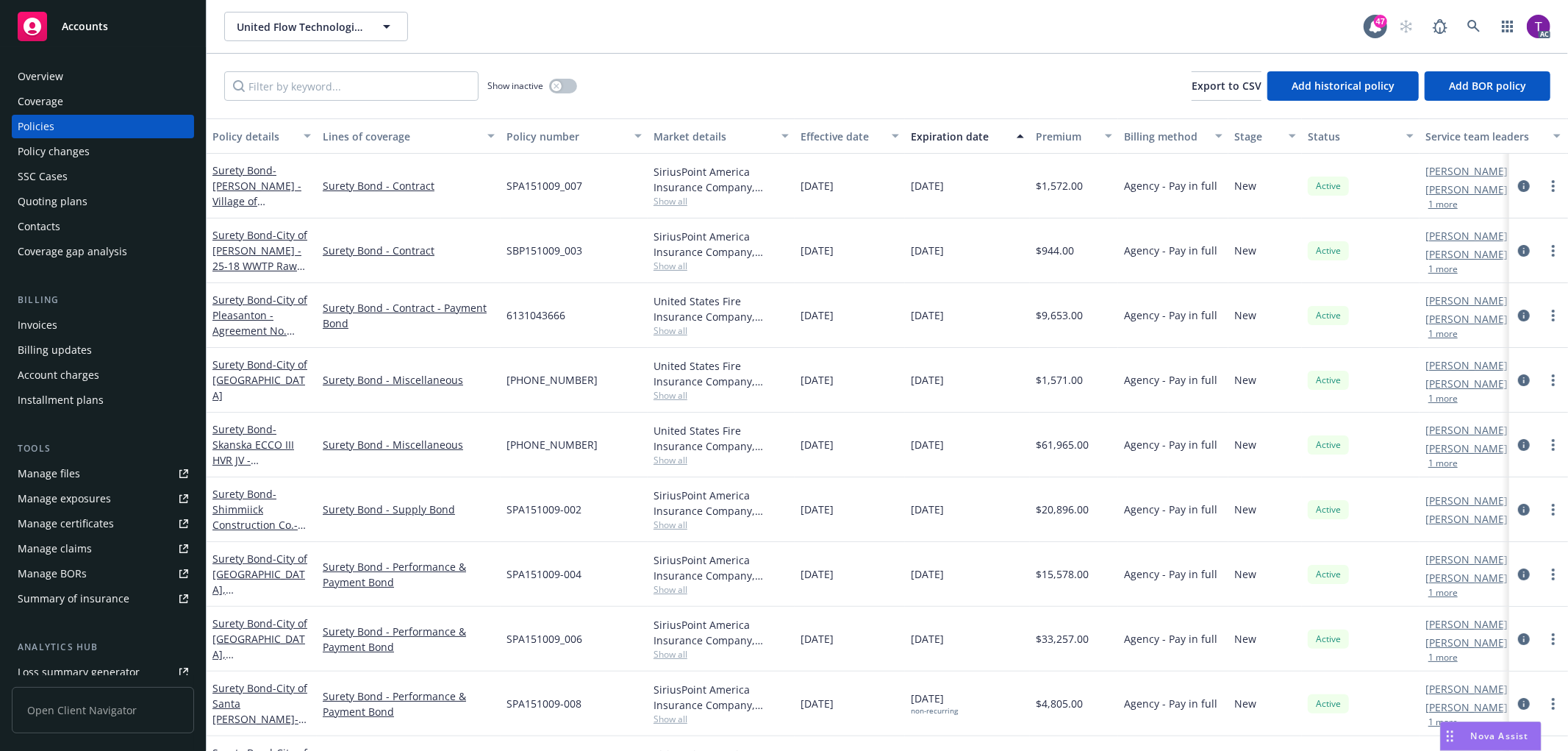
click at [54, 324] on div "Invoices" at bounding box center [37, 325] width 40 height 23
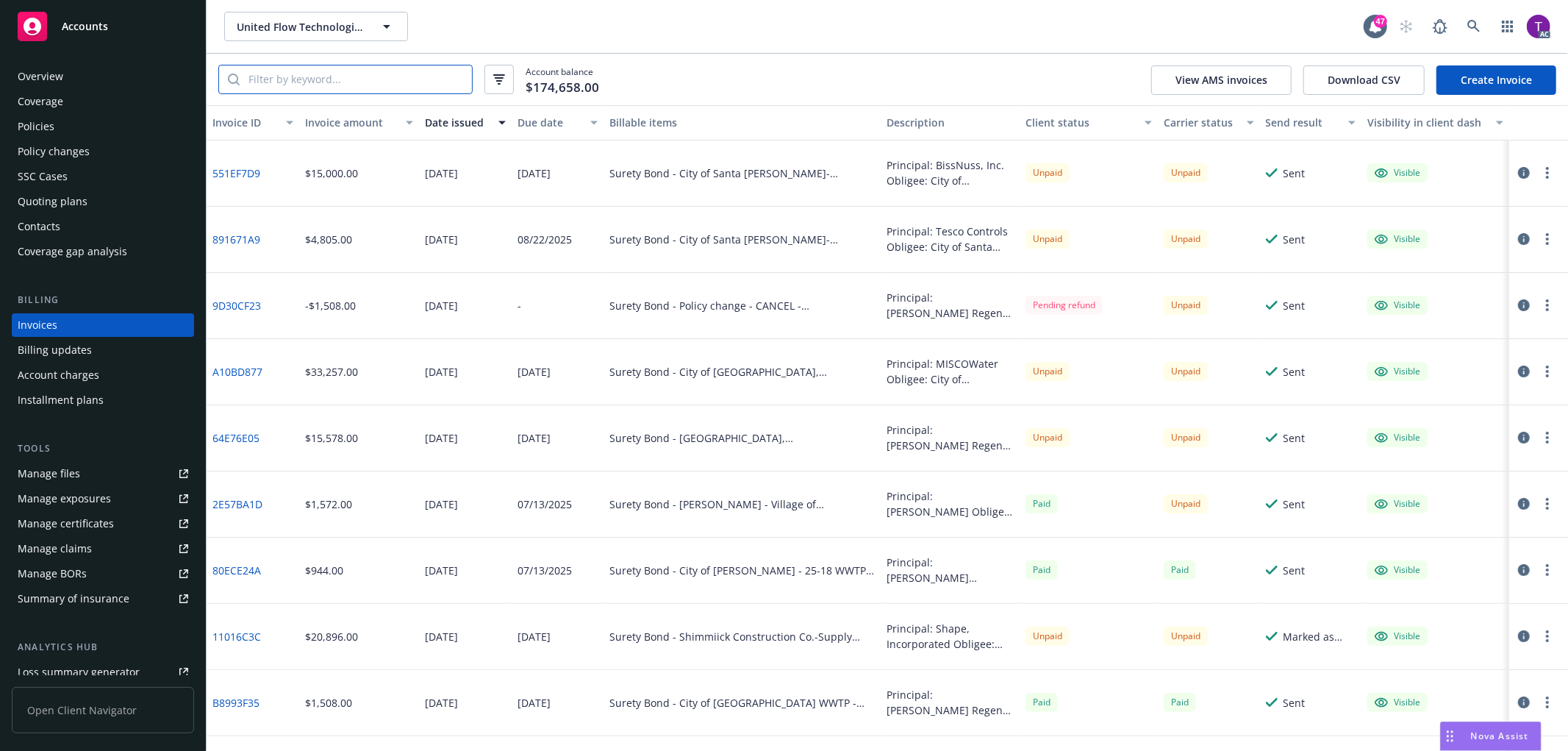
click at [339, 77] on input "search" at bounding box center [356, 79] width 233 height 28
paste input "6131043675"
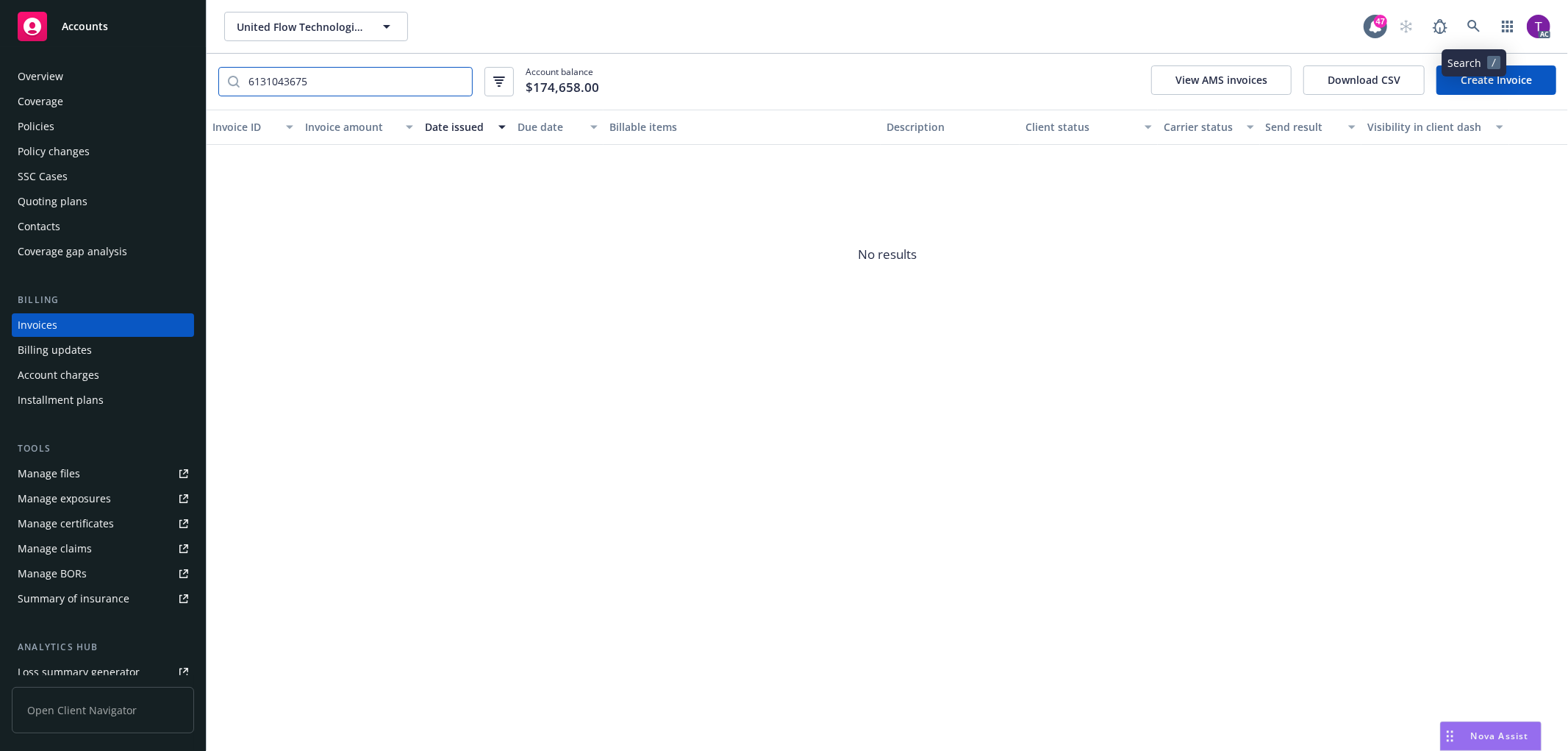
type input "6131043675"
click at [1475, 26] on icon at bounding box center [1474, 26] width 12 height 12
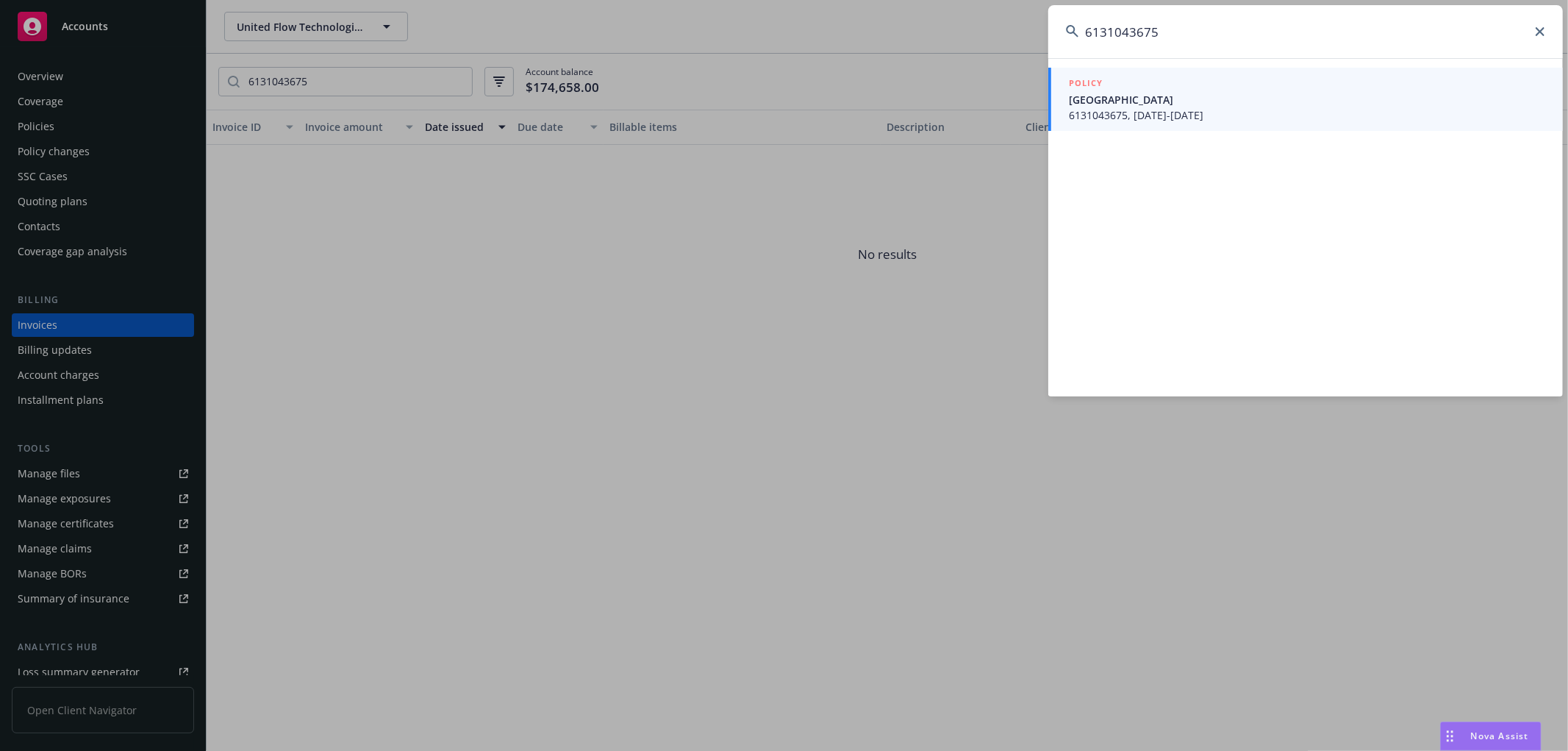
type input "6131043675"
click at [1290, 100] on span "Golden Gate National Recreation Area" at bounding box center [1307, 100] width 476 height 16
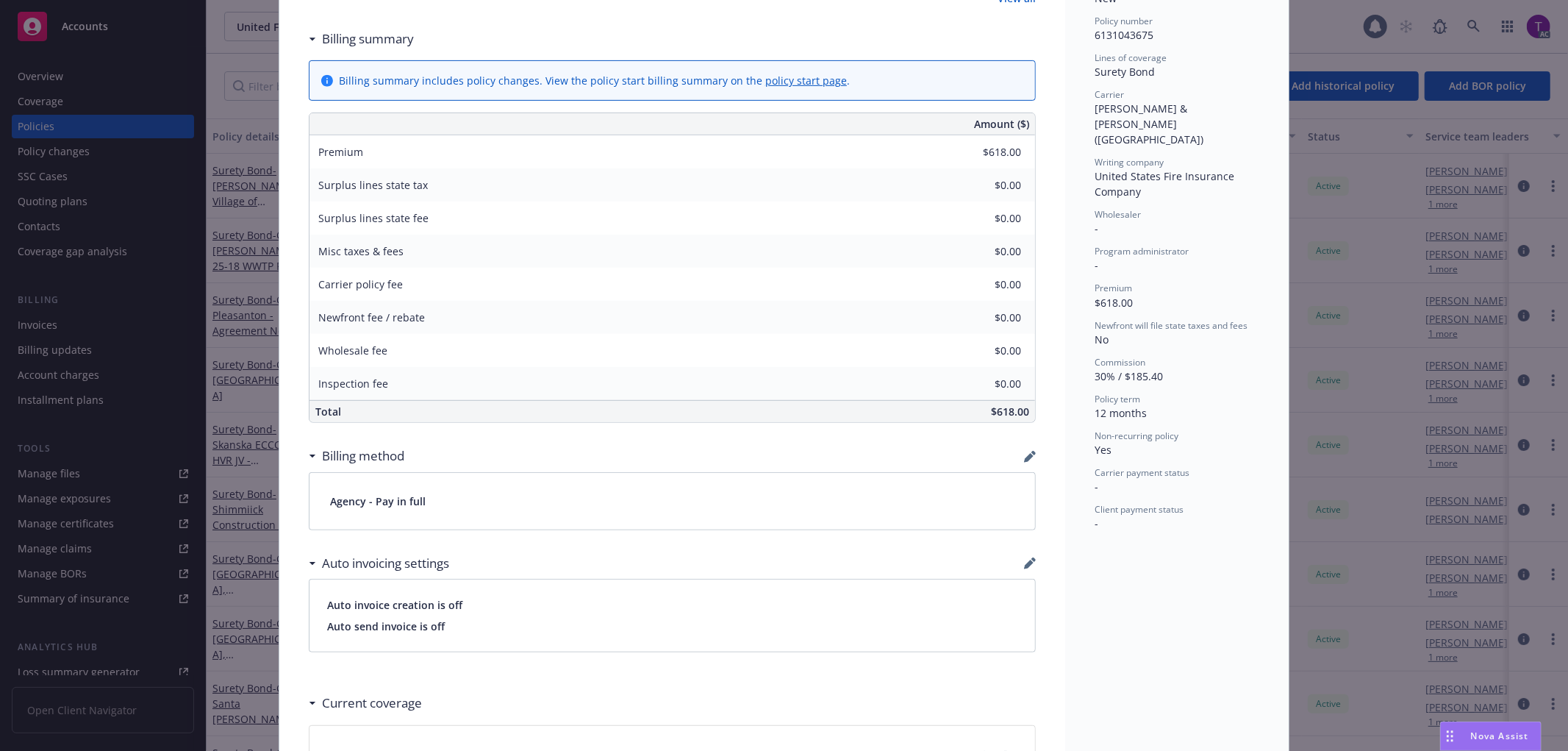
scroll to position [550, 0]
